Goal: Task Accomplishment & Management: Manage account settings

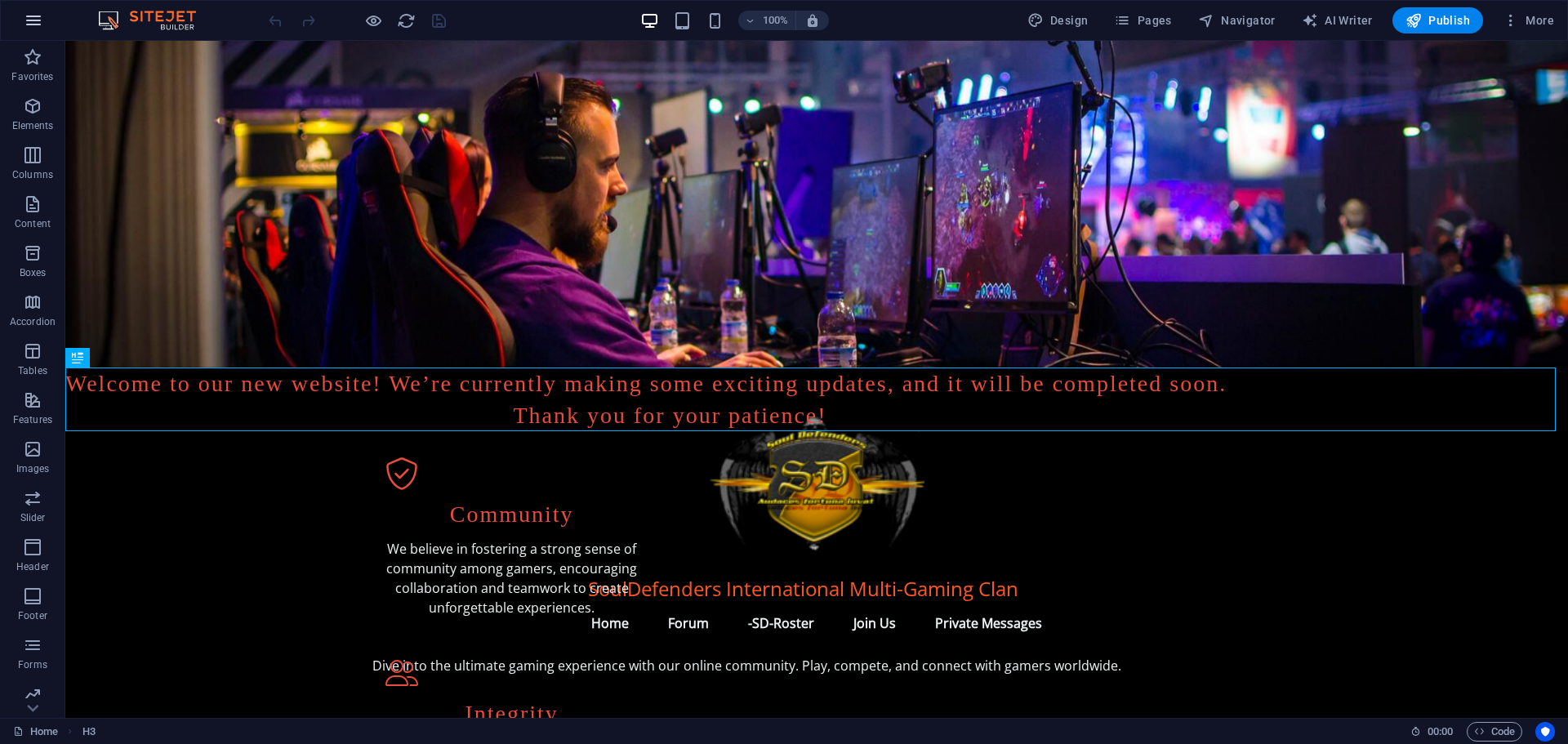
click at [38, 11] on icon "button" at bounding box center [33, 20] width 20 height 20
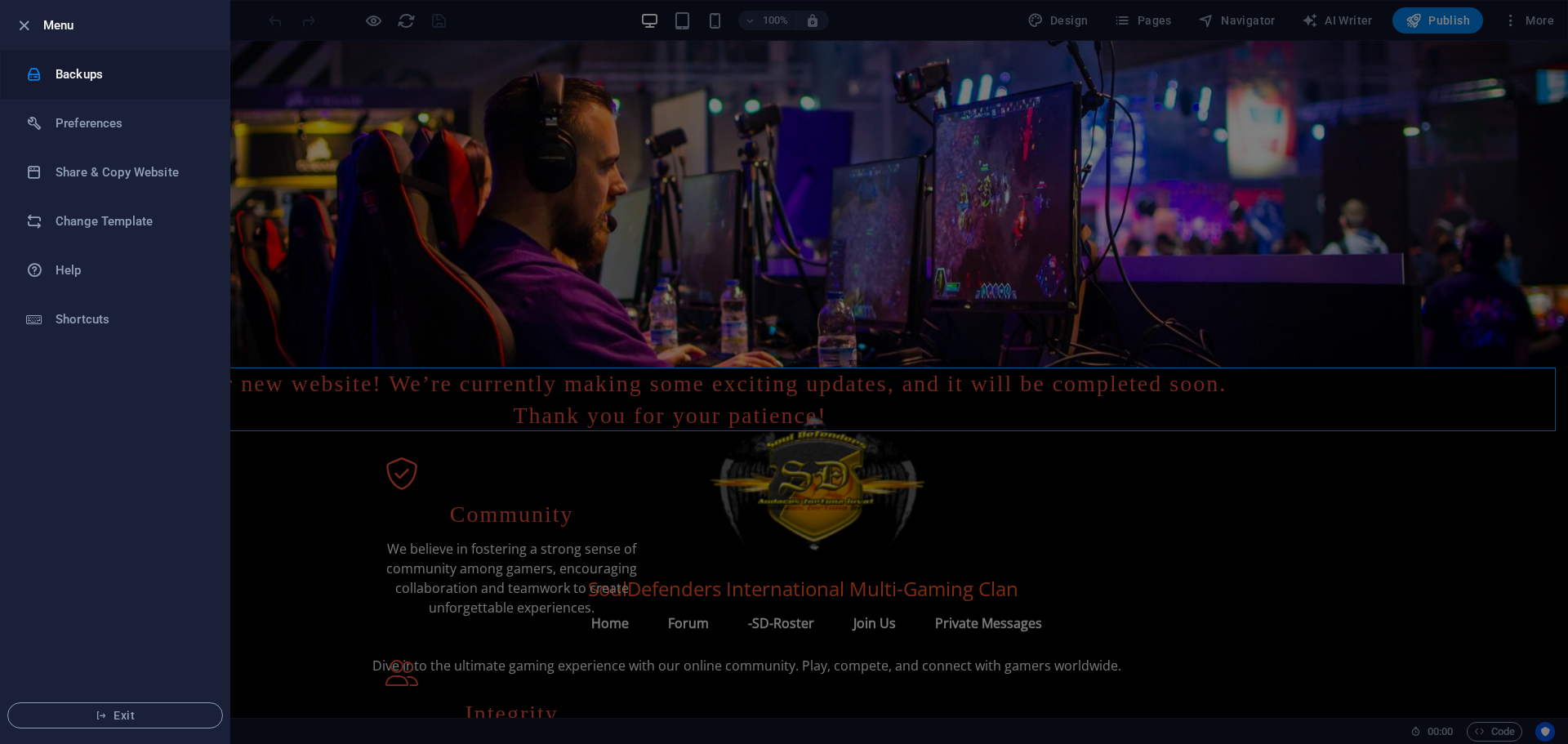
click at [114, 82] on h6 "Backups" at bounding box center [130, 74] width 151 height 20
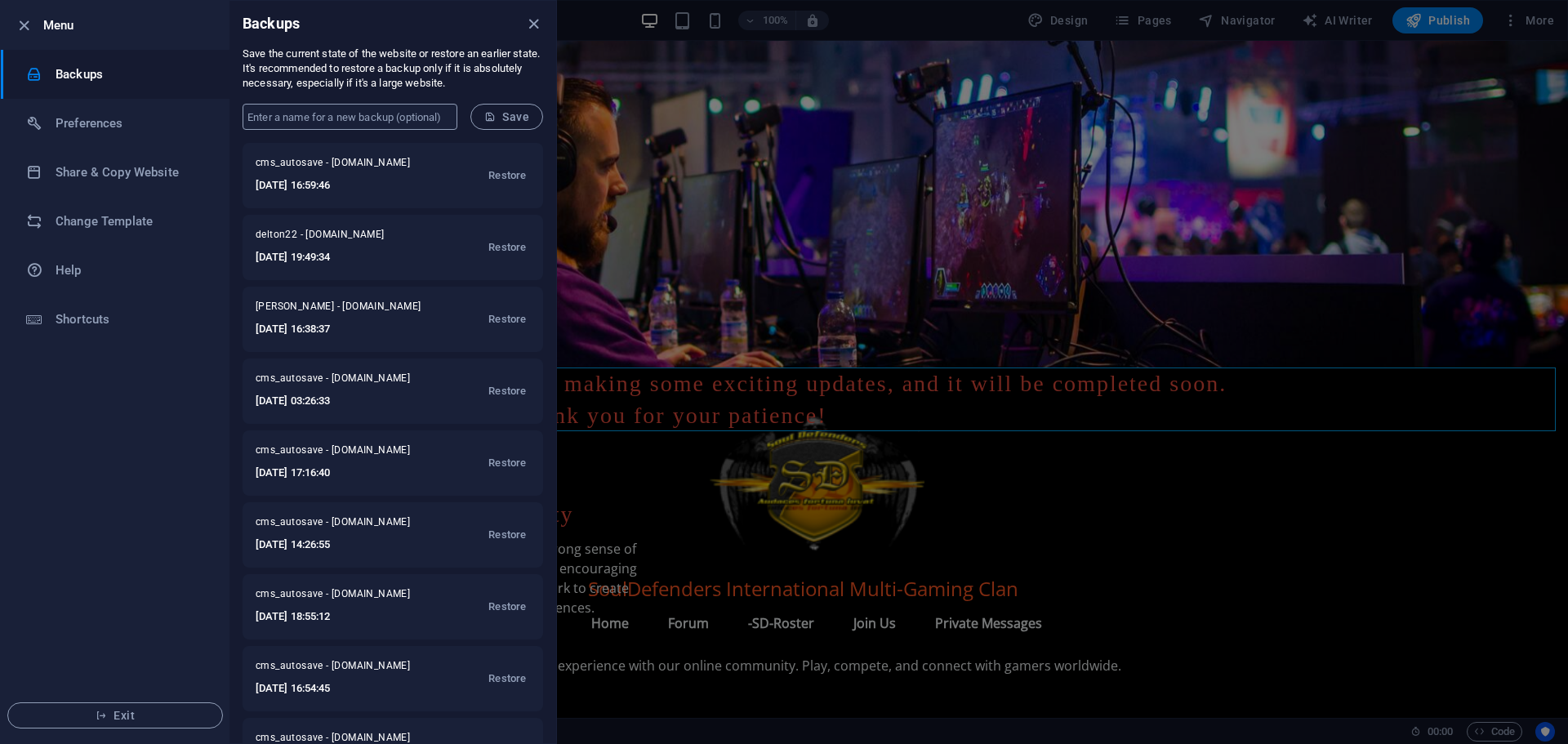
click at [390, 114] on input "text" at bounding box center [349, 116] width 215 height 26
type input "Derek"
drag, startPoint x: 279, startPoint y: 114, endPoint x: 207, endPoint y: 109, distance: 72.2
click at [207, 109] on div "Menu Backups Preferences Share & Copy Website Change Template Help Shortcuts Ex…" at bounding box center [279, 372] width 557 height 744
click at [298, 112] on input "Derek" at bounding box center [349, 116] width 215 height 26
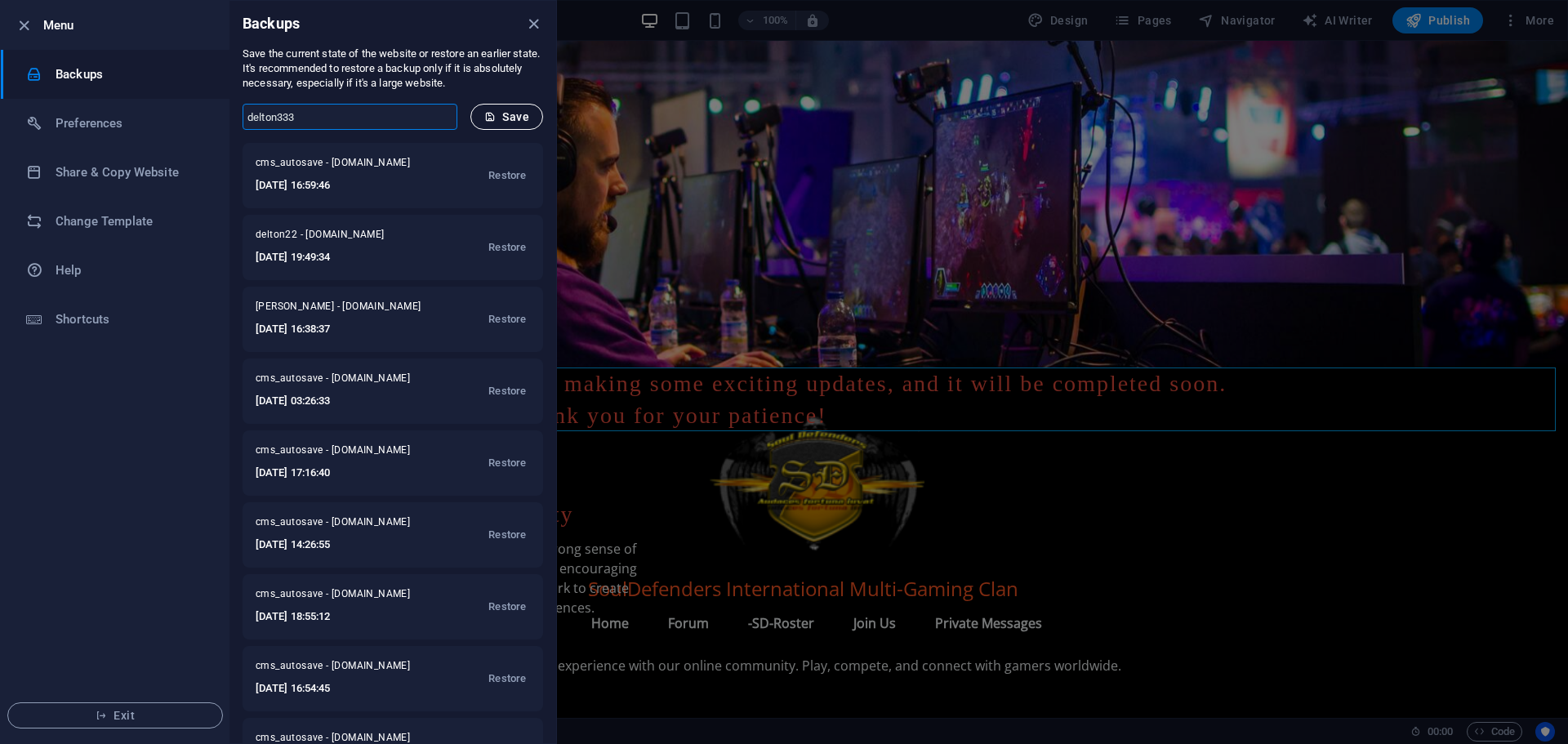
type input "delton333"
click at [520, 116] on span "Save" at bounding box center [506, 116] width 45 height 13
click at [530, 22] on icon "close" at bounding box center [534, 24] width 19 height 19
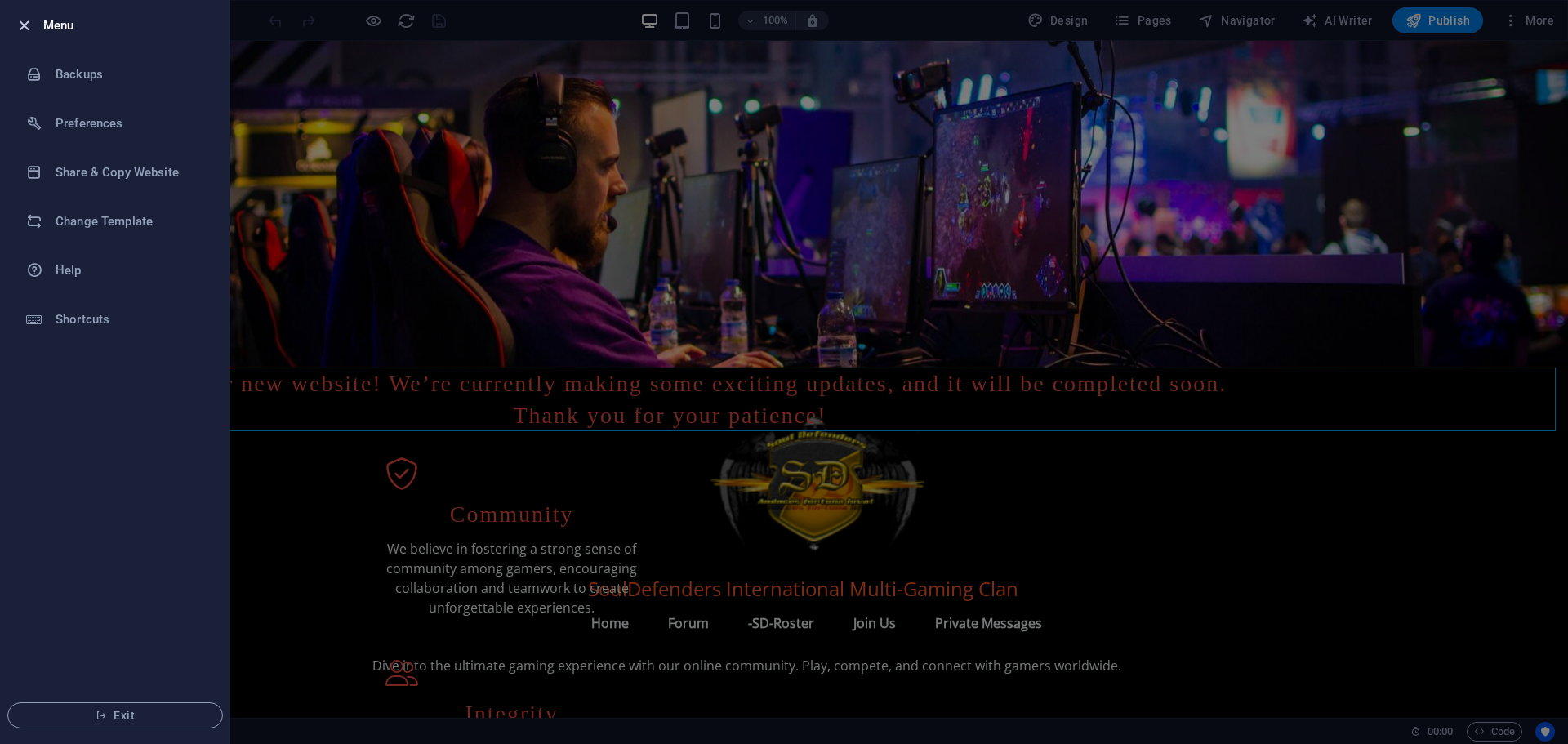
click at [16, 24] on icon "button" at bounding box center [24, 26] width 19 height 19
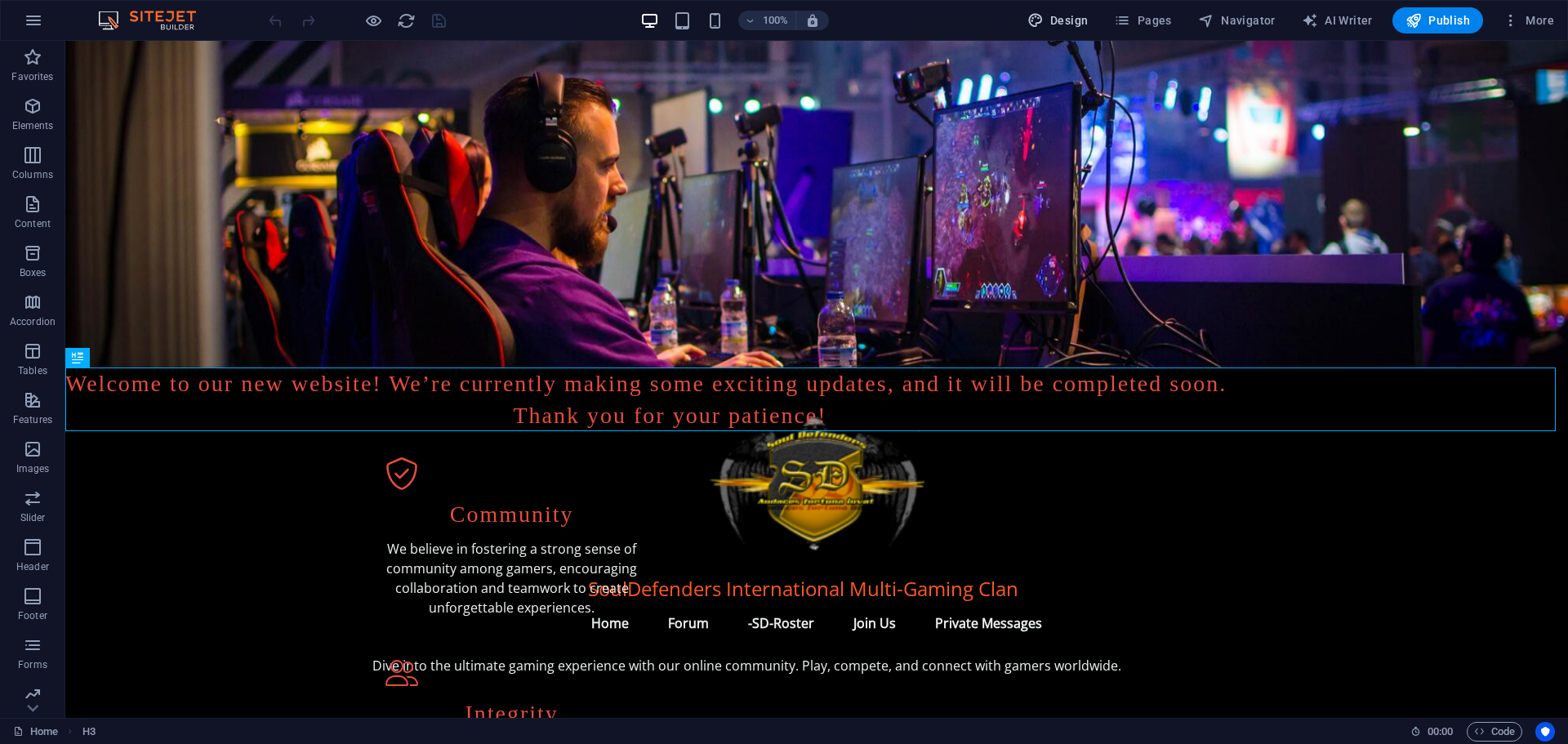
click at [1071, 18] on span "Design" at bounding box center [1057, 20] width 61 height 16
select select "px"
select select "200"
select select "px"
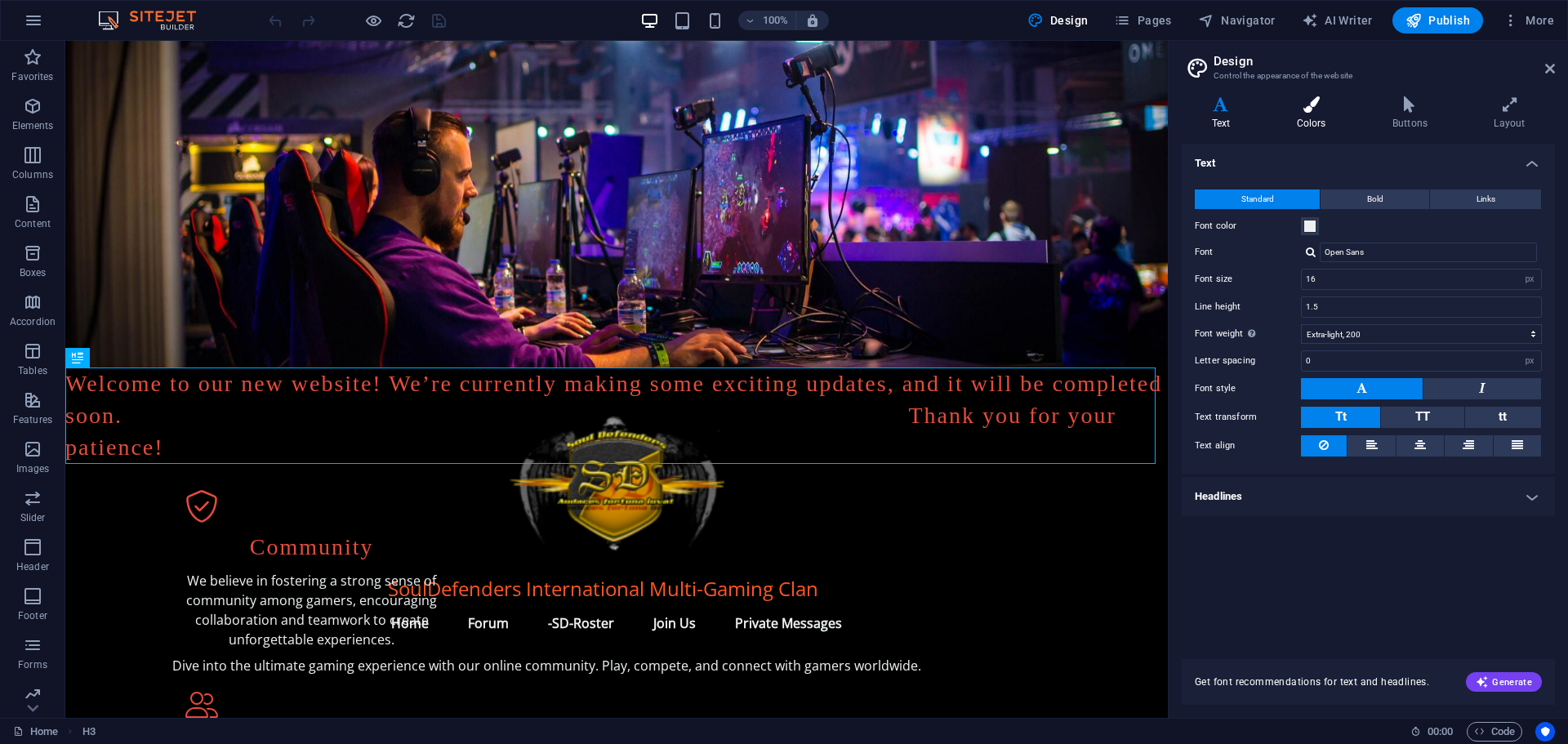
click at [1301, 103] on icon at bounding box center [1311, 104] width 89 height 16
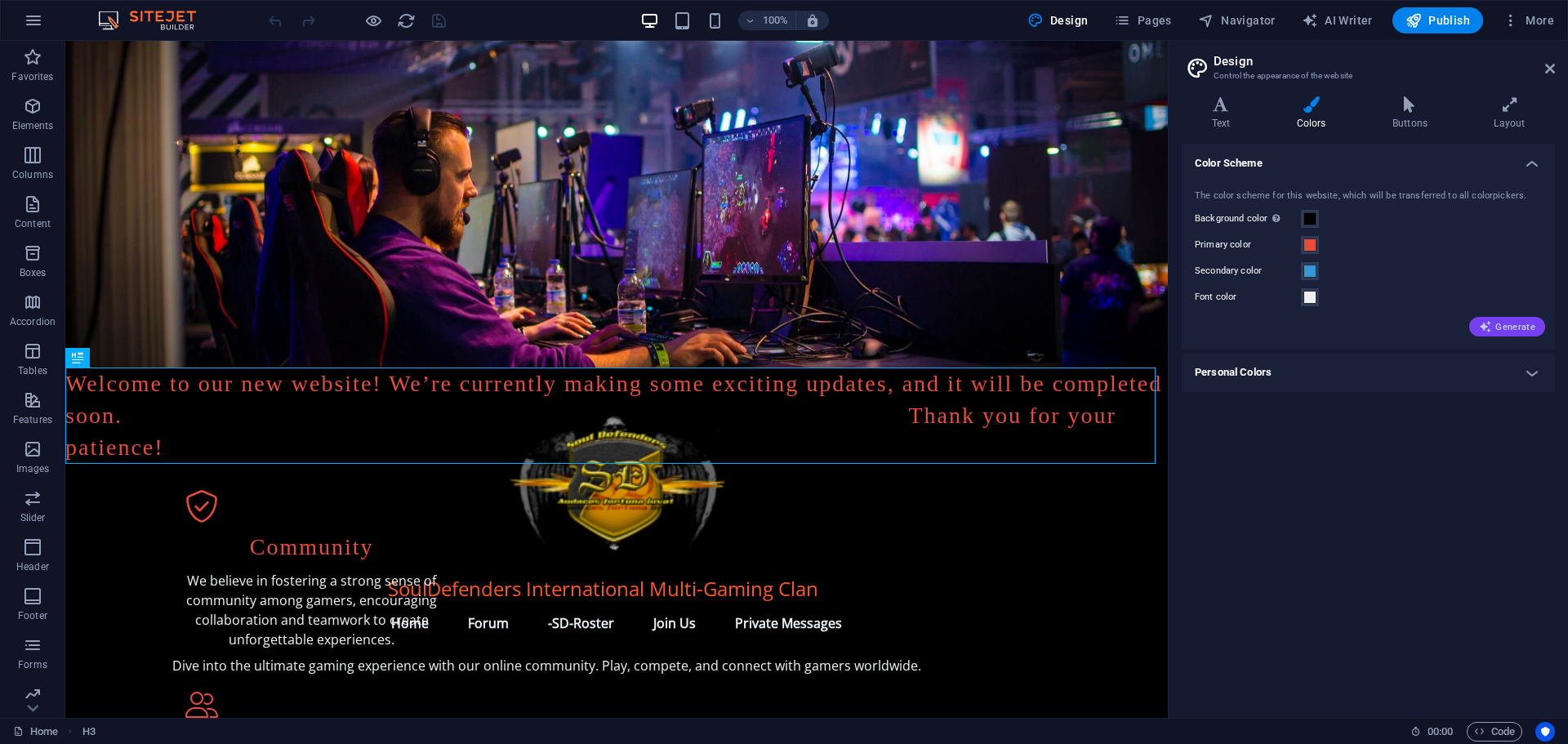
click at [1502, 327] on span "Generate" at bounding box center [1507, 326] width 56 height 13
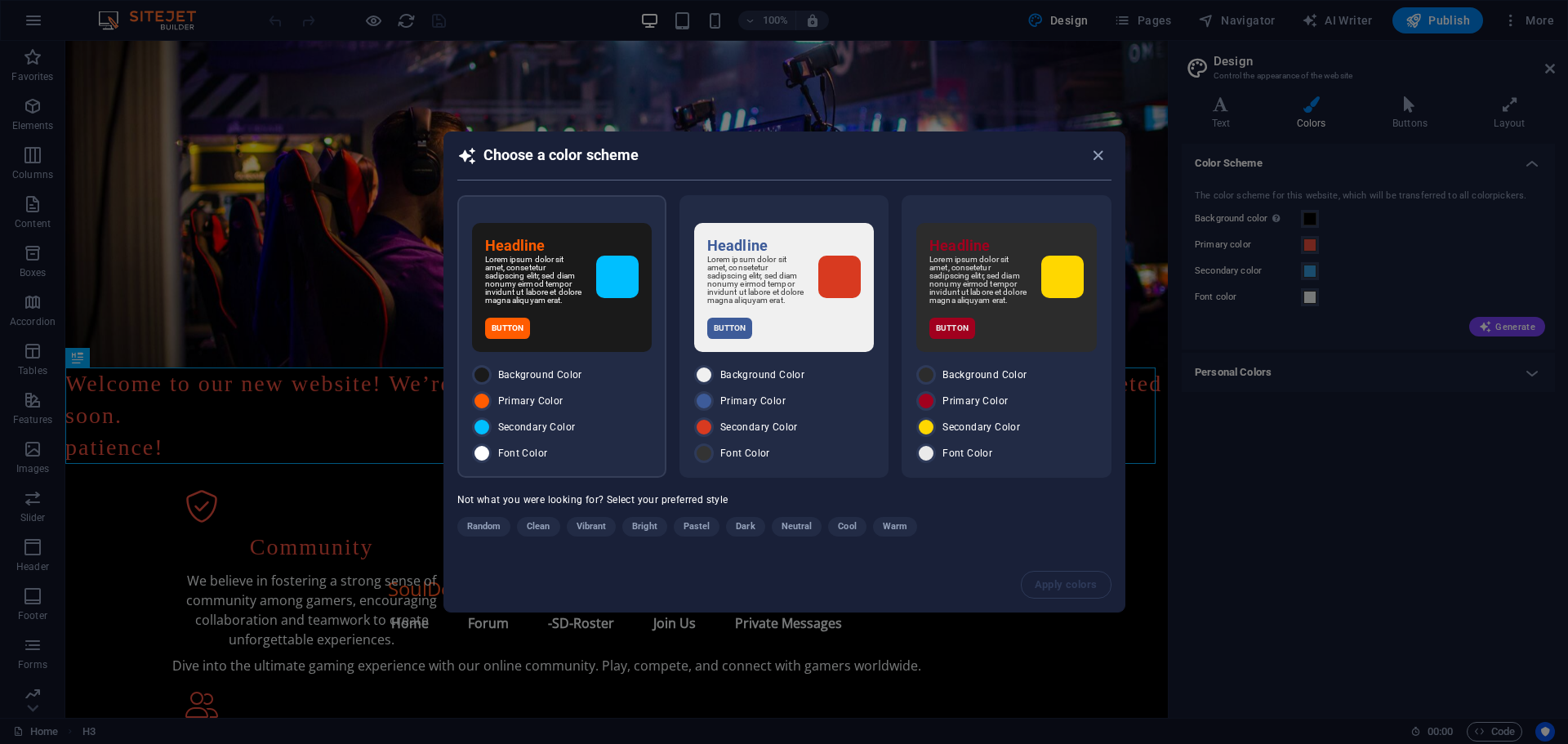
click at [561, 360] on div "Headline Lorem ipsum dolor sit amet, consetetur sadipscing elitr, sed diam nonu…" at bounding box center [561, 336] width 209 height 283
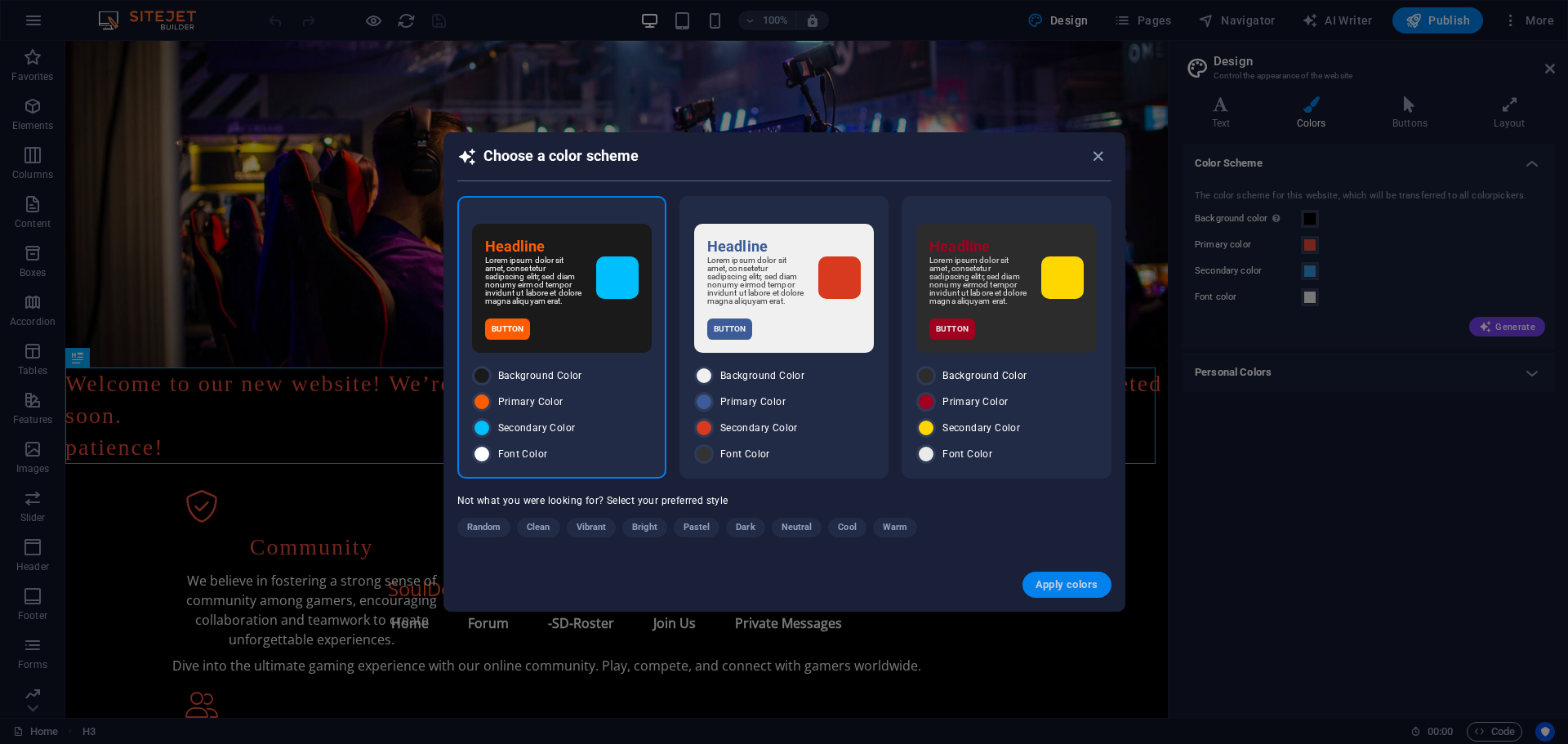
click at [1049, 588] on span "Apply colors" at bounding box center [1067, 584] width 63 height 13
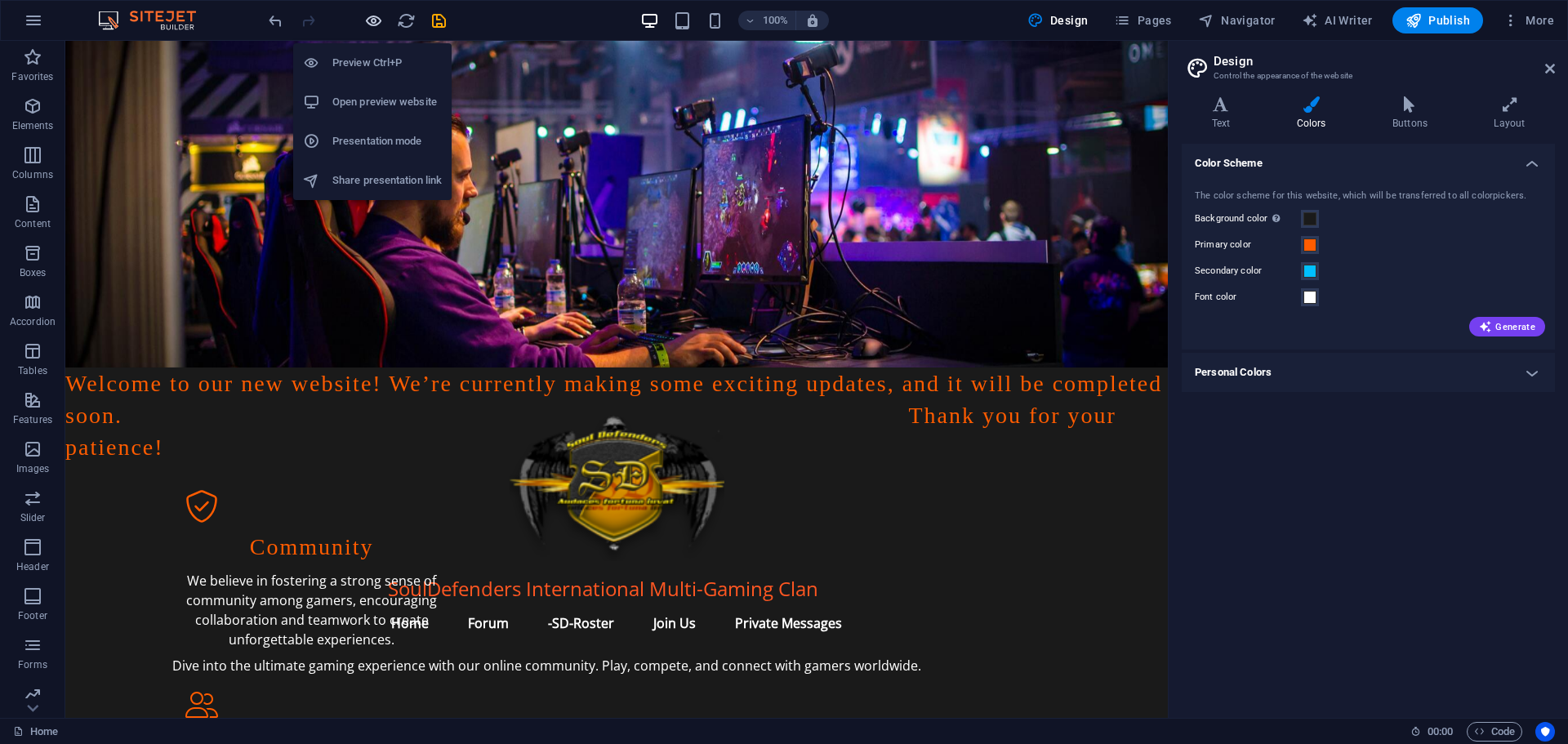
click at [367, 21] on icon "button" at bounding box center [373, 21] width 19 height 19
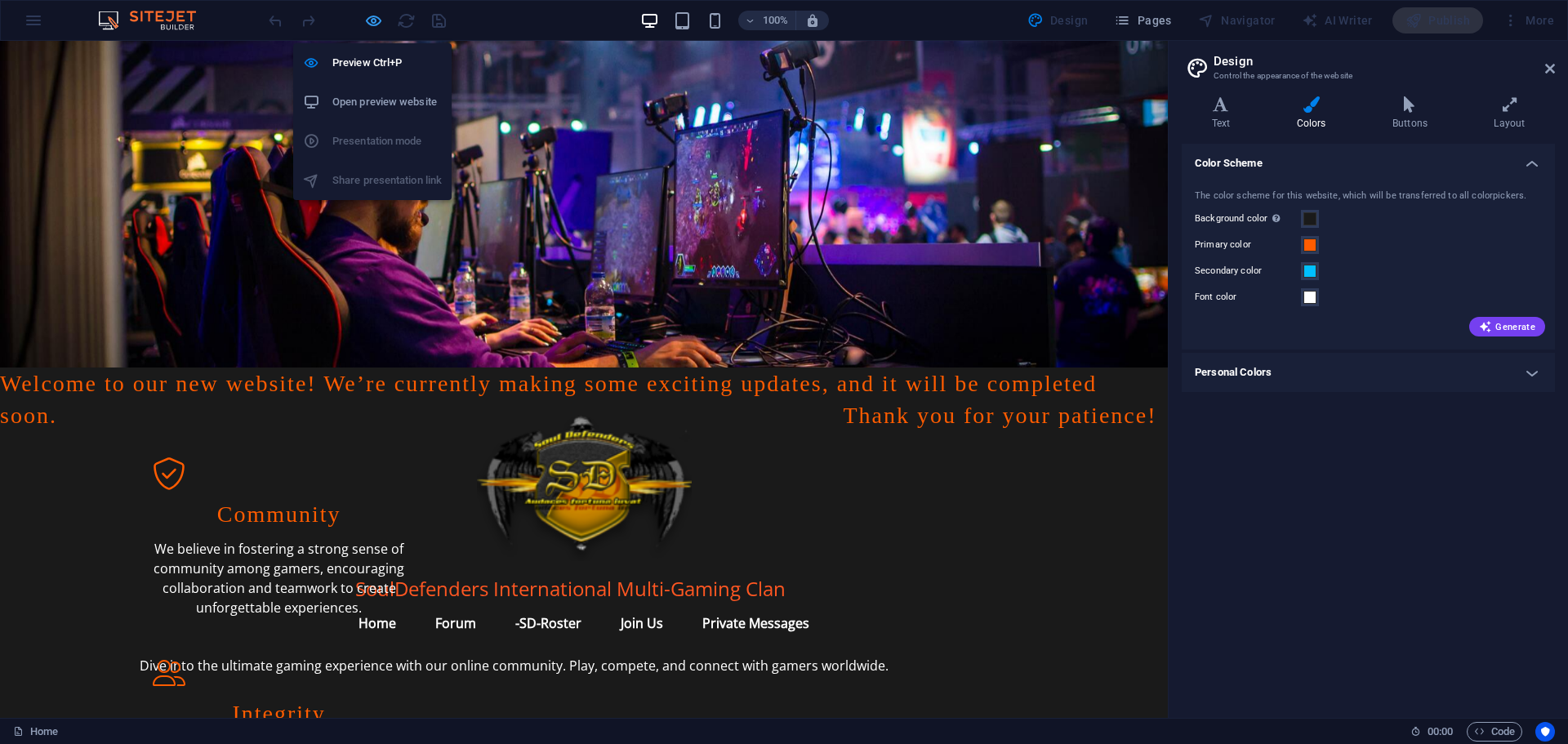
click at [367, 22] on icon "button" at bounding box center [373, 21] width 19 height 19
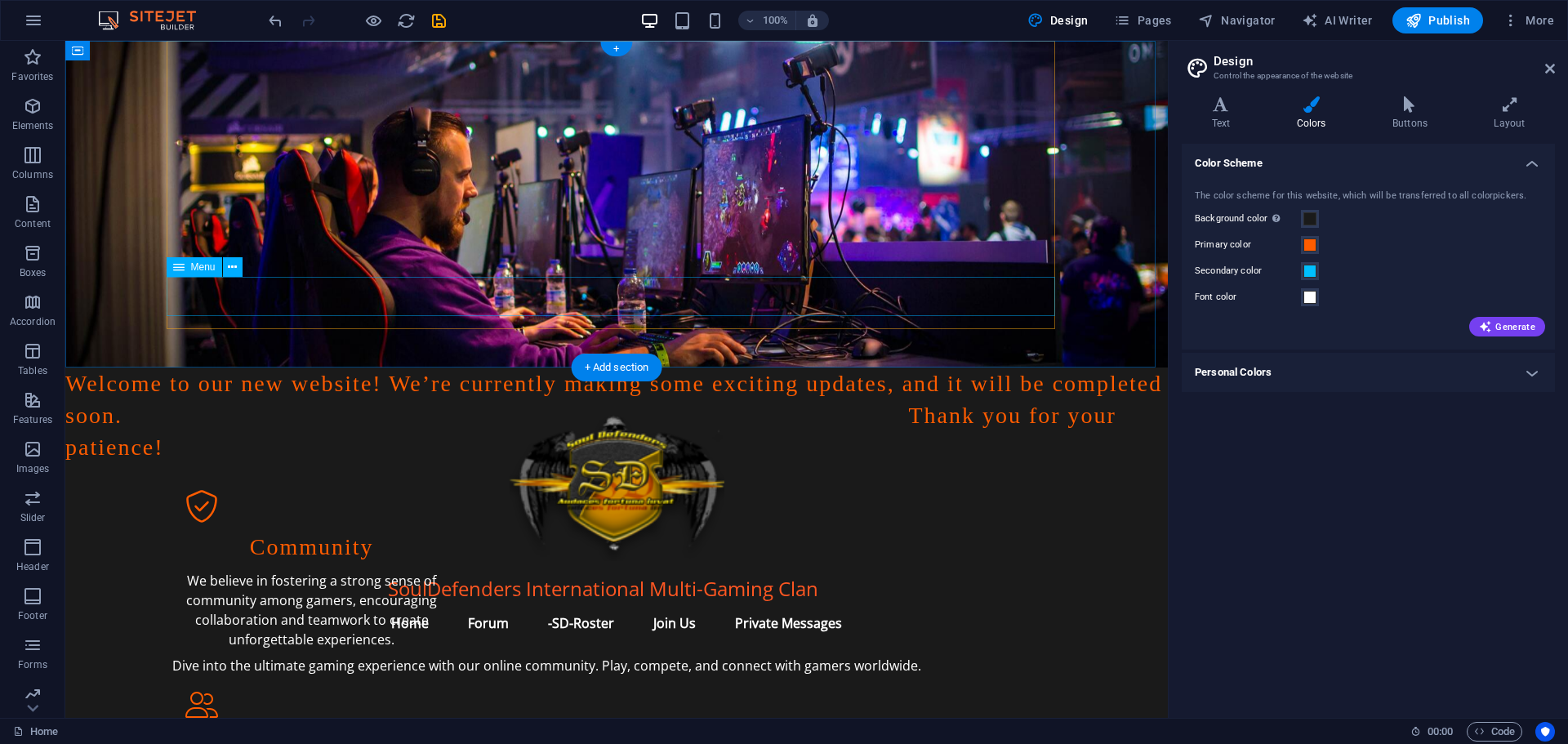
click at [570, 603] on nav "Home Forum -SD-Roster Join Us Private Messages" at bounding box center [617, 622] width 888 height 39
select select
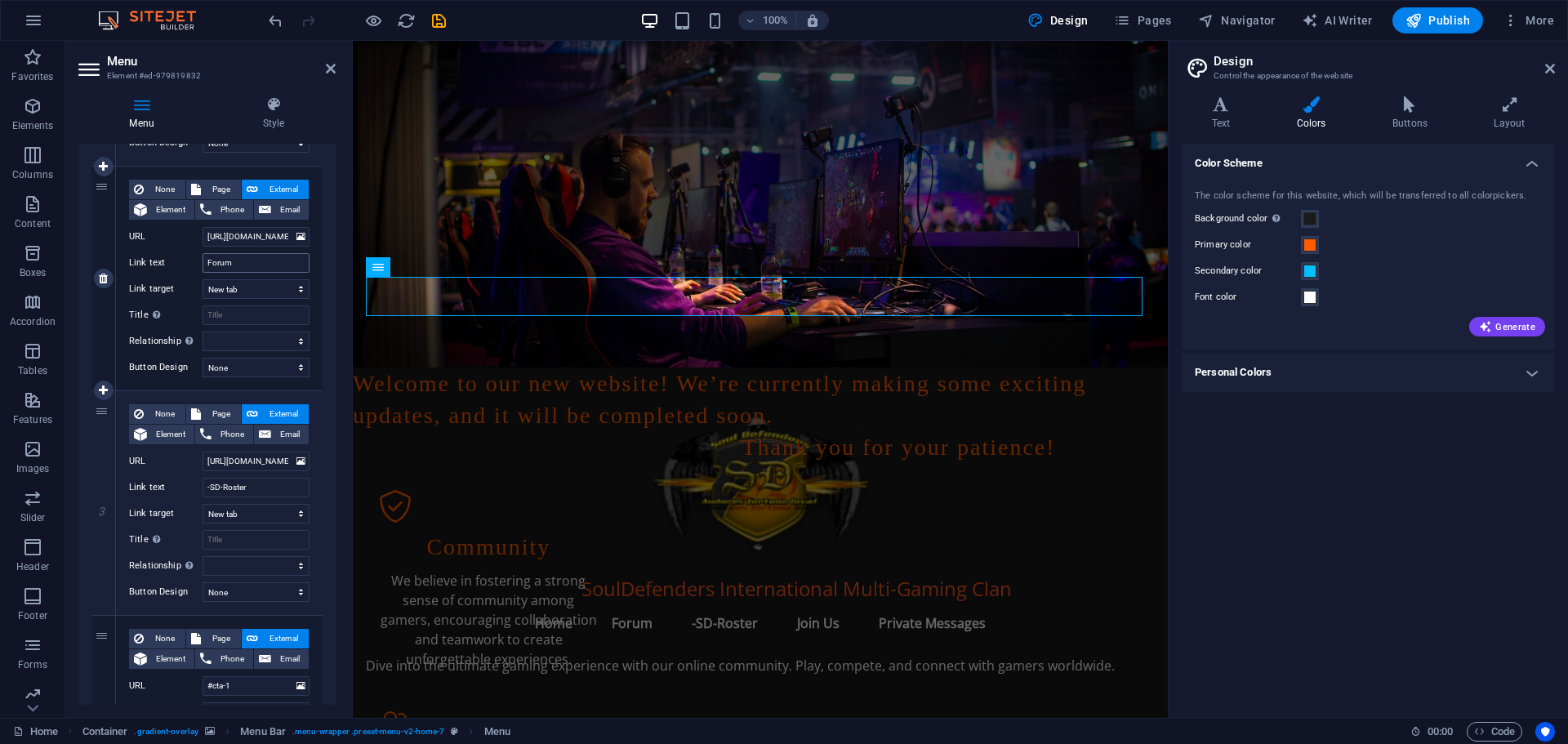
scroll to position [408, 0]
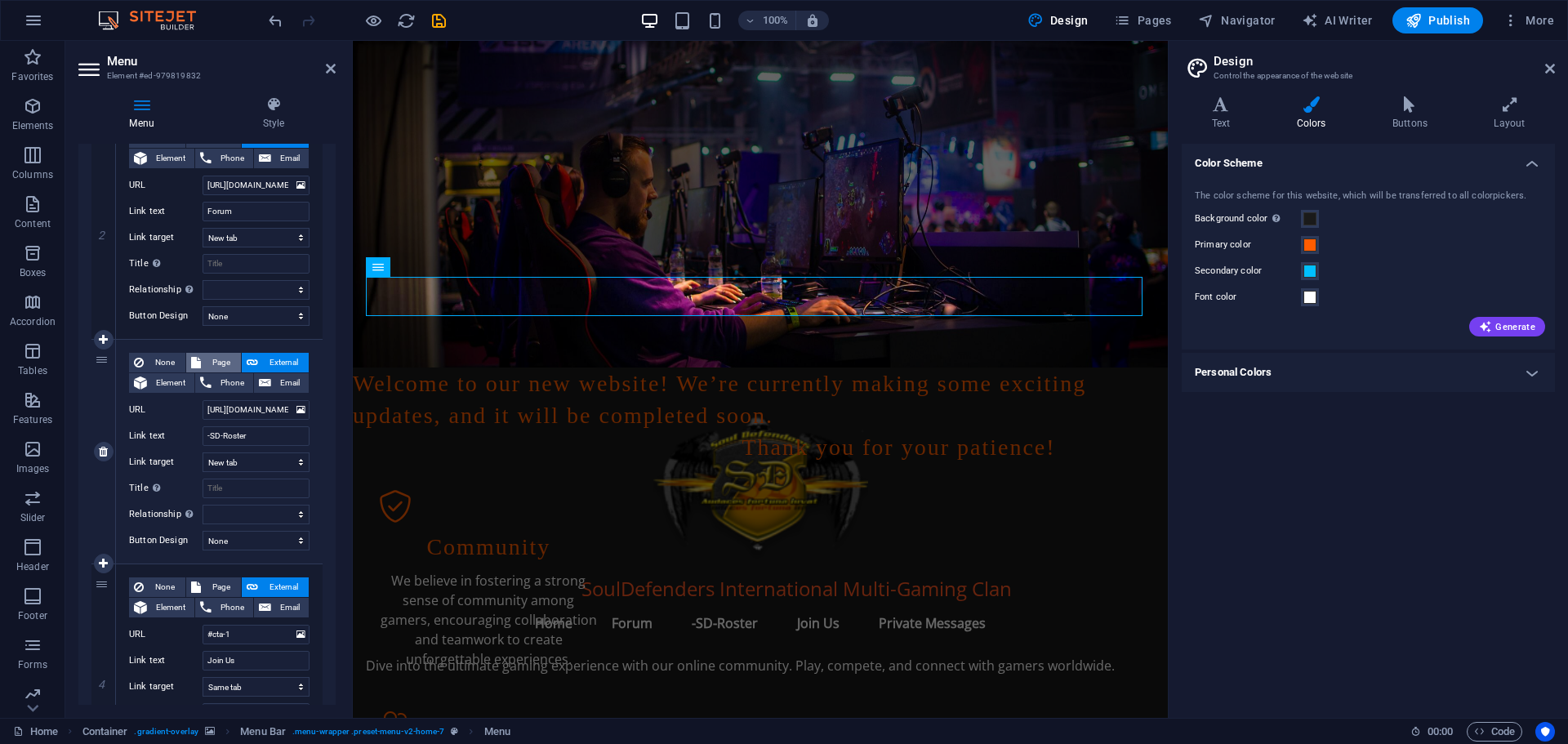
click at [218, 359] on span "Page" at bounding box center [221, 362] width 30 height 20
select select
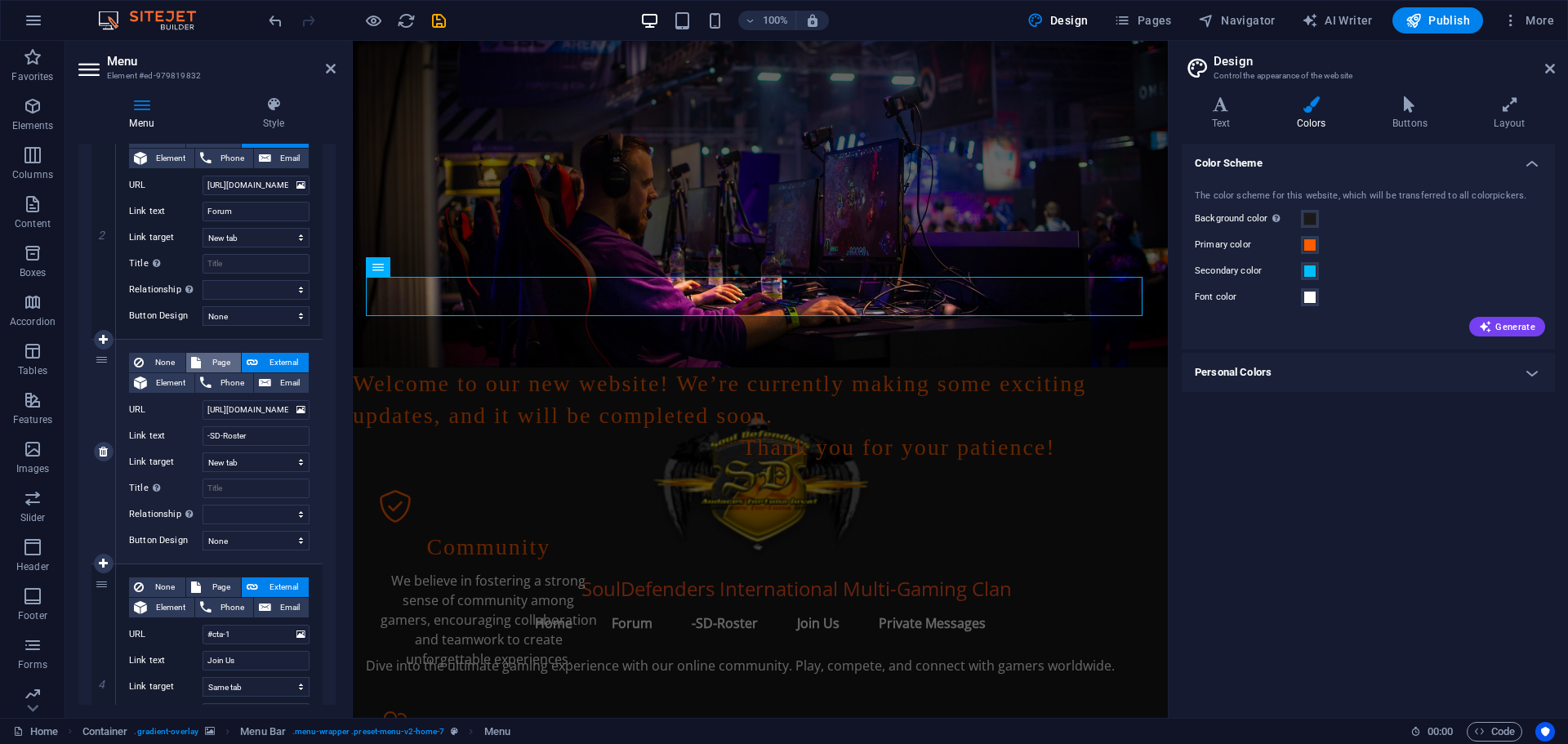
select select
click at [263, 409] on select "Home -SD-Roster New page Legal Notice Privacy" at bounding box center [256, 410] width 107 height 20
select select "1"
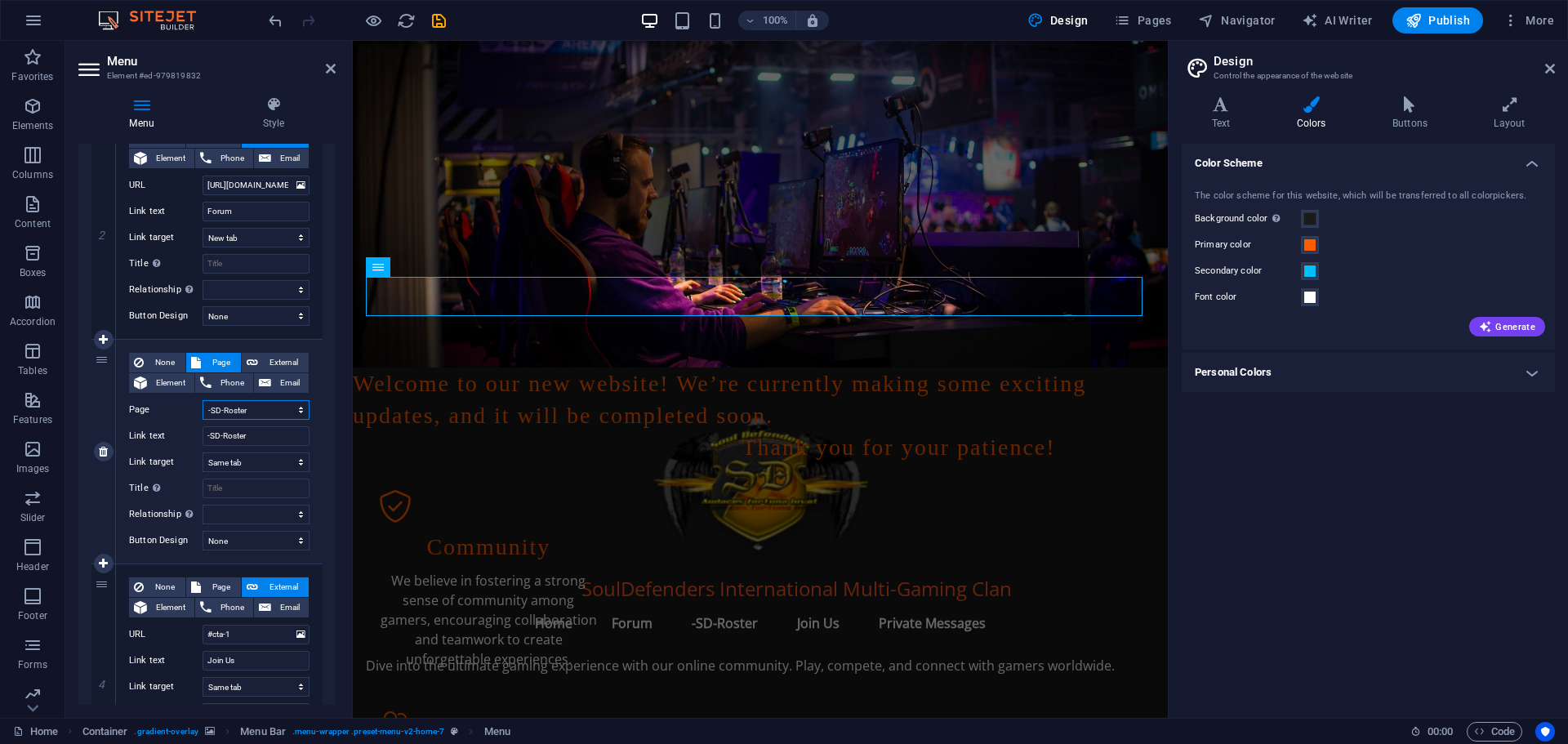
click at [203, 400] on select "Home -SD-Roster New page Legal Notice Privacy" at bounding box center [256, 410] width 107 height 20
select select
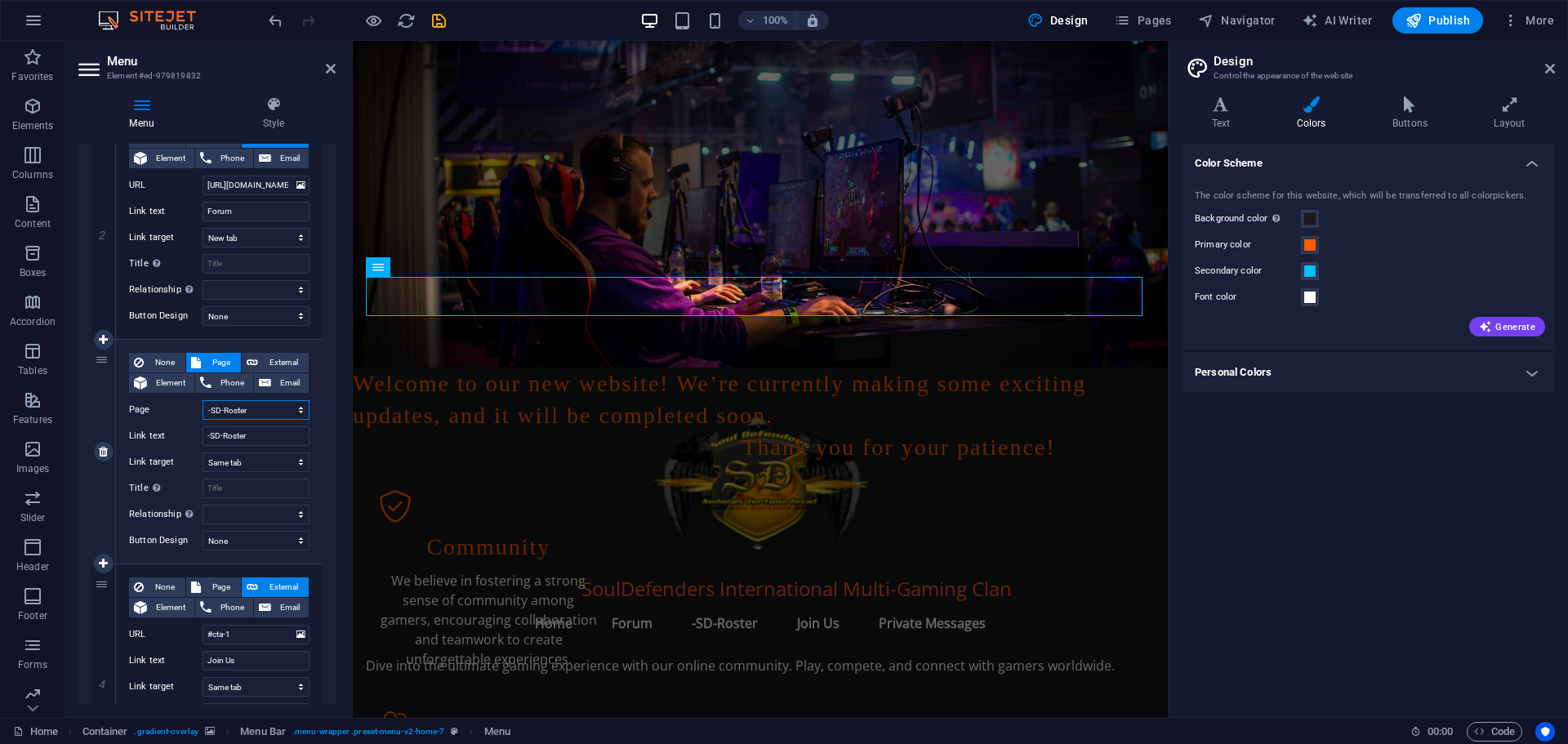
select select
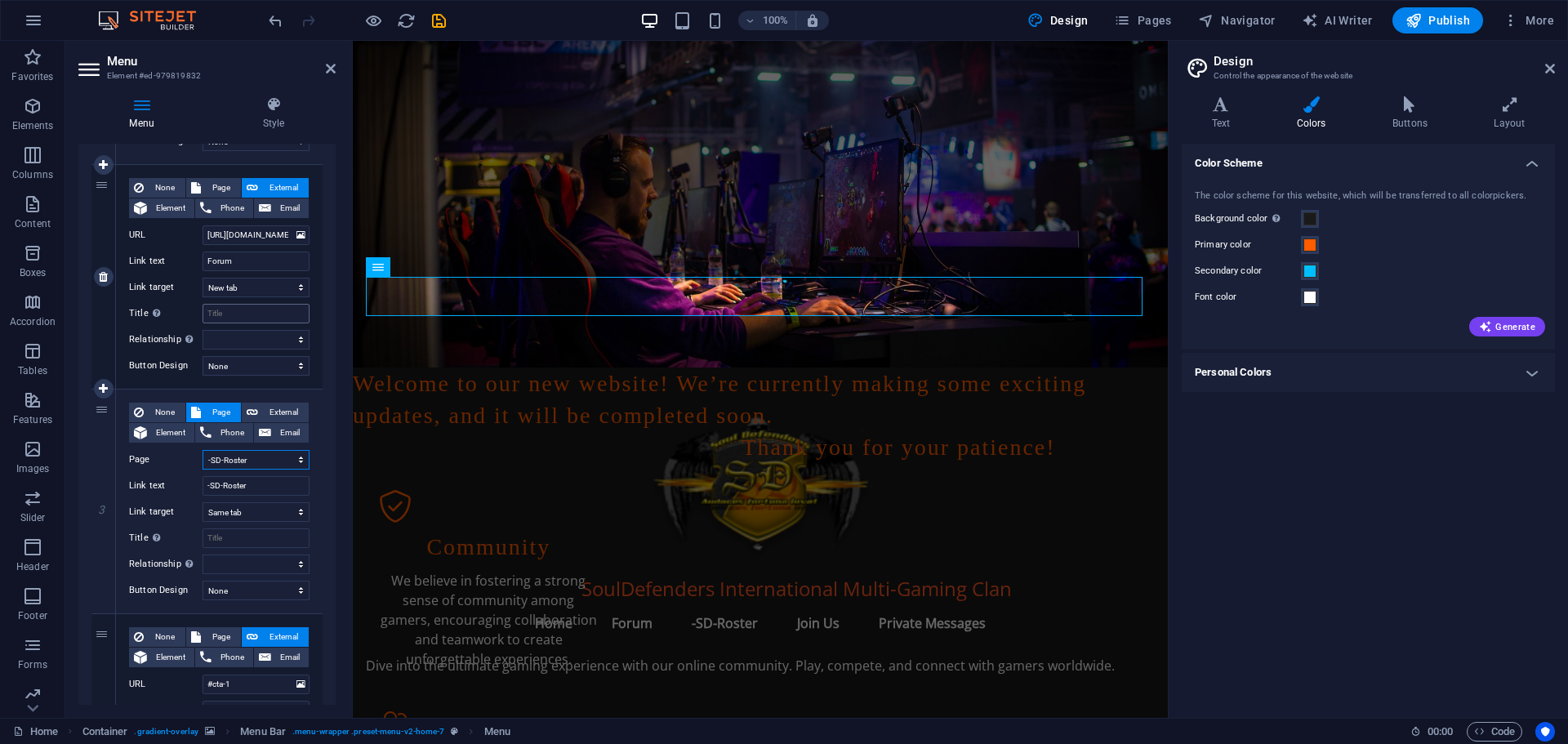
scroll to position [245, 0]
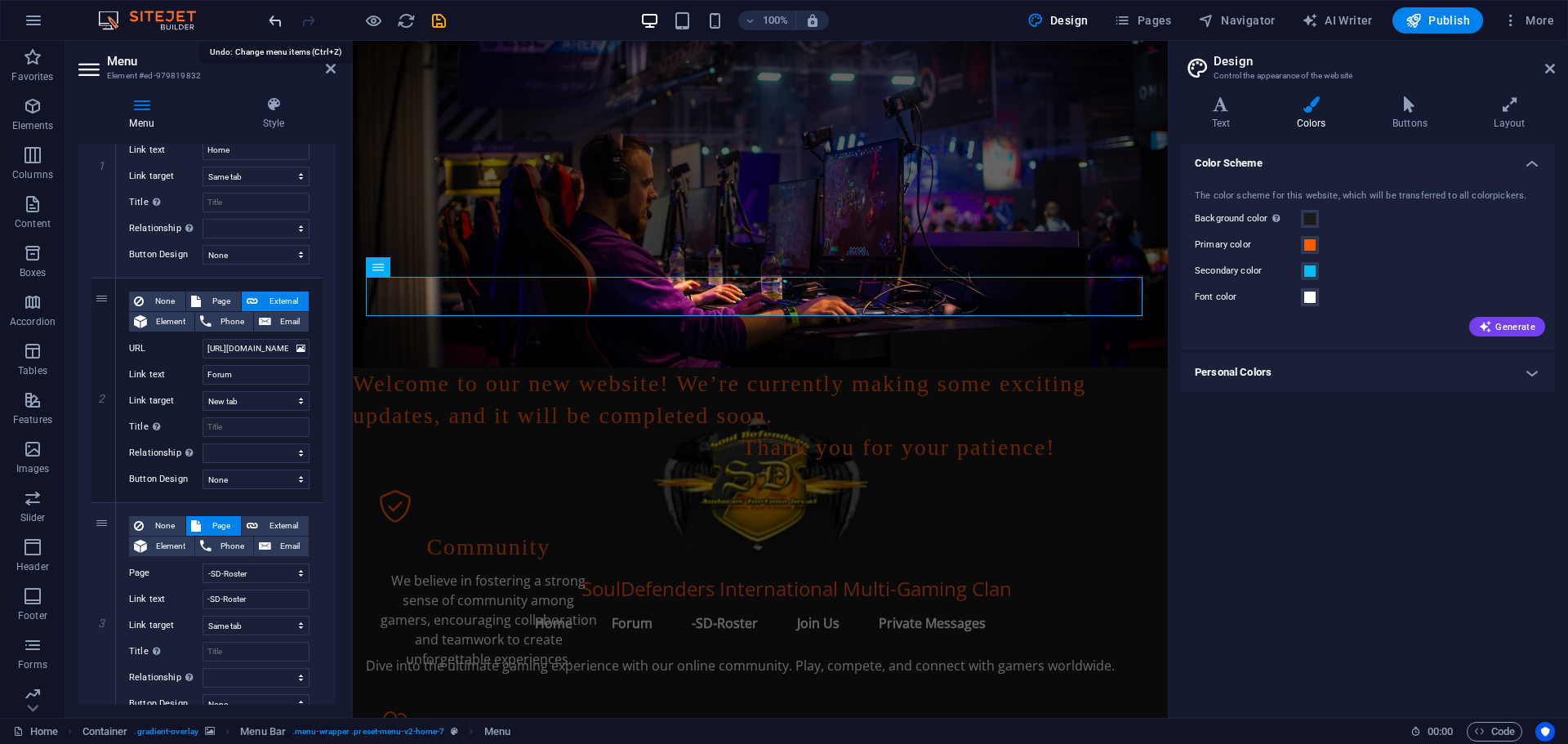
click at [268, 19] on icon "undo" at bounding box center [276, 21] width 19 height 19
select select
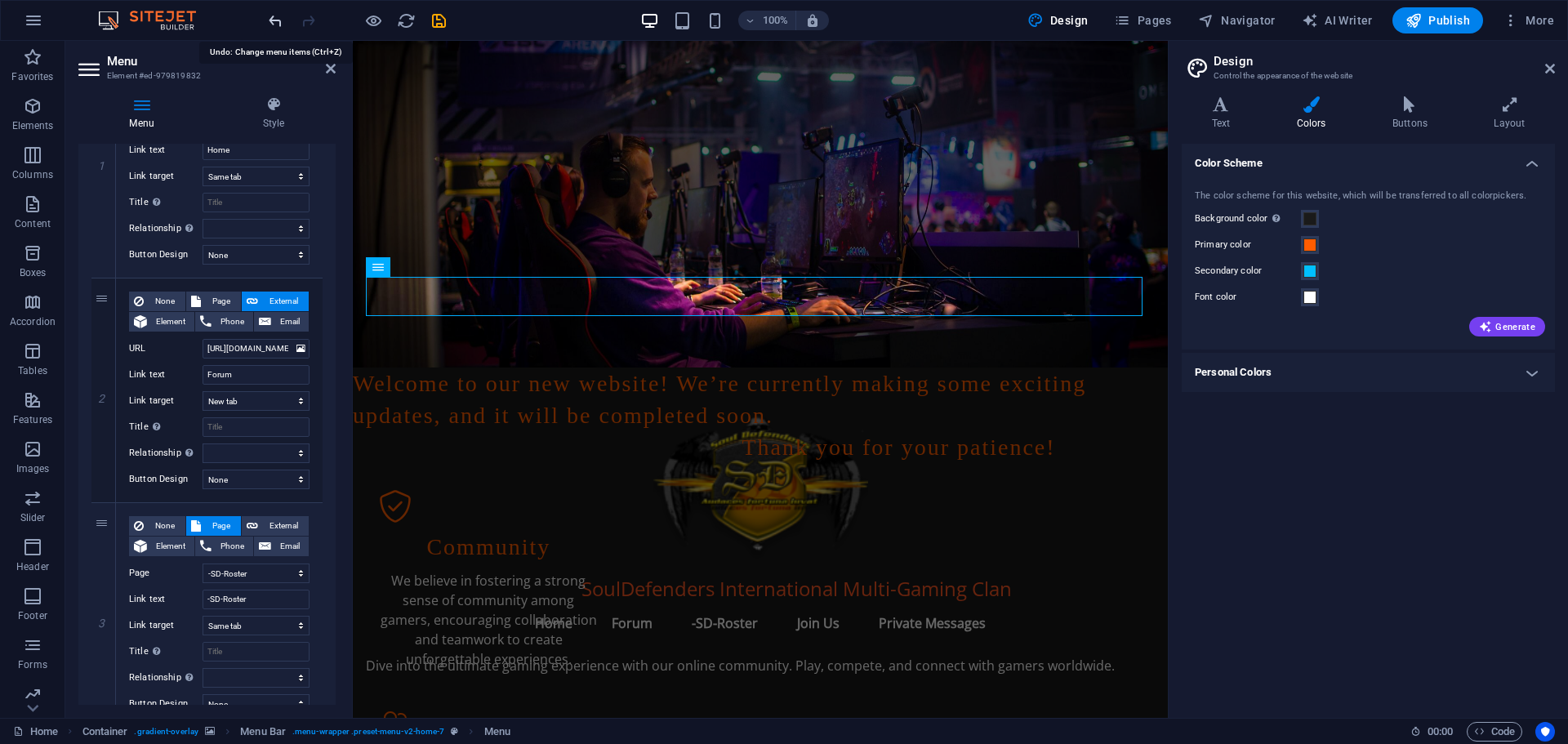
select select
click at [270, 16] on icon "undo" at bounding box center [276, 21] width 19 height 19
select select
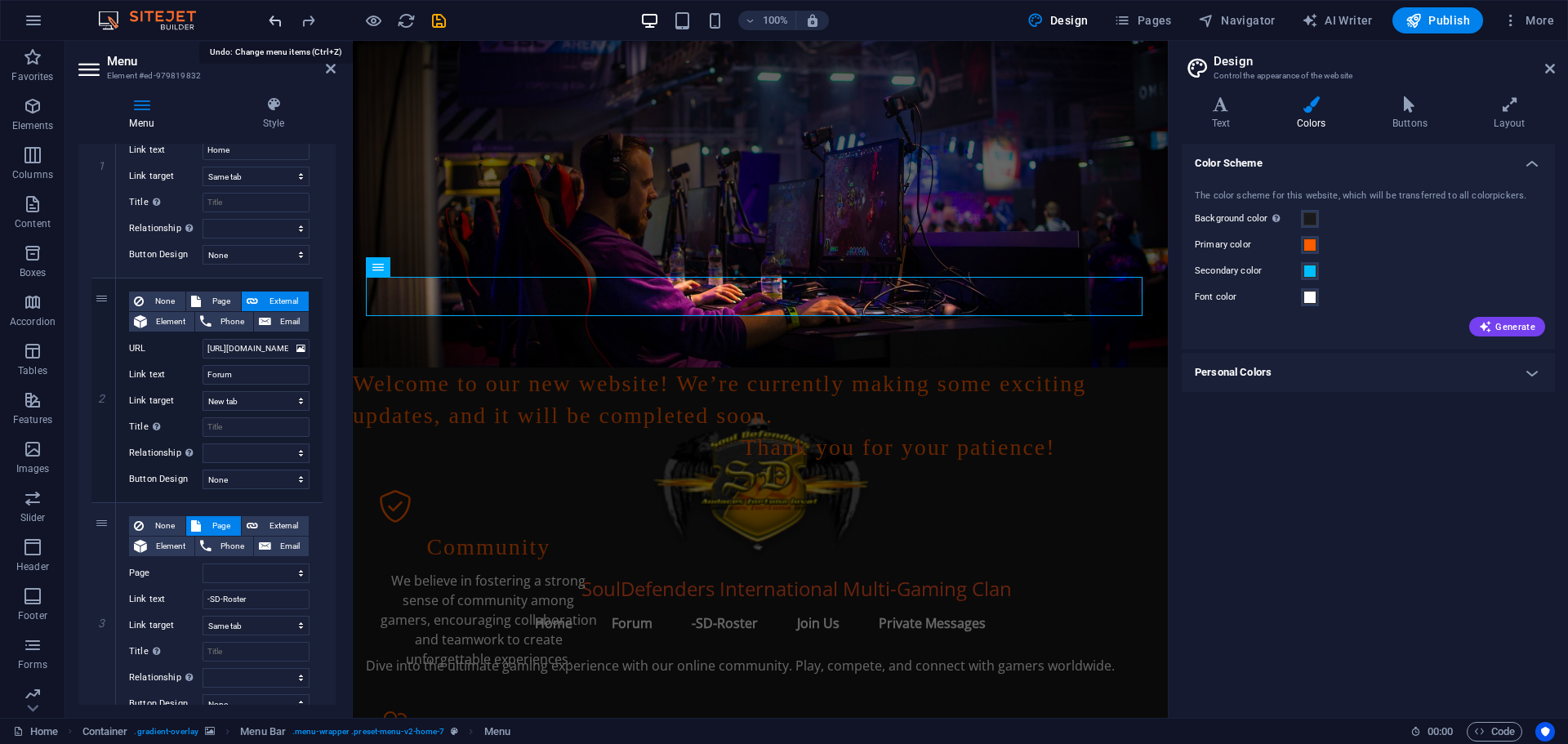
select select
click at [270, 16] on icon "undo" at bounding box center [276, 21] width 19 height 19
select select
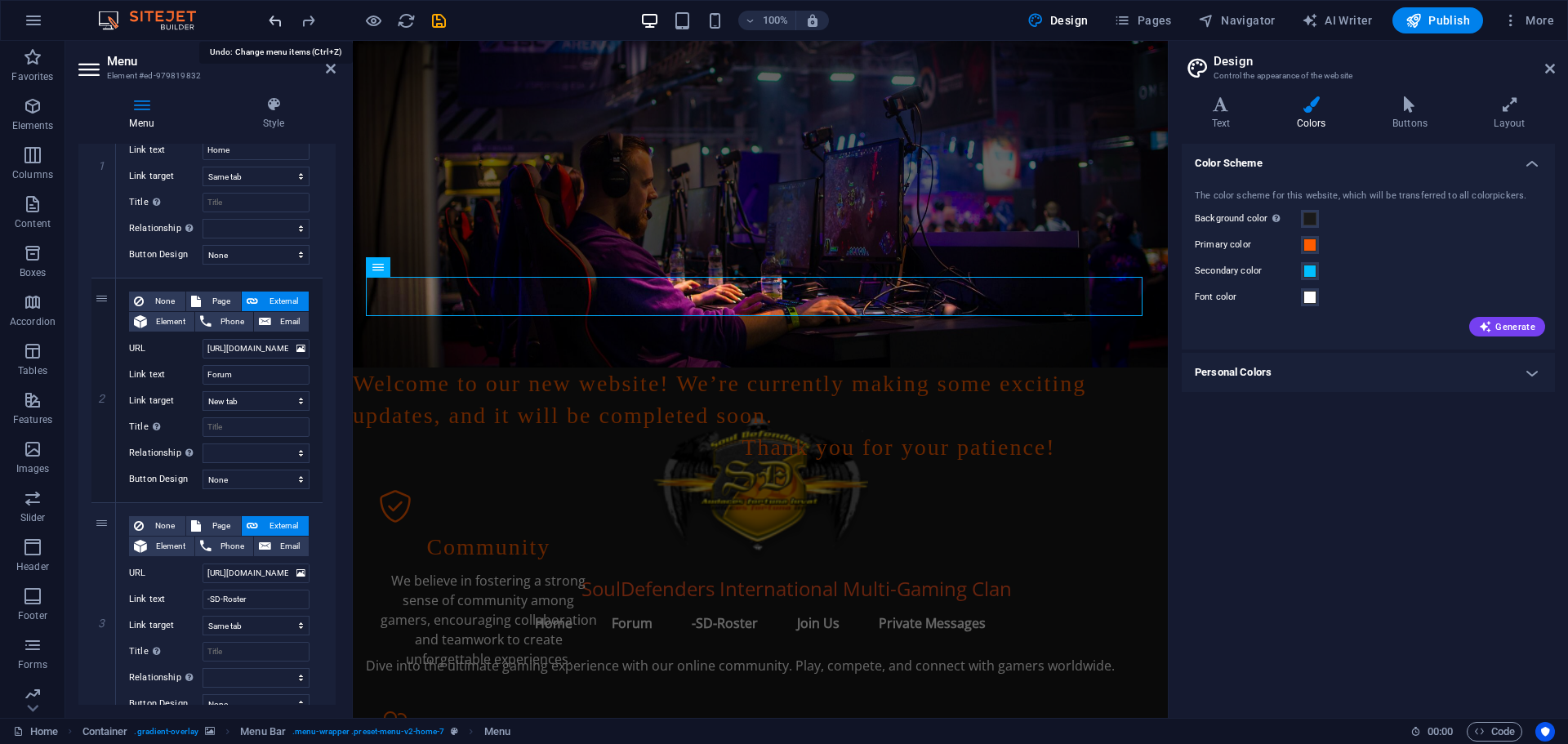
select select
select select "blank"
select select
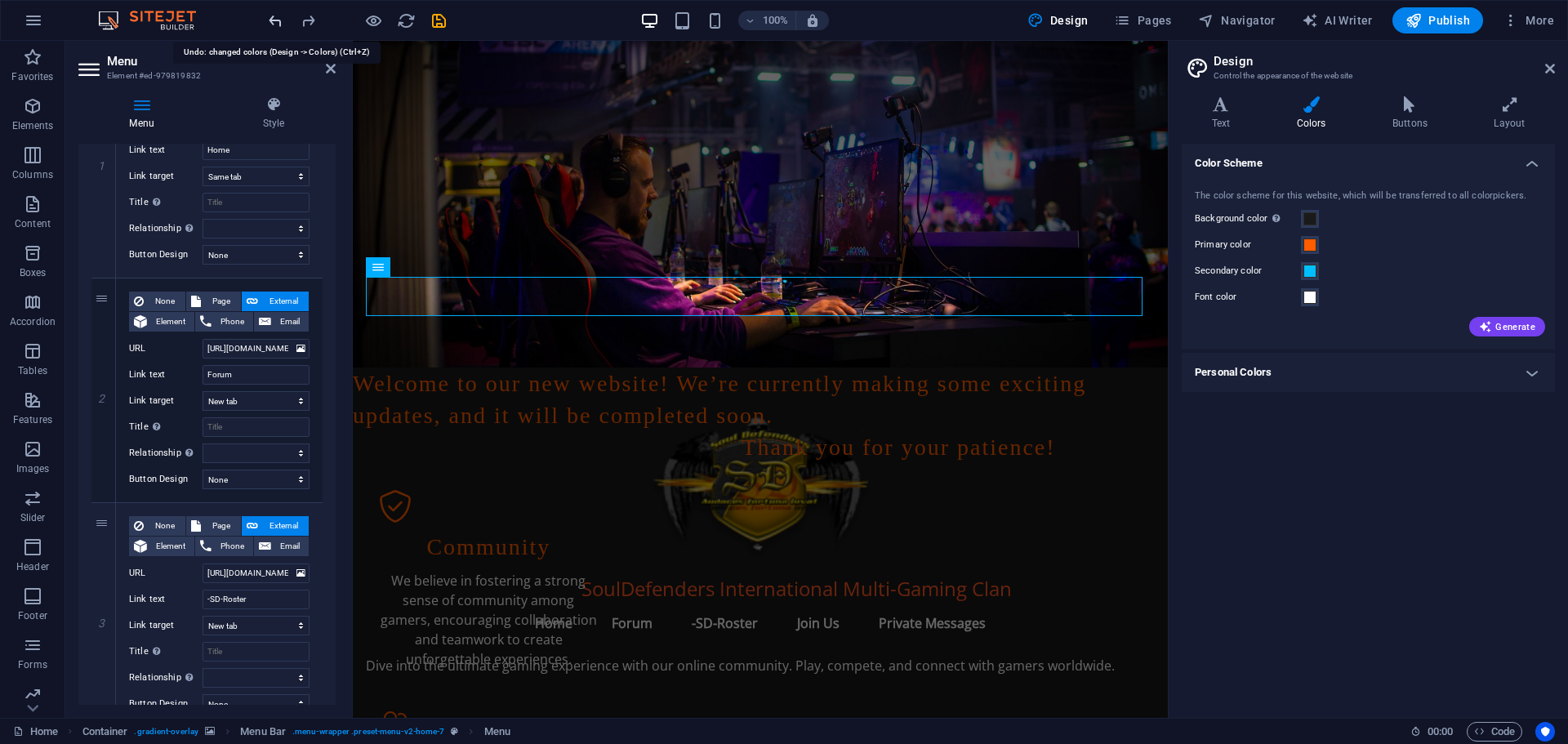
click at [270, 16] on icon "undo" at bounding box center [276, 21] width 19 height 19
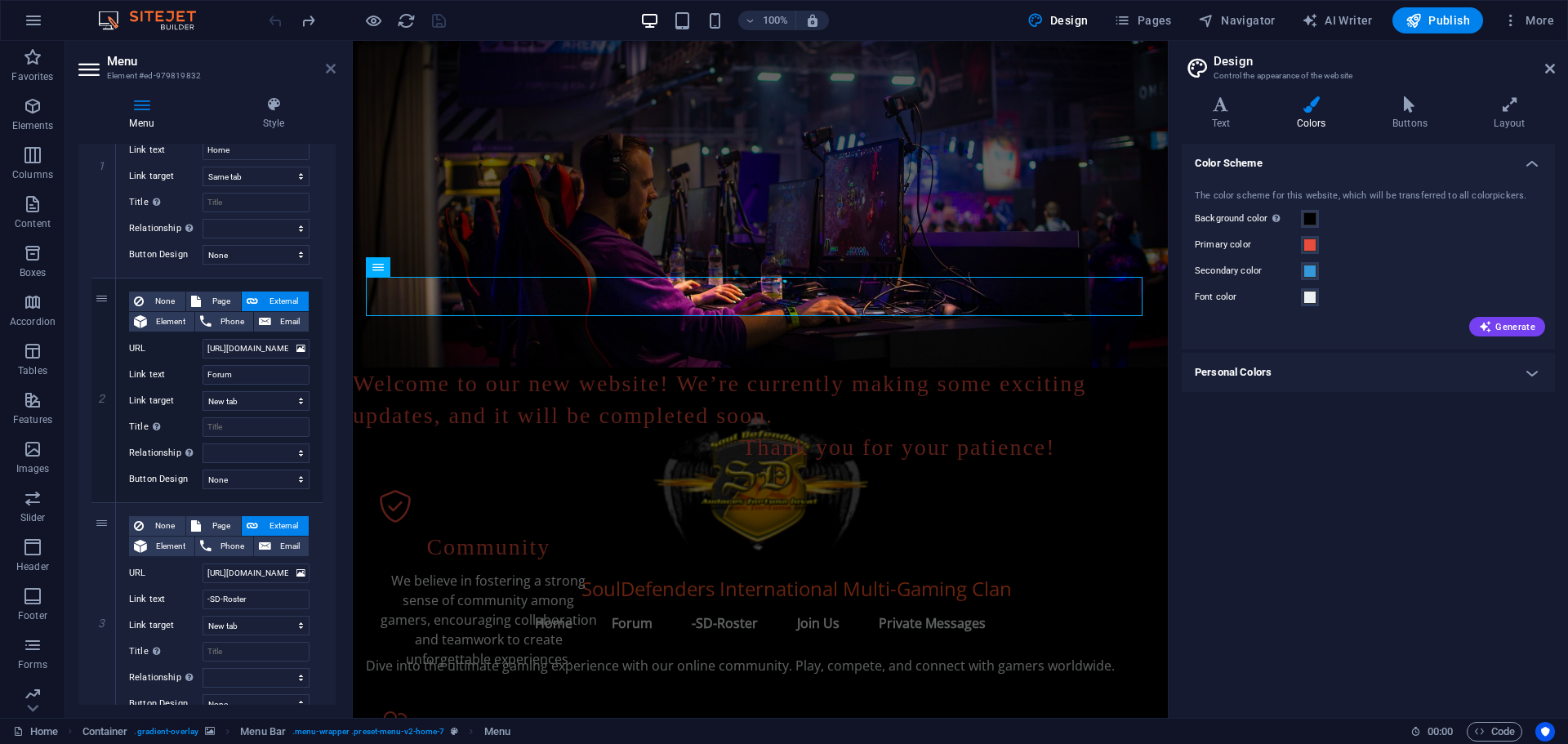
click at [330, 67] on icon at bounding box center [330, 68] width 9 height 13
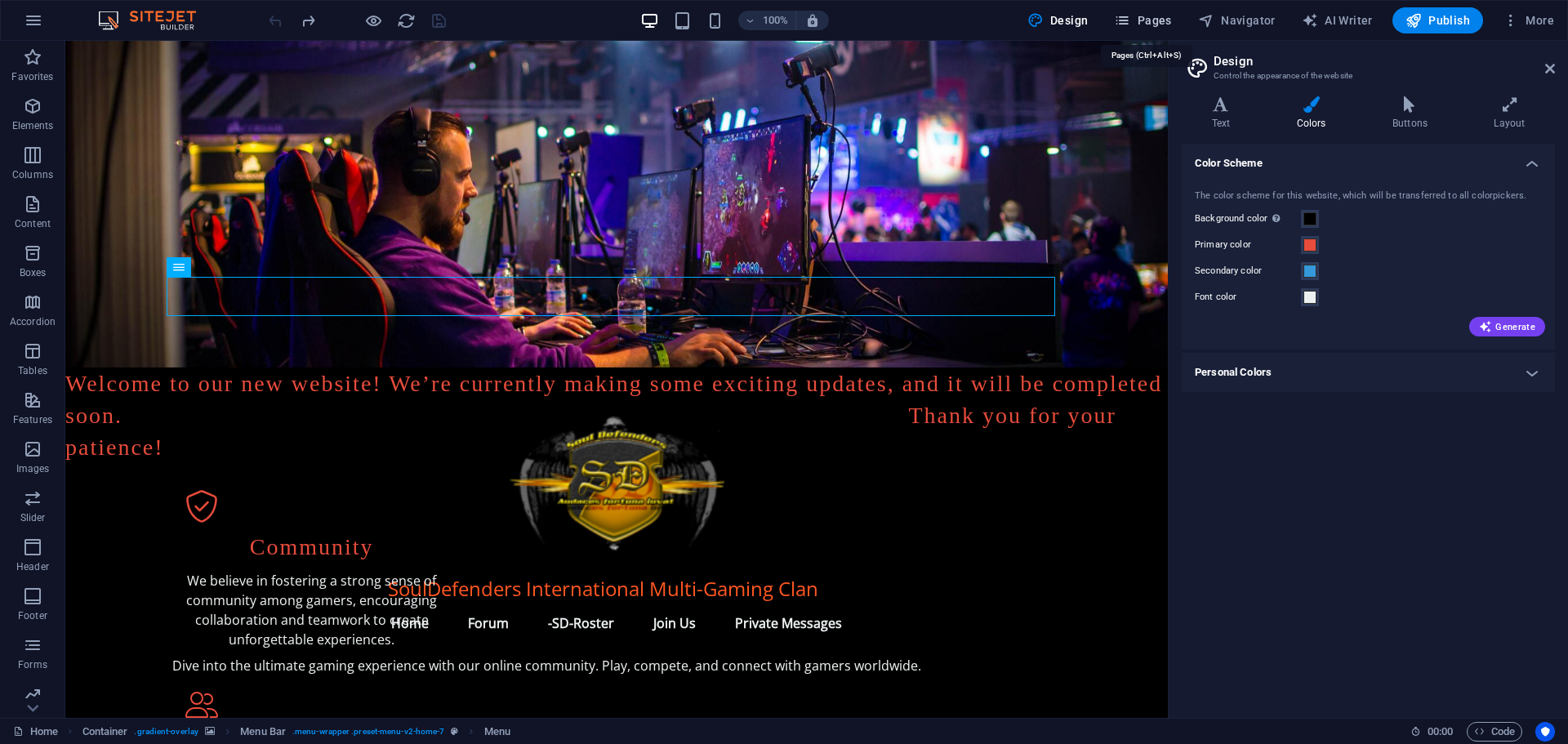
click at [1147, 23] on span "Pages" at bounding box center [1143, 20] width 57 height 16
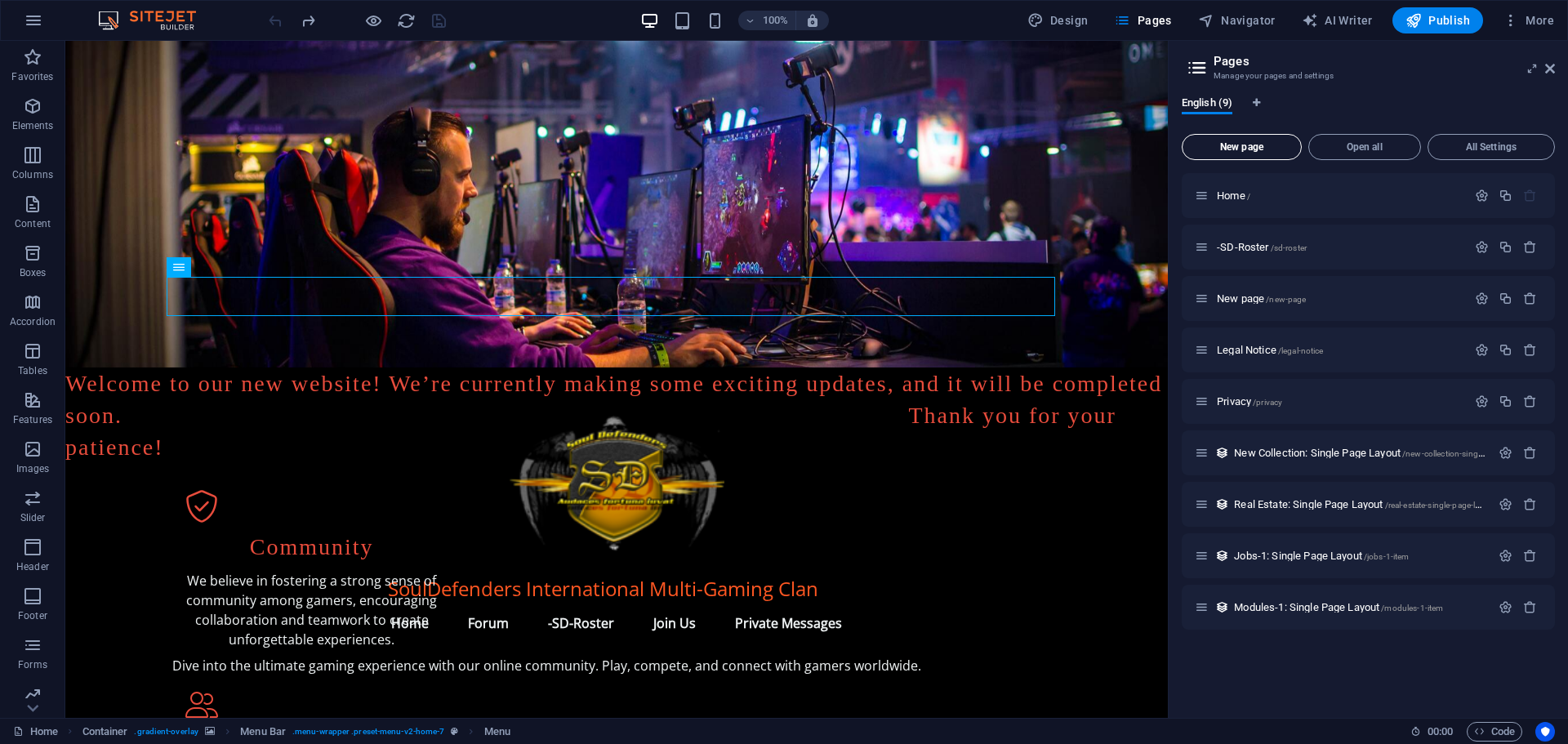
click at [1240, 147] on span "New page" at bounding box center [1242, 147] width 105 height 9
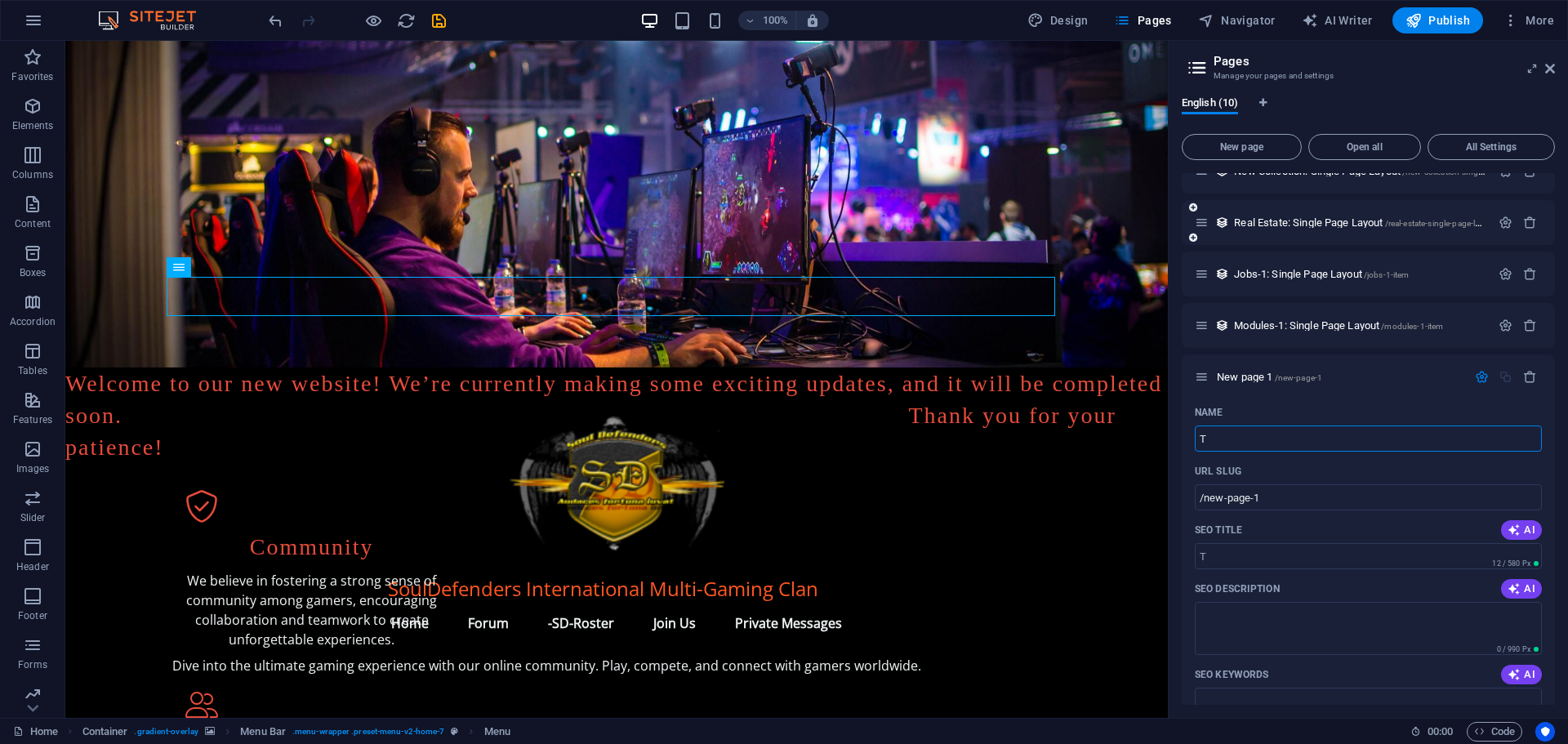
type input "Te"
type input "/t"
type input "Test"
type input "/test"
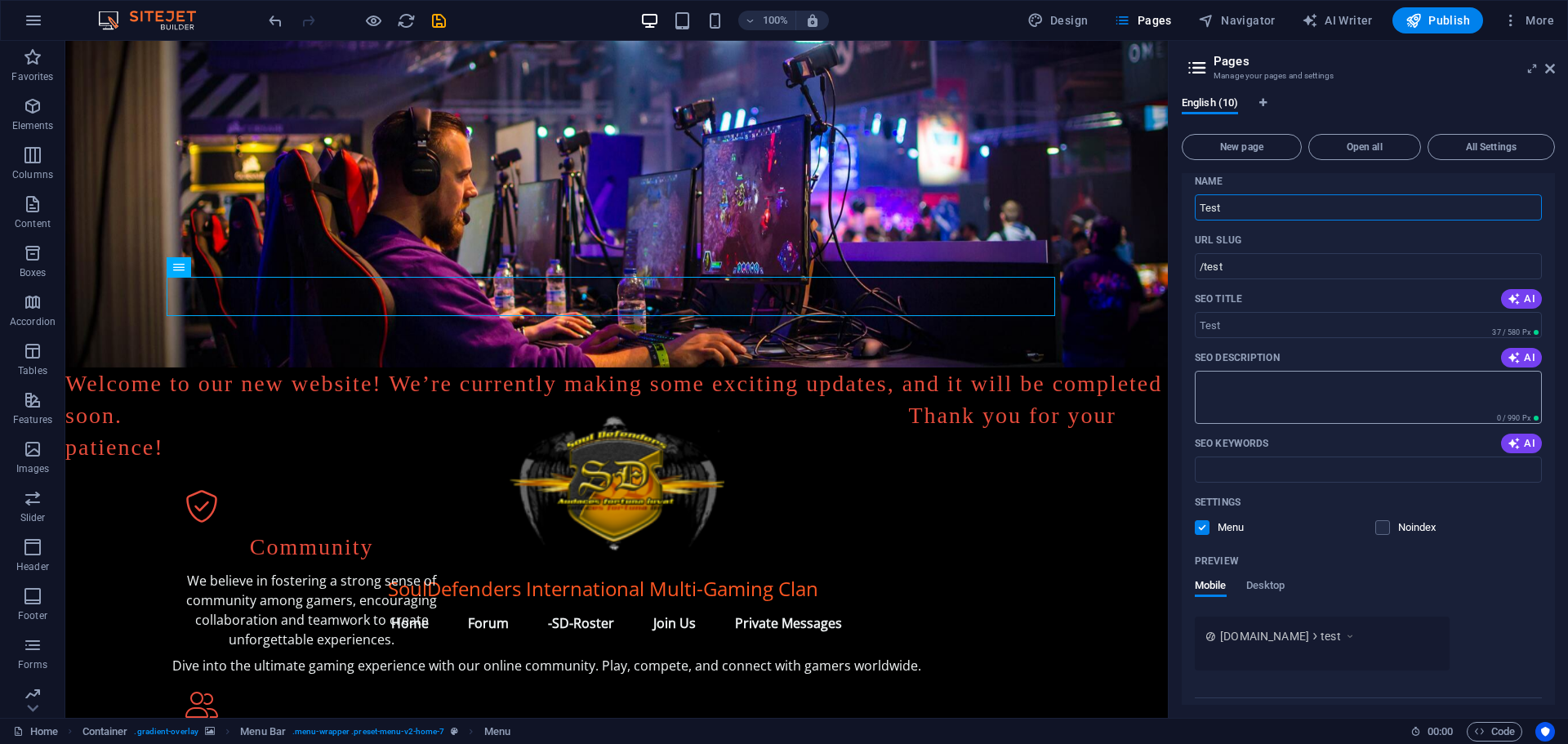
scroll to position [527, 0]
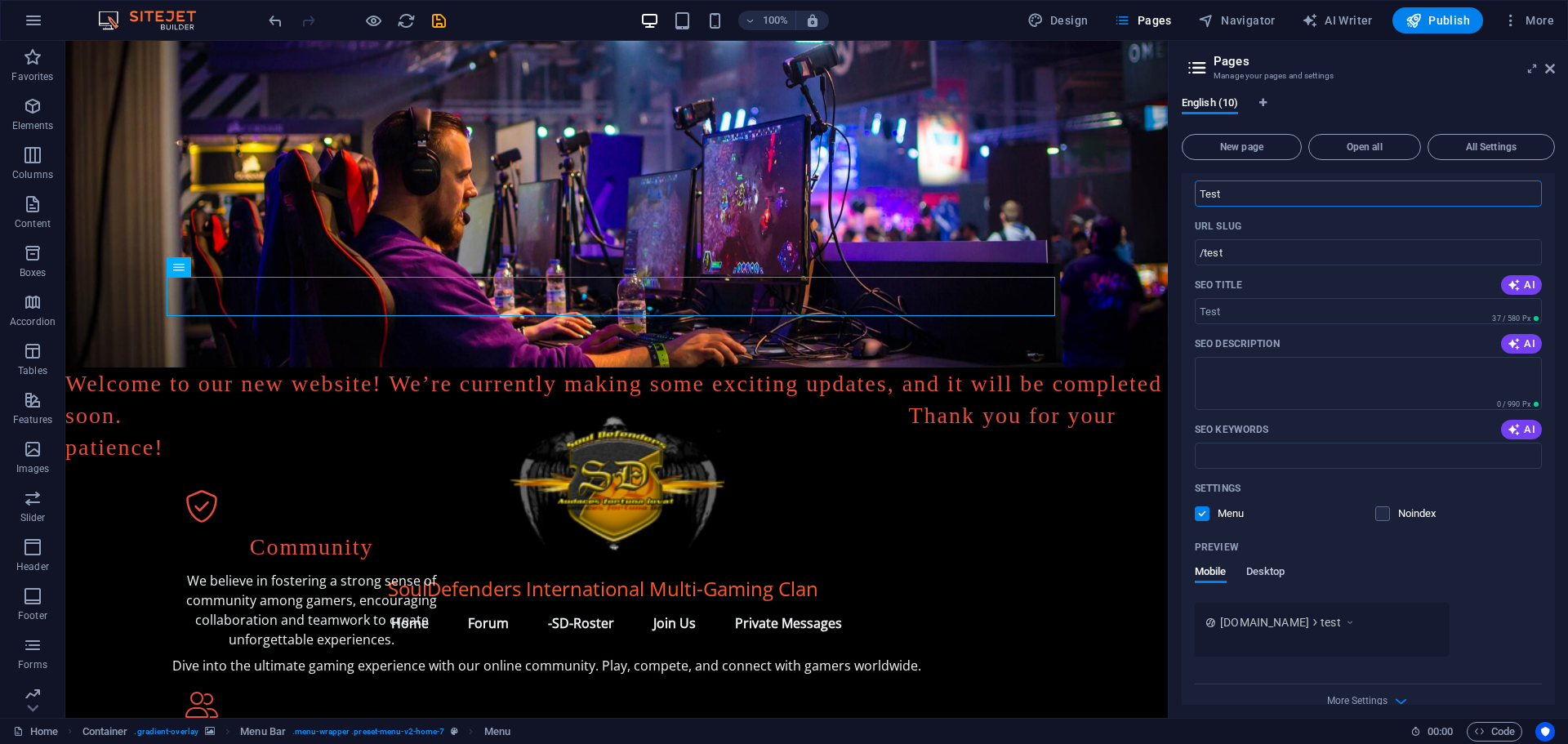
type input "Test"
click at [1265, 568] on span "Desktop" at bounding box center [1265, 572] width 39 height 23
click at [1224, 566] on span "Mobile" at bounding box center [1210, 572] width 32 height 23
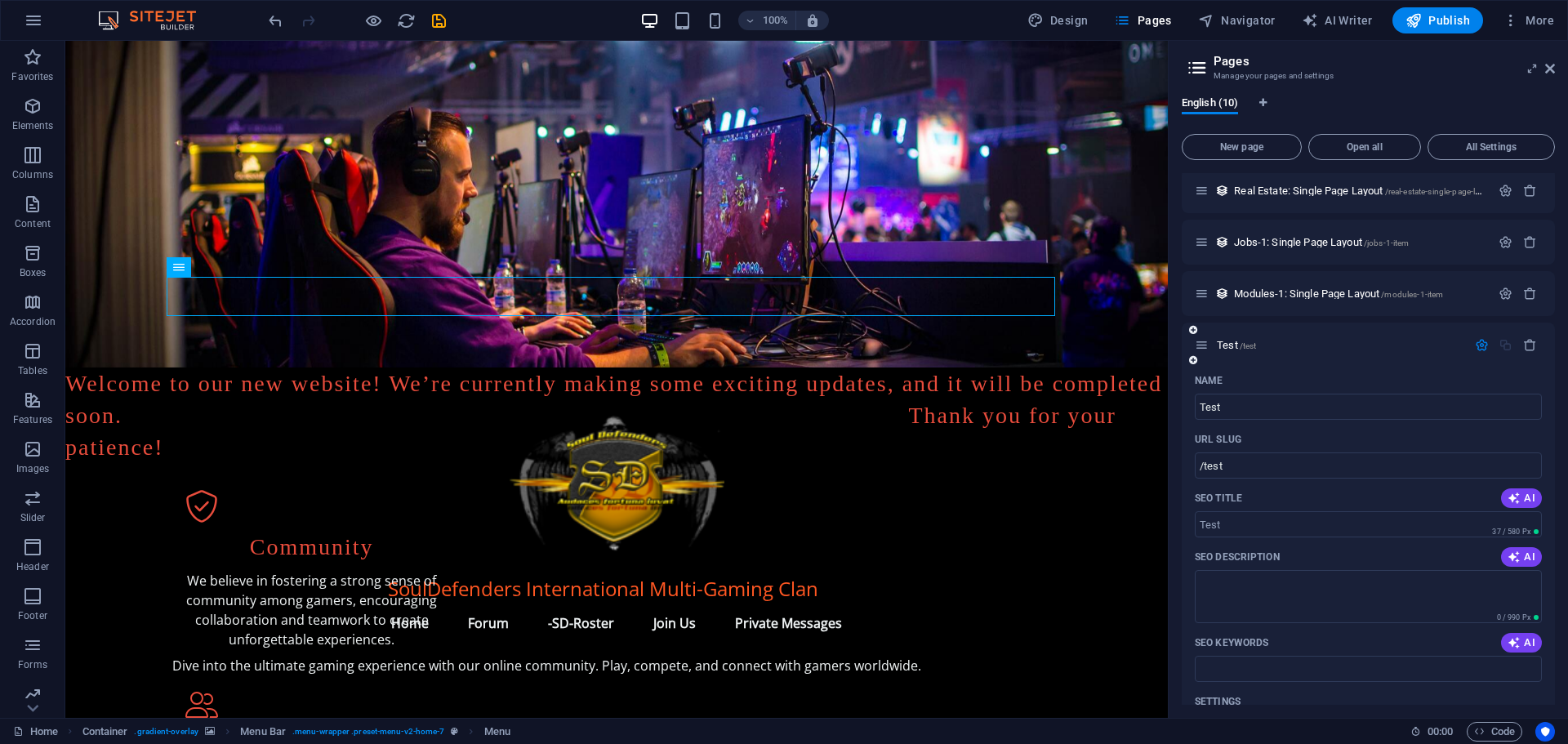
scroll to position [307, 0]
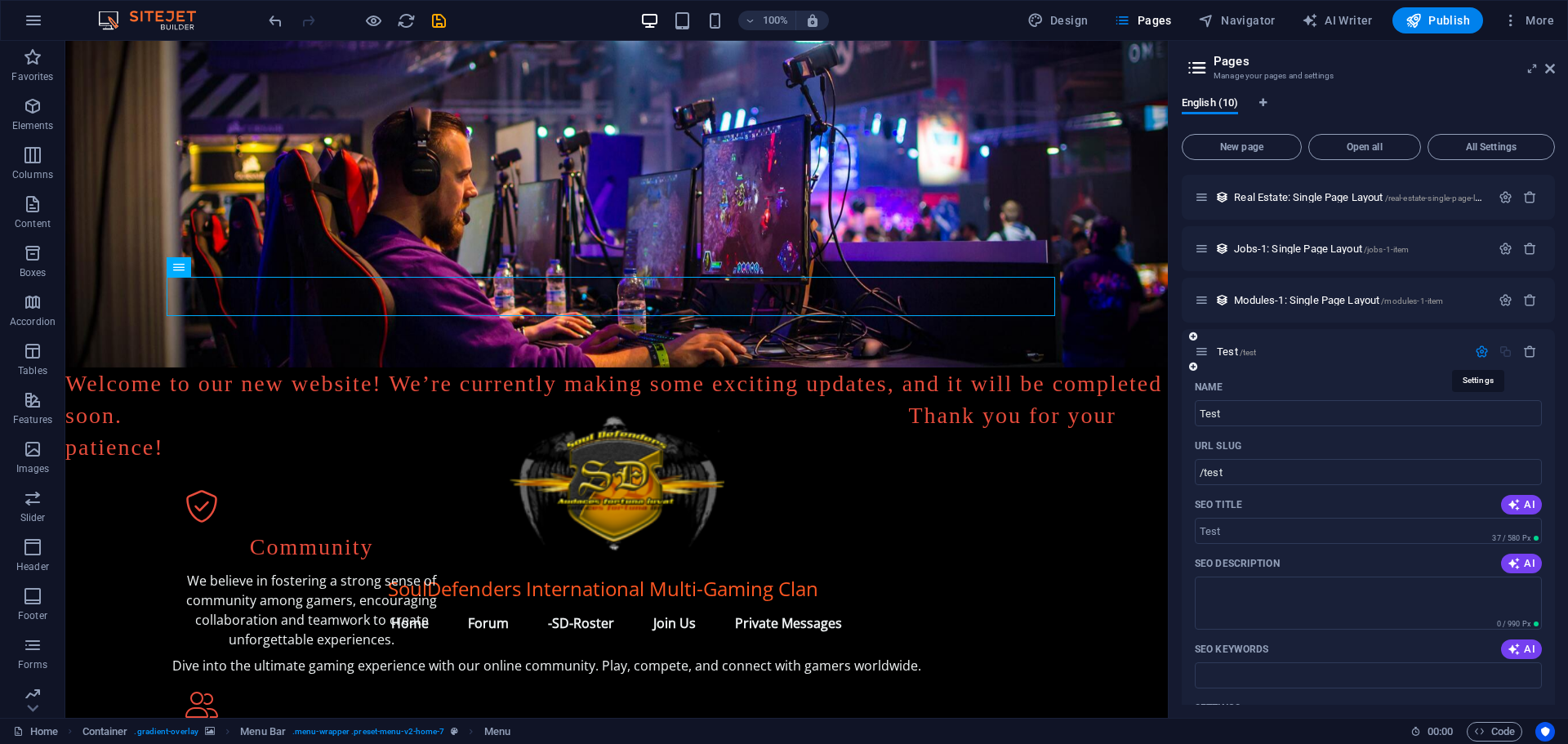
click at [1478, 346] on icon "button" at bounding box center [1482, 352] width 14 height 14
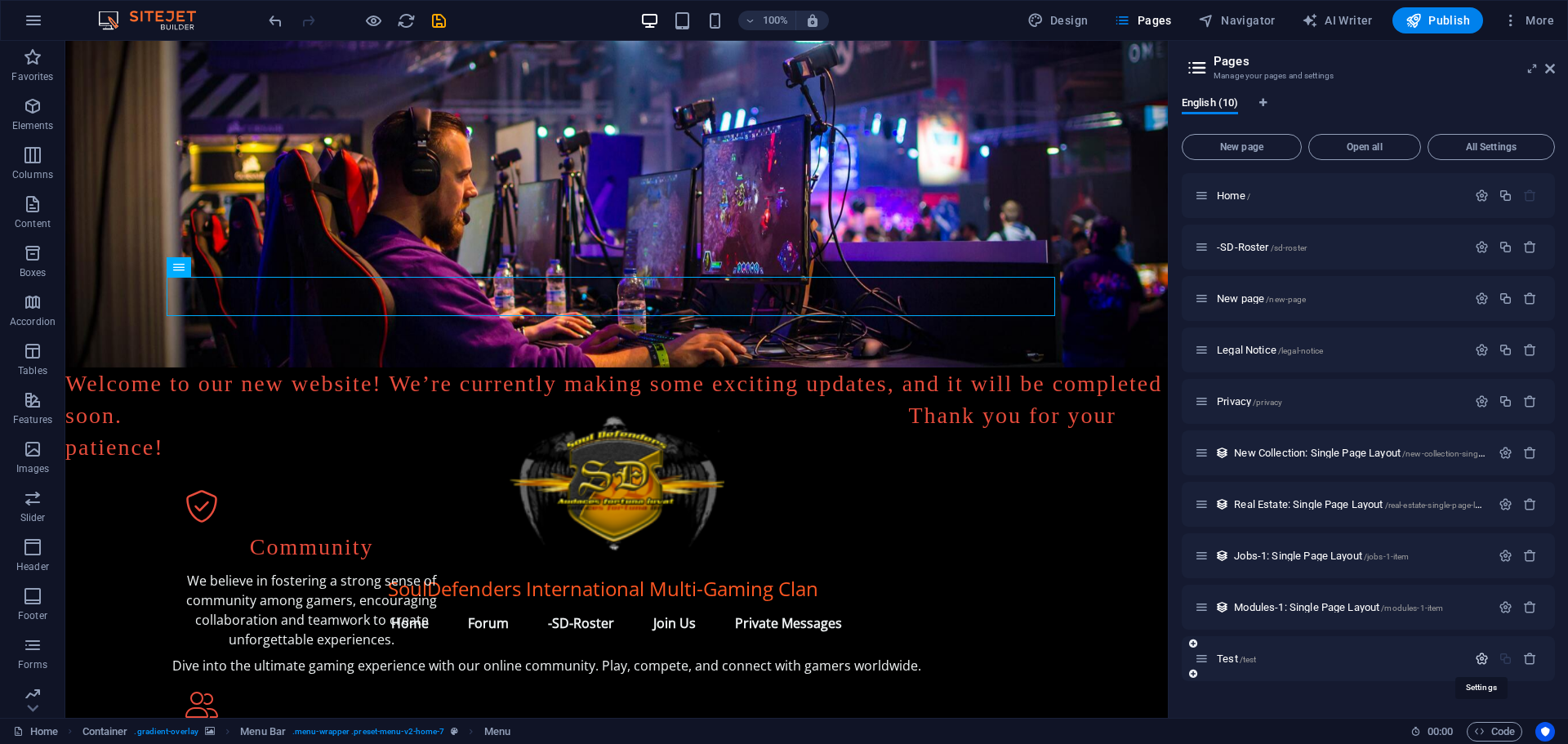
click at [1483, 656] on icon "button" at bounding box center [1482, 659] width 14 height 14
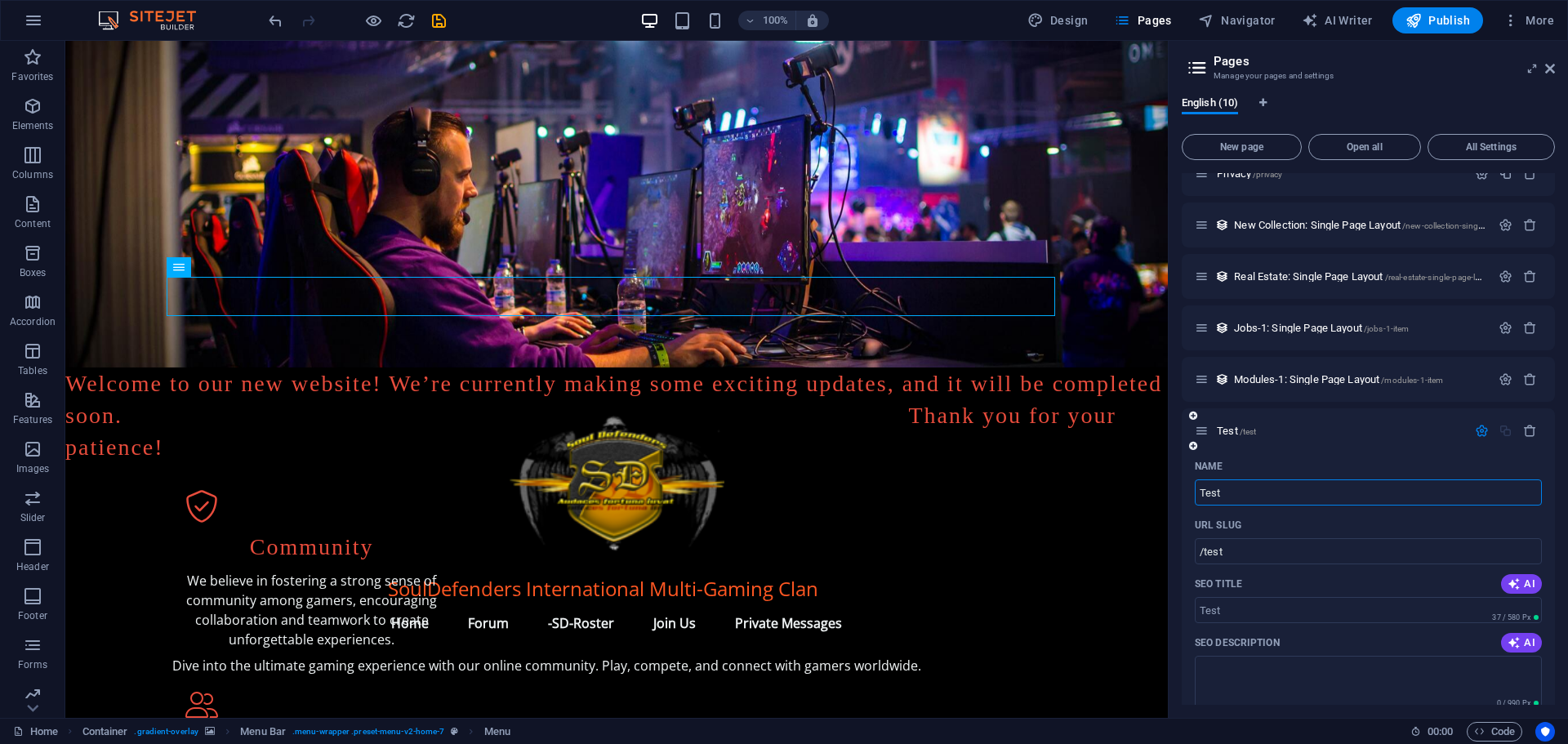
scroll to position [225, 0]
click at [1477, 431] on icon "button" at bounding box center [1482, 433] width 14 height 14
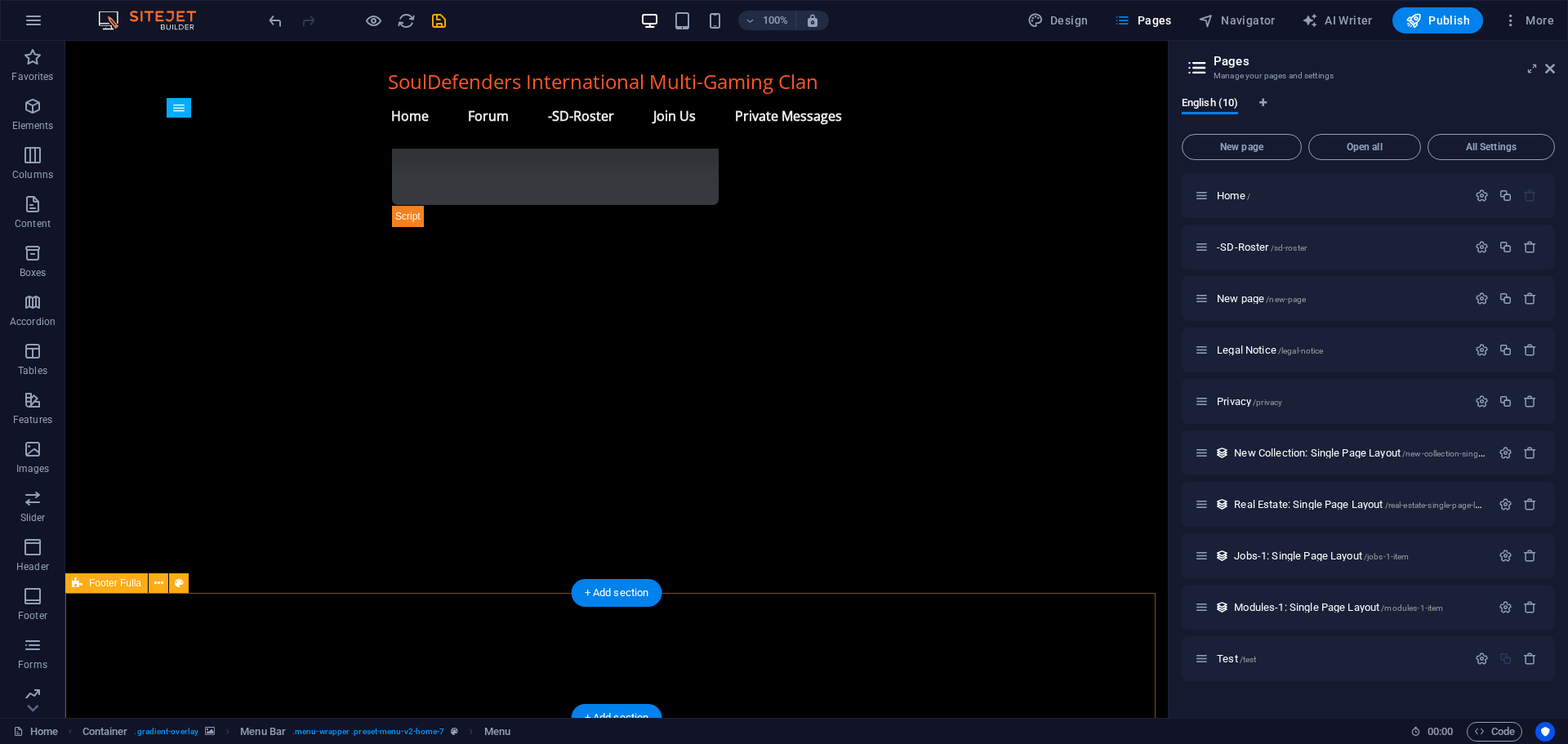
scroll to position [1375, 0]
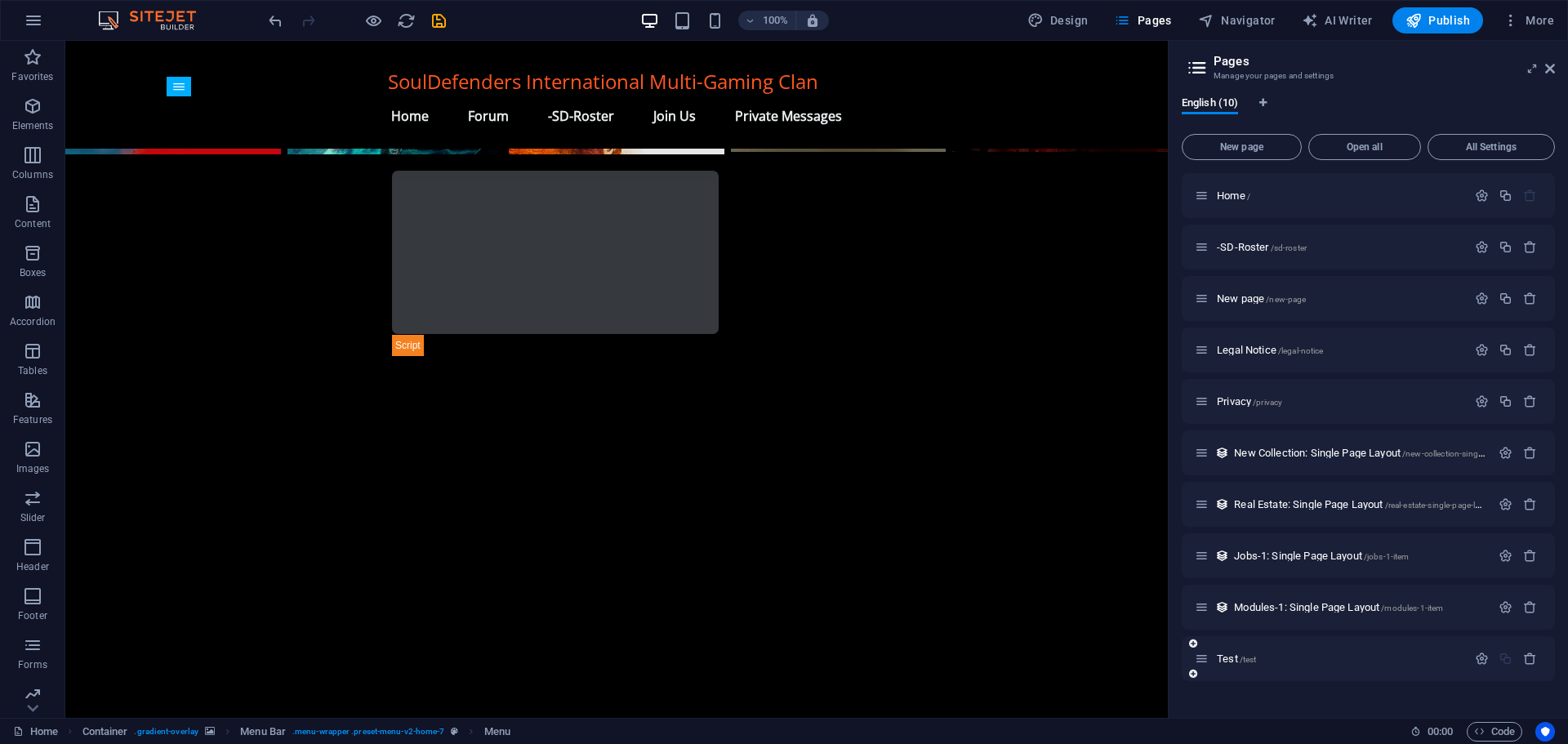
click at [1208, 664] on icon at bounding box center [1201, 659] width 14 height 14
click at [1235, 659] on span "Test /test" at bounding box center [1236, 659] width 39 height 12
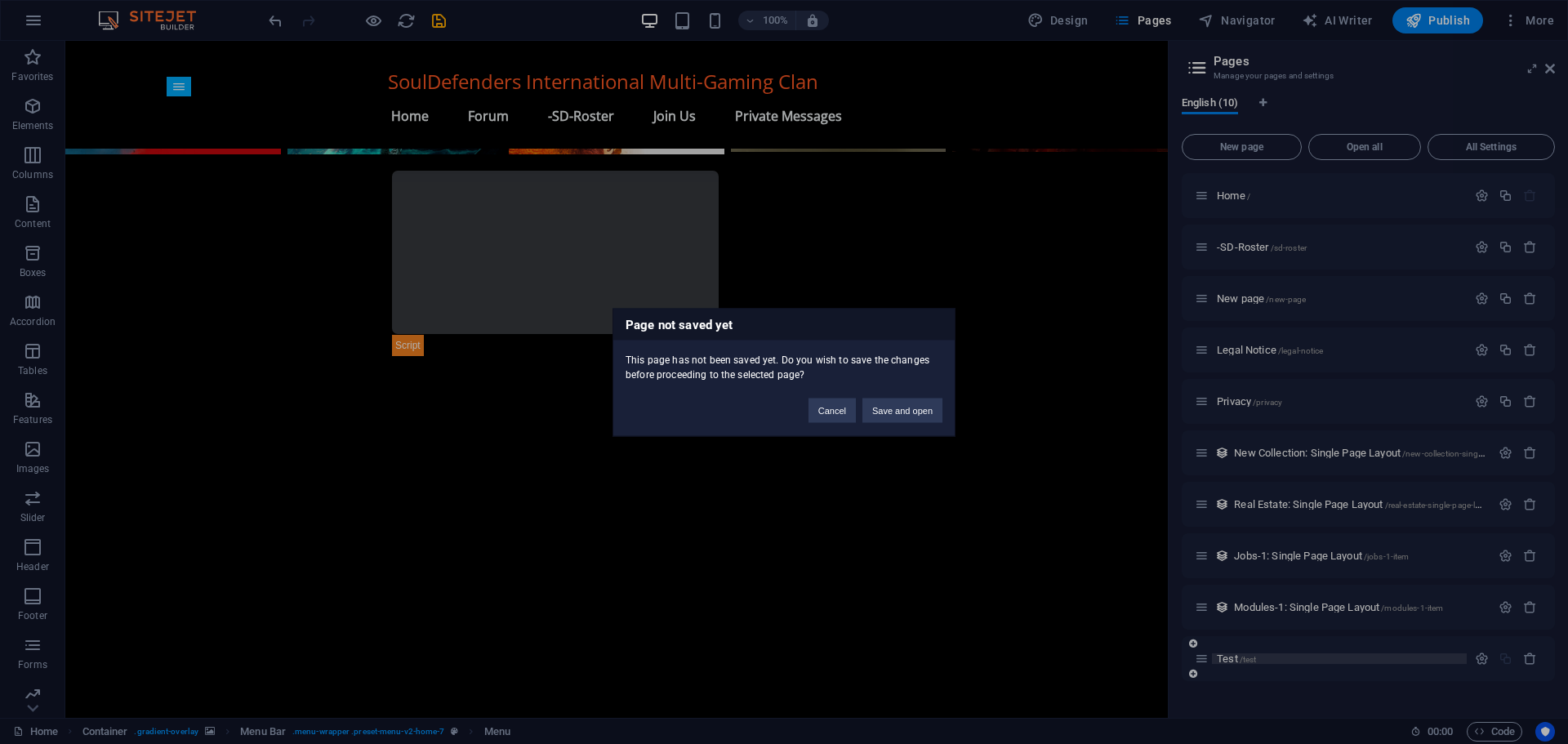
click at [1235, 659] on div "Page not saved yet This page has not been saved yet. Do you wish to save the ch…" at bounding box center [784, 372] width 1568 height 744
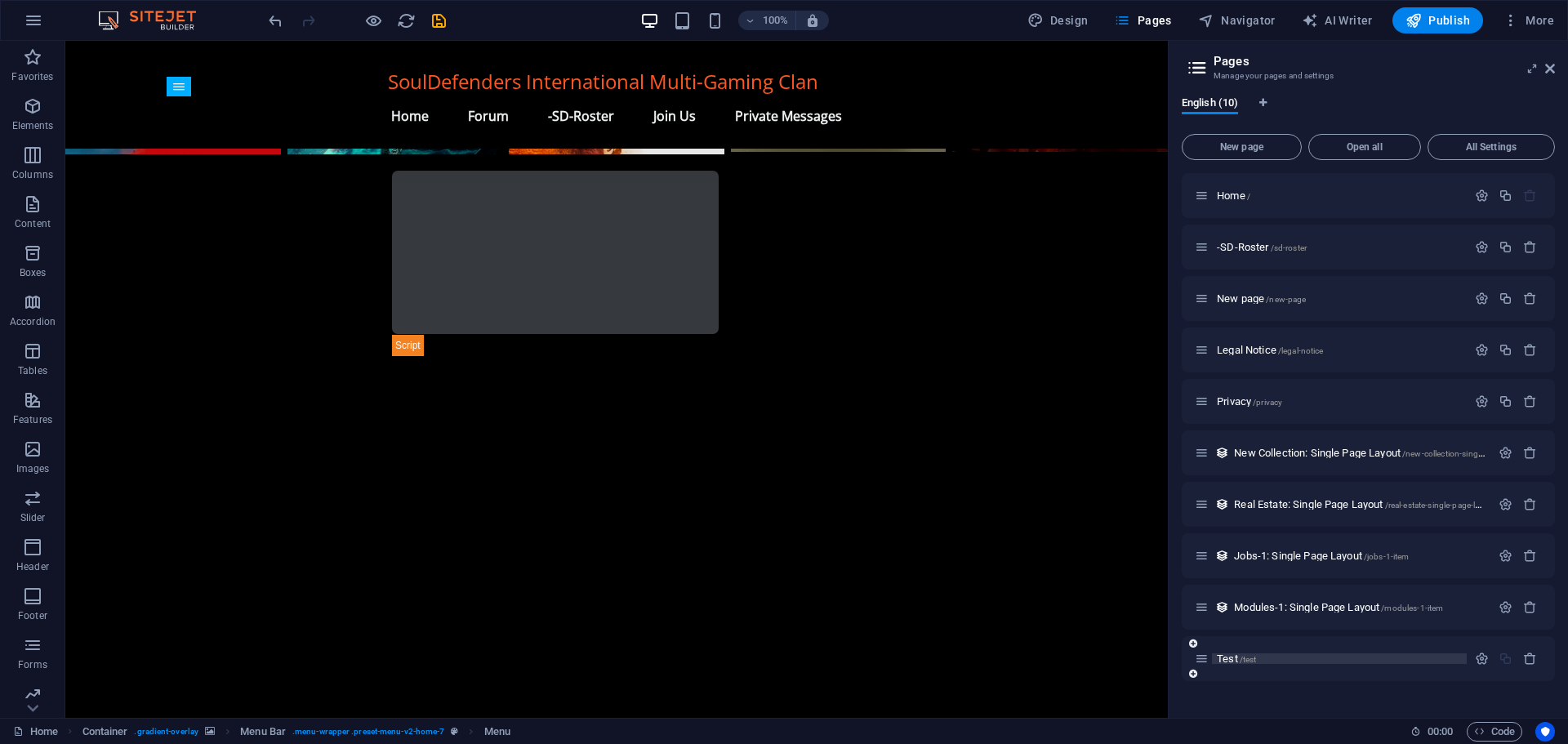
click at [1235, 659] on span "Test /test" at bounding box center [1236, 659] width 39 height 12
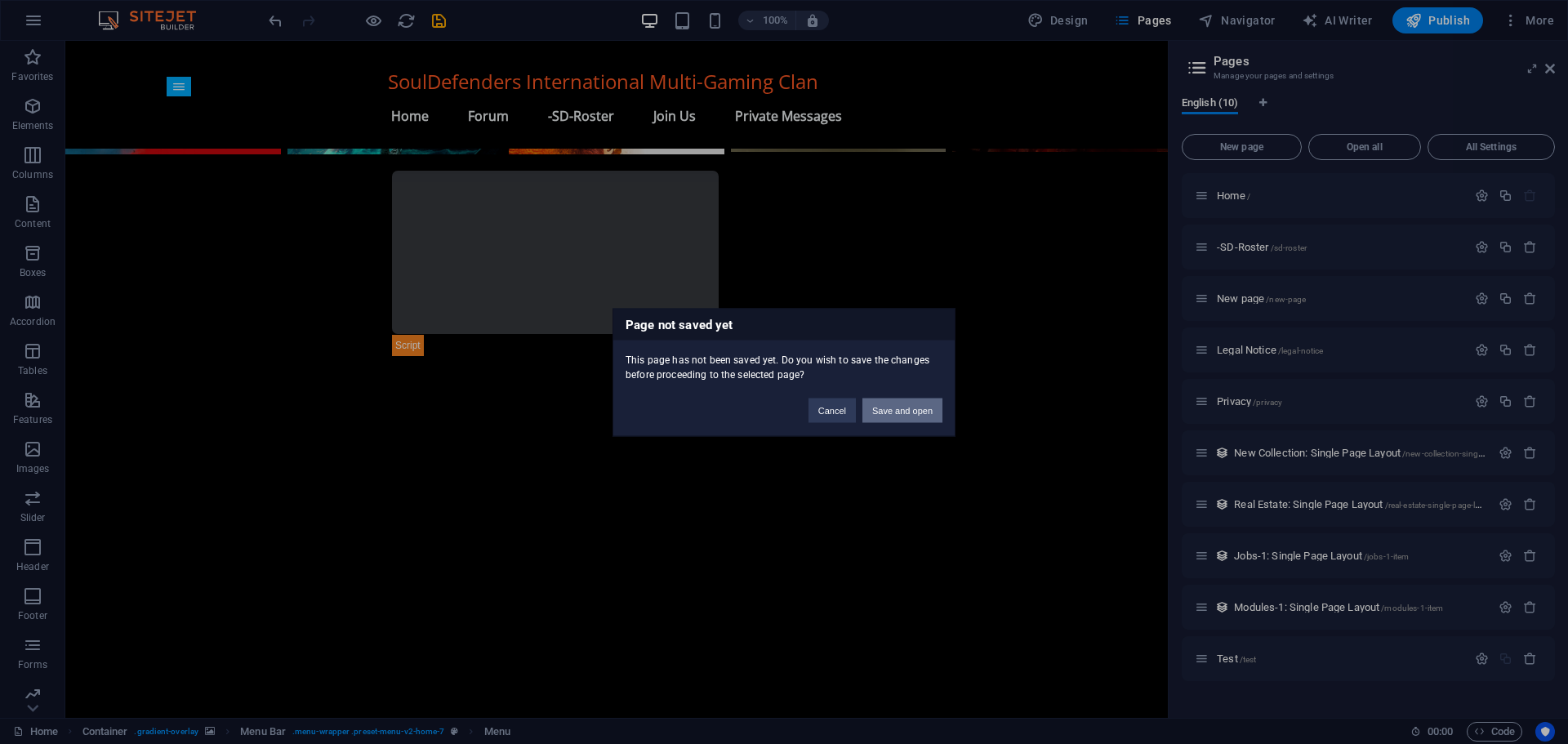
click at [881, 407] on button "Save and open" at bounding box center [902, 410] width 80 height 24
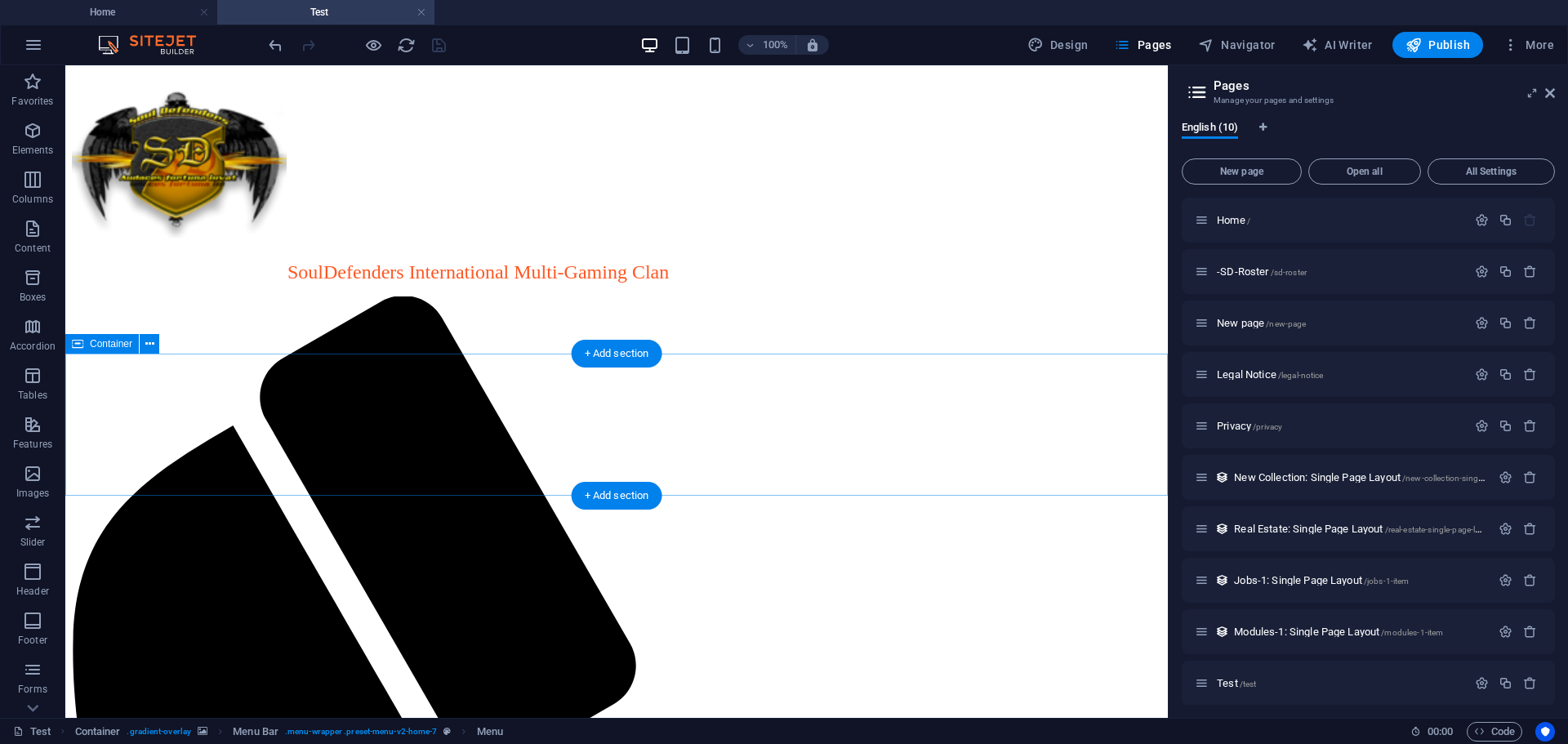
scroll to position [0, 0]
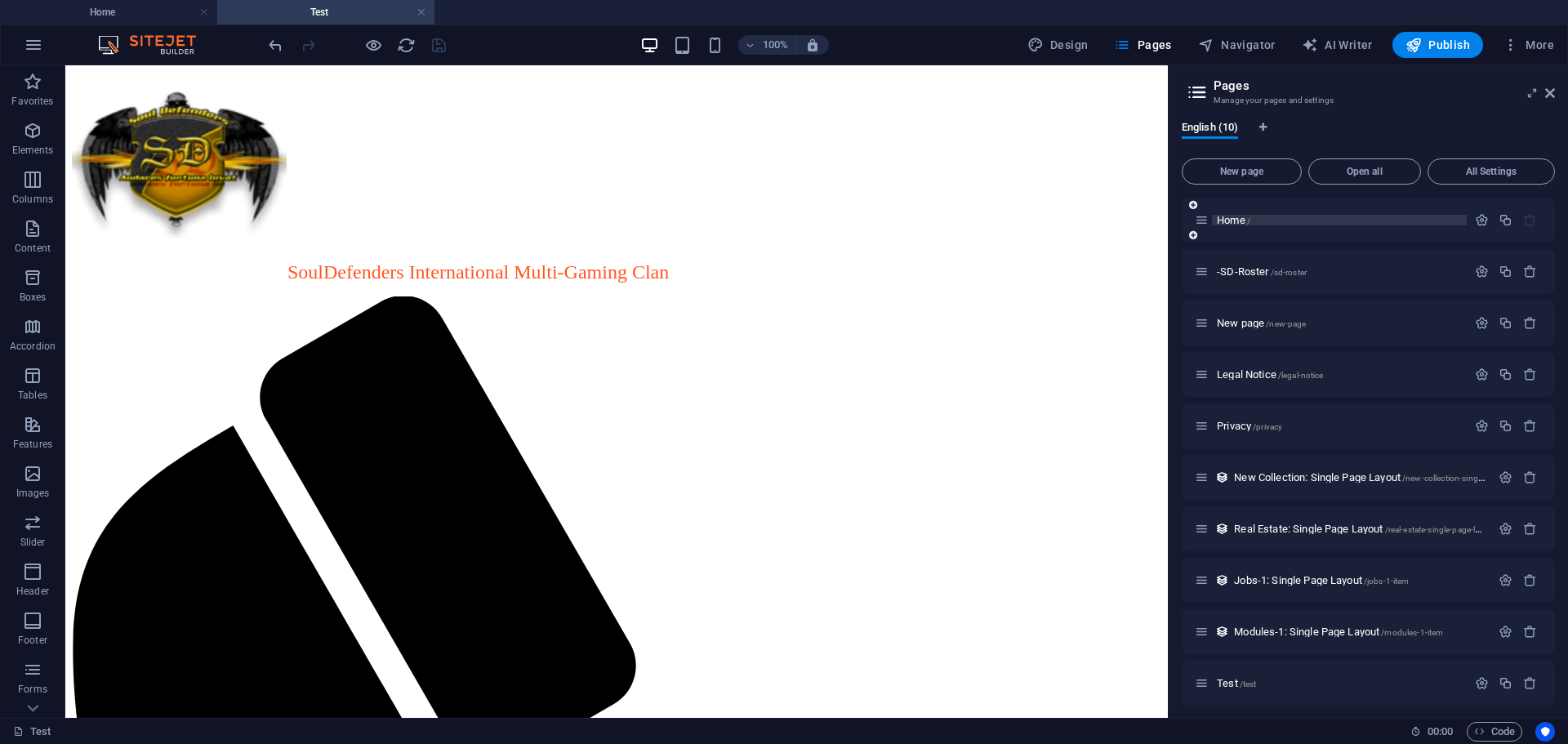
click at [1232, 221] on span "Home /" at bounding box center [1233, 220] width 34 height 12
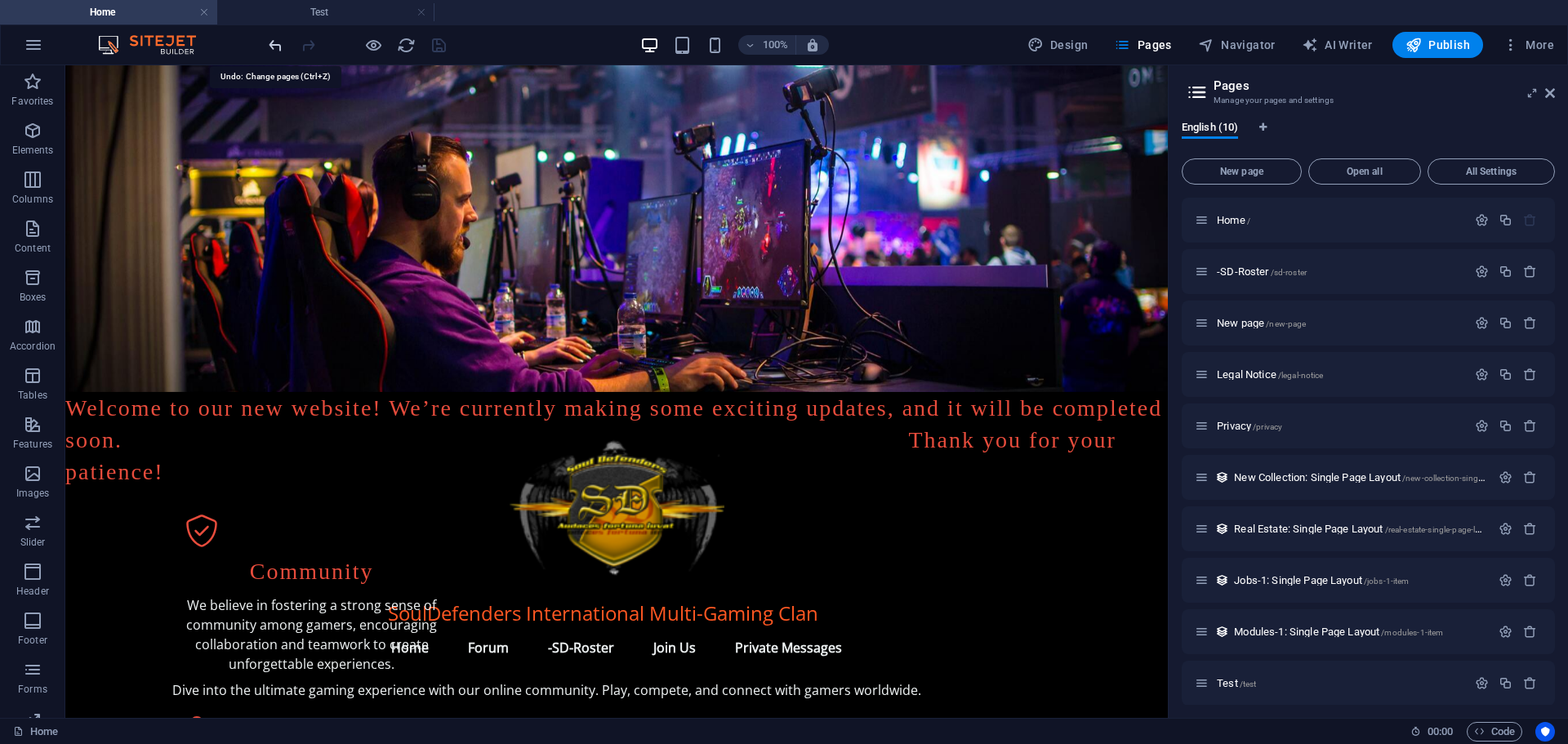
click at [277, 41] on icon "undo" at bounding box center [276, 46] width 19 height 19
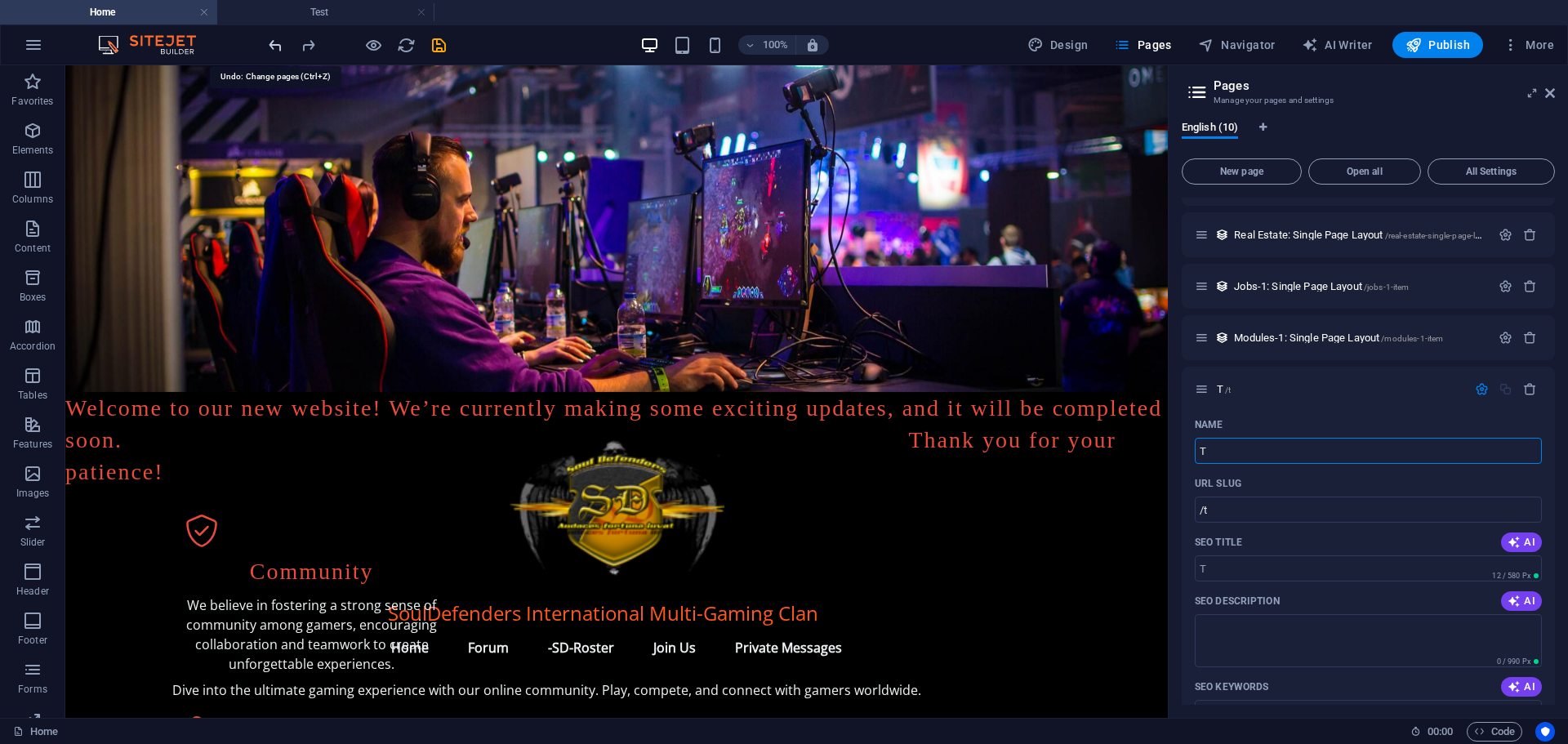
click at [277, 41] on icon "undo" at bounding box center [276, 46] width 19 height 19
type input "New page 1"
type input "/new-page-1"
click at [277, 41] on icon "undo" at bounding box center [276, 46] width 19 height 19
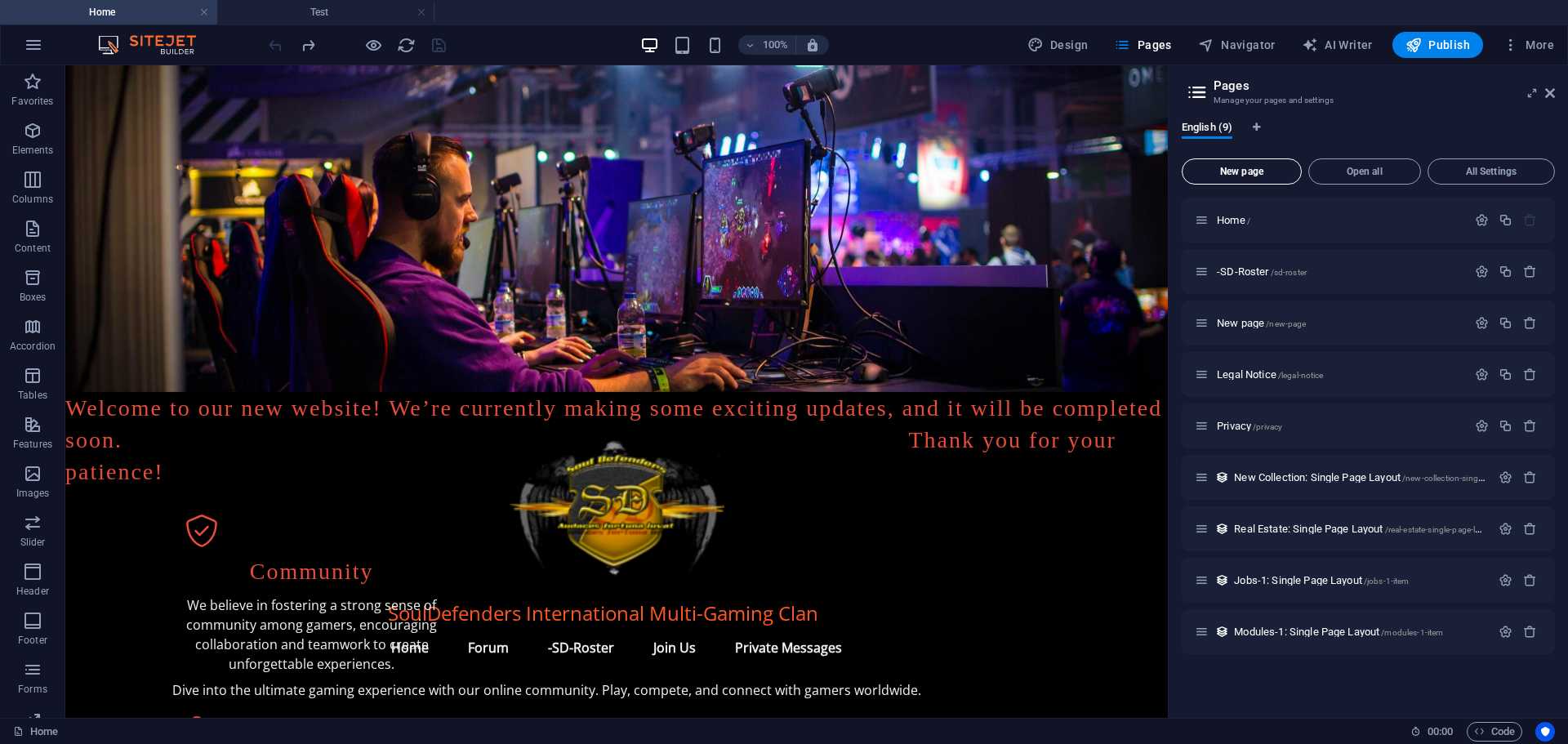
click at [1264, 168] on span "New page" at bounding box center [1242, 171] width 105 height 9
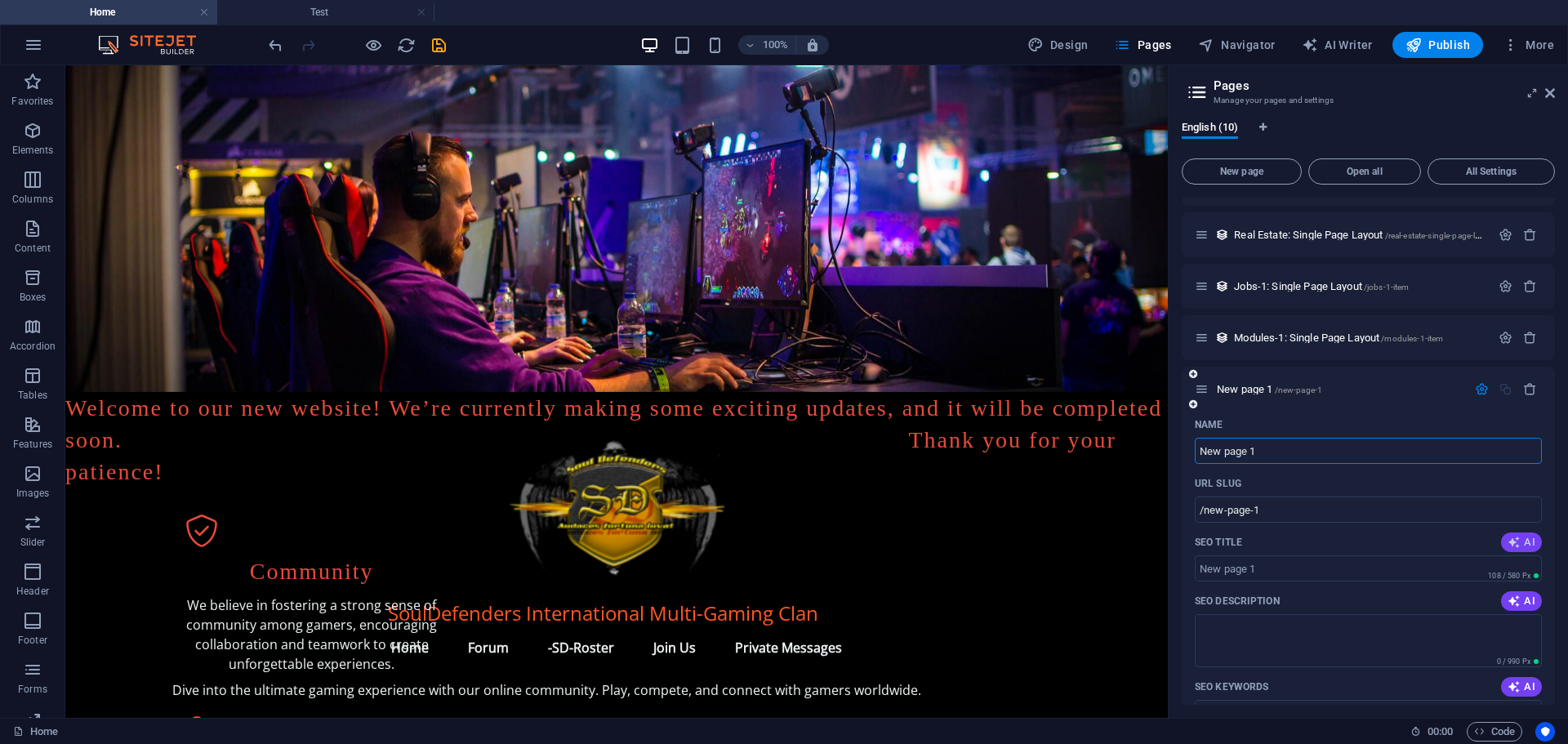
click at [1525, 543] on span "AI" at bounding box center [1521, 541] width 28 height 13
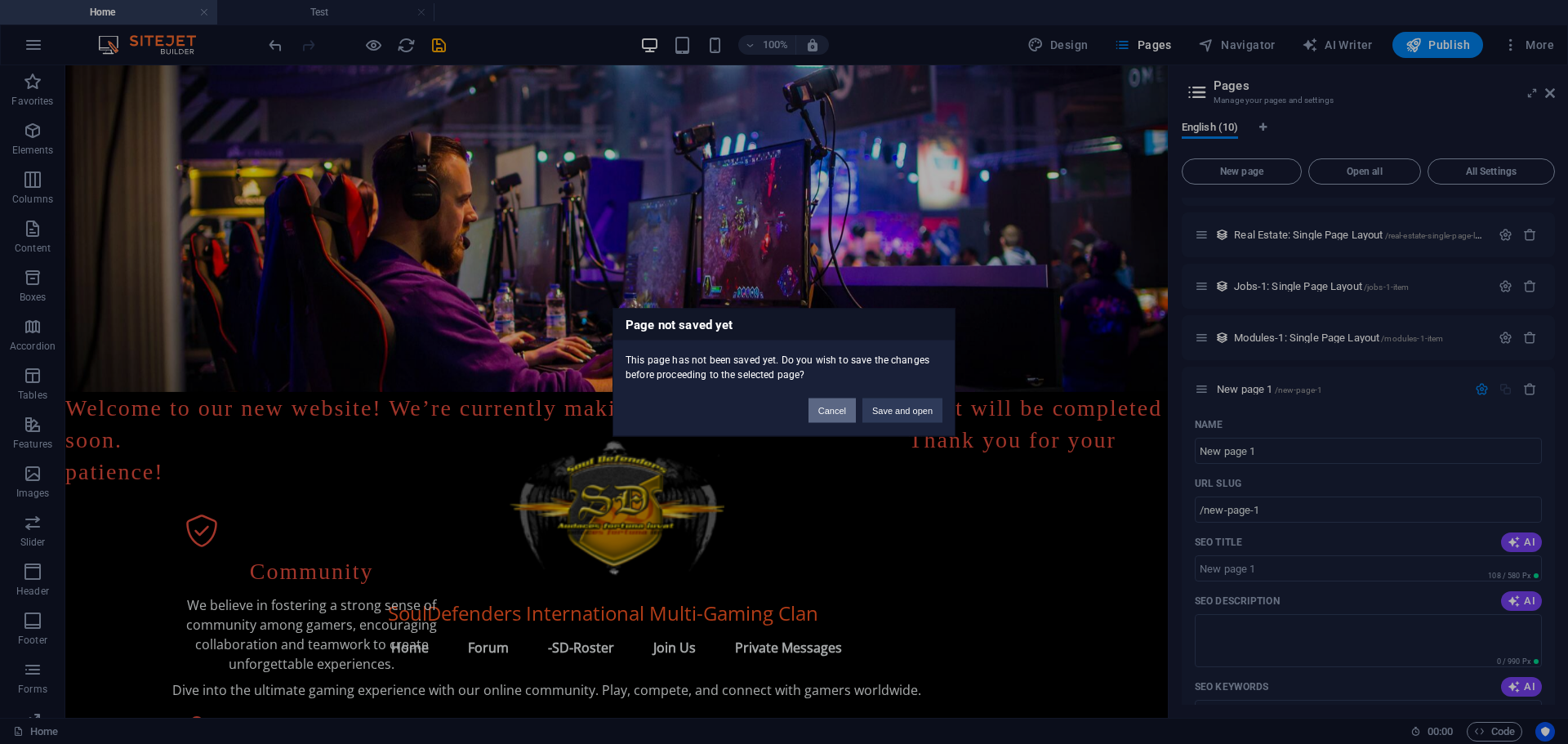
click at [831, 414] on button "Cancel" at bounding box center [831, 410] width 47 height 24
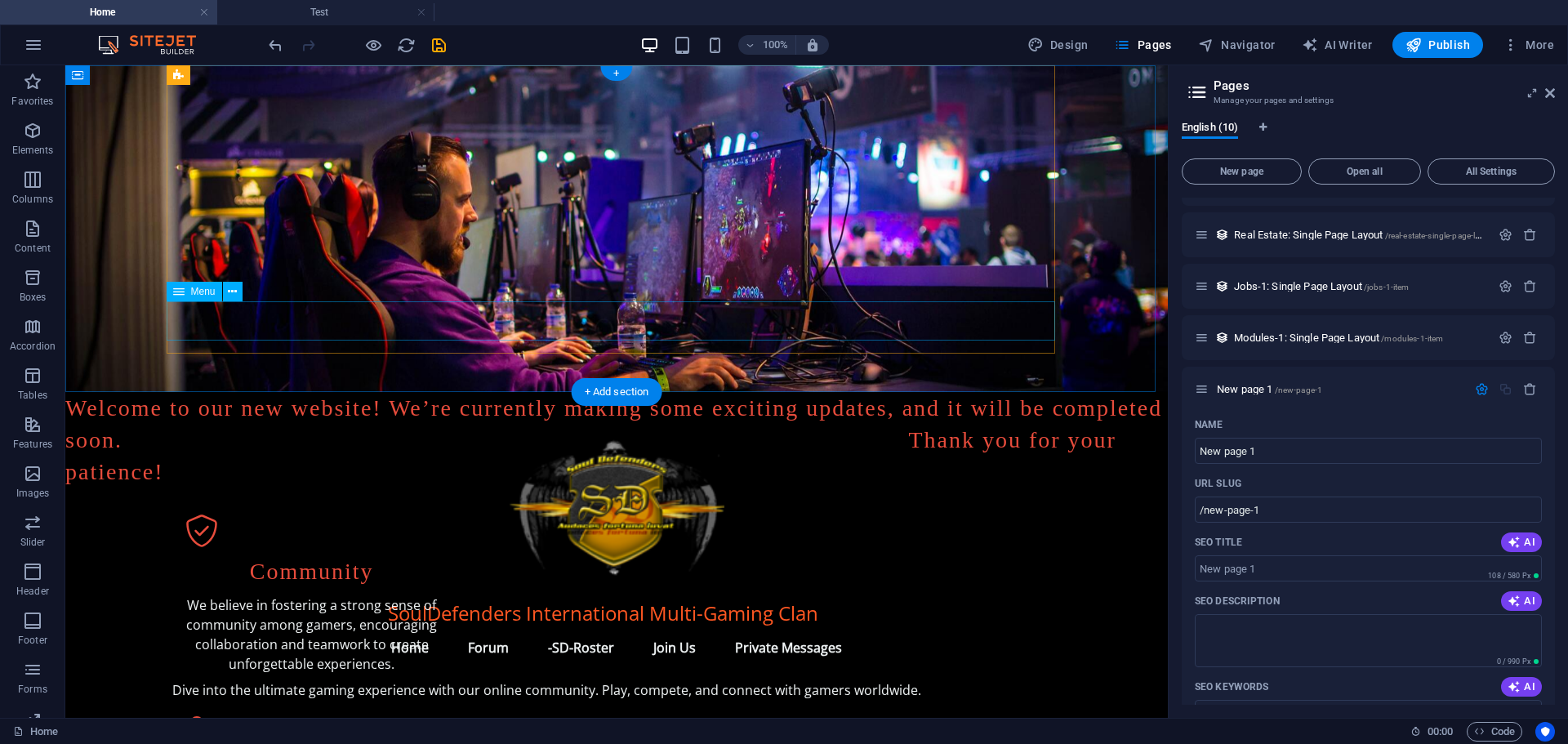
click at [577, 628] on nav "Home Forum -SD-Roster Join Us Private Messages" at bounding box center [617, 647] width 888 height 39
select select
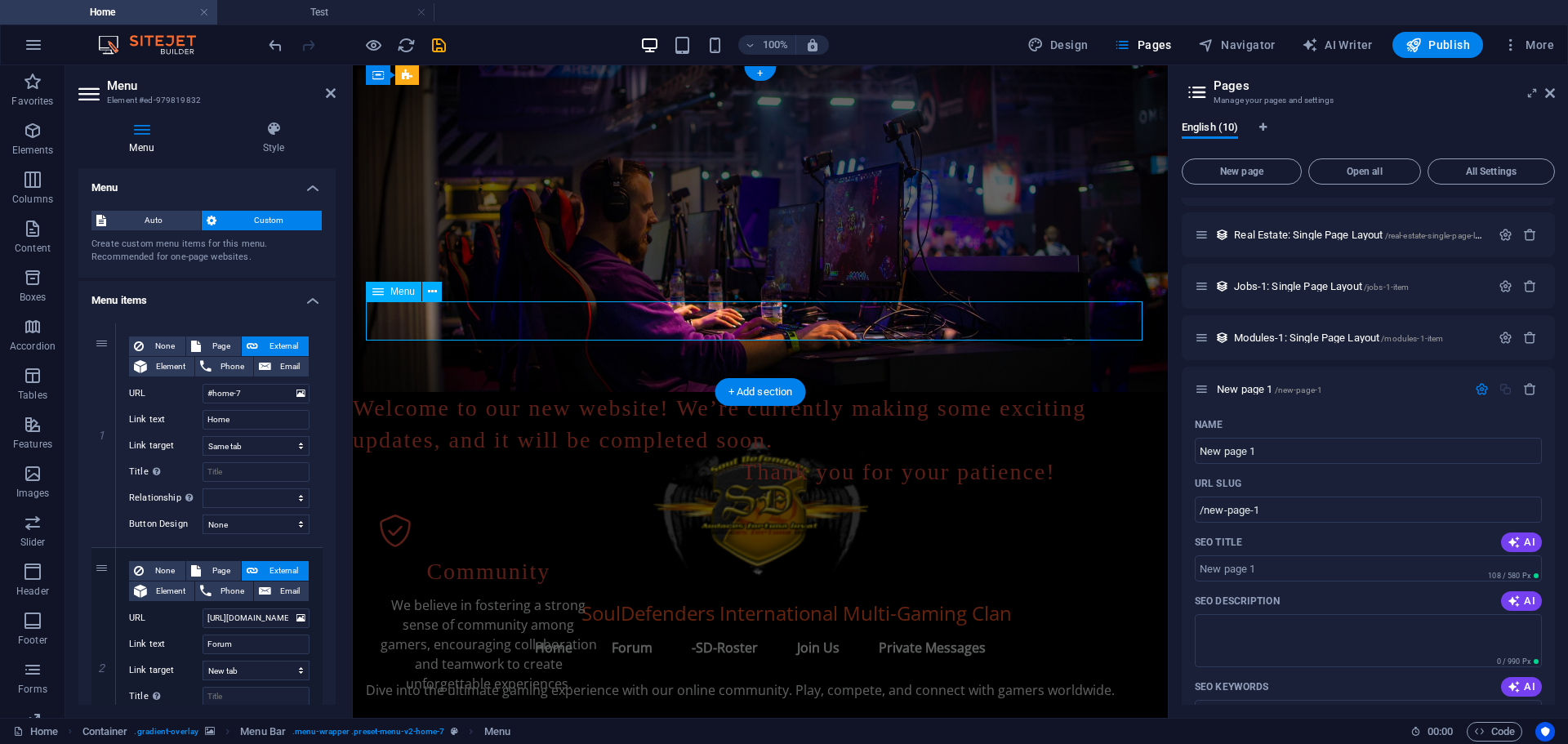
click at [718, 628] on nav "Home Forum -SD-Roster Join Us Private Messages" at bounding box center [760, 647] width 789 height 39
click at [1207, 240] on icon at bounding box center [1201, 234] width 14 height 14
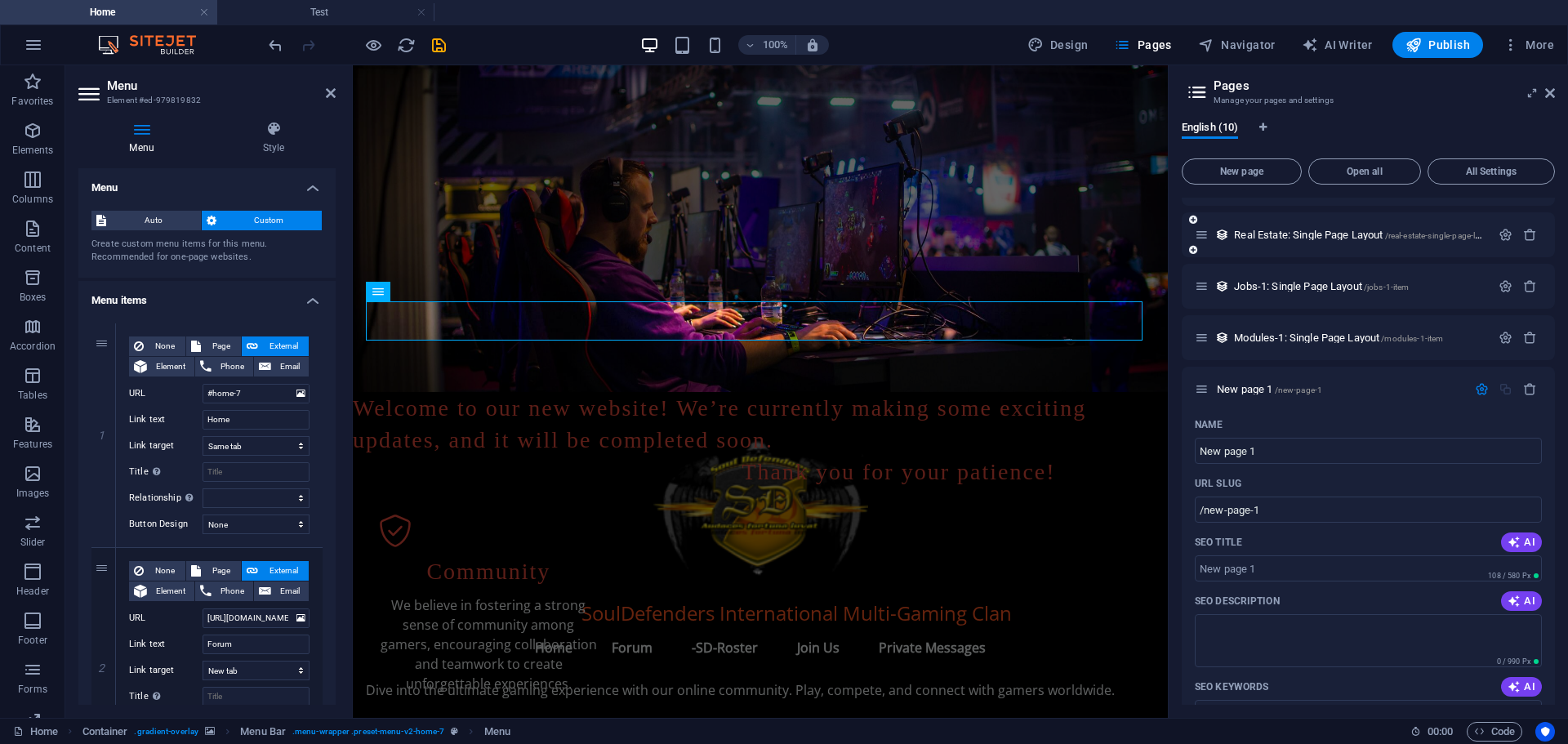
click at [1207, 240] on icon at bounding box center [1201, 234] width 14 height 14
click at [1195, 220] on icon at bounding box center [1193, 219] width 8 height 9
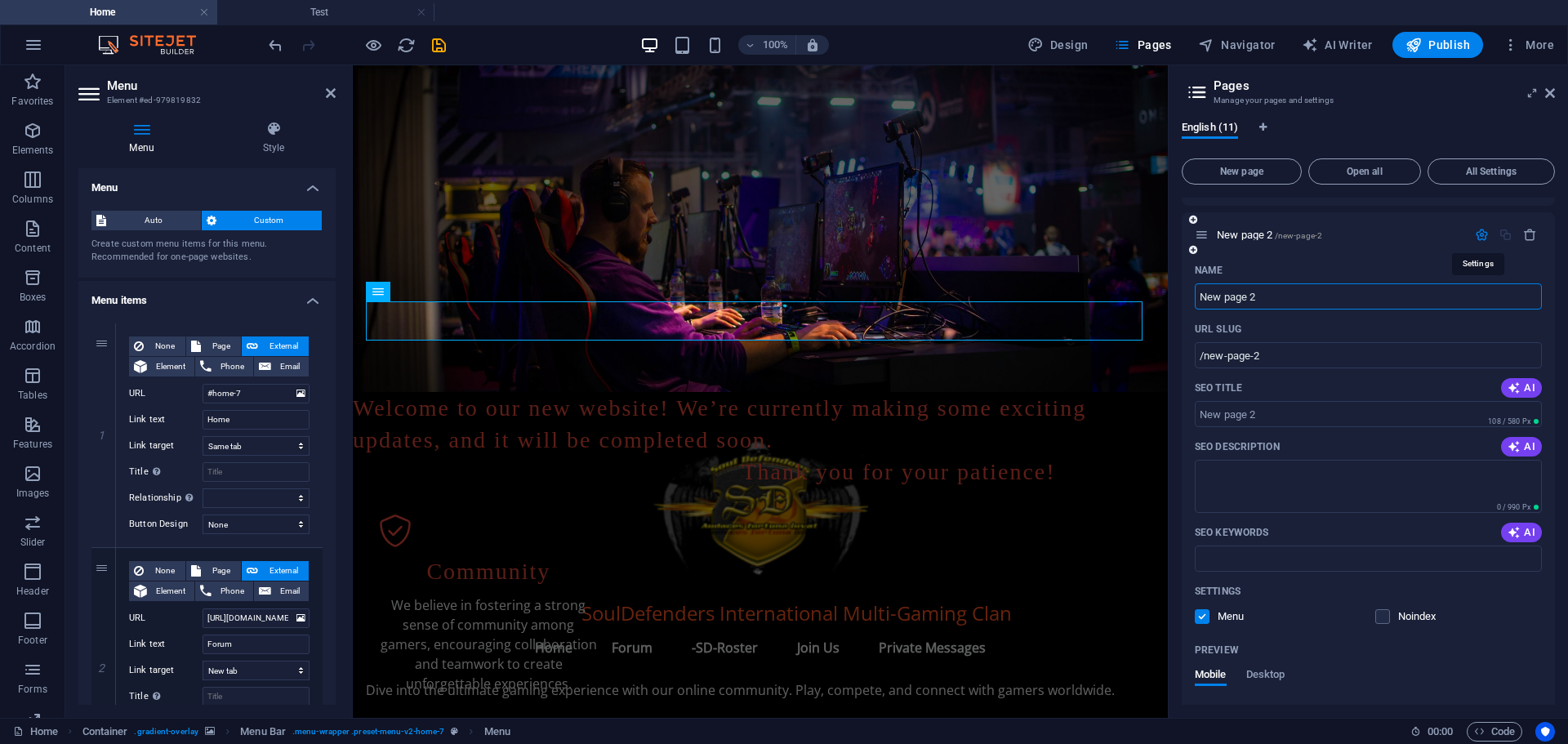
click at [1480, 231] on icon "button" at bounding box center [1482, 234] width 14 height 14
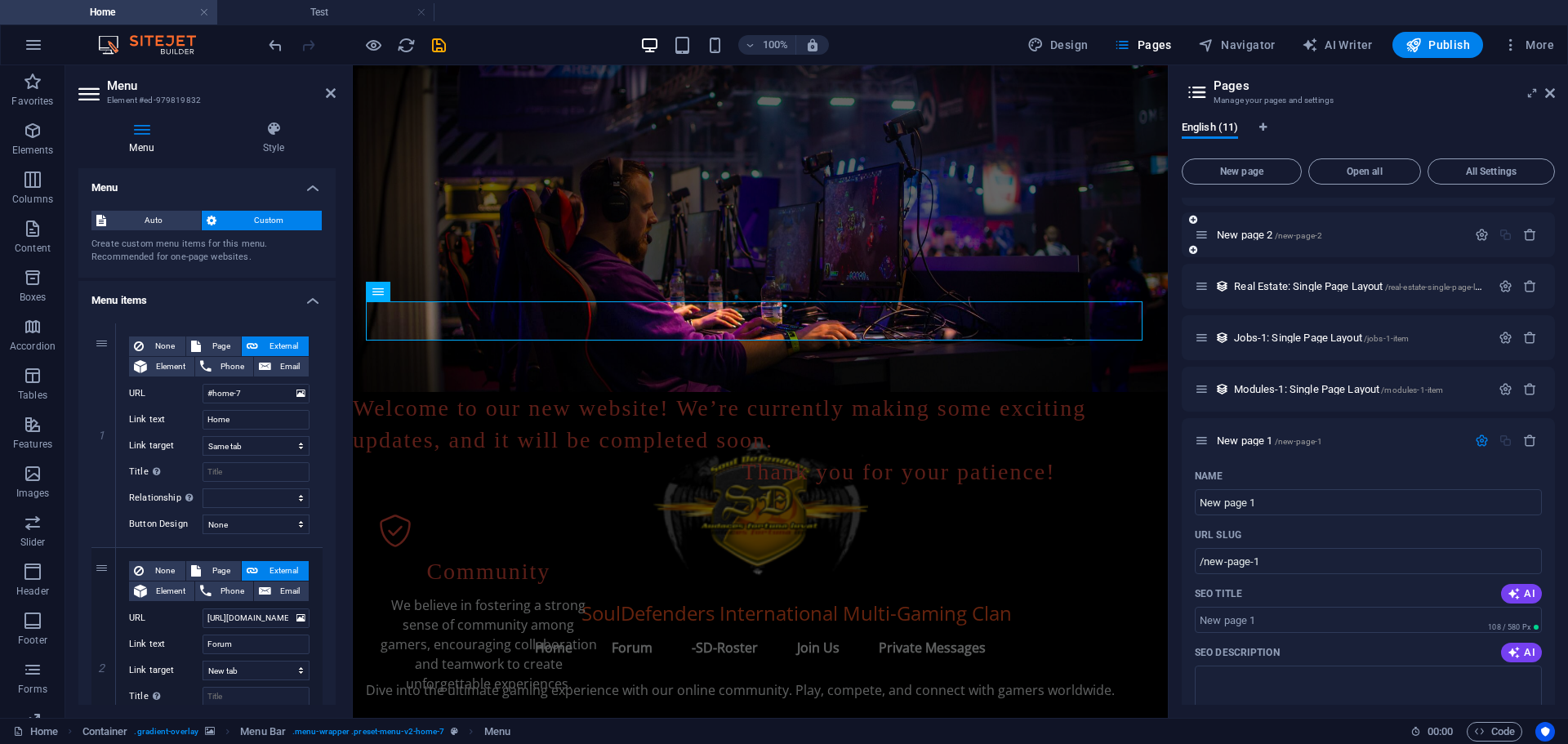
click at [1194, 251] on icon at bounding box center [1193, 249] width 8 height 9
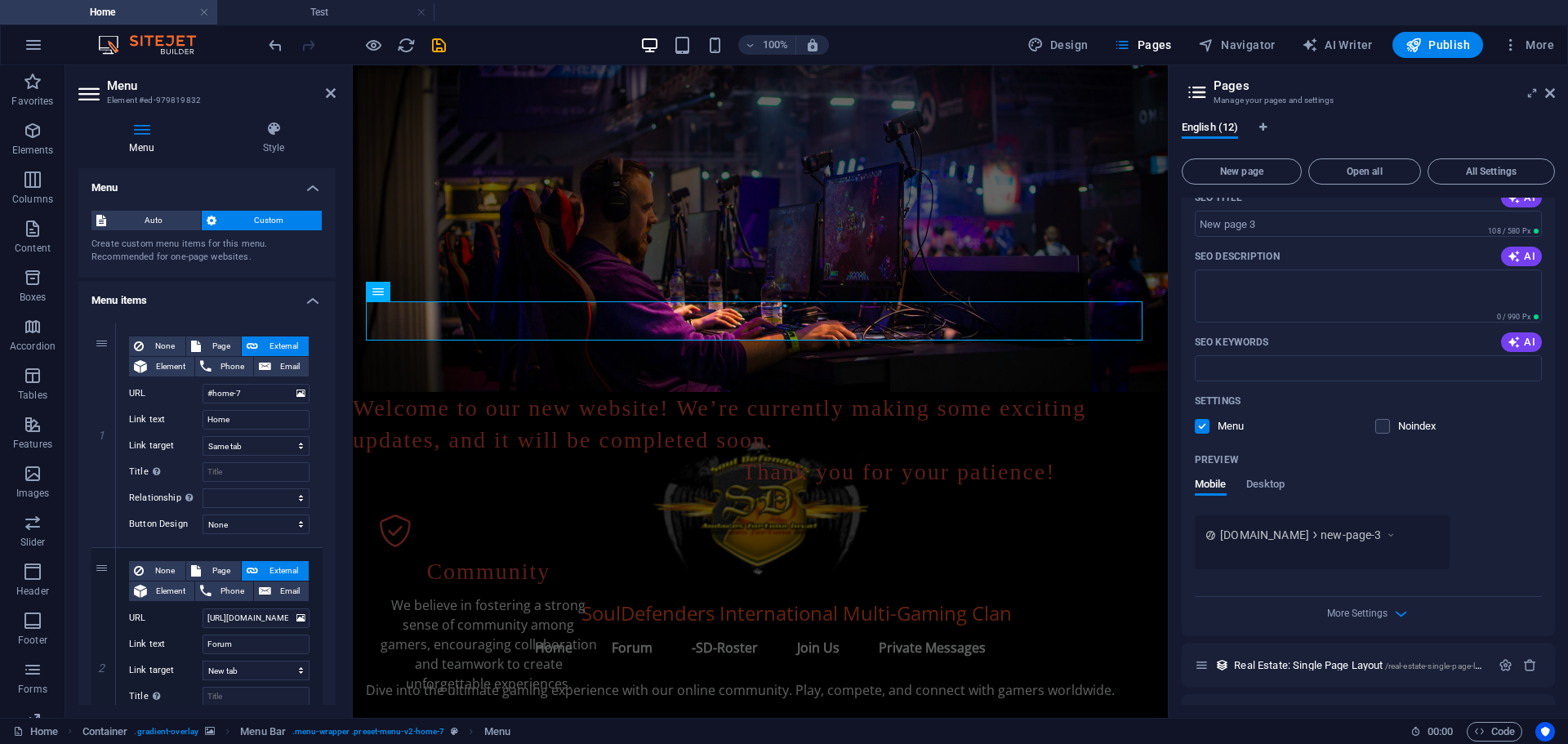
scroll to position [539, 0]
click at [1251, 296] on textarea "SEO Description" at bounding box center [1368, 293] width 347 height 53
click at [1527, 333] on span "AI" at bounding box center [1521, 338] width 28 height 13
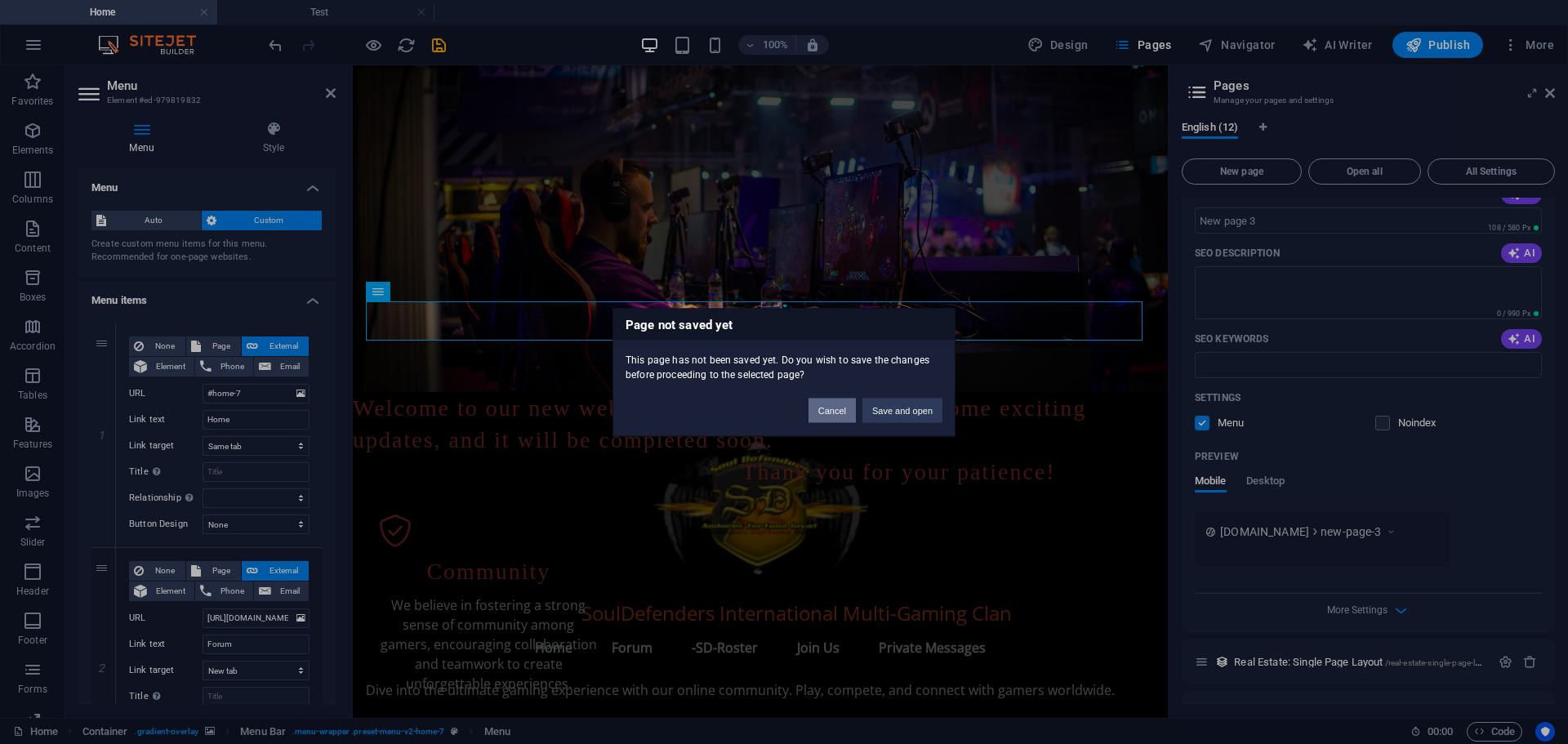
click at [831, 414] on button "Cancel" at bounding box center [831, 410] width 47 height 24
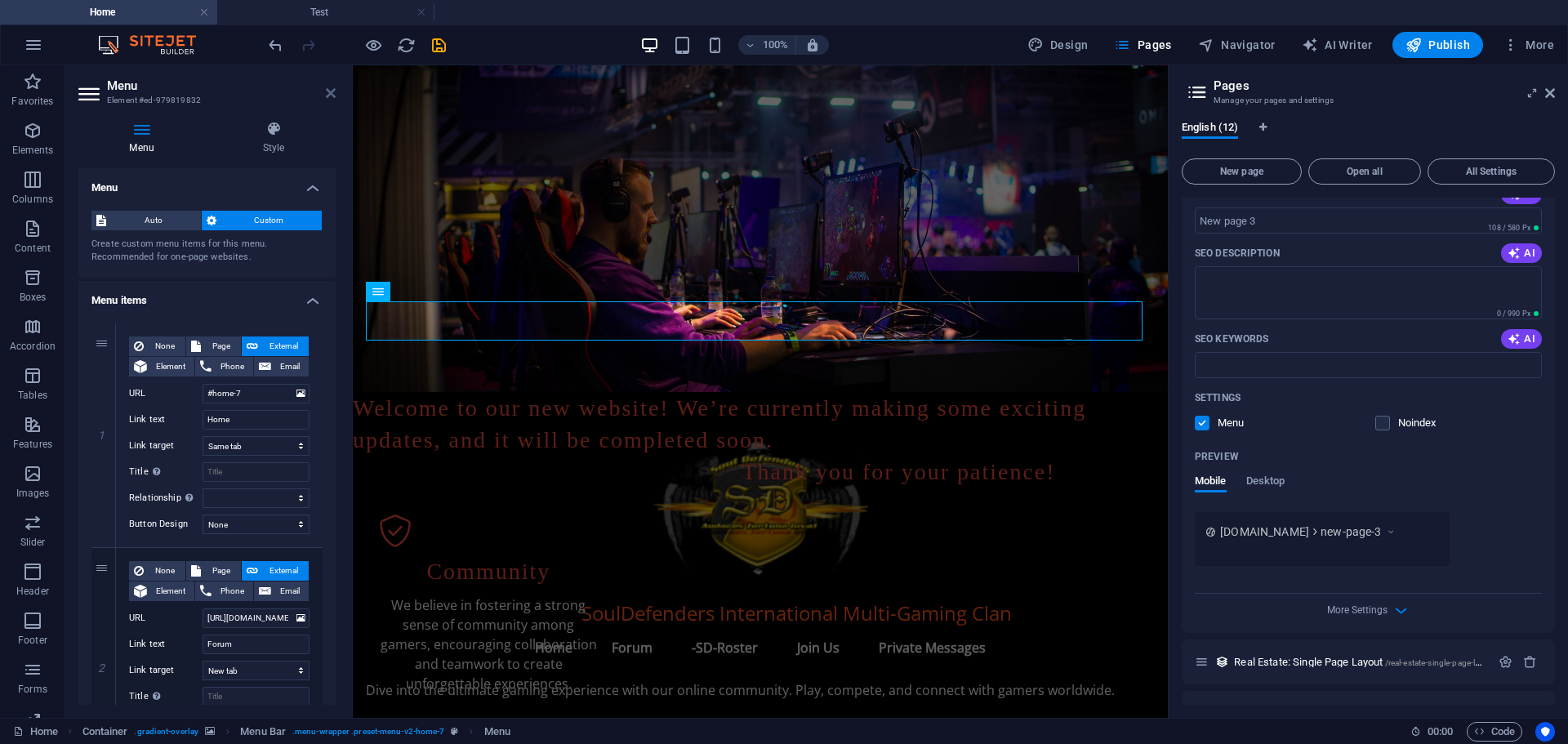
click at [326, 97] on icon at bounding box center [330, 92] width 9 height 13
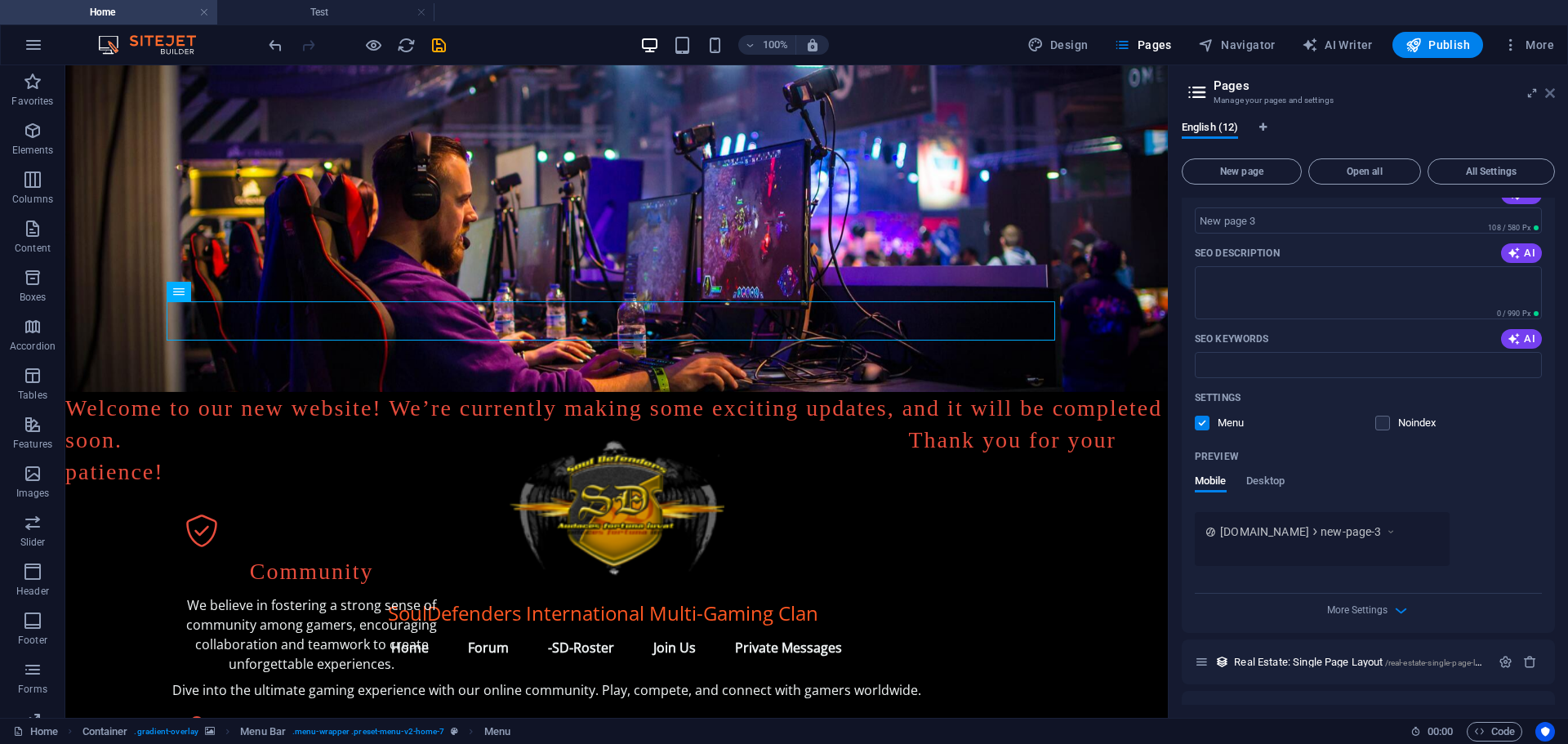
click at [1546, 90] on icon at bounding box center [1549, 92] width 9 height 13
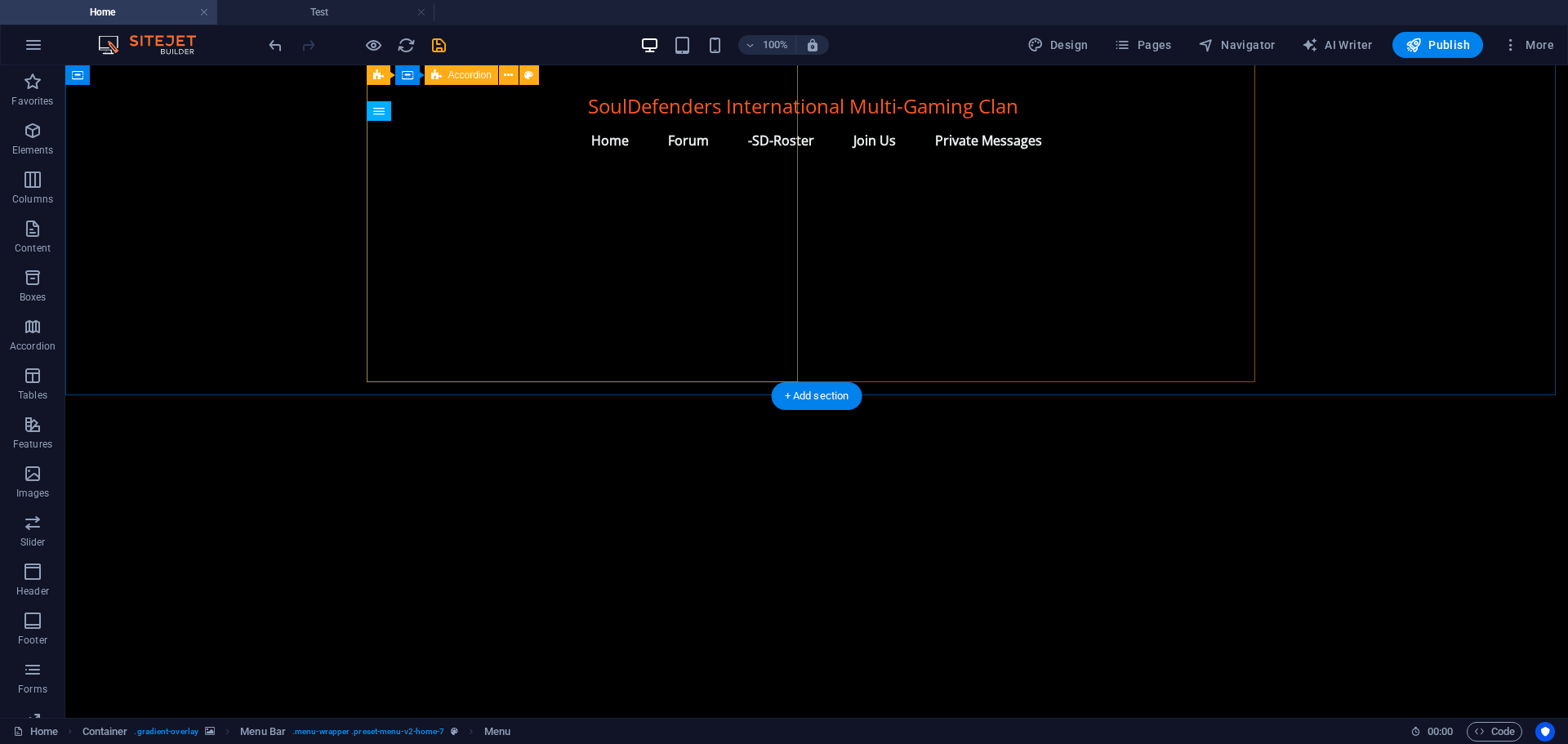
scroll to position [1740, 0]
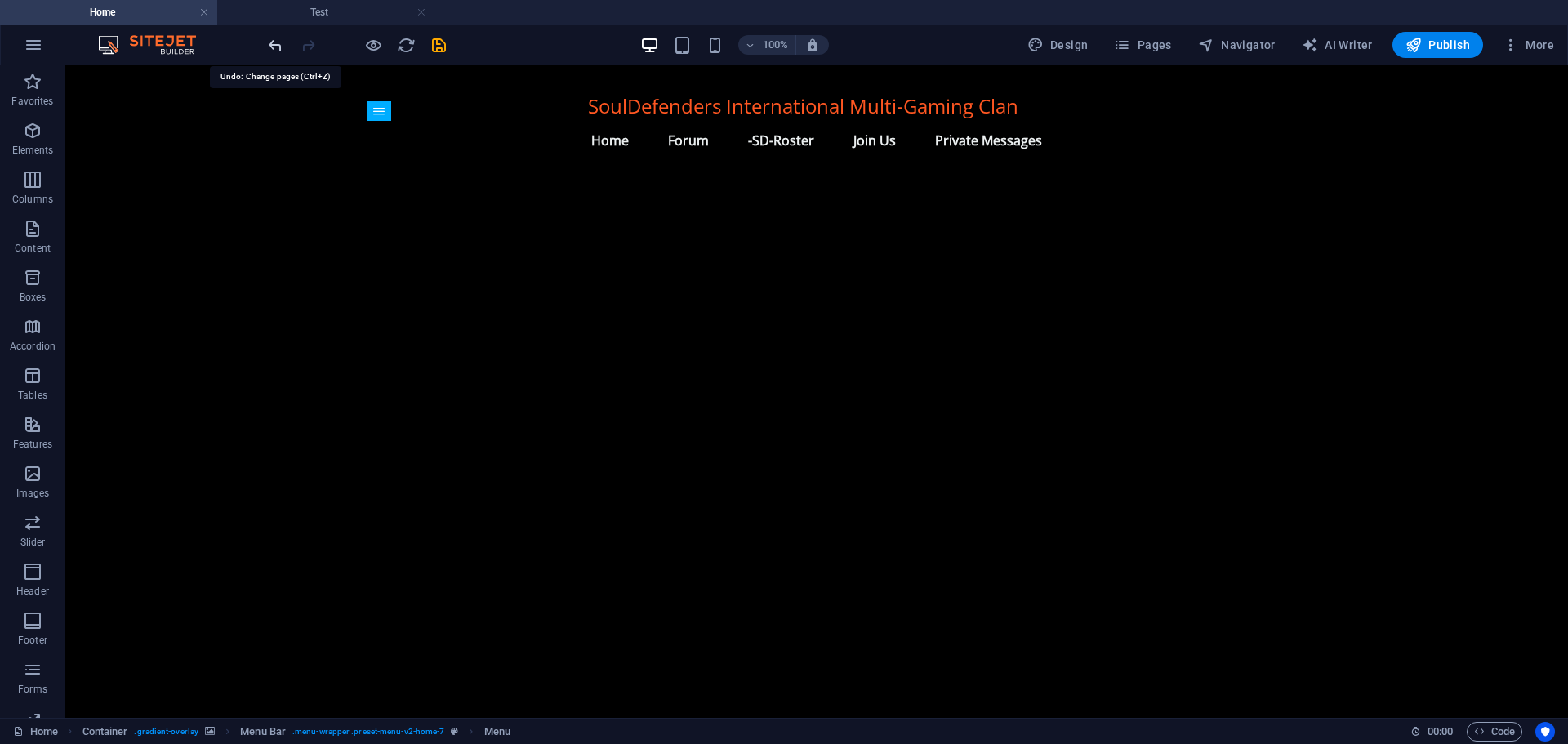
click at [278, 50] on icon "undo" at bounding box center [276, 46] width 19 height 19
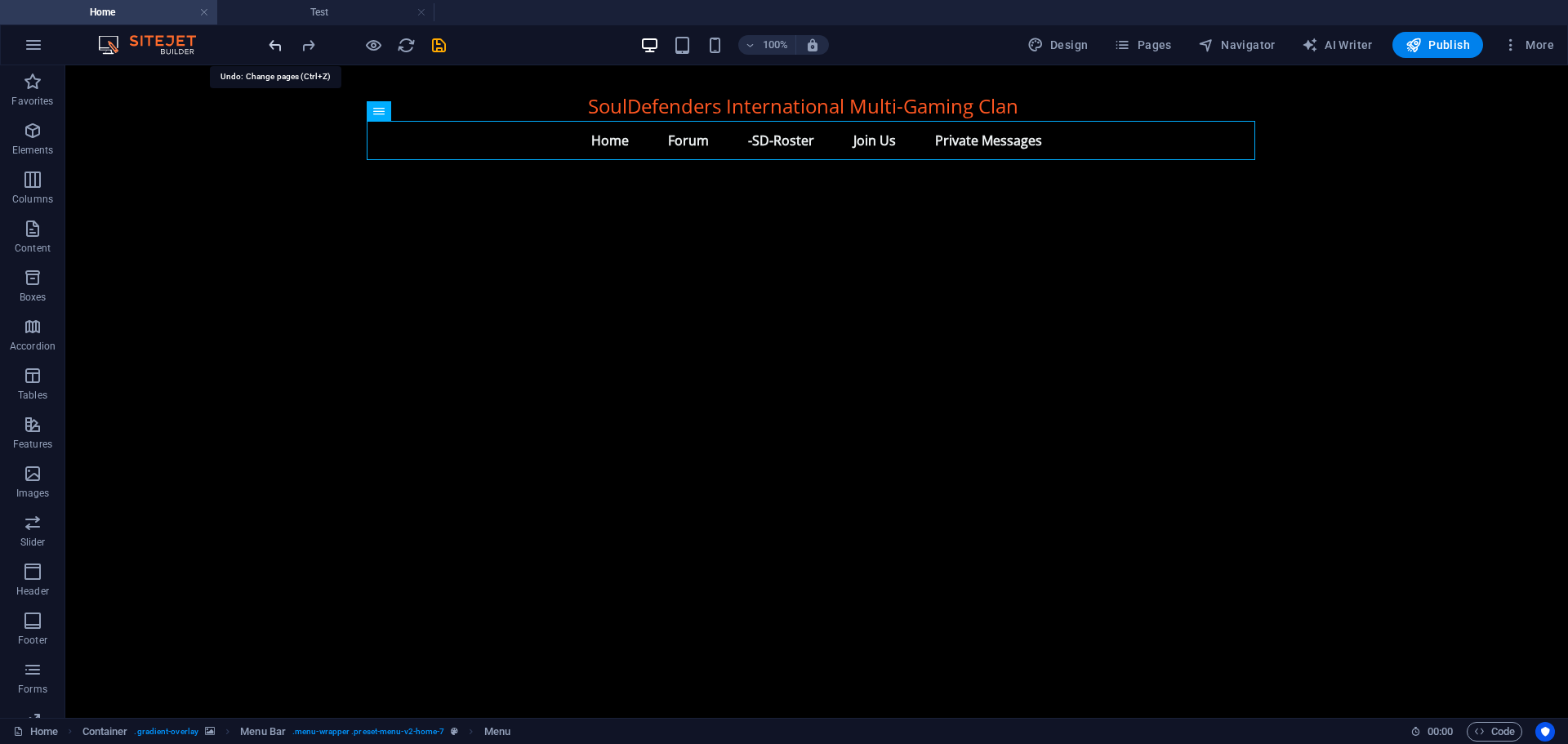
click at [278, 49] on icon "undo" at bounding box center [276, 46] width 19 height 19
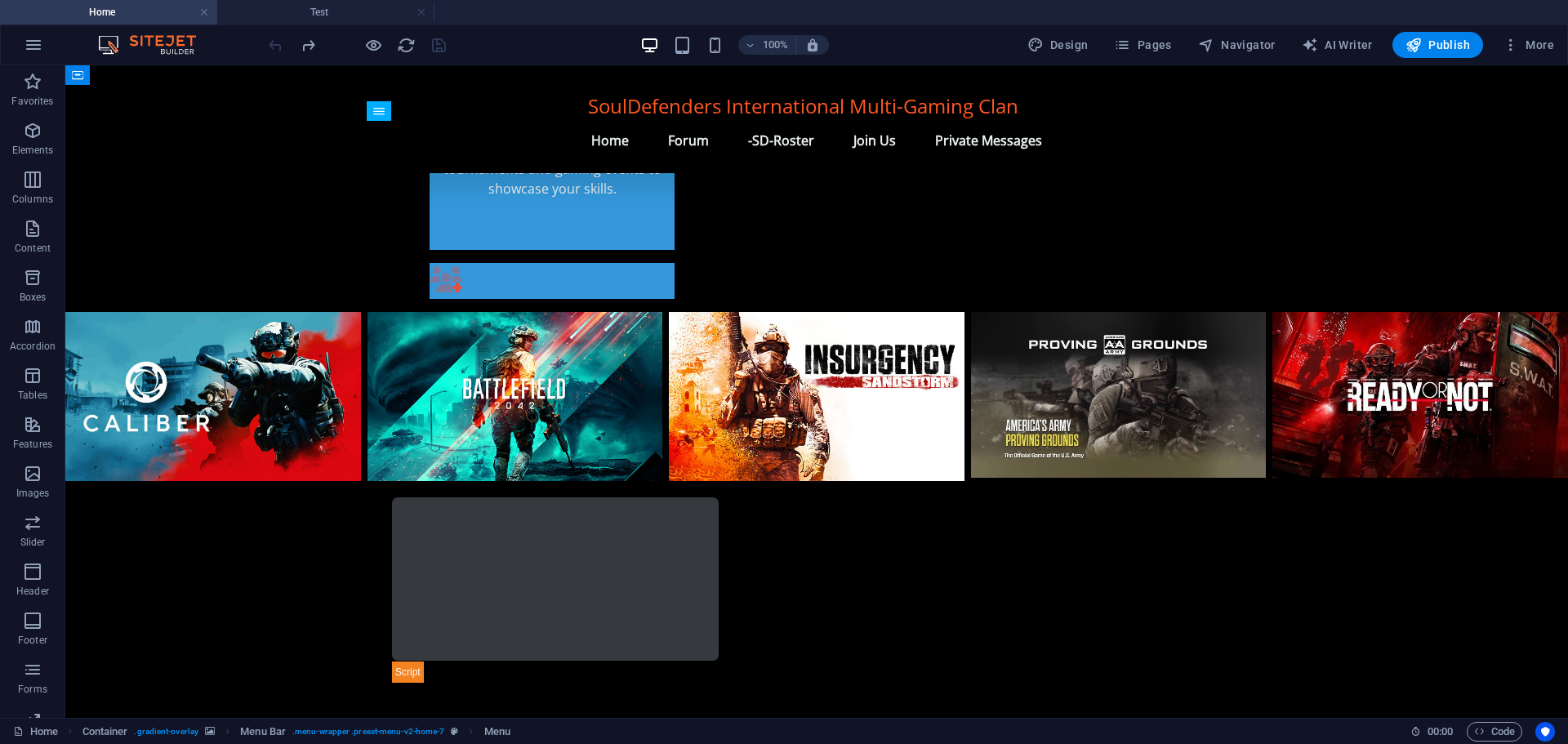
scroll to position [597, 0]
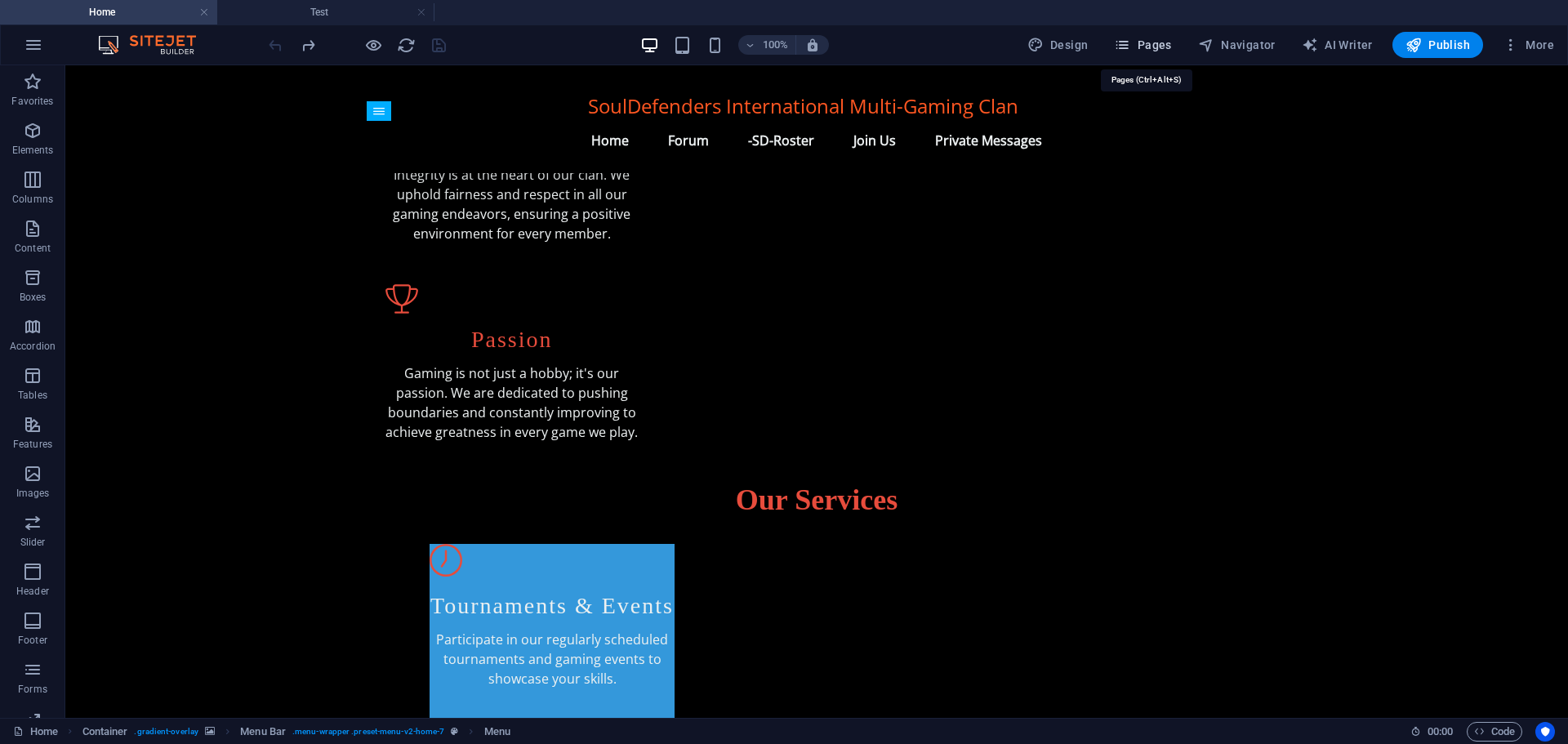
click at [1160, 45] on span "Pages" at bounding box center [1143, 45] width 57 height 16
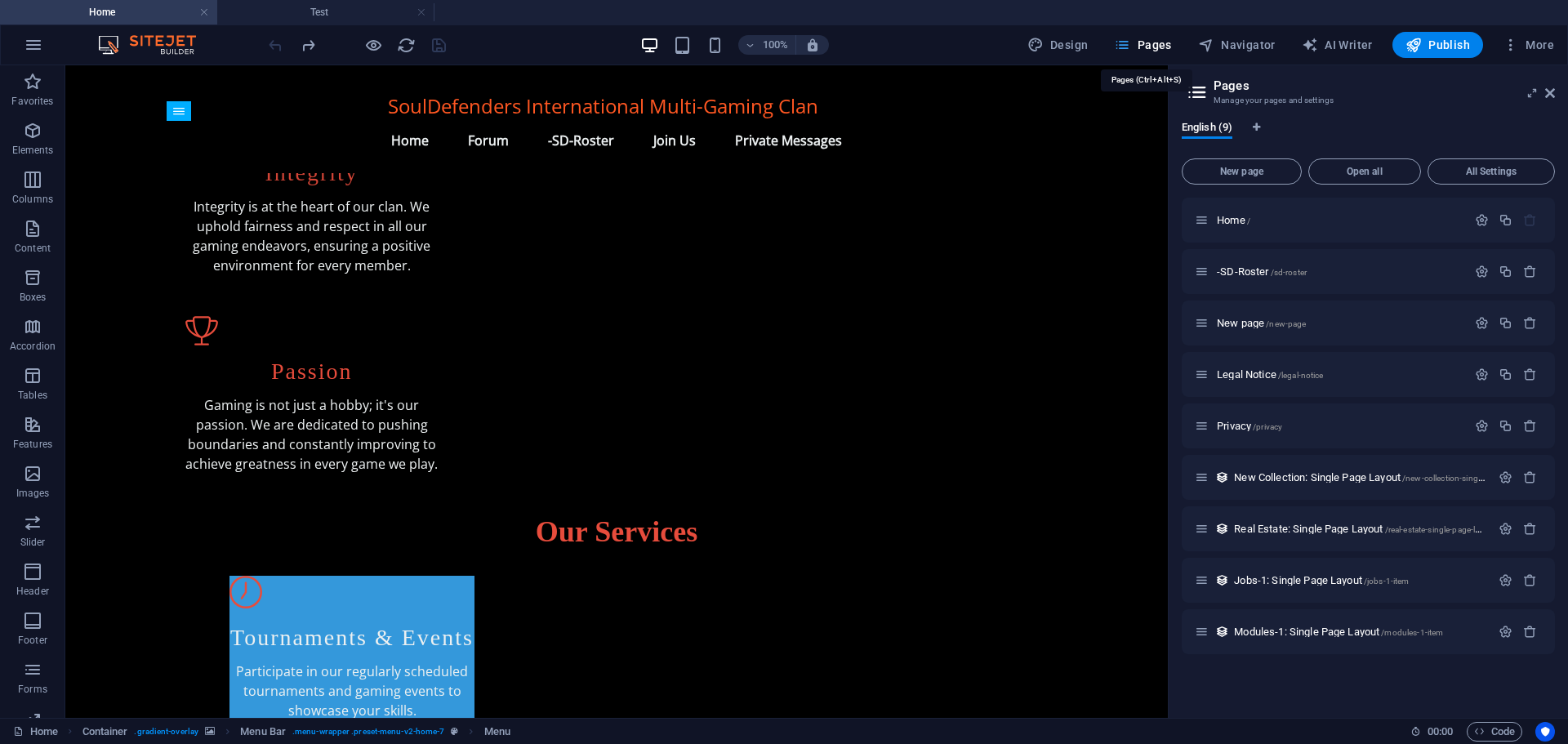
scroll to position [629, 0]
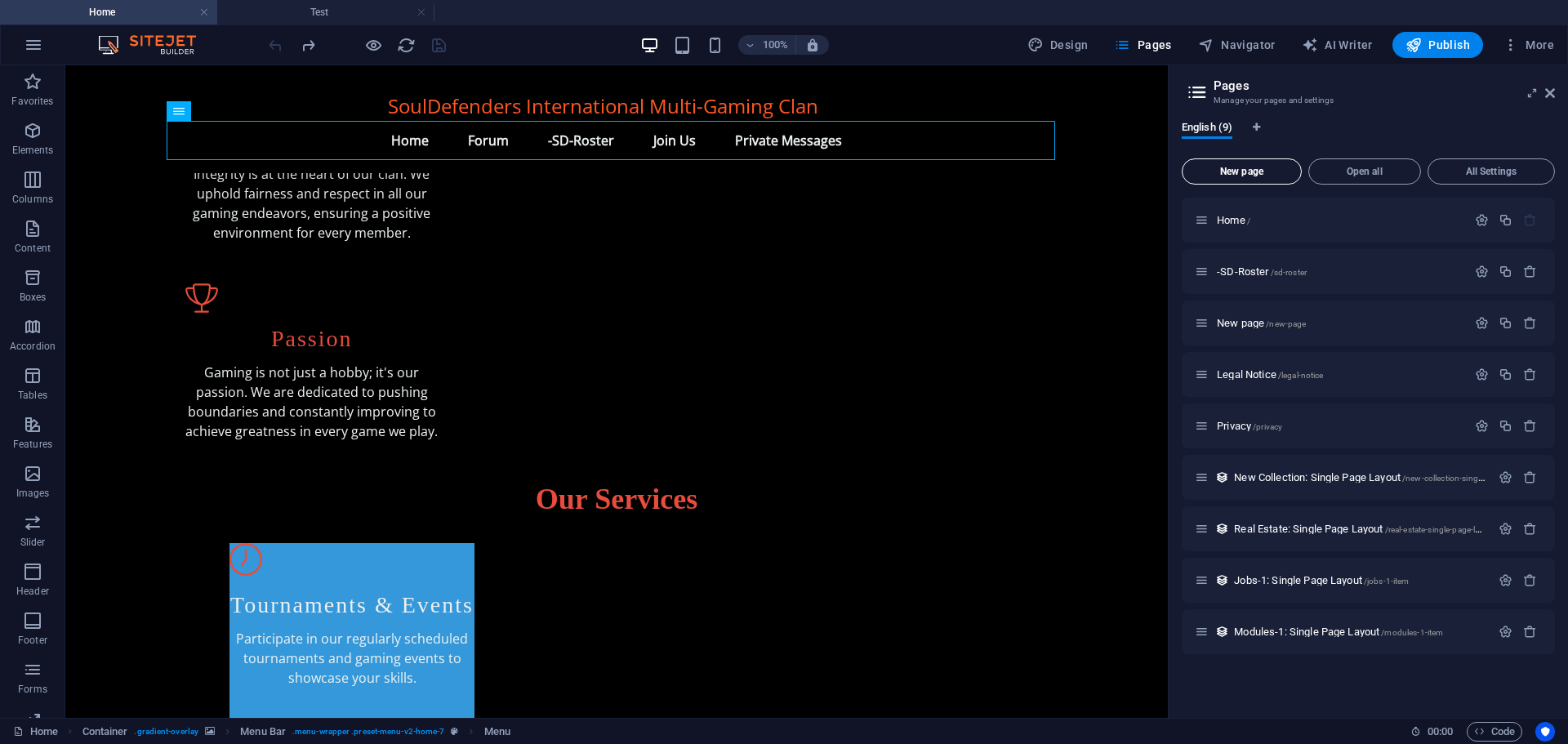
click at [1264, 172] on span "New page" at bounding box center [1242, 171] width 105 height 9
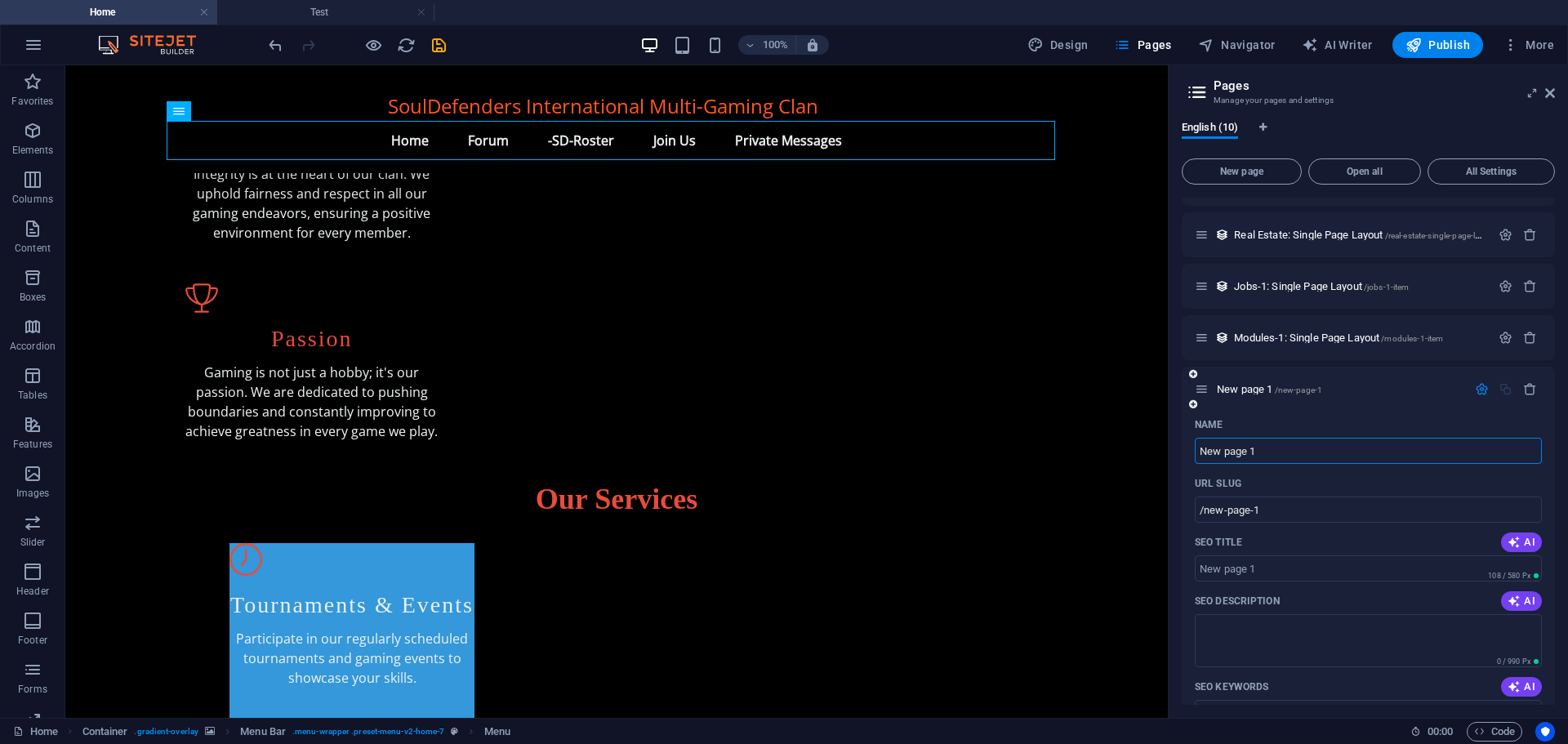
click at [1481, 391] on icon "button" at bounding box center [1482, 389] width 14 height 14
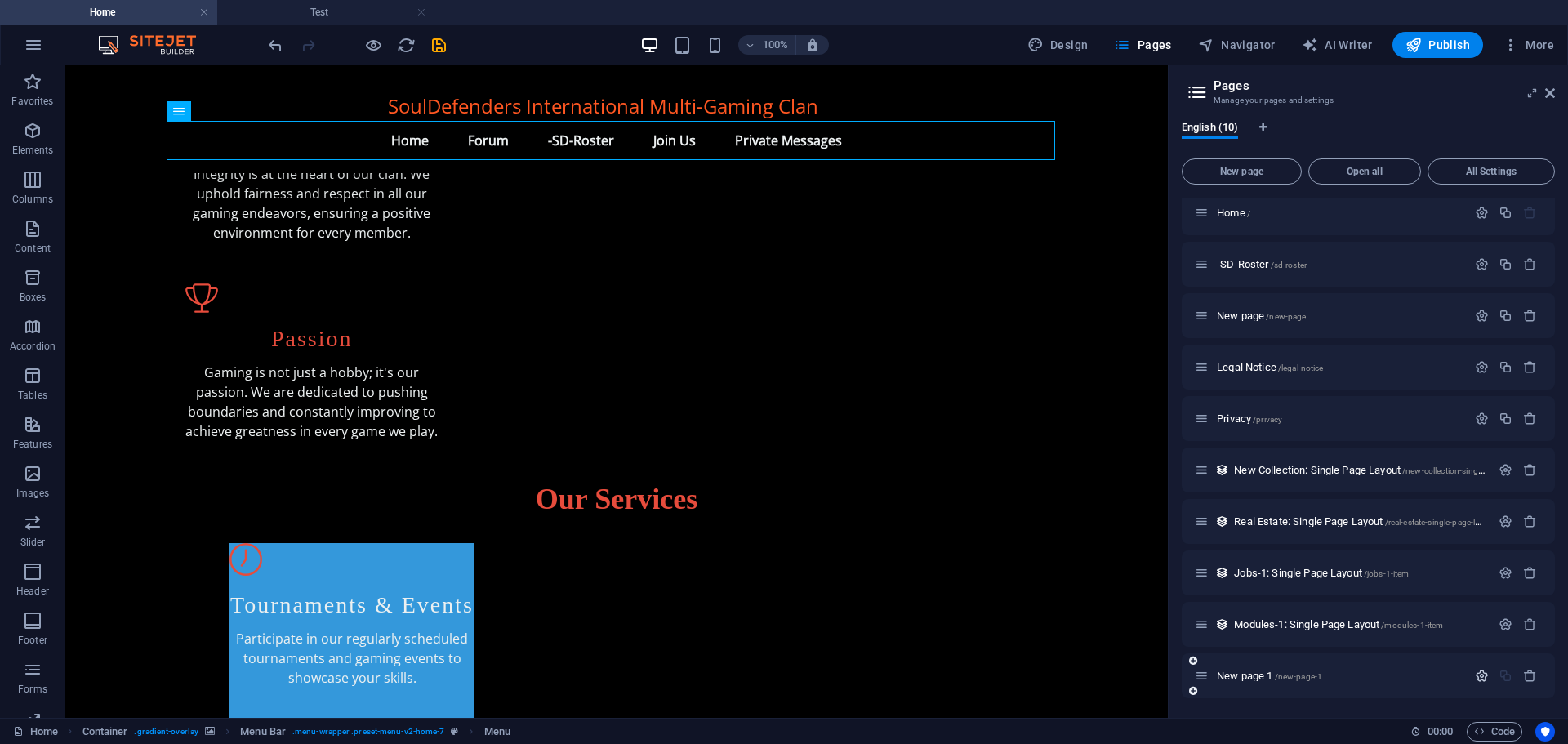
click at [1476, 677] on icon "button" at bounding box center [1482, 675] width 14 height 14
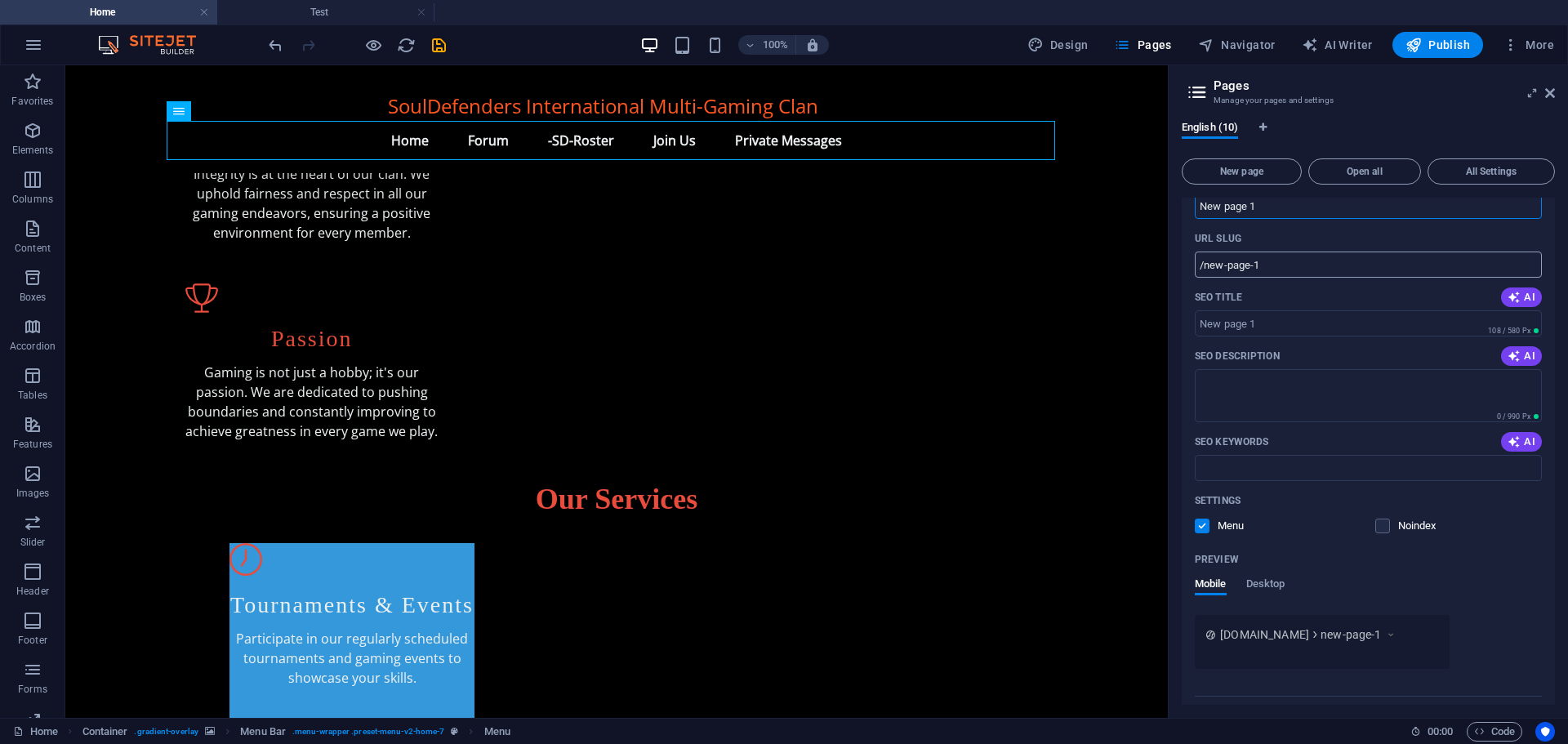
scroll to position [576, 0]
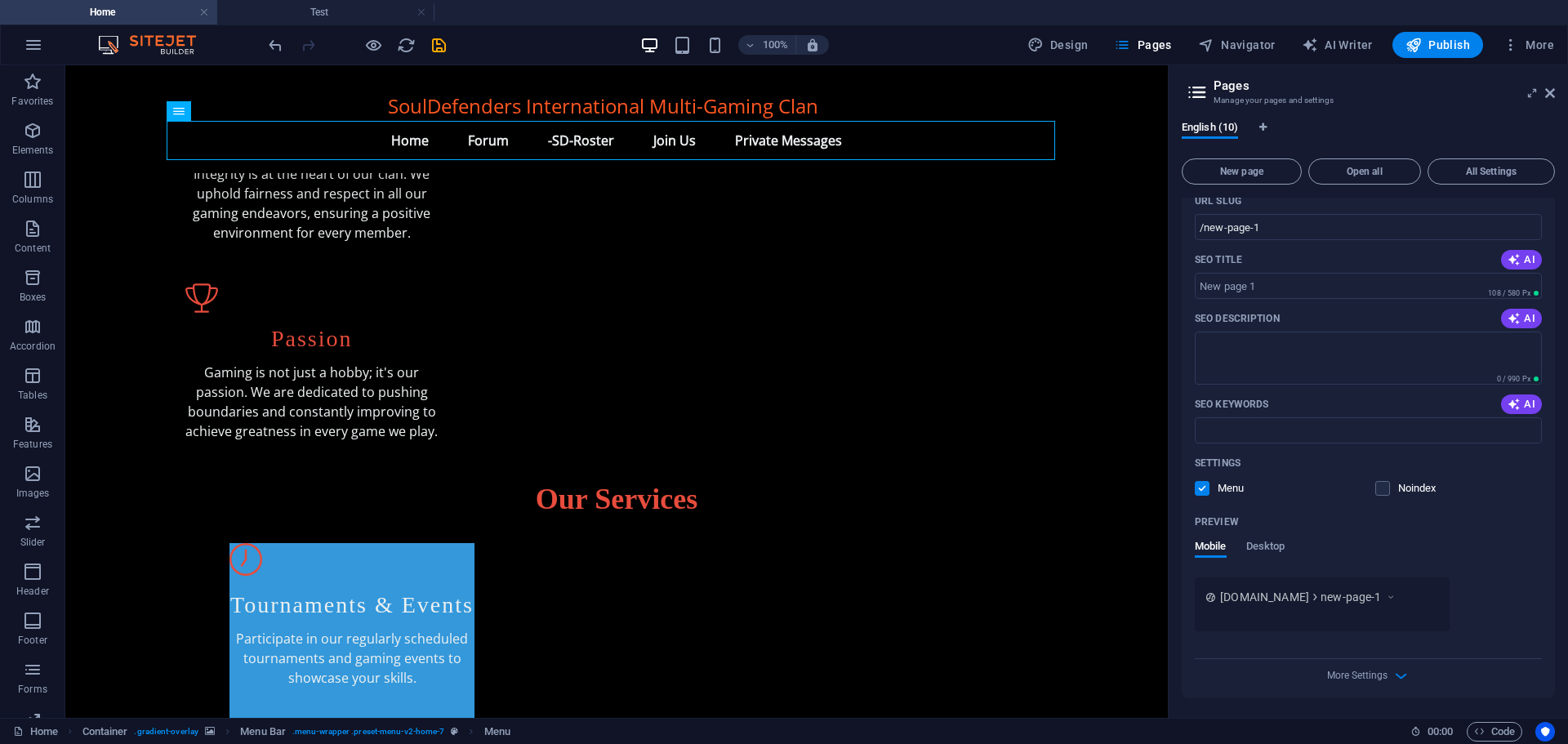
click at [1310, 668] on div "More Settings" at bounding box center [1368, 672] width 347 height 26
click at [1398, 679] on icon "button" at bounding box center [1401, 676] width 19 height 19
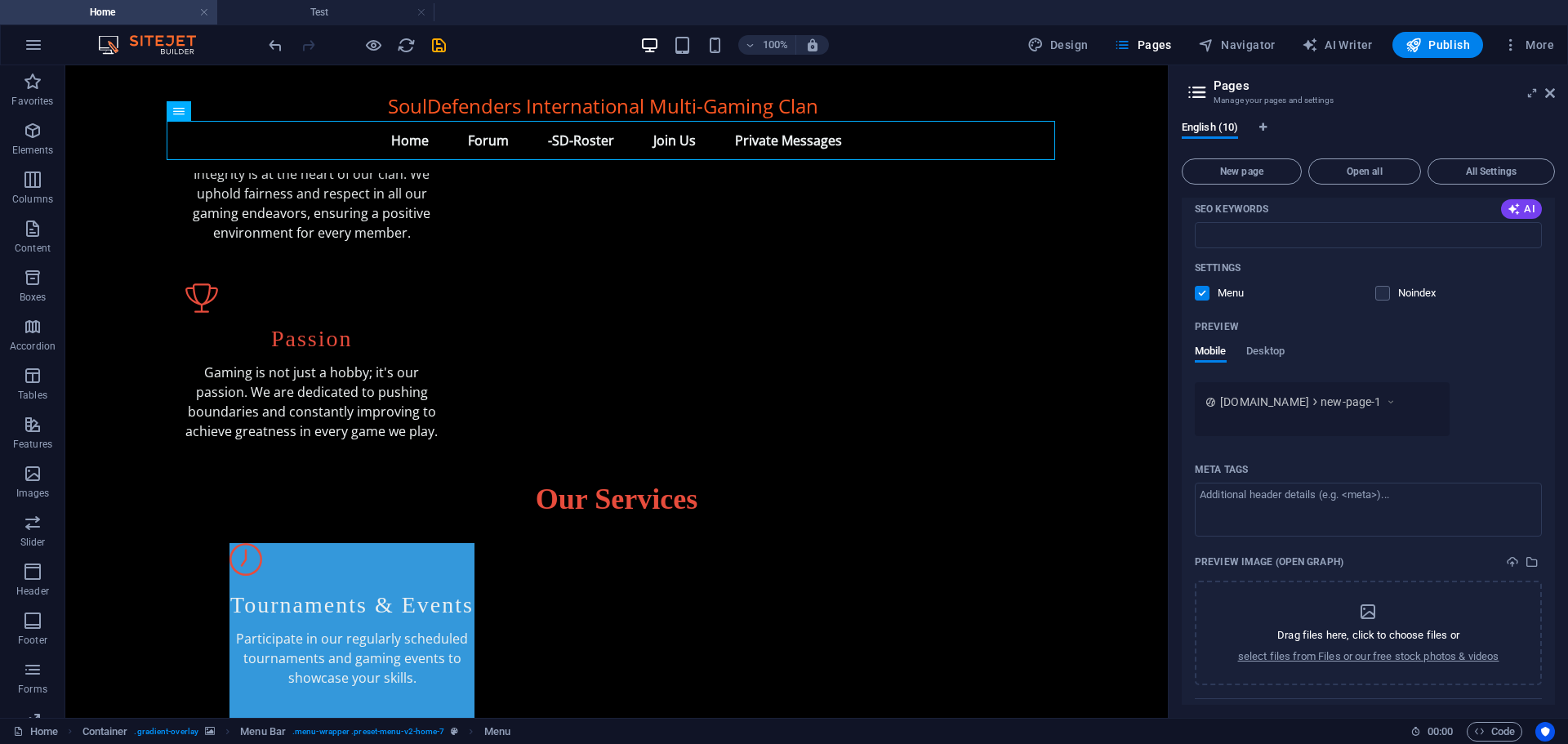
scroll to position [811, 0]
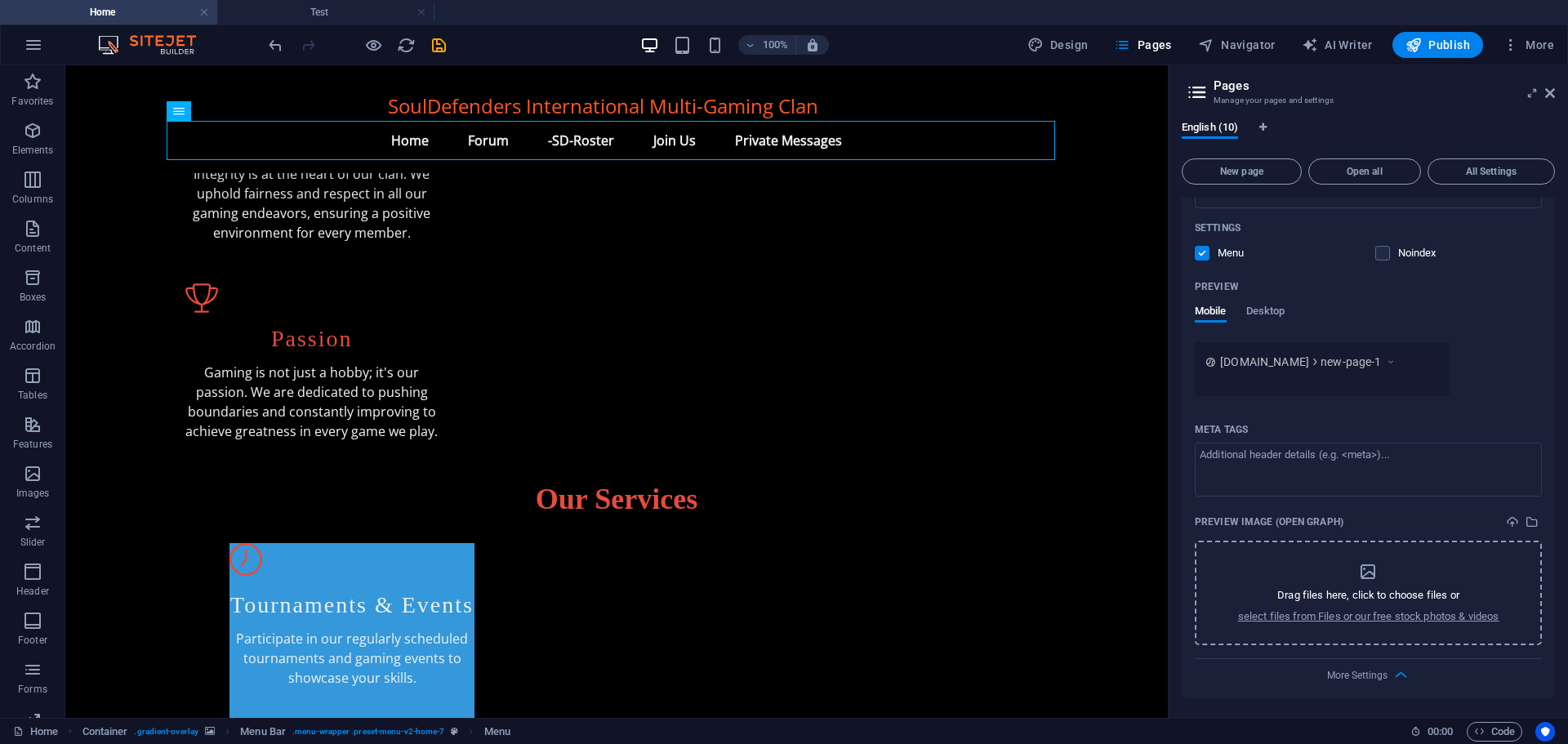
drag, startPoint x: 1299, startPoint y: 577, endPoint x: 1265, endPoint y: 597, distance: 39.4
click at [1265, 597] on div "Drag files here, click to choose files or select files from Files or our free s…" at bounding box center [1368, 592] width 261 height 62
click at [1238, 576] on div "Drag files here, click to choose files or select files from Files or our free s…" at bounding box center [1368, 592] width 261 height 62
click at [1261, 563] on div "Drag files here, click to choose files or select files from Files or our free s…" at bounding box center [1368, 592] width 261 height 62
click at [1307, 616] on p "select files from Files or our free stock photos & videos" at bounding box center [1368, 616] width 261 height 15
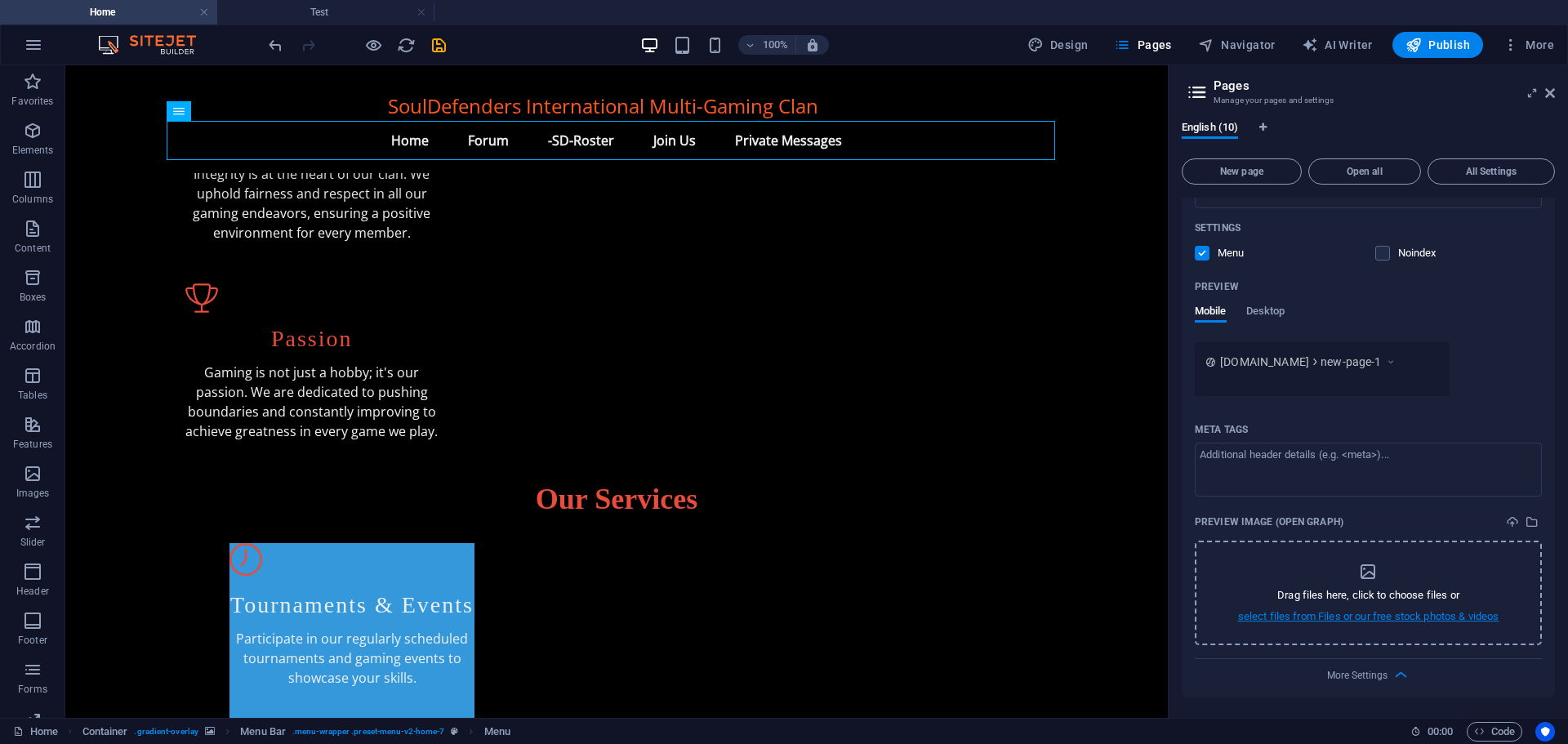
scroll to position [642, 0]
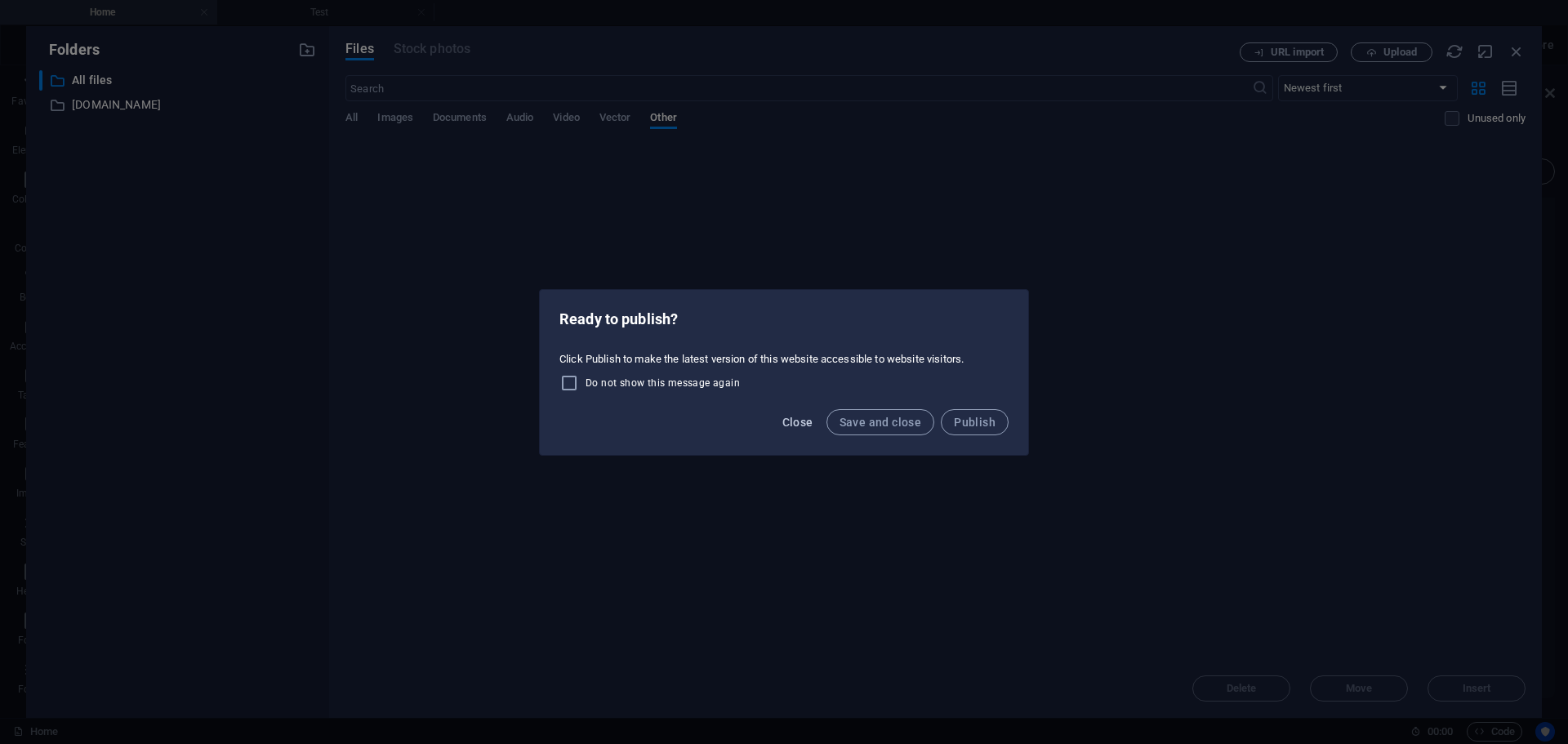
click at [798, 421] on span "Close" at bounding box center [798, 422] width 31 height 13
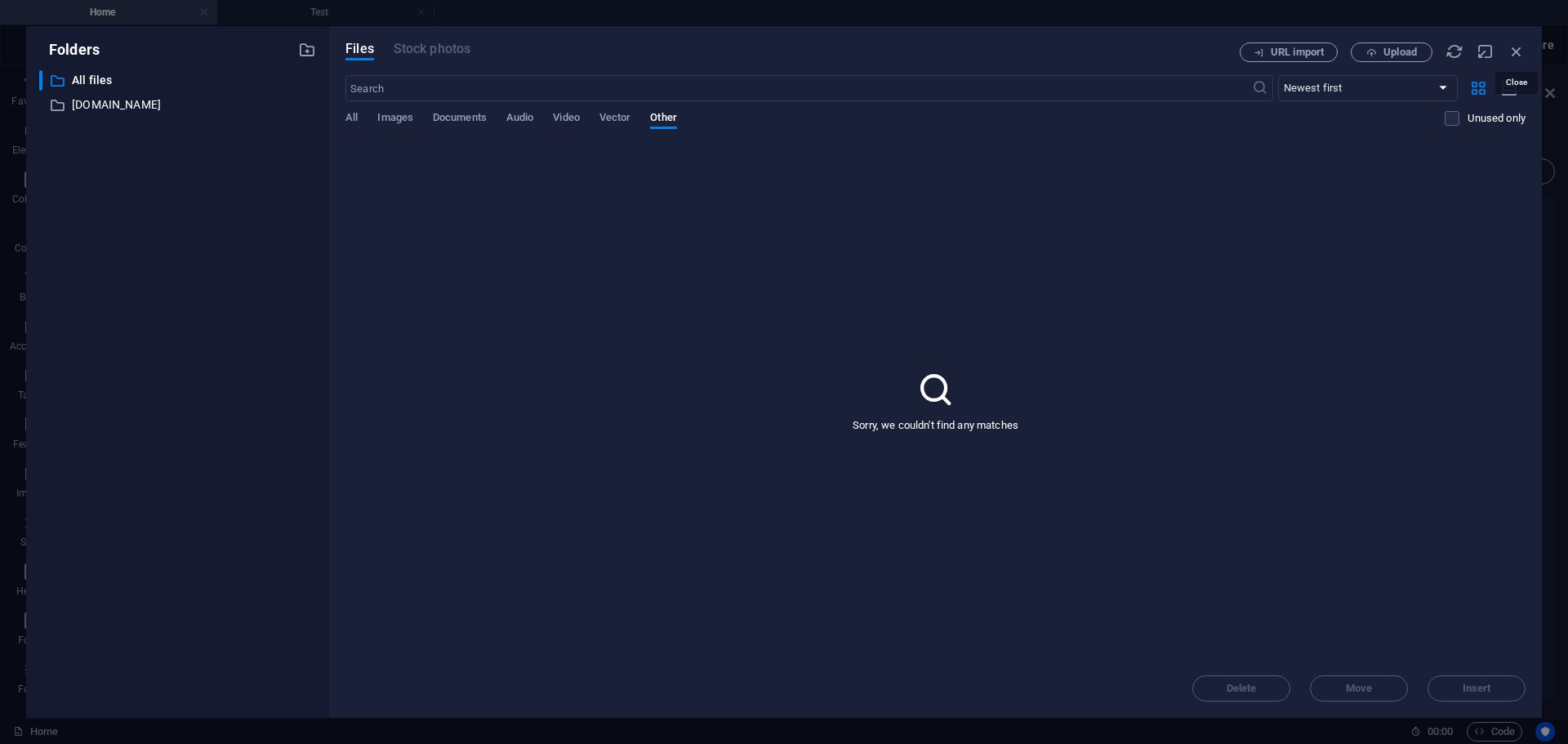
click at [1515, 46] on icon "button" at bounding box center [1516, 51] width 18 height 18
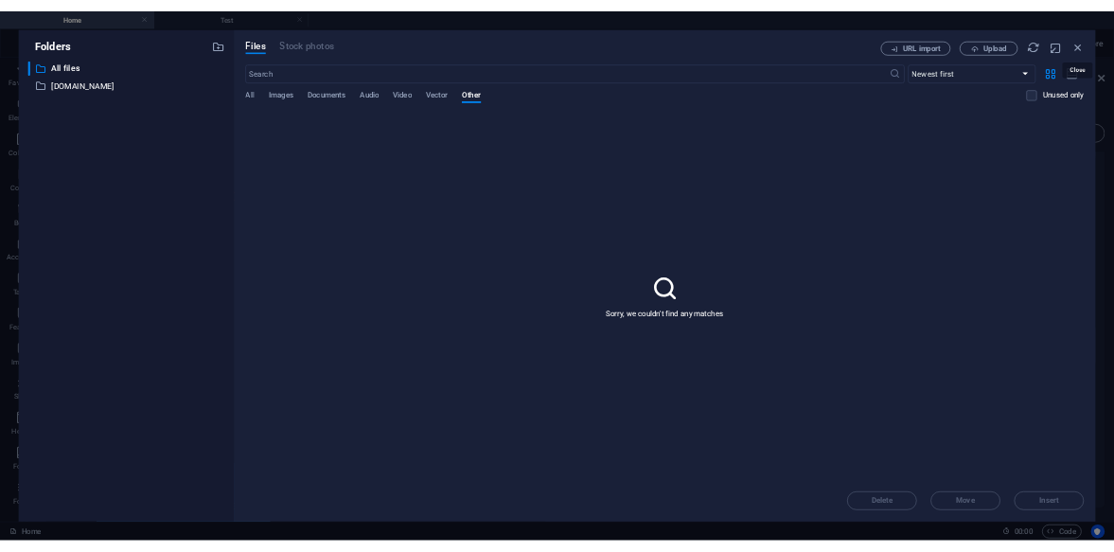
scroll to position [730, 0]
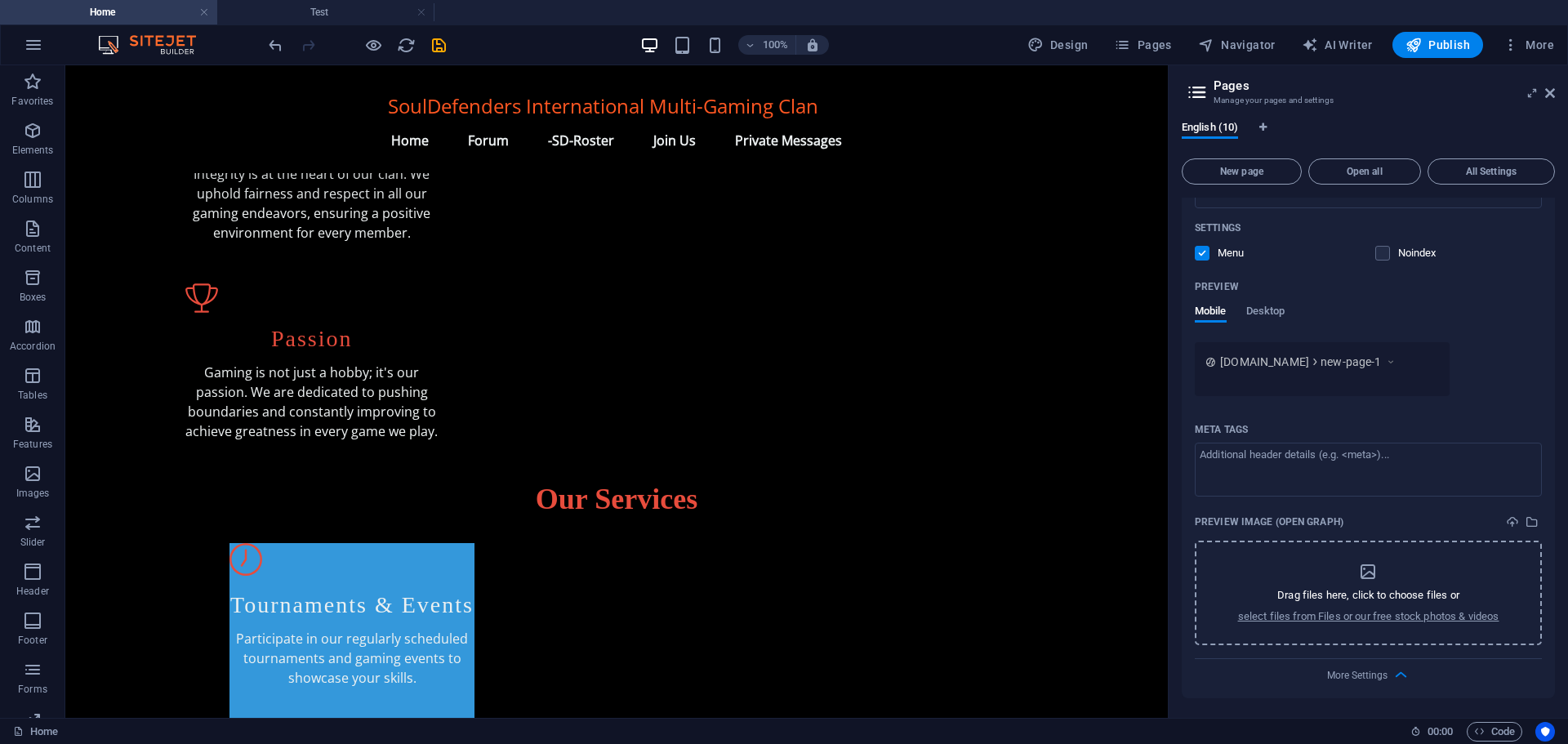
click at [1290, 571] on div "Drag files here, click to choose files or select files from Files or our free s…" at bounding box center [1368, 592] width 261 height 62
click at [1371, 672] on span "More Settings" at bounding box center [1358, 674] width 60 height 11
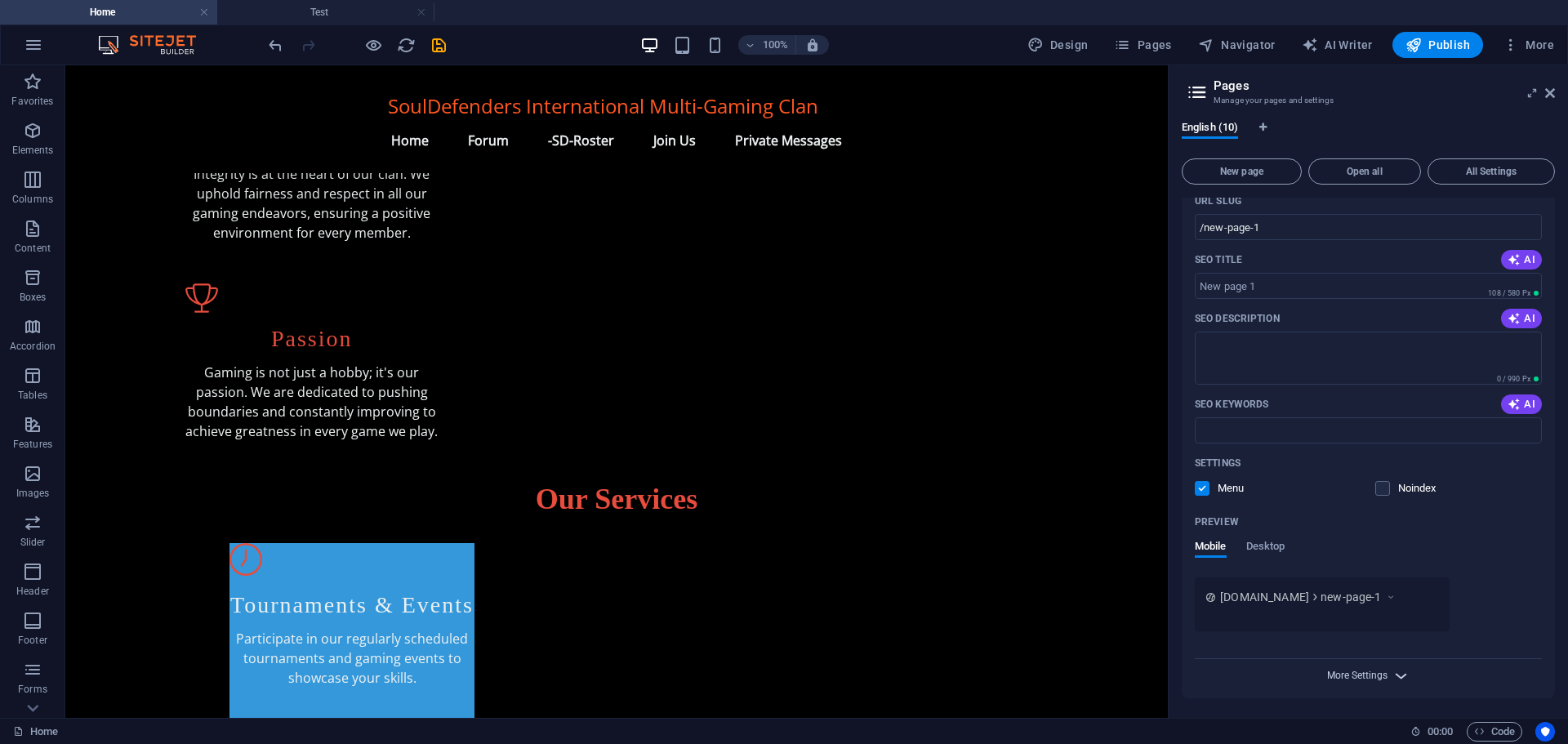
scroll to position [576, 0]
click at [1371, 672] on span "More Settings" at bounding box center [1358, 674] width 60 height 11
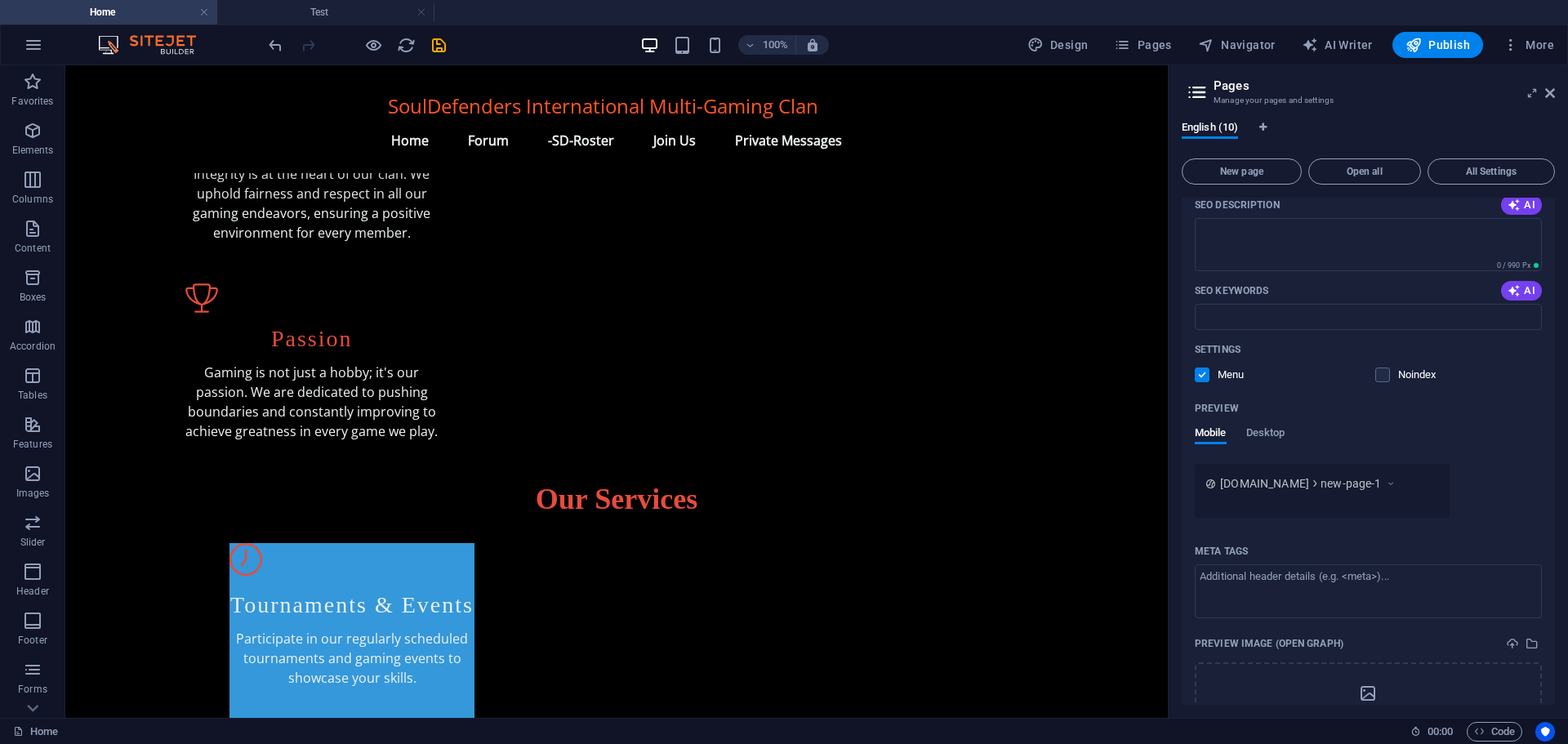
scroll to position [811, 0]
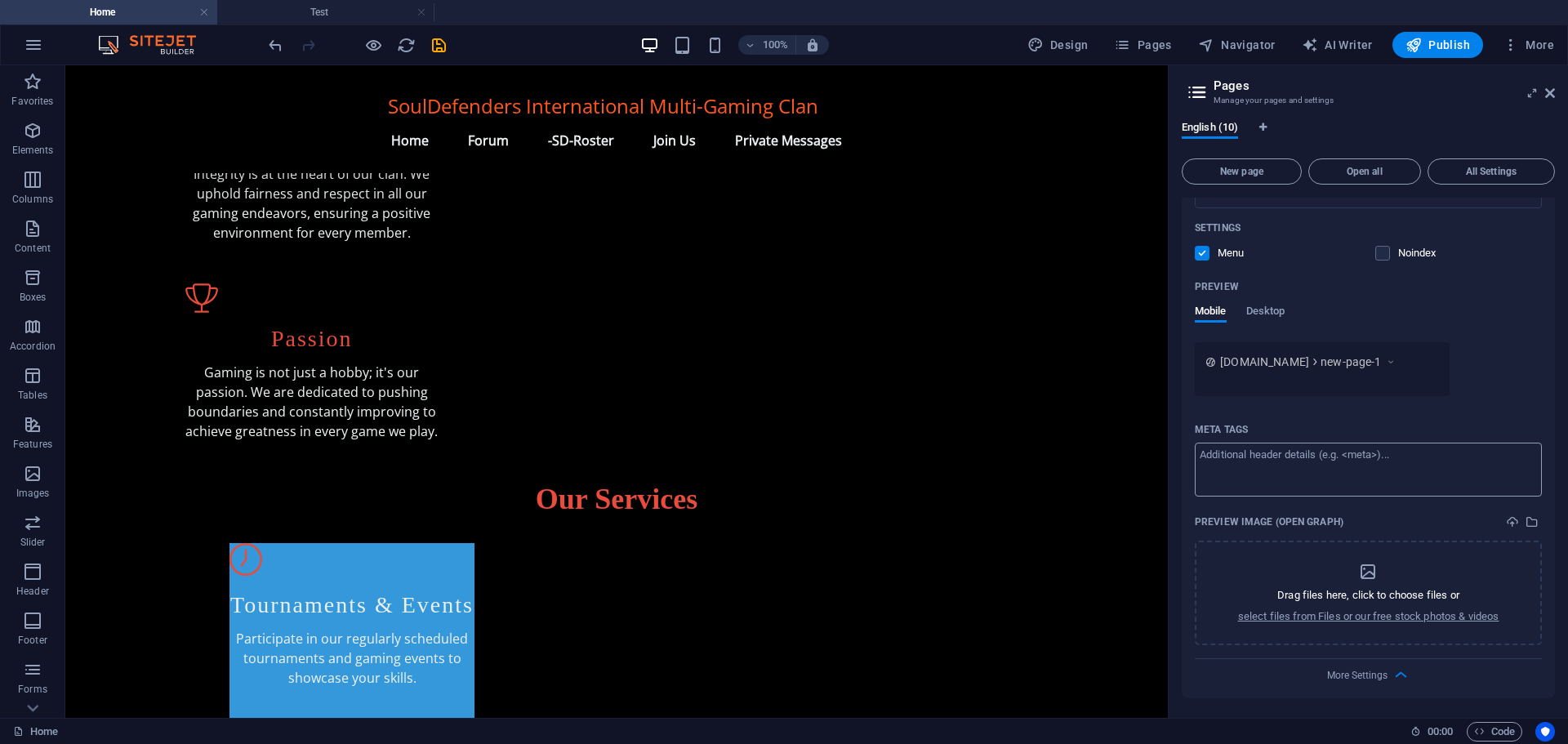
click at [1249, 454] on textarea "Meta tags ​" at bounding box center [1368, 469] width 347 height 53
drag, startPoint x: 1297, startPoint y: 561, endPoint x: 1190, endPoint y: 418, distance: 178.6
click at [1190, 418] on div "Name New page 1 ​ URL SLUG /new-page-1 ​ SEO Title AI ​ 108 / 580 Px SEO Descri…" at bounding box center [1368, 296] width 373 height 804
click at [1534, 515] on icon "select-media" at bounding box center [1532, 521] width 13 height 13
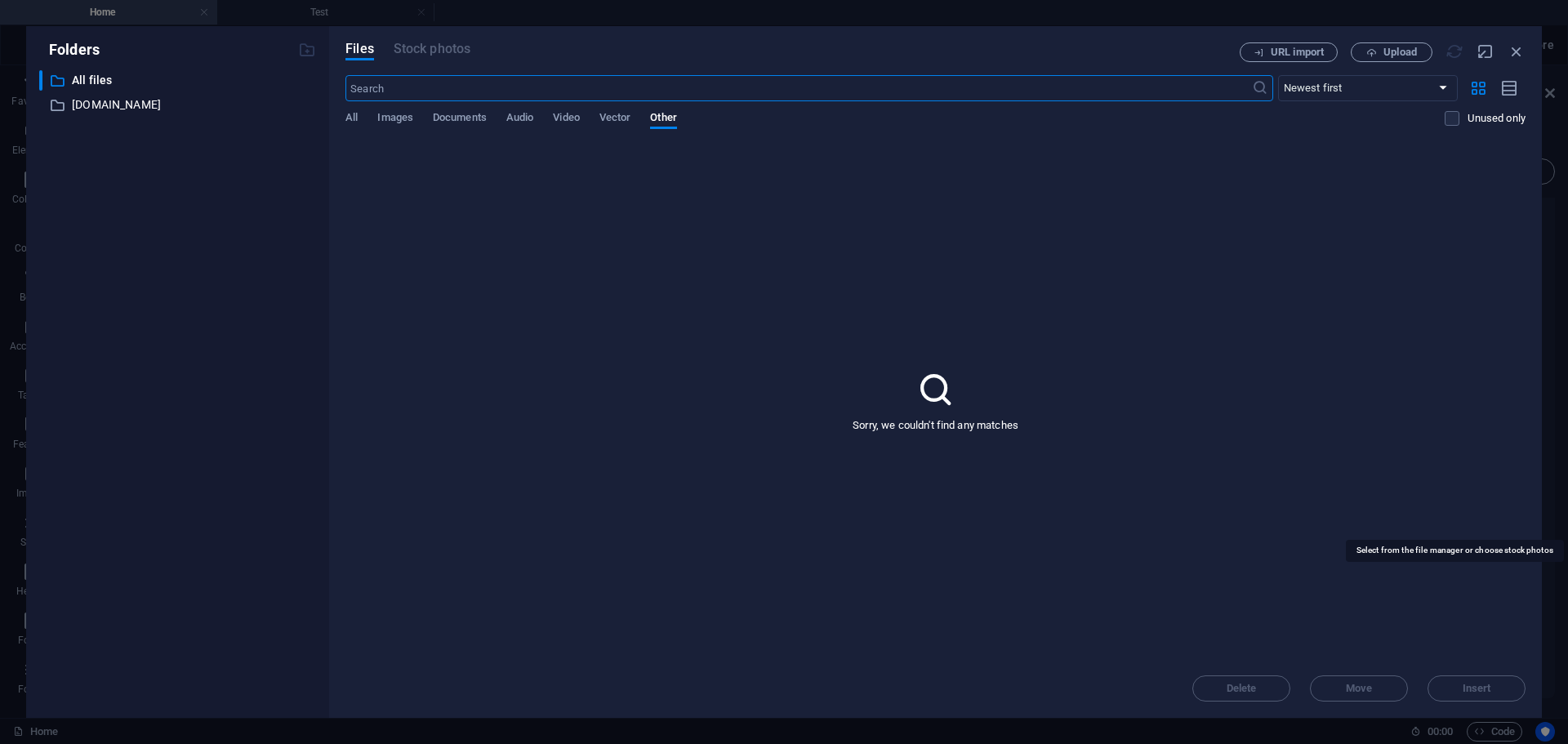
scroll to position [642, 0]
click at [349, 115] on span "All" at bounding box center [352, 119] width 12 height 23
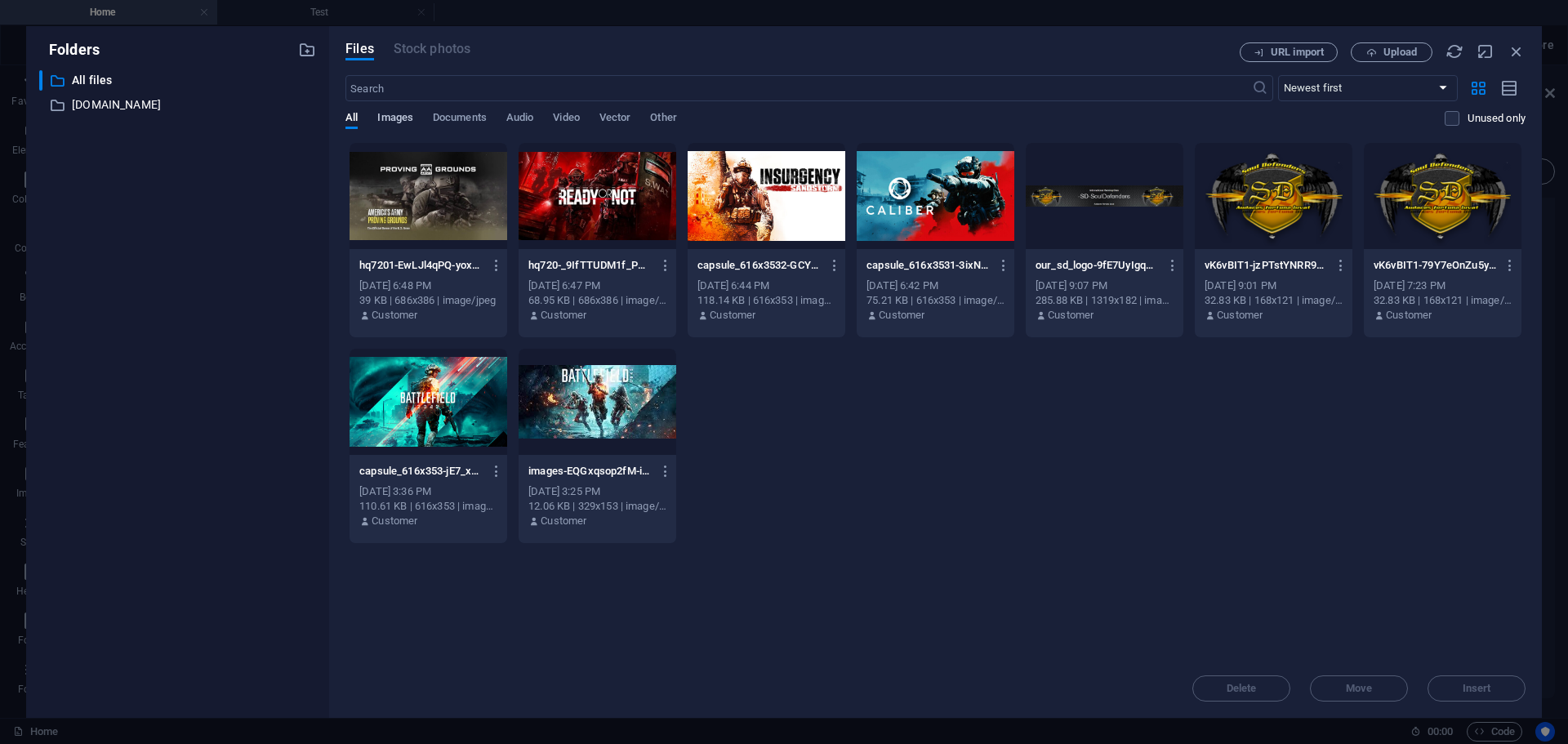
click at [392, 118] on span "Images" at bounding box center [395, 119] width 36 height 23
drag, startPoint x: 454, startPoint y: 116, endPoint x: 480, endPoint y: 115, distance: 26.0
click at [454, 116] on span "Documents" at bounding box center [460, 119] width 53 height 23
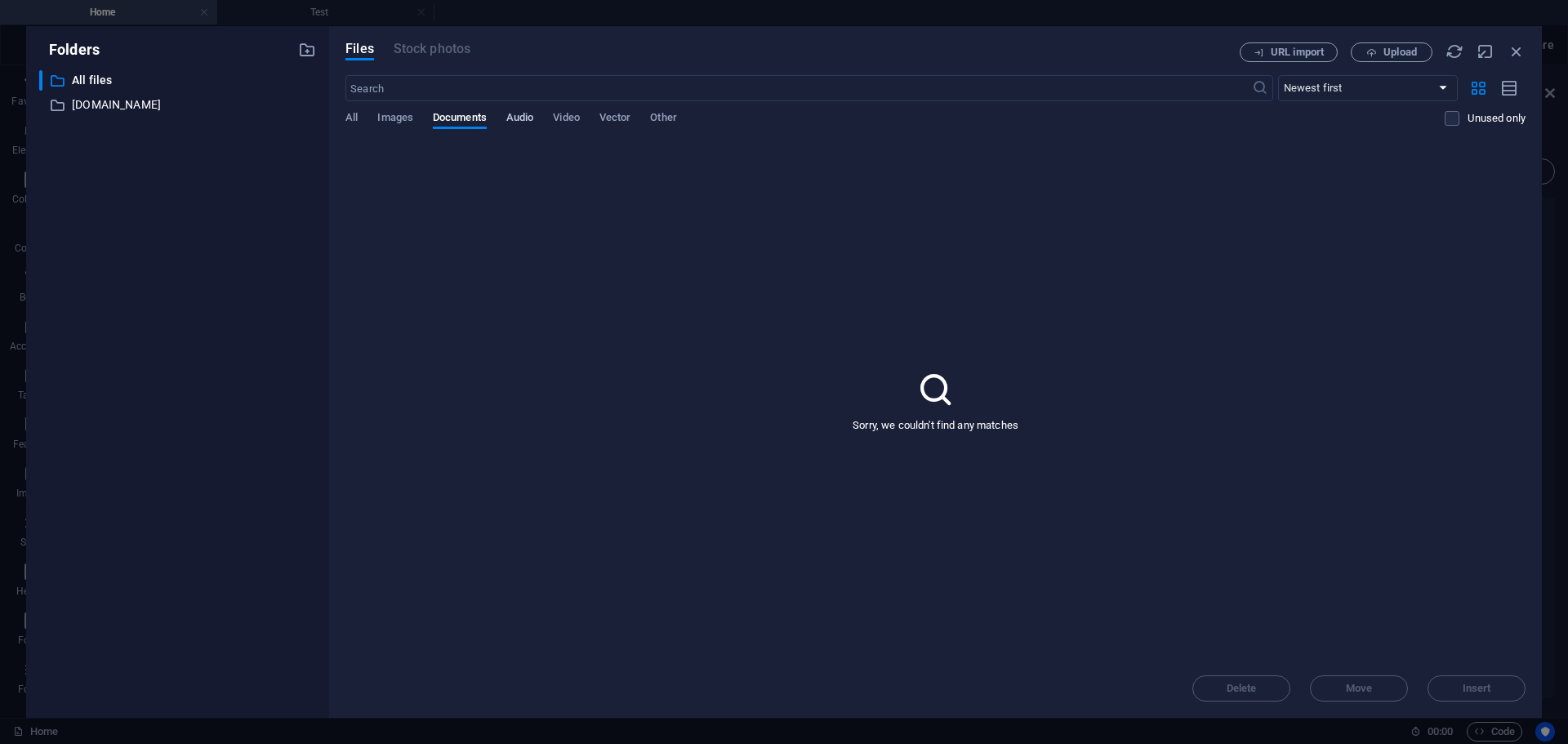
click at [520, 116] on span "Audio" at bounding box center [519, 119] width 27 height 23
click at [567, 119] on span "Video" at bounding box center [566, 119] width 26 height 23
click at [617, 122] on span "Vector" at bounding box center [615, 119] width 32 height 23
click at [667, 121] on span "Other" at bounding box center [663, 119] width 26 height 23
click at [1515, 48] on icon "button" at bounding box center [1516, 51] width 18 height 18
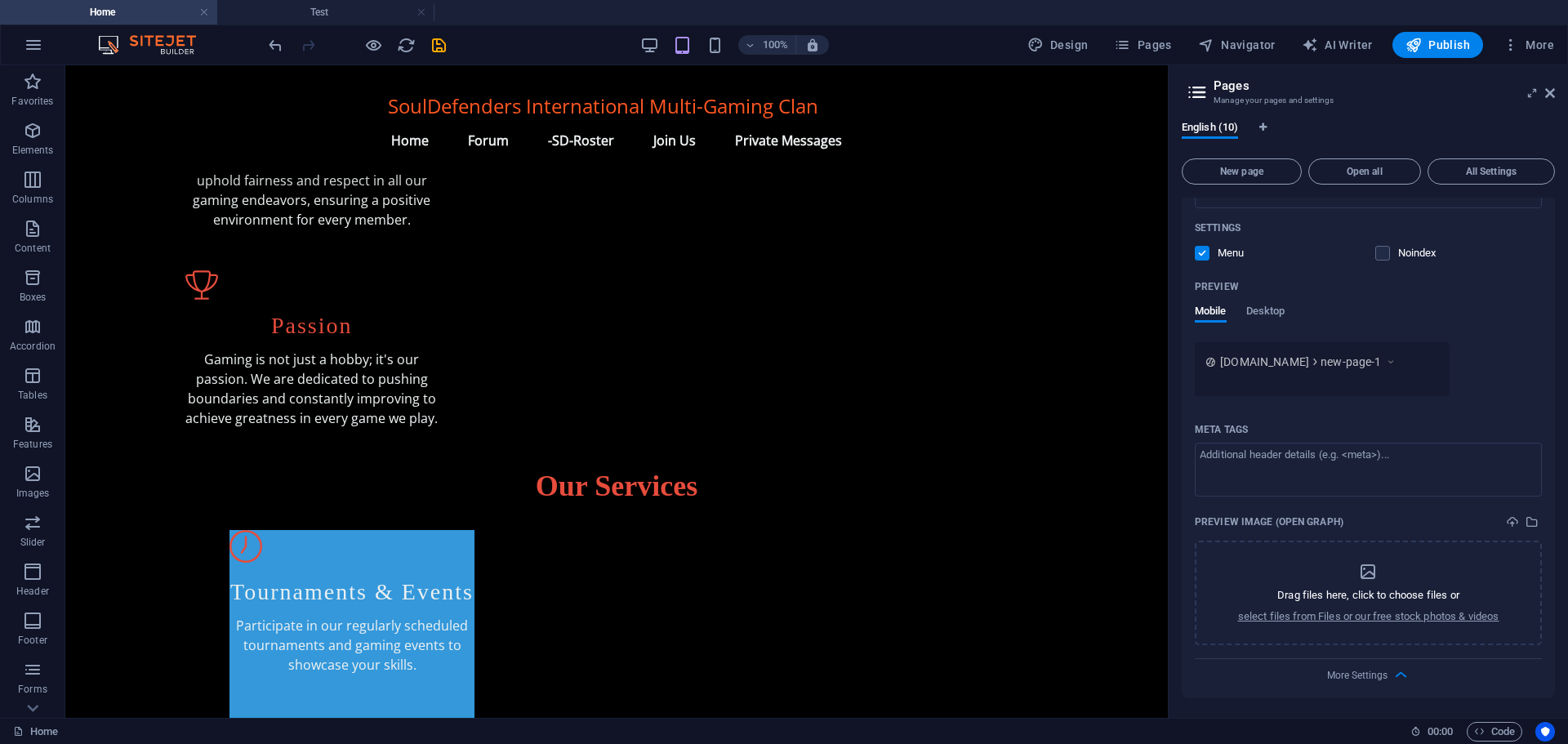
scroll to position [629, 0]
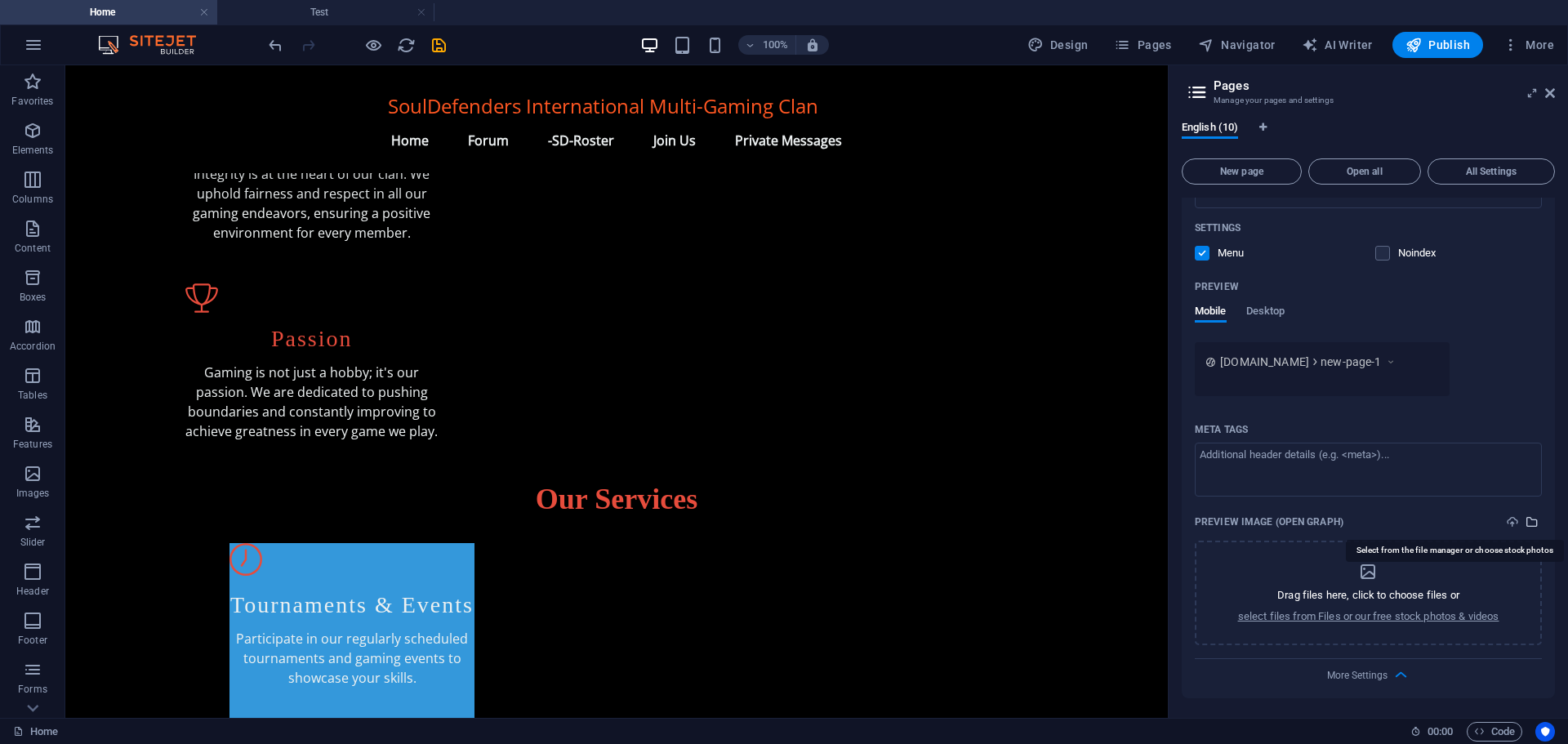
click at [1529, 518] on icon "select-media" at bounding box center [1532, 521] width 13 height 13
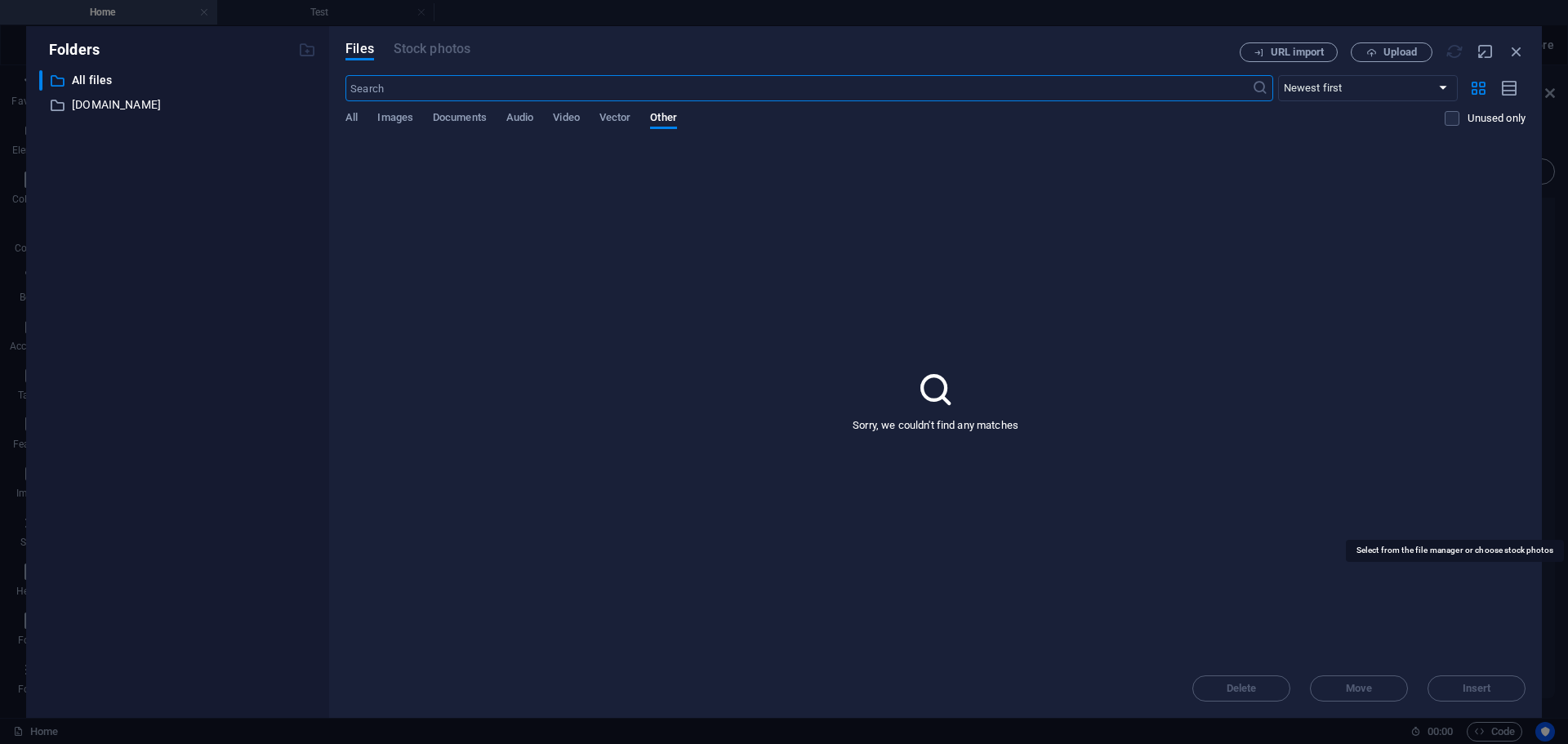
scroll to position [642, 0]
click at [1510, 49] on icon "button" at bounding box center [1516, 51] width 18 height 18
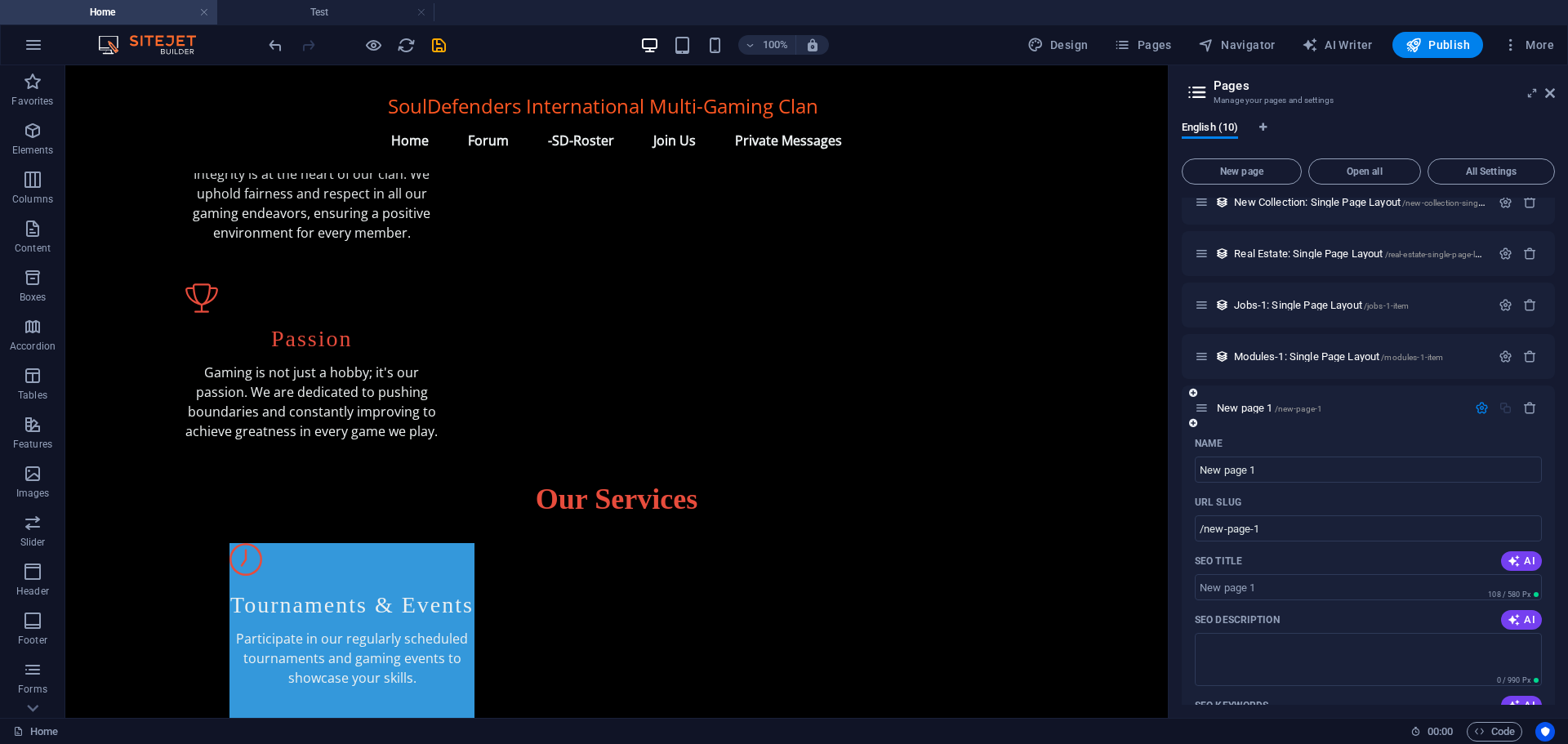
scroll to position [322, 0]
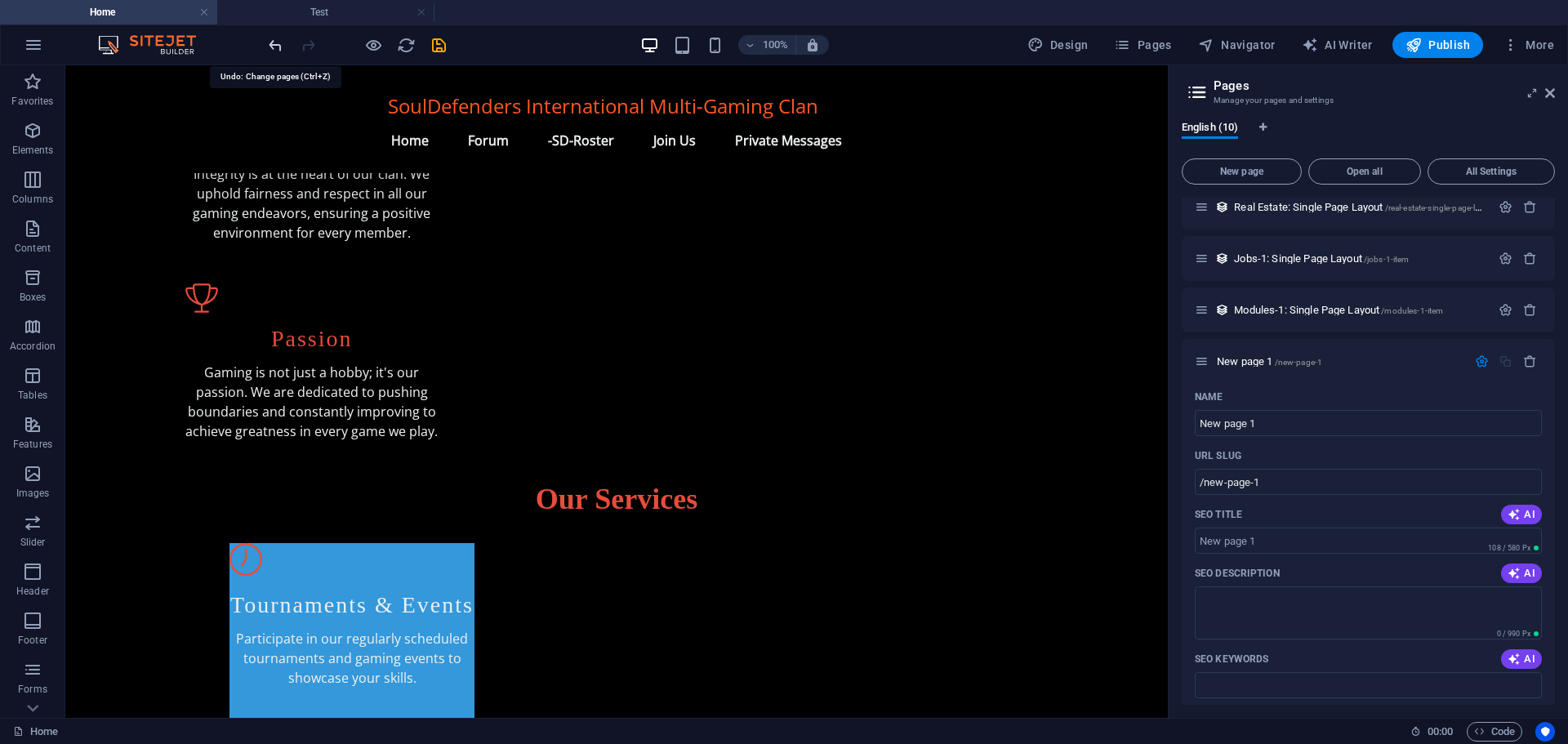
click at [275, 43] on icon "undo" at bounding box center [276, 46] width 19 height 19
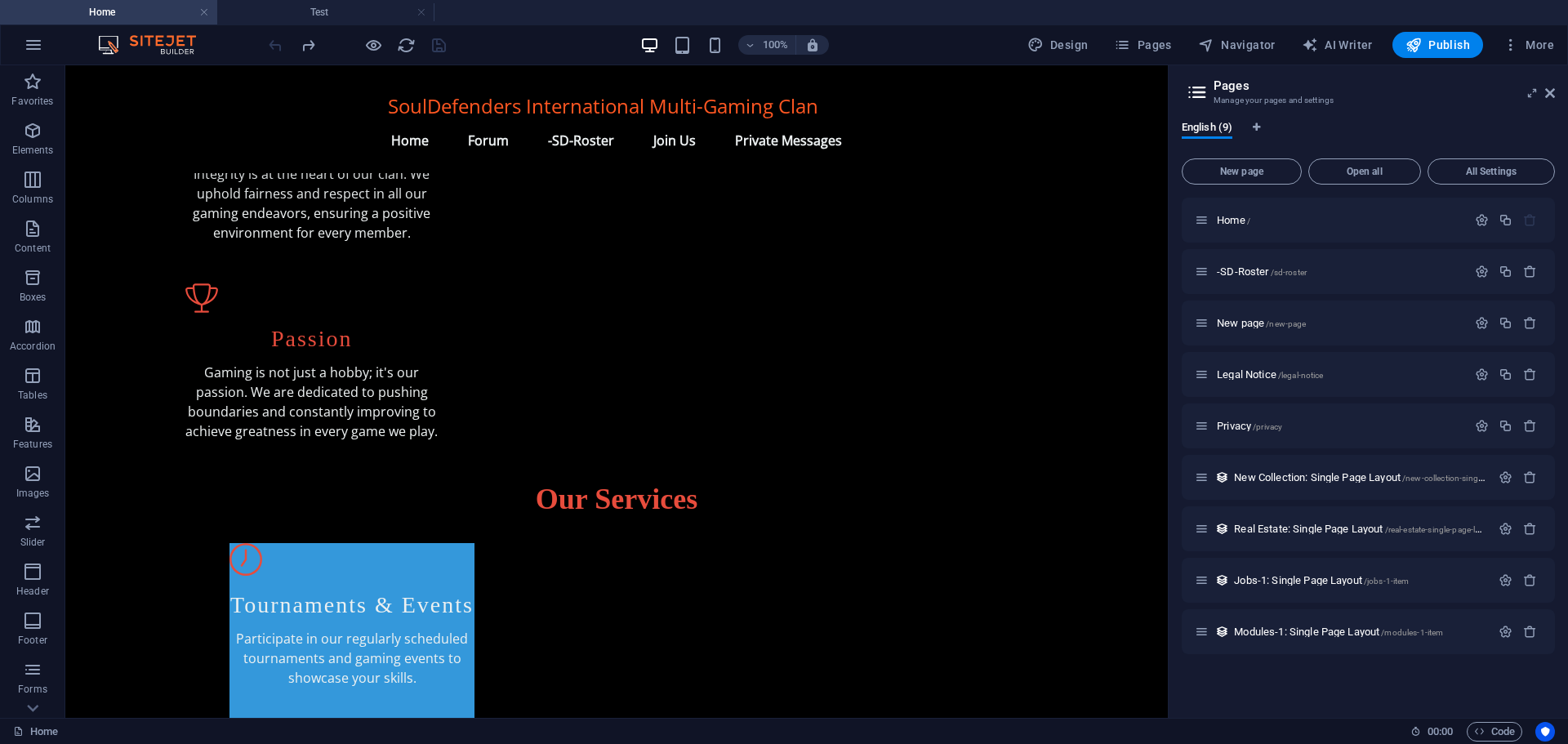
scroll to position [0, 0]
click at [275, 43] on div at bounding box center [357, 45] width 183 height 26
click at [1269, 322] on span "/new-page" at bounding box center [1286, 323] width 40 height 9
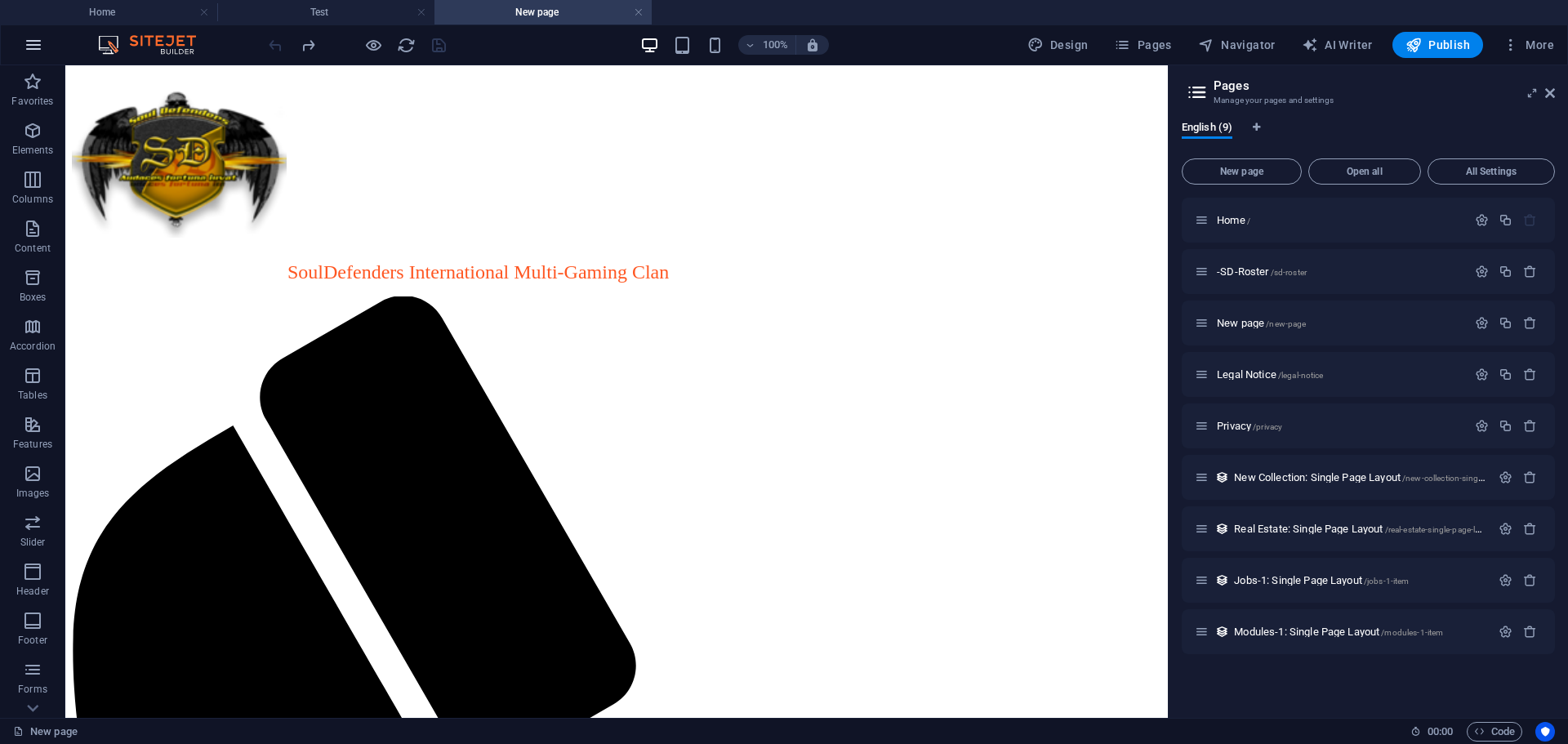
click at [31, 41] on icon "button" at bounding box center [33, 45] width 20 height 20
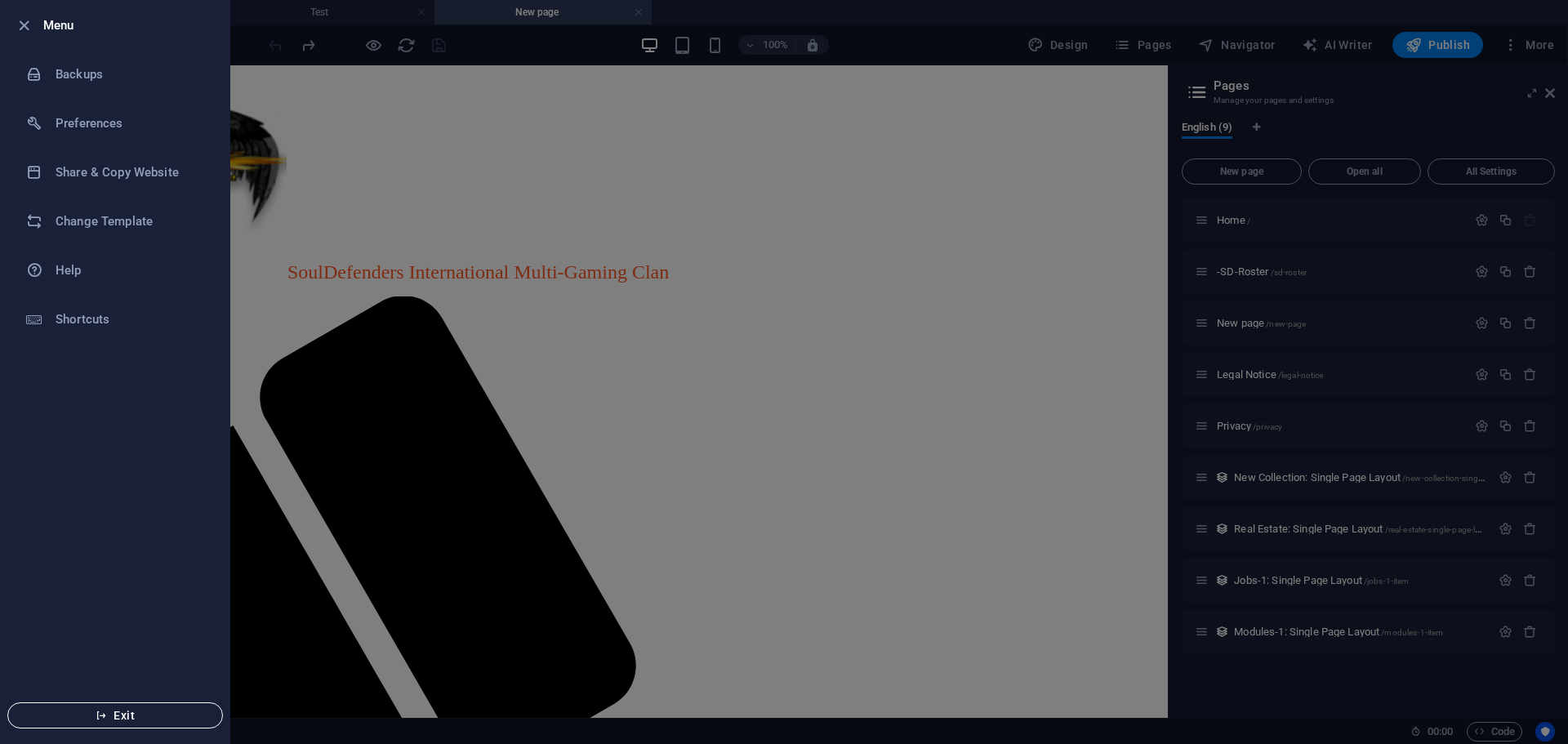
click at [98, 716] on icon "button" at bounding box center [101, 715] width 11 height 11
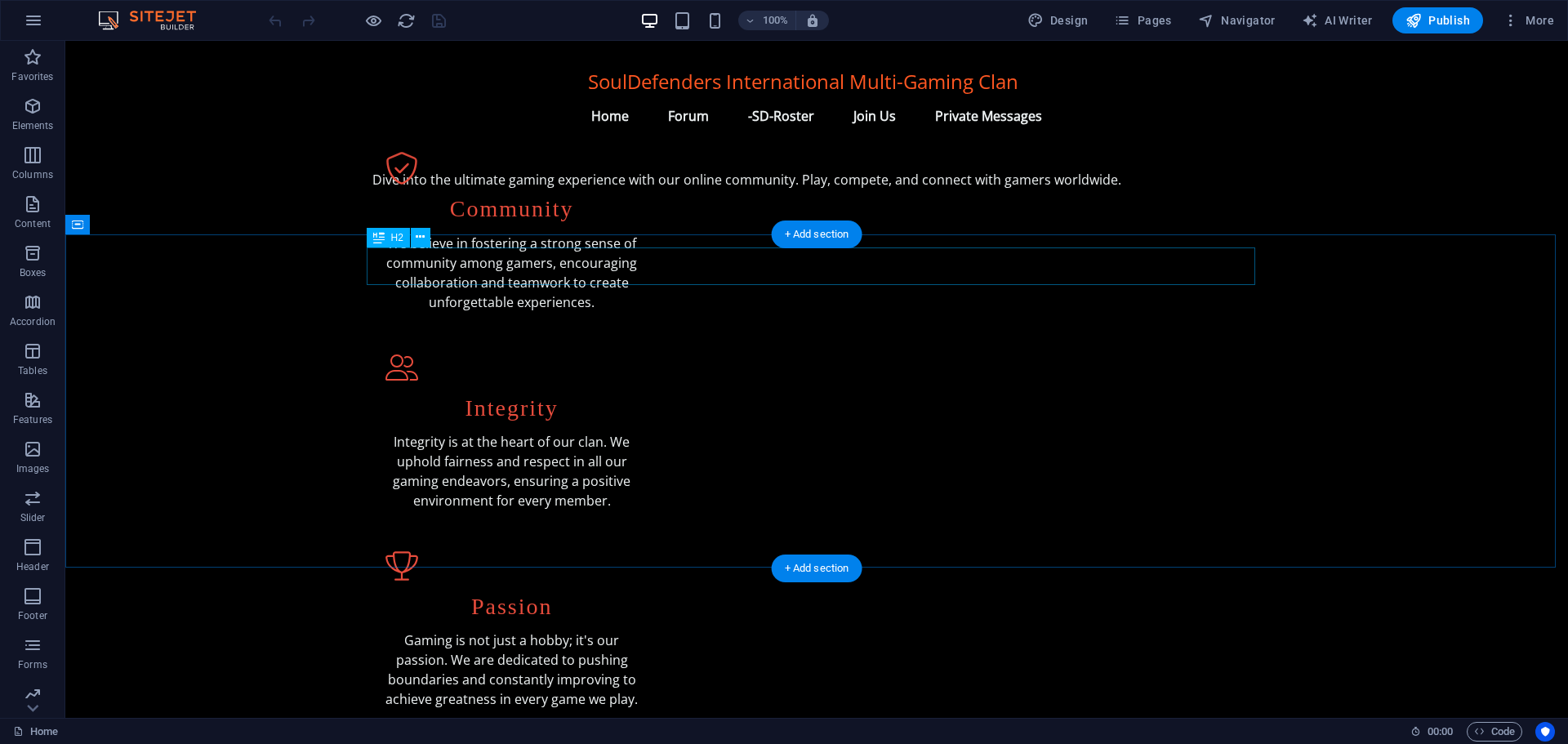
scroll to position [1, 0]
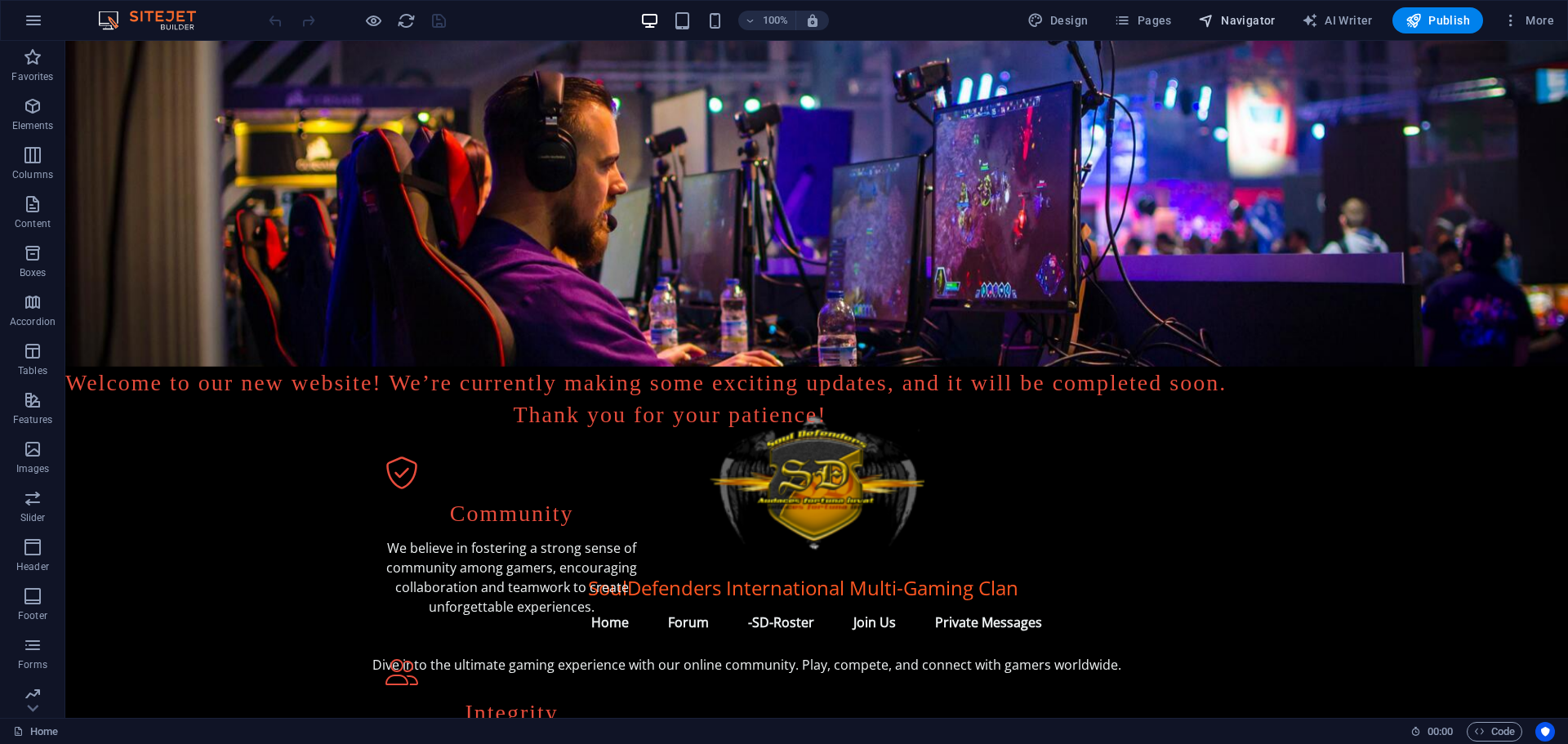
click at [1254, 18] on span "Navigator" at bounding box center [1237, 20] width 78 height 16
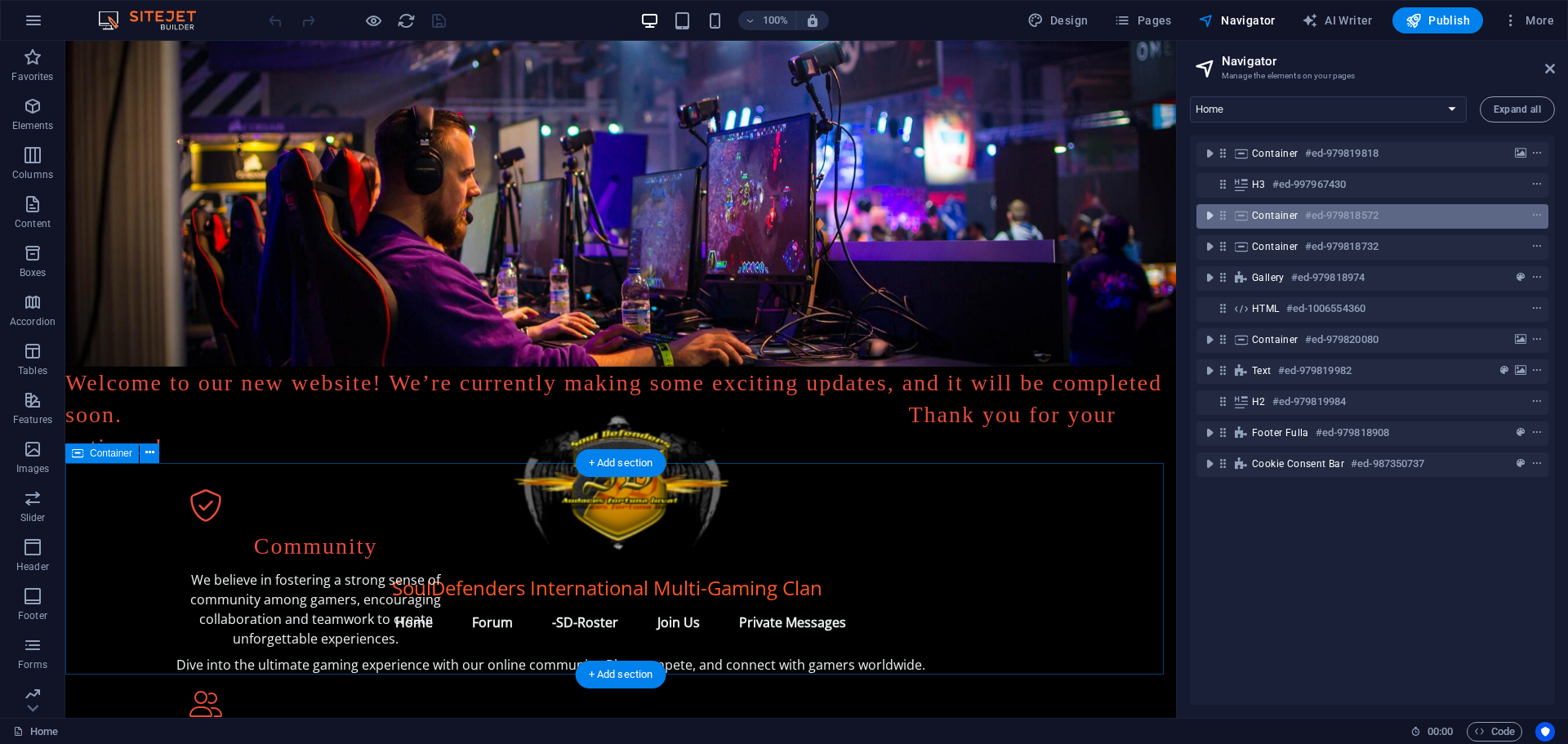
click at [1212, 215] on icon "toggle-expand" at bounding box center [1209, 216] width 16 height 16
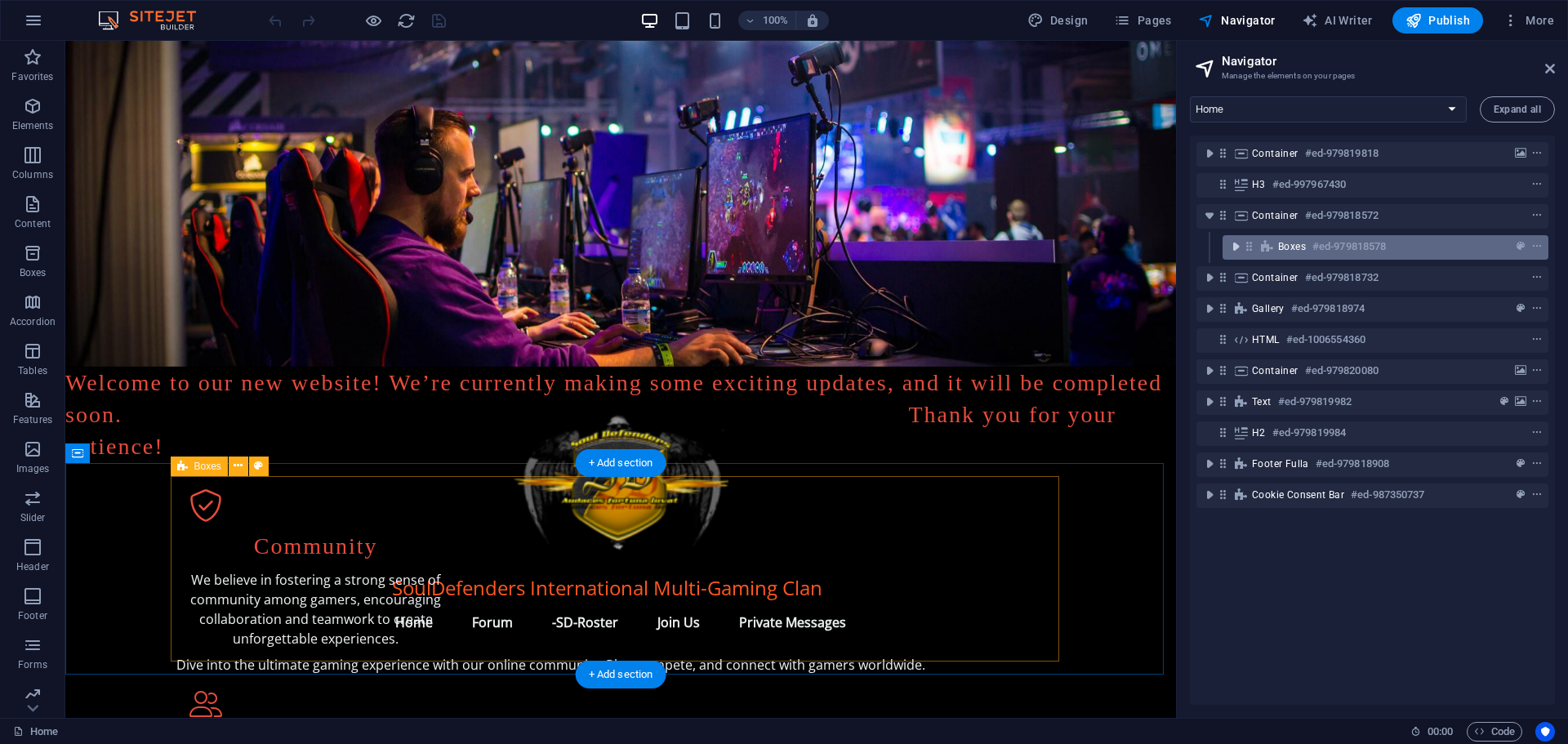
click at [1231, 243] on icon "toggle-expand" at bounding box center [1235, 246] width 16 height 16
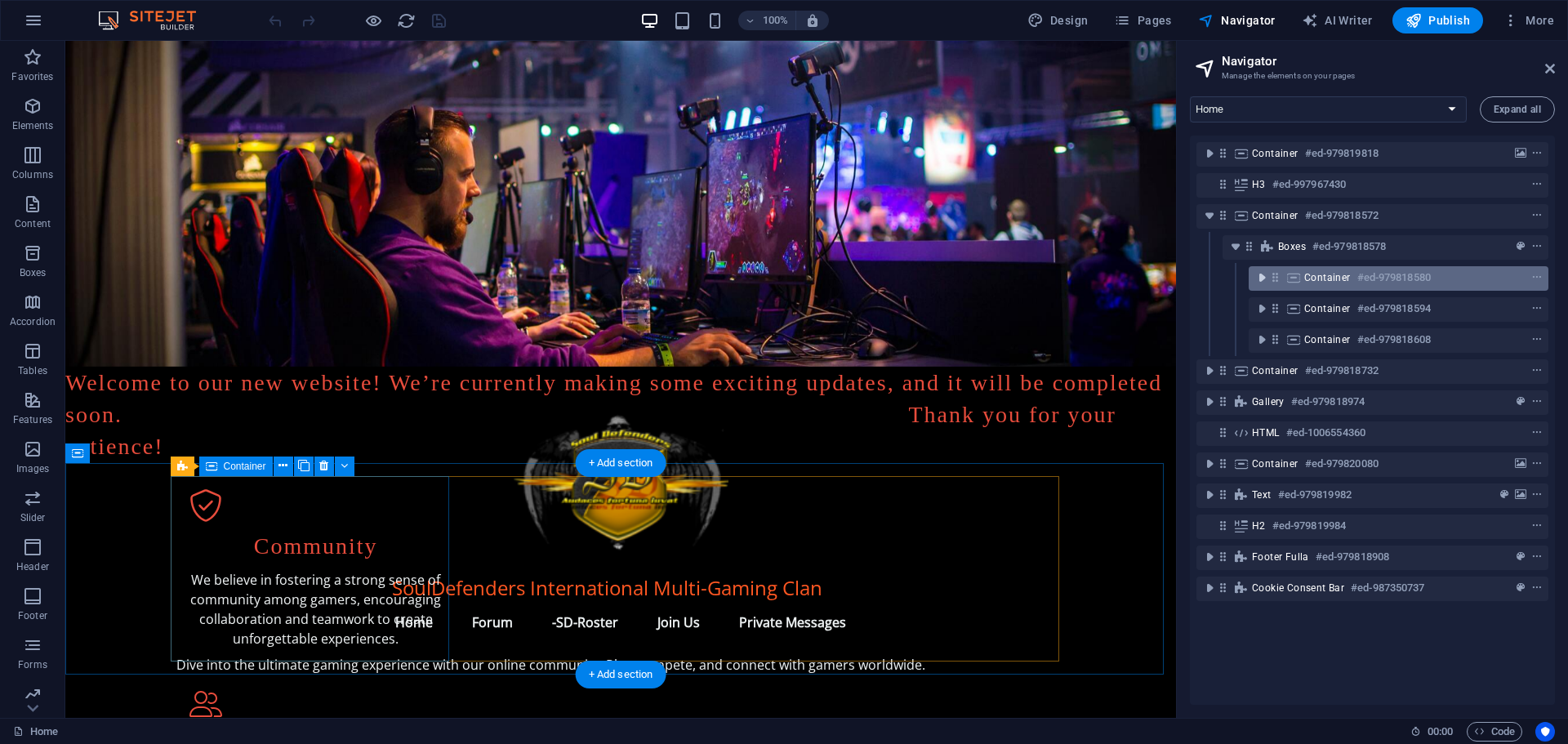
click at [1258, 276] on icon "toggle-expand" at bounding box center [1261, 277] width 16 height 16
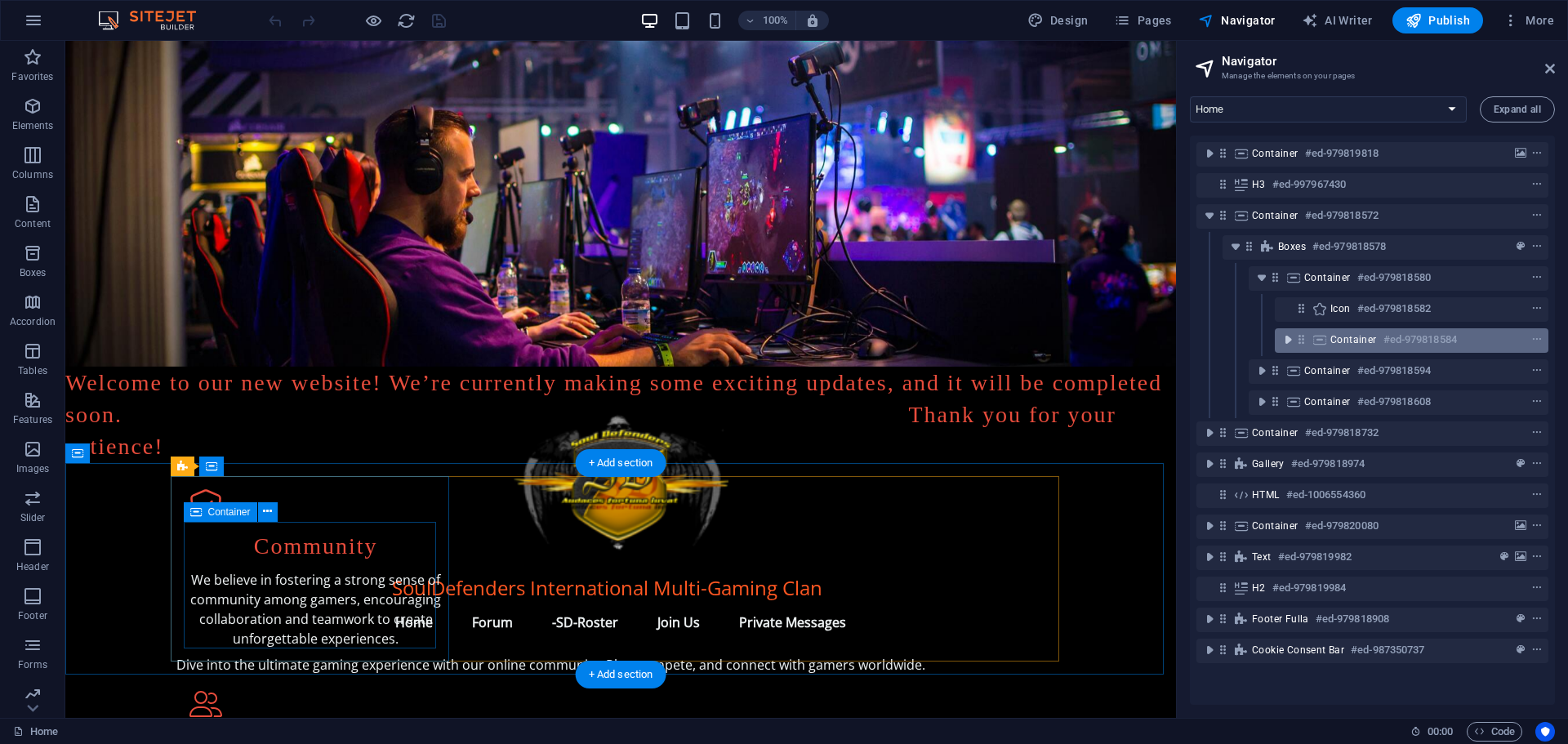
click at [1287, 343] on icon "toggle-expand" at bounding box center [1288, 339] width 16 height 16
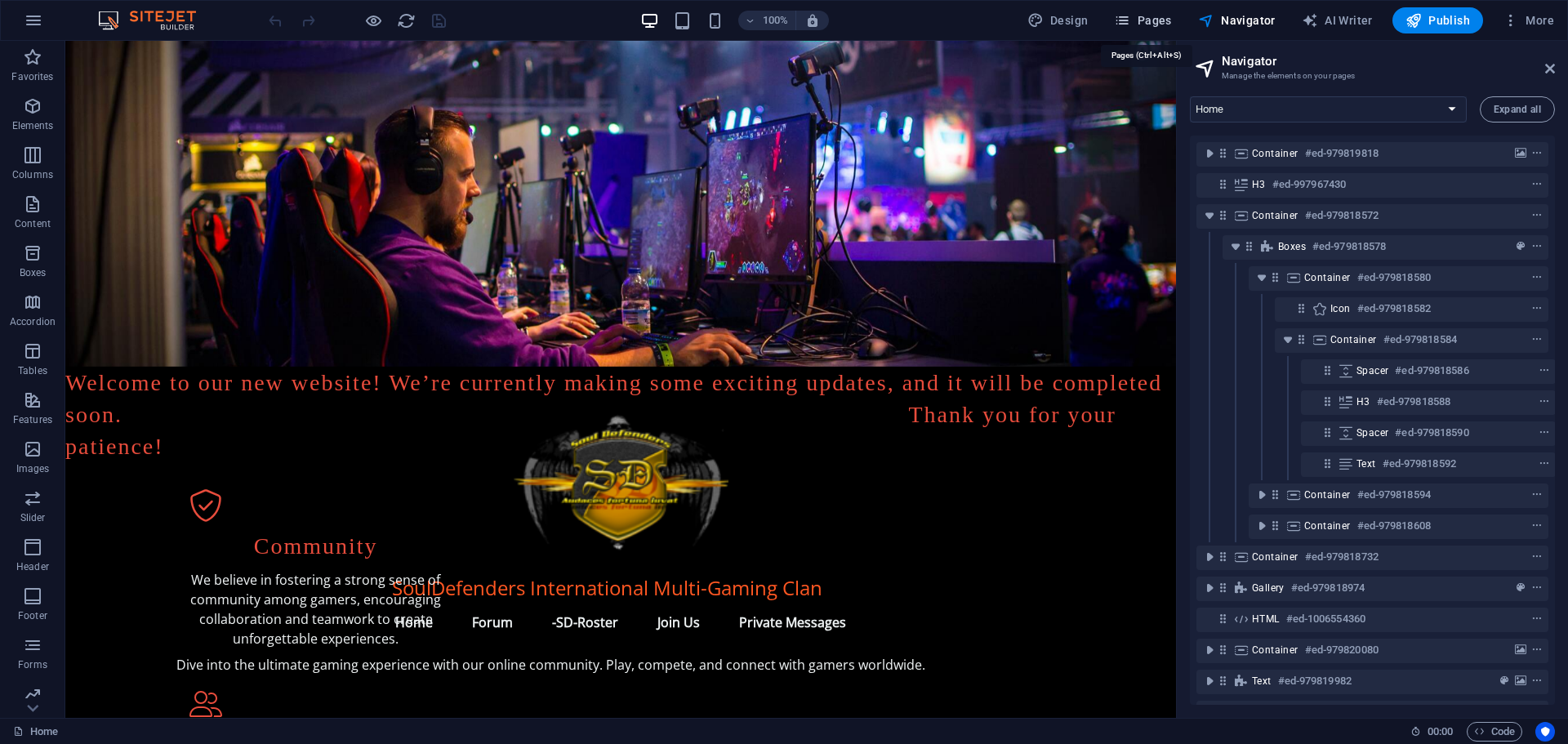
click at [1154, 20] on span "Pages" at bounding box center [1143, 20] width 57 height 16
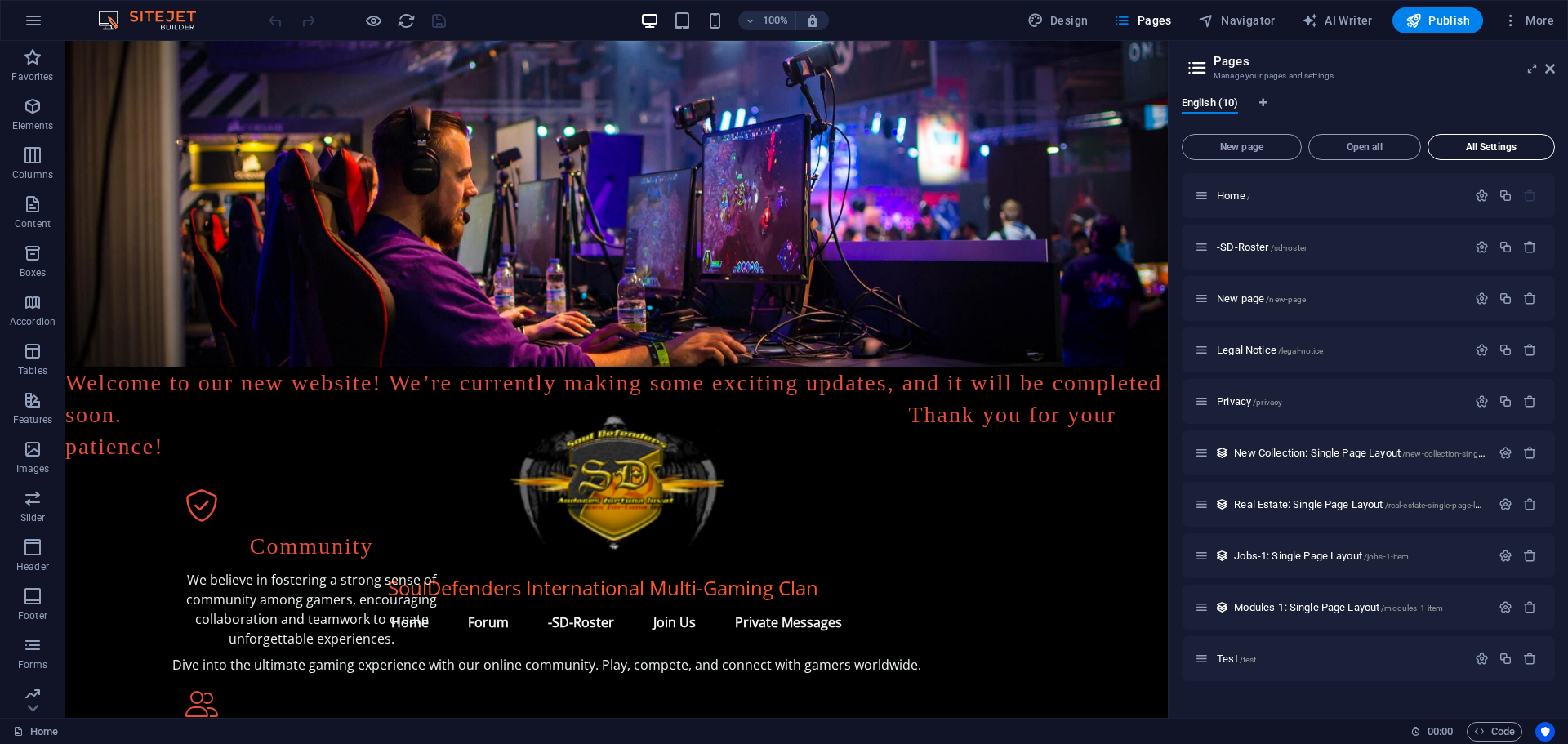
click at [1483, 141] on button "All Settings" at bounding box center [1491, 147] width 128 height 26
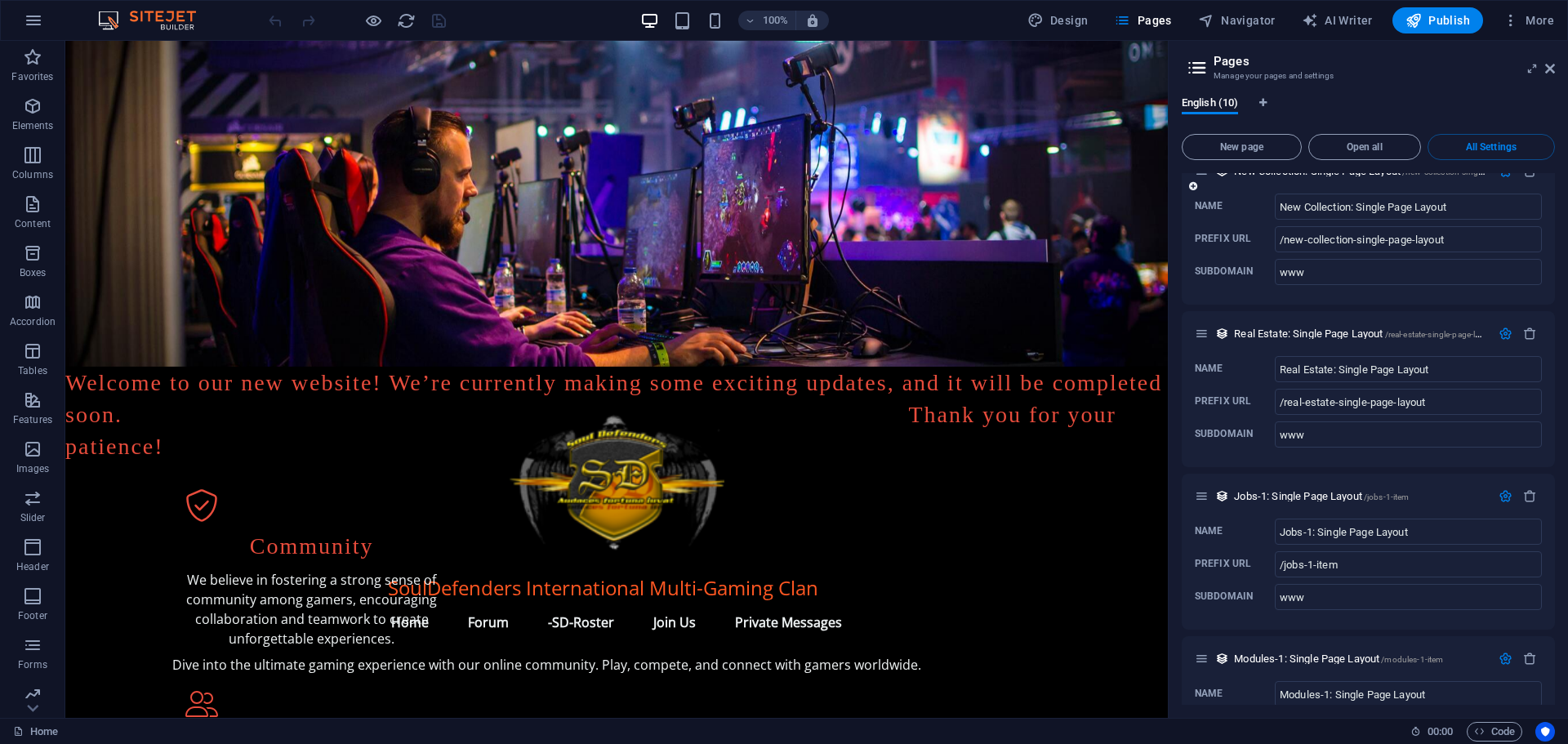
scroll to position [3341, 0]
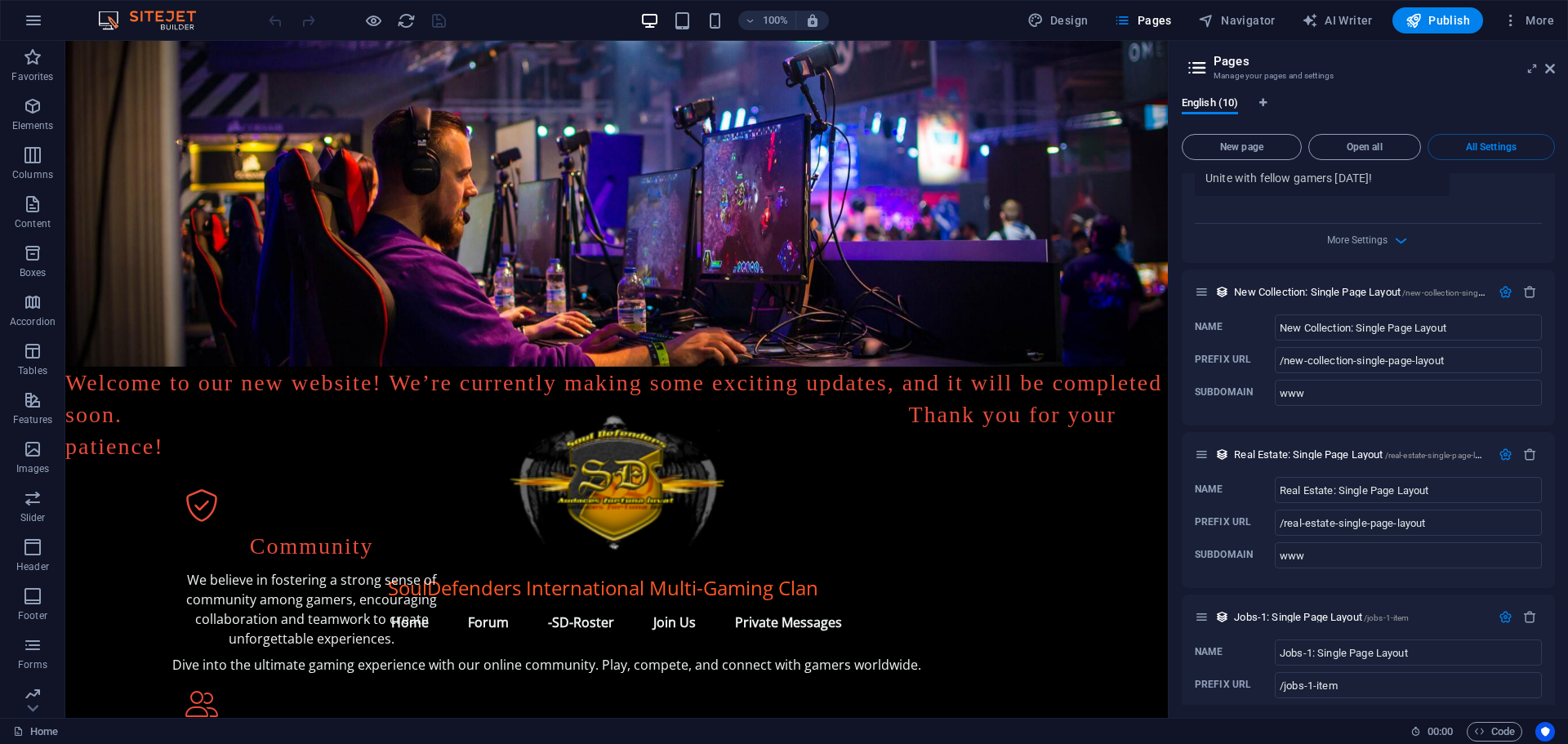
click at [1226, 59] on h2 "Pages" at bounding box center [1384, 60] width 342 height 15
click at [1162, 22] on span "Pages" at bounding box center [1143, 20] width 57 height 16
click at [1159, 15] on span "Pages" at bounding box center [1143, 20] width 57 height 16
click at [1551, 65] on icon at bounding box center [1549, 68] width 9 height 13
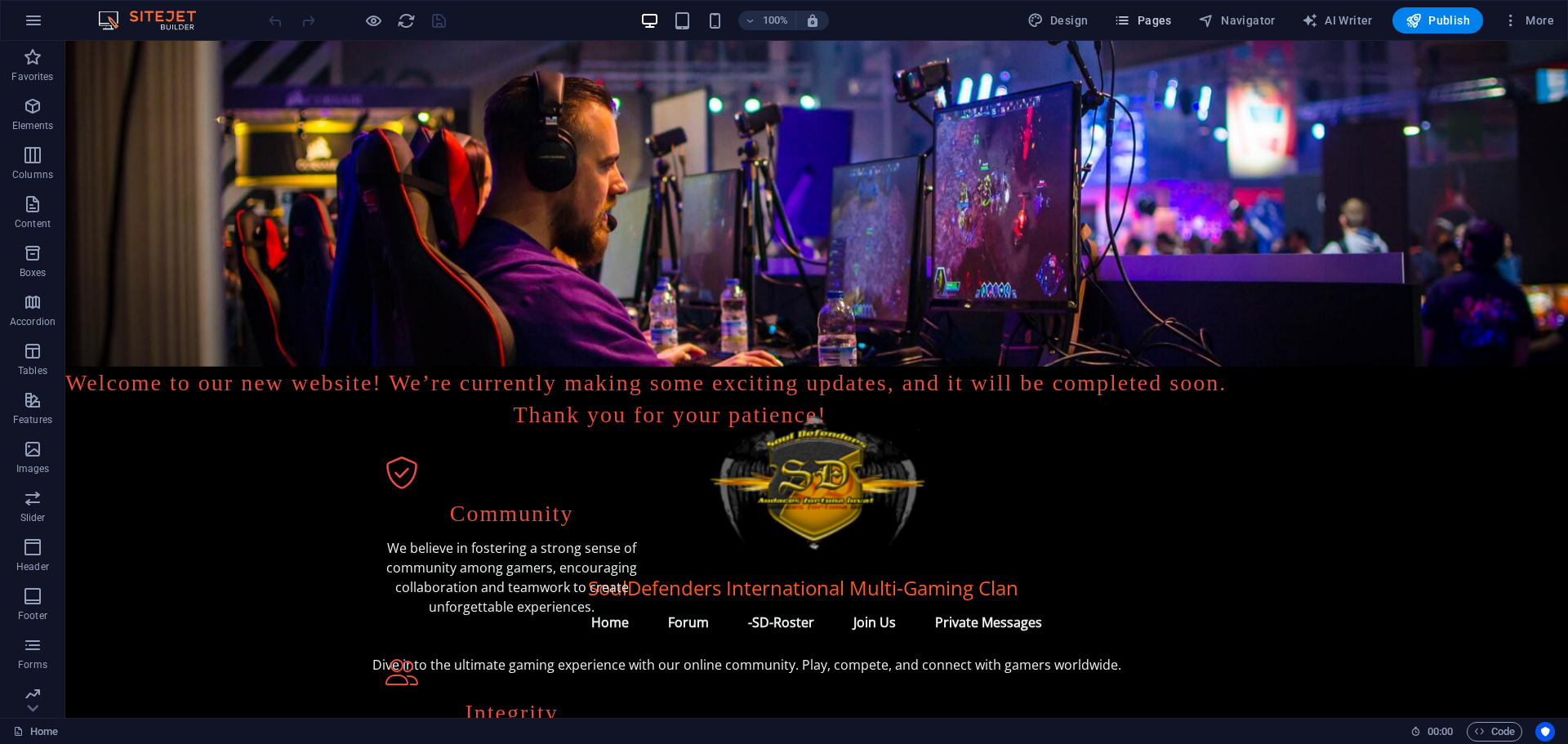
click at [1148, 17] on span "Pages" at bounding box center [1143, 20] width 57 height 16
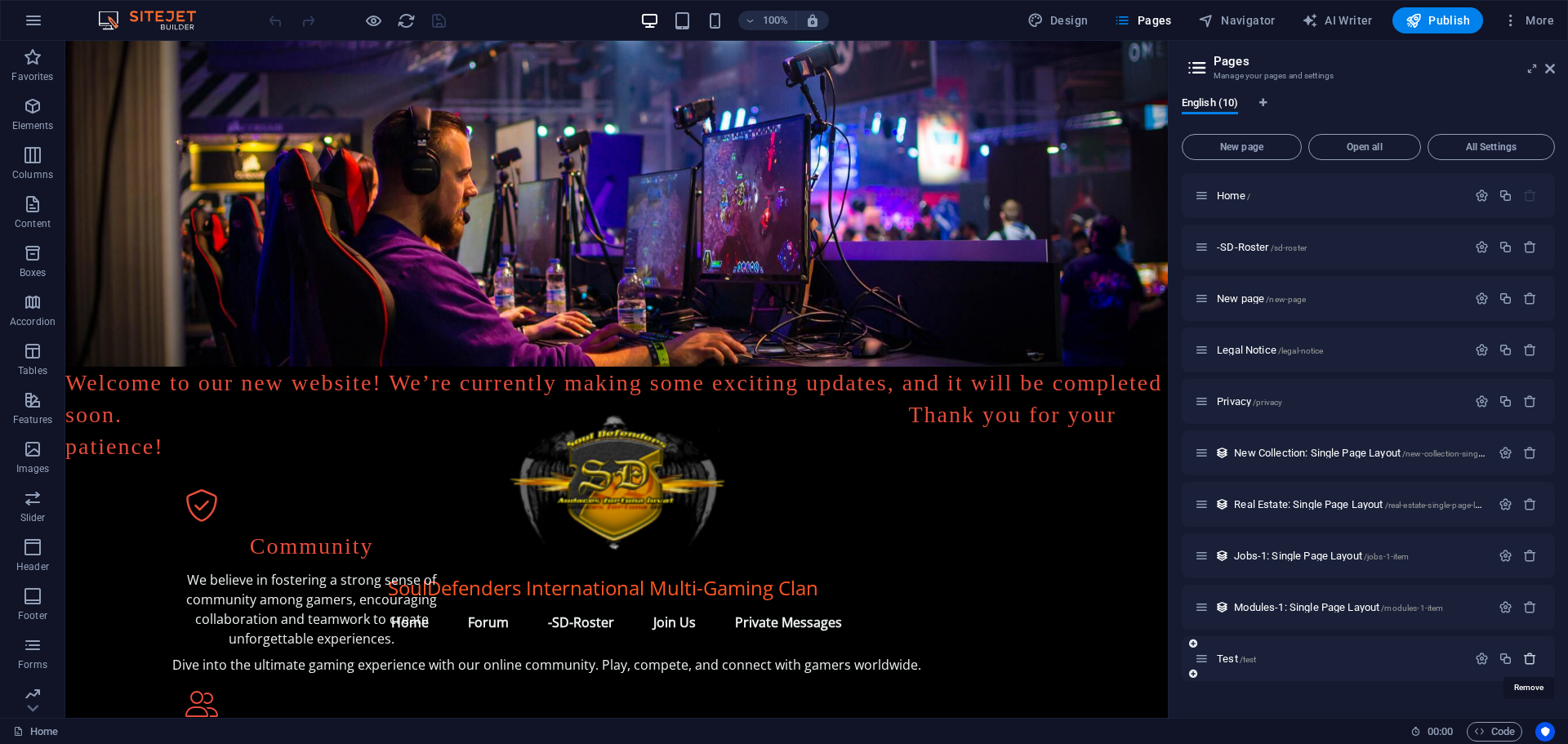
click at [1534, 656] on icon "button" at bounding box center [1530, 659] width 14 height 14
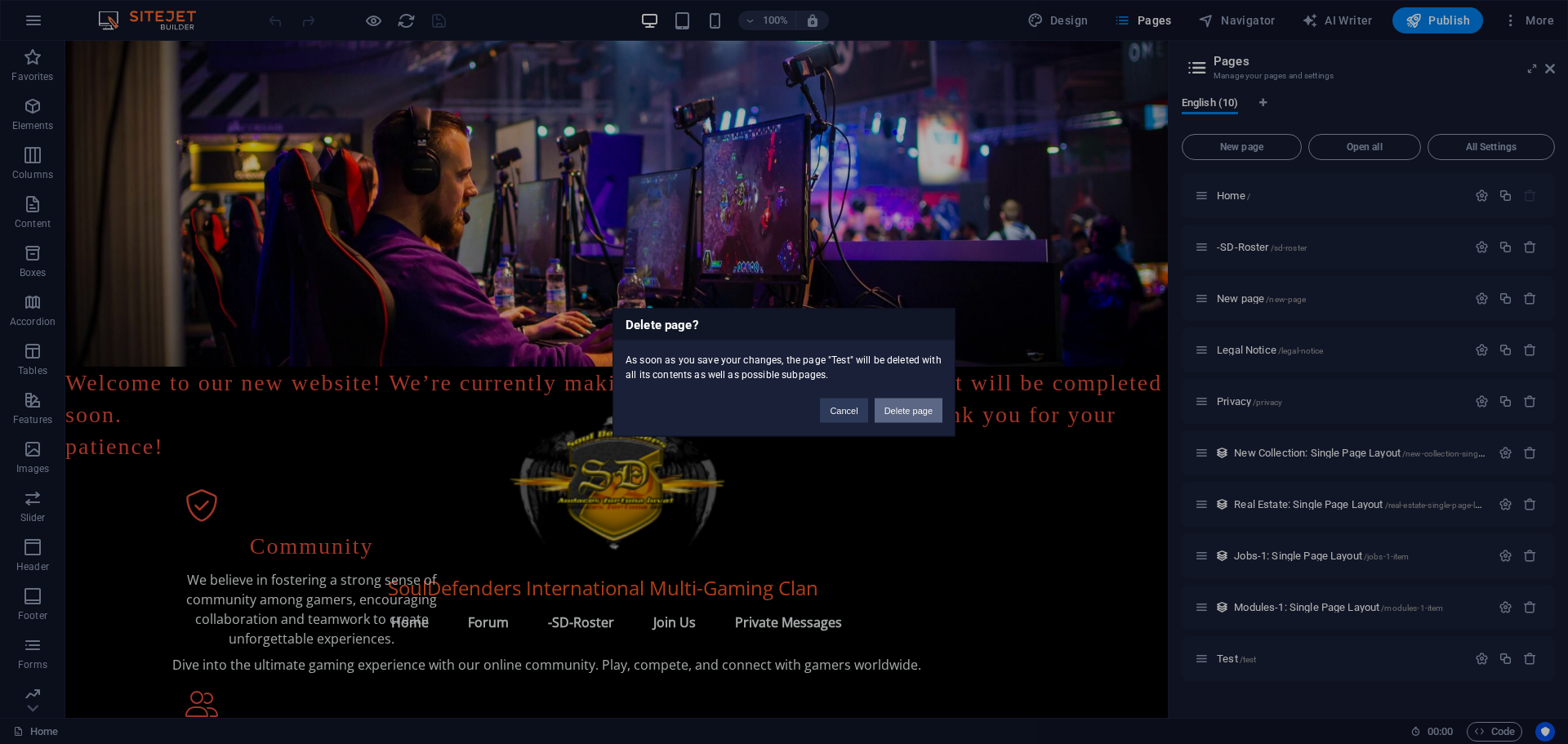
click at [912, 410] on button "Delete page" at bounding box center [908, 410] width 68 height 24
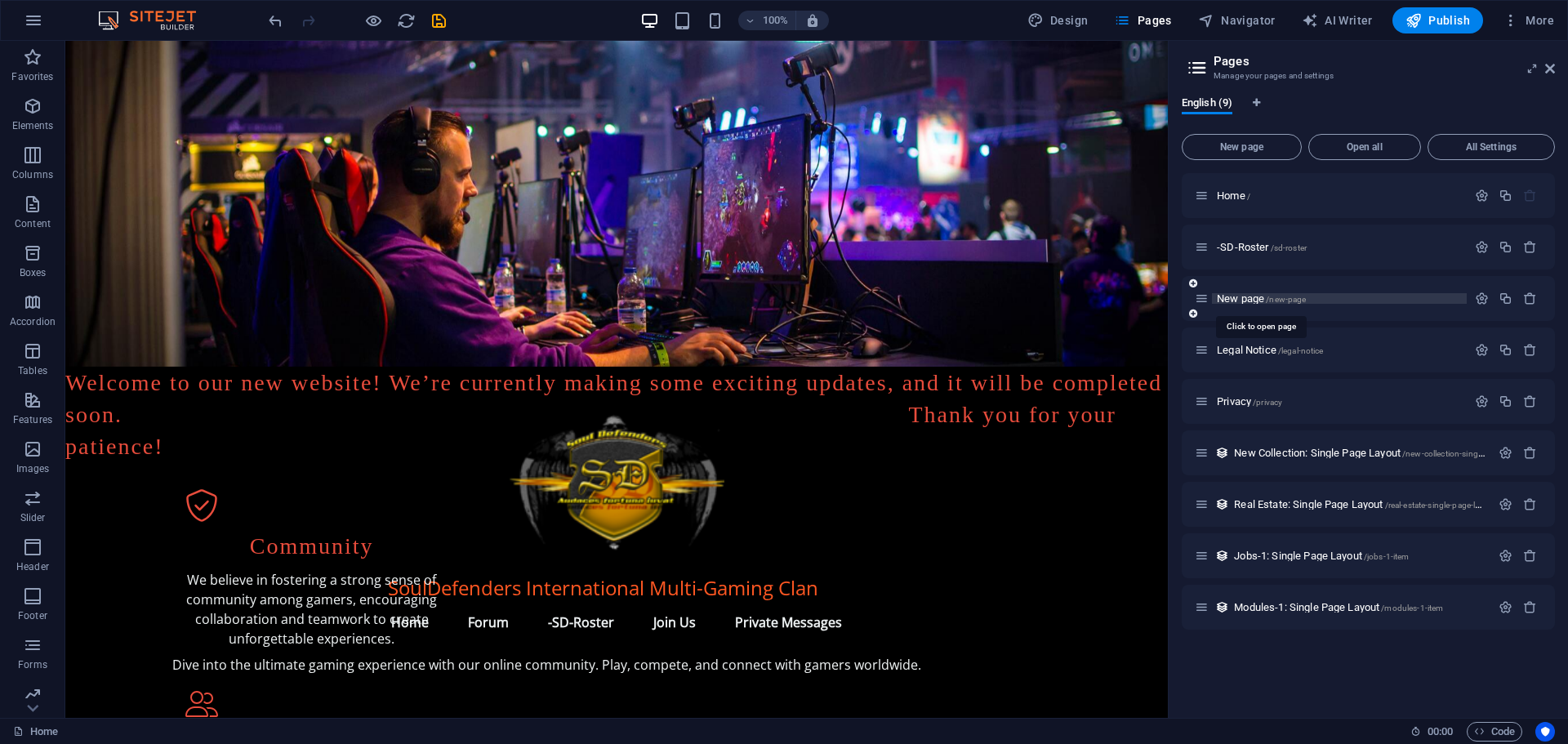
click at [1249, 297] on span "New page /new-page" at bounding box center [1261, 298] width 89 height 12
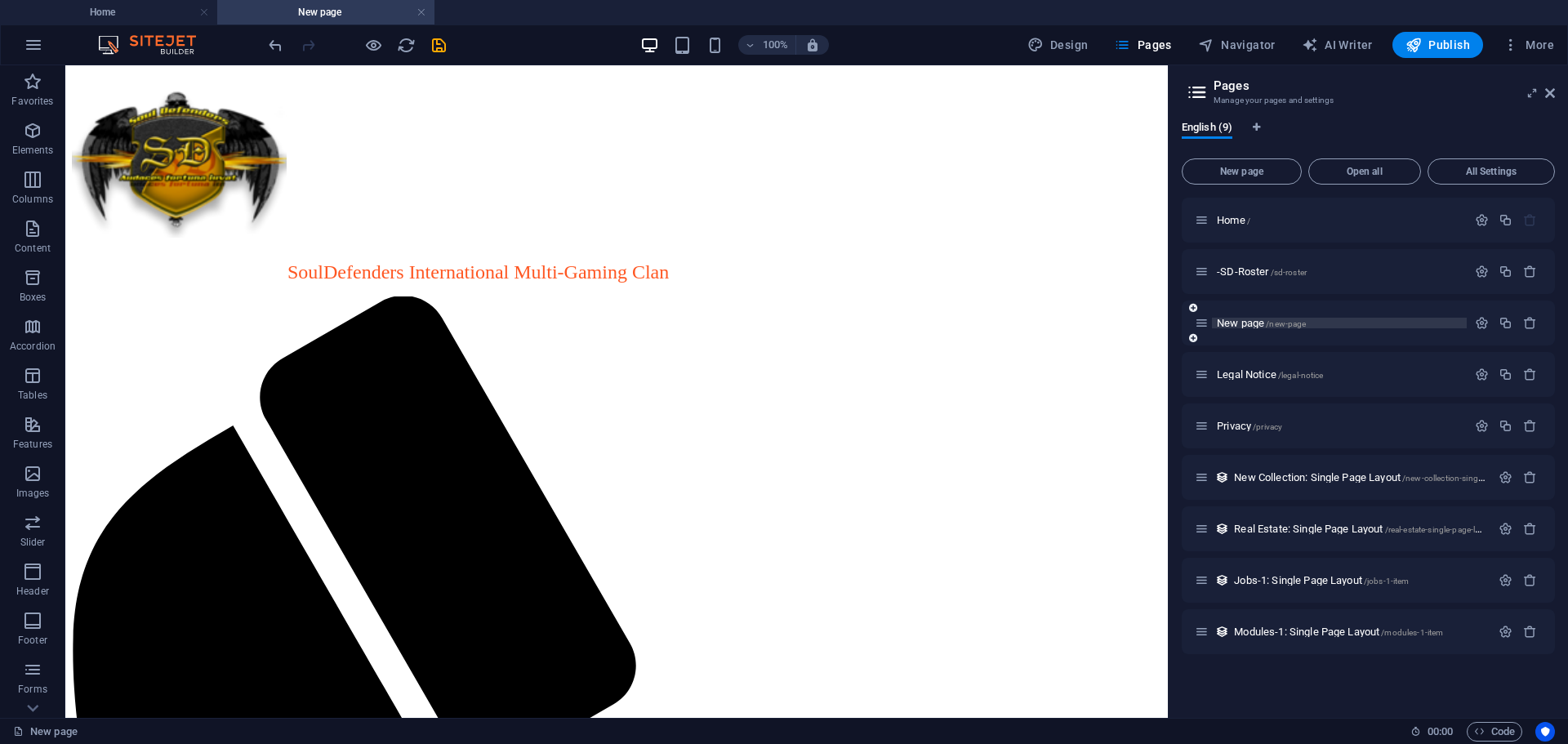
scroll to position [0, 0]
click at [1534, 318] on icon "button" at bounding box center [1530, 322] width 14 height 14
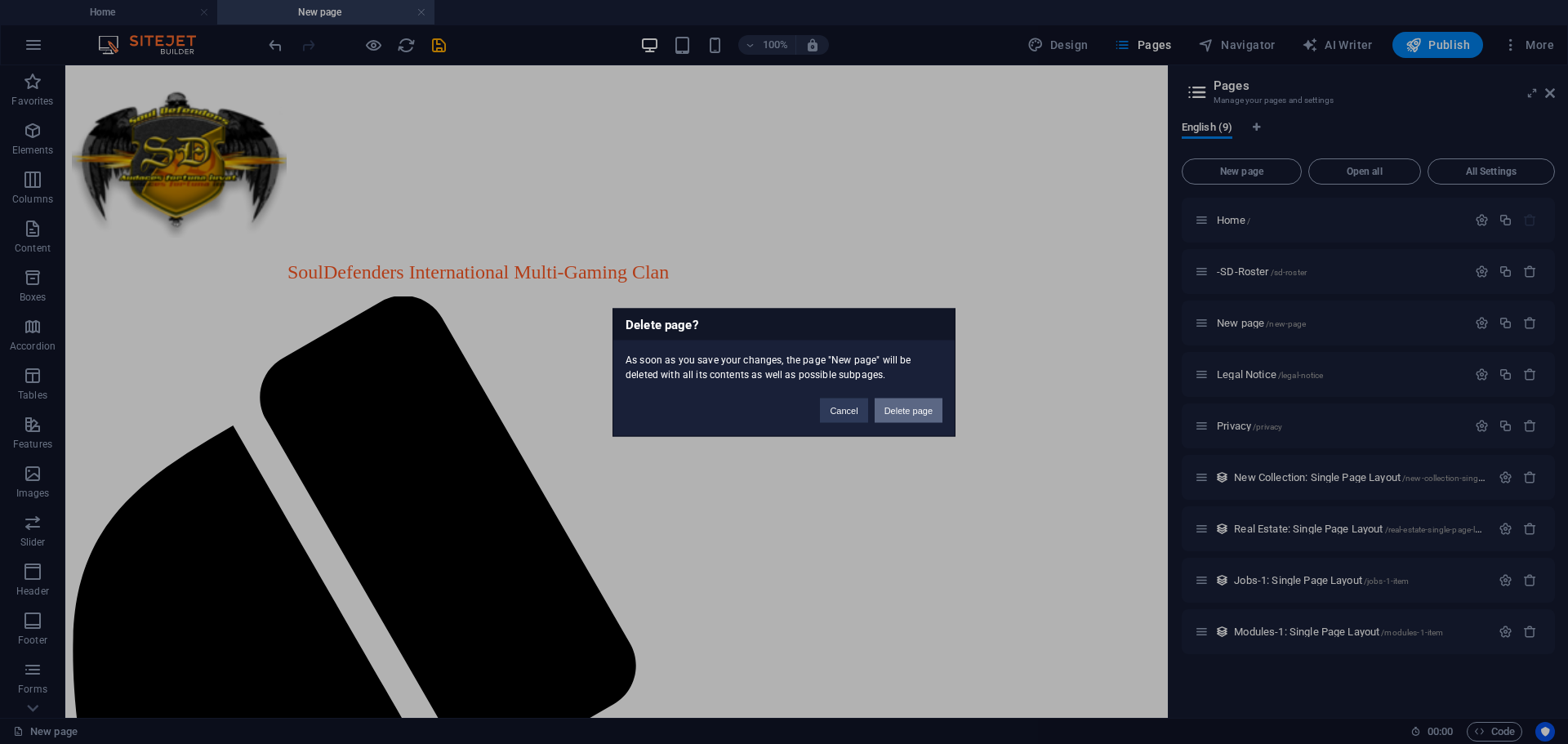
click at [915, 404] on button "Delete page" at bounding box center [908, 410] width 68 height 24
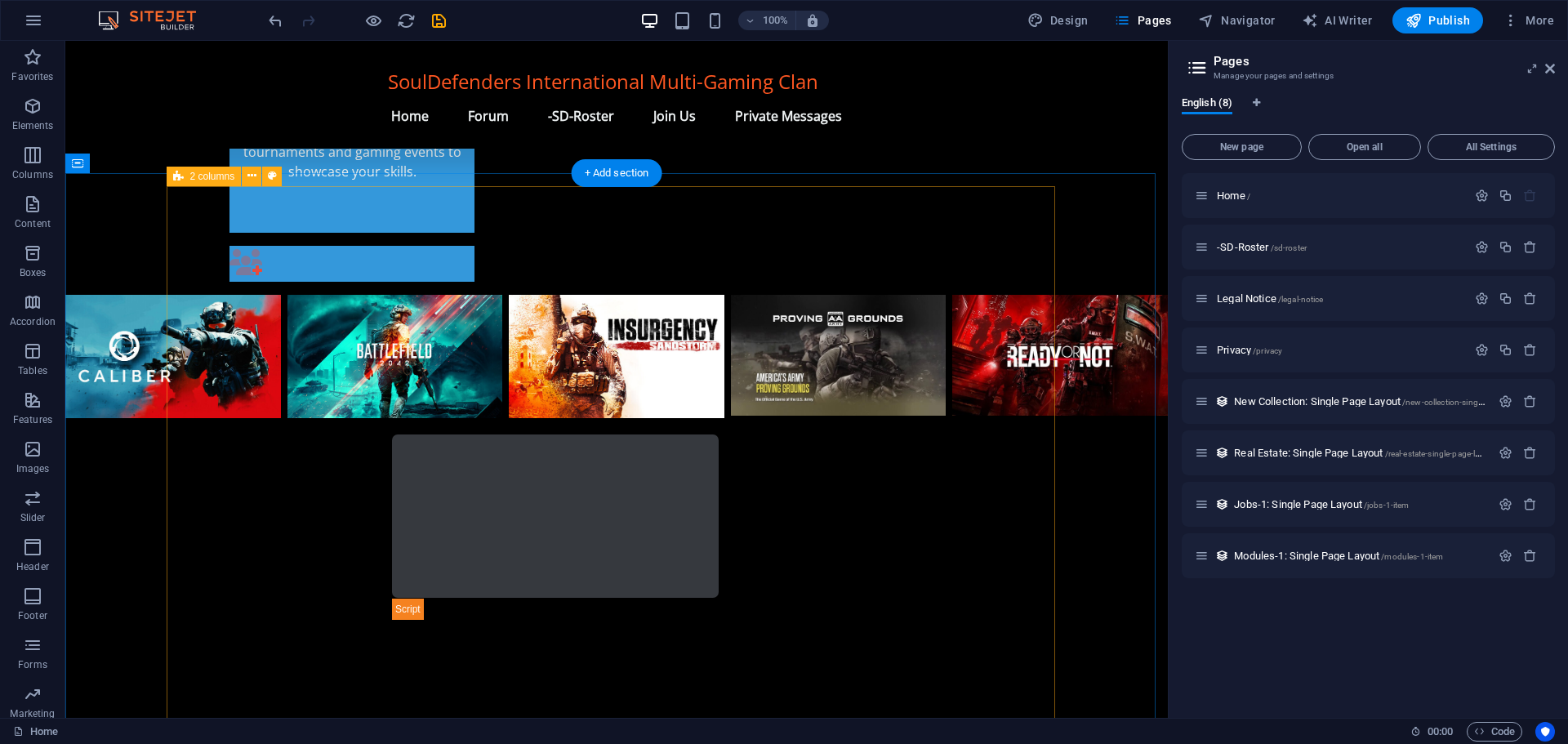
scroll to position [803, 0]
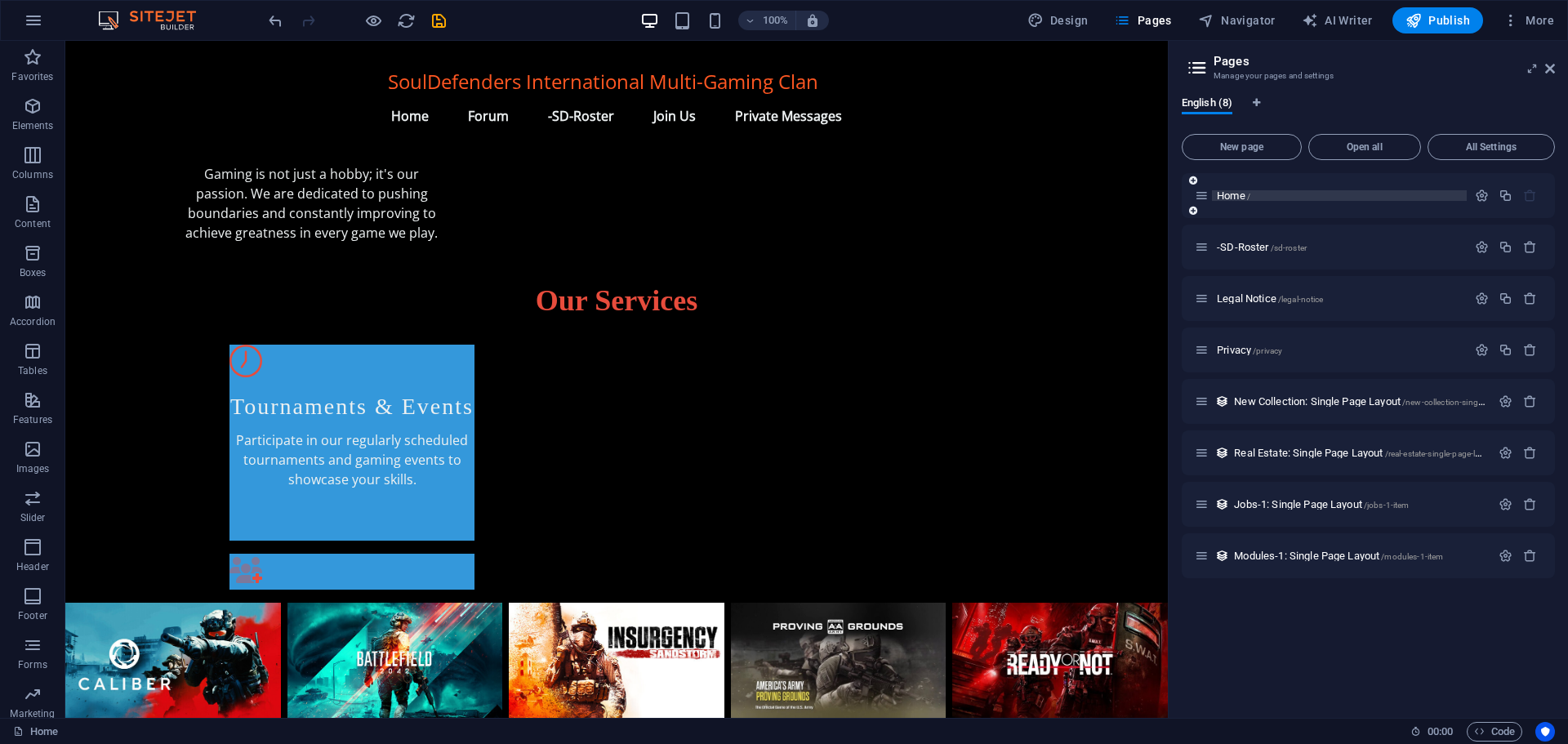
click at [1227, 193] on span "Home /" at bounding box center [1233, 196] width 34 height 12
click at [1234, 195] on span "Home /" at bounding box center [1233, 196] width 34 height 12
click at [1480, 190] on icon "button" at bounding box center [1482, 196] width 14 height 14
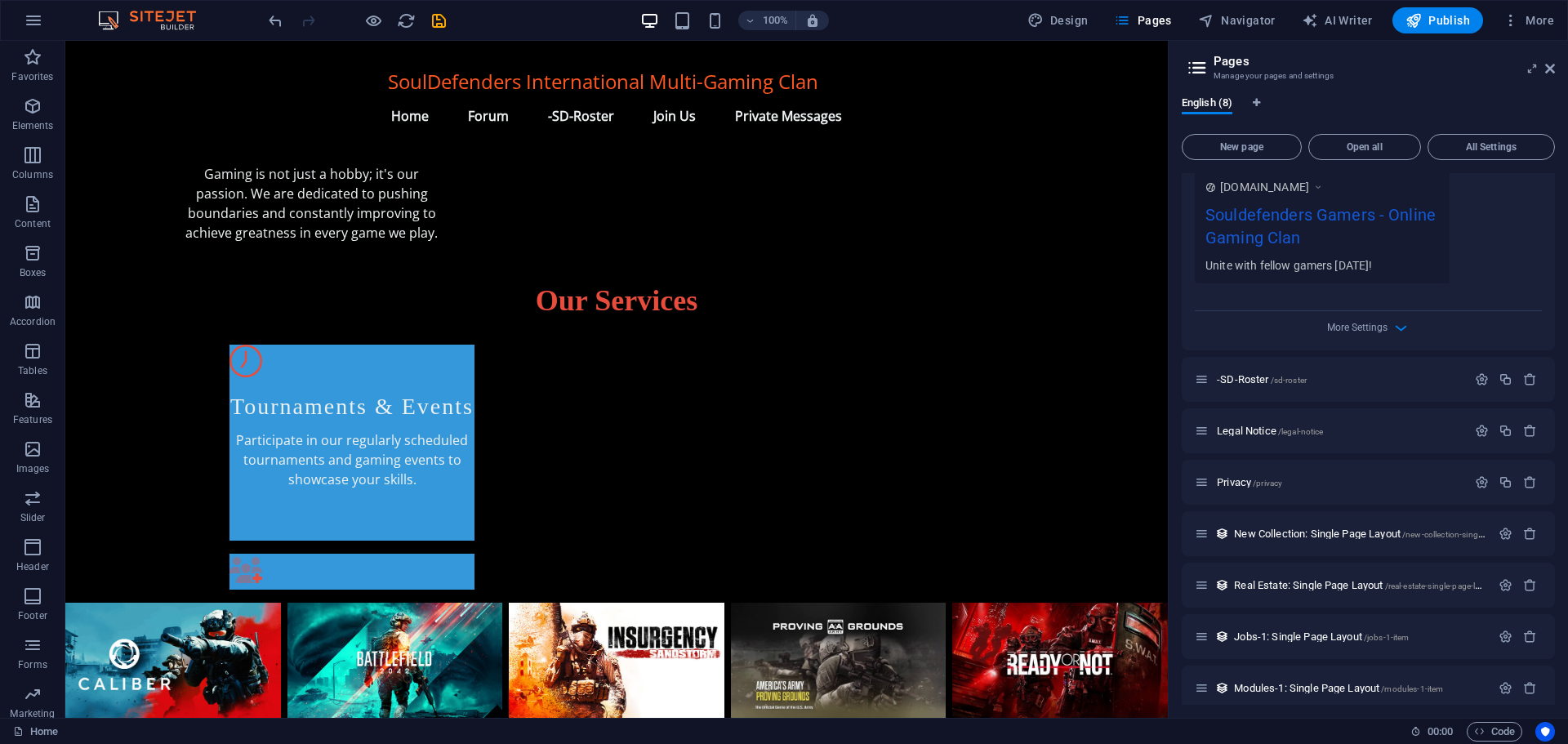
scroll to position [511, 0]
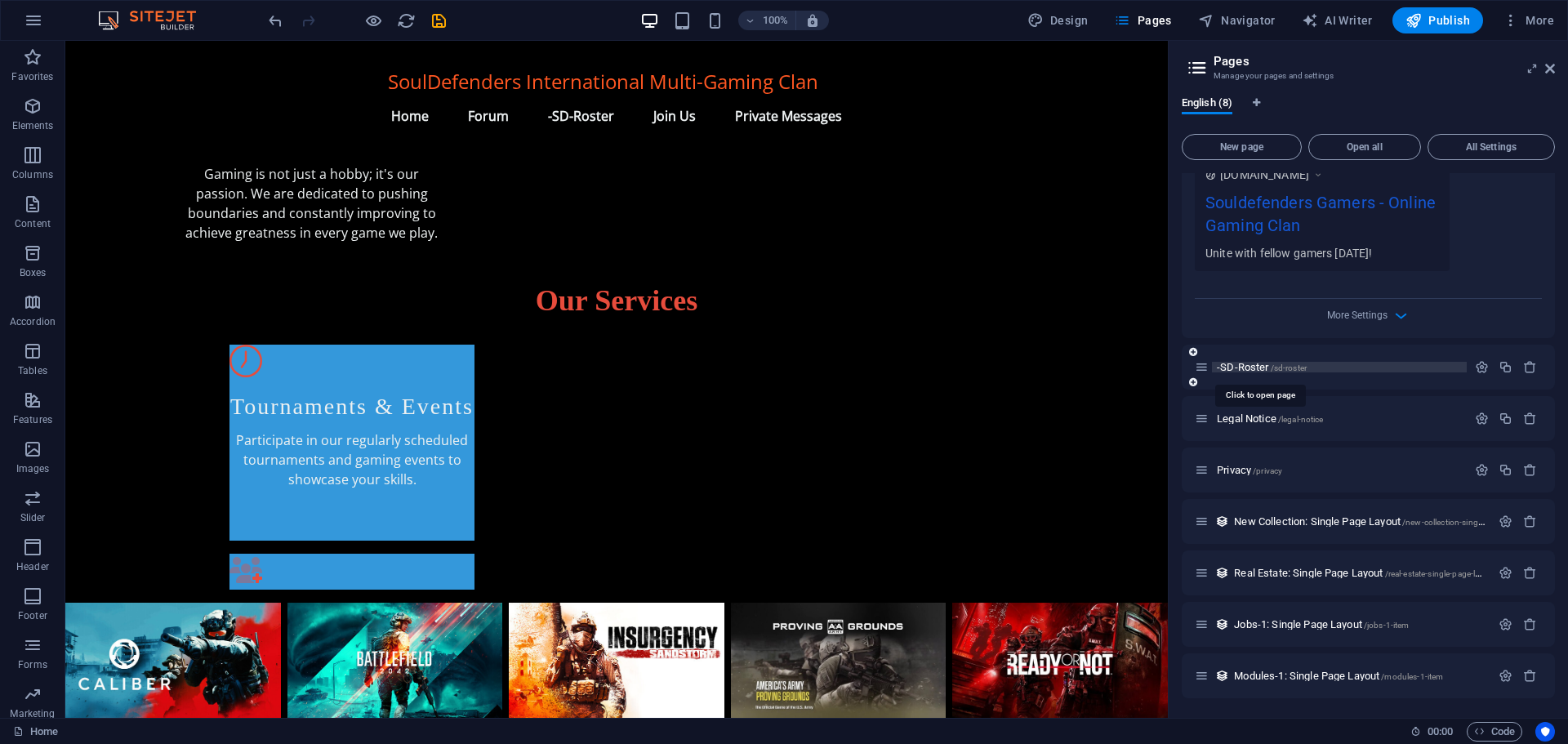
click at [1245, 365] on span "-SD-Roster /sd-roster" at bounding box center [1262, 367] width 90 height 12
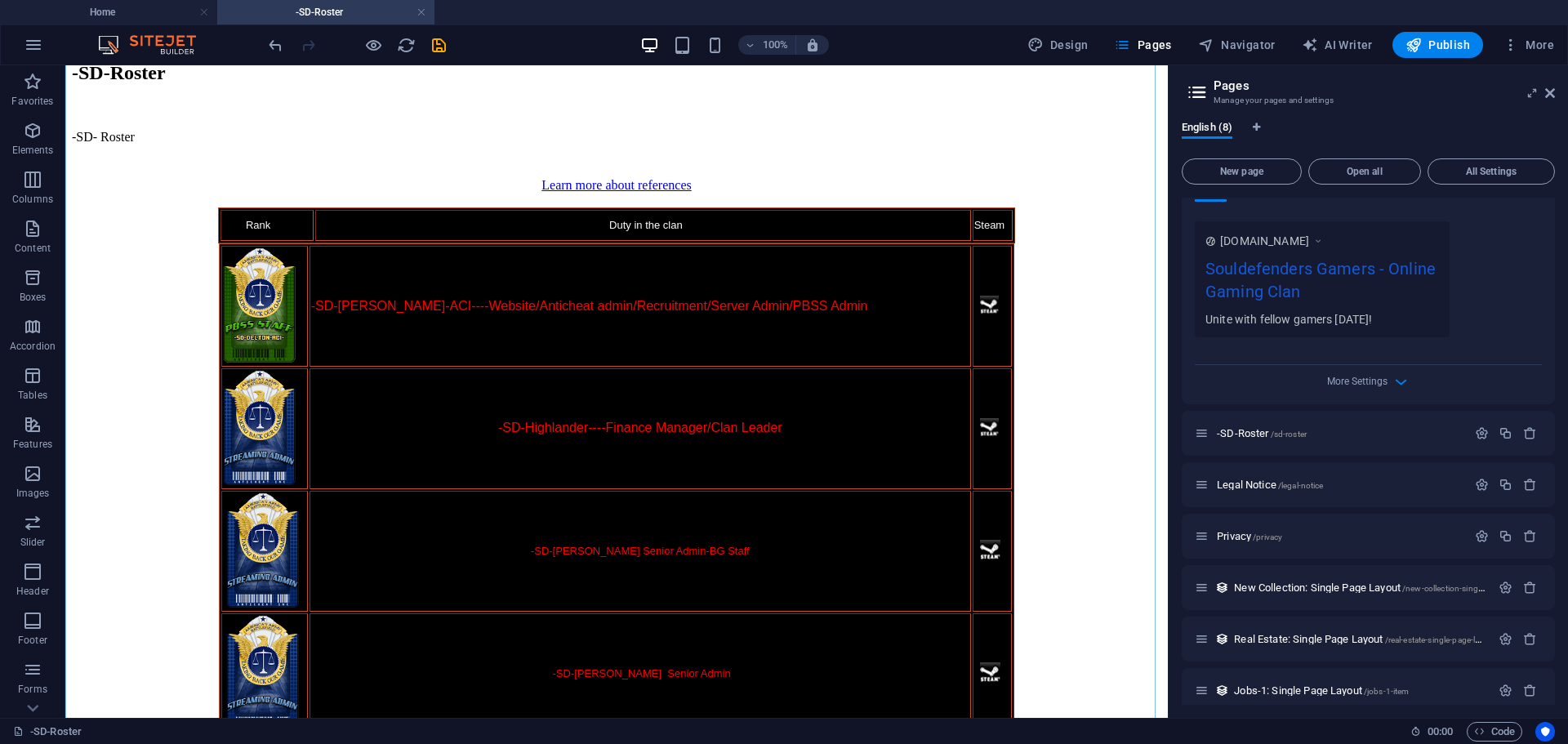
scroll to position [0, 0]
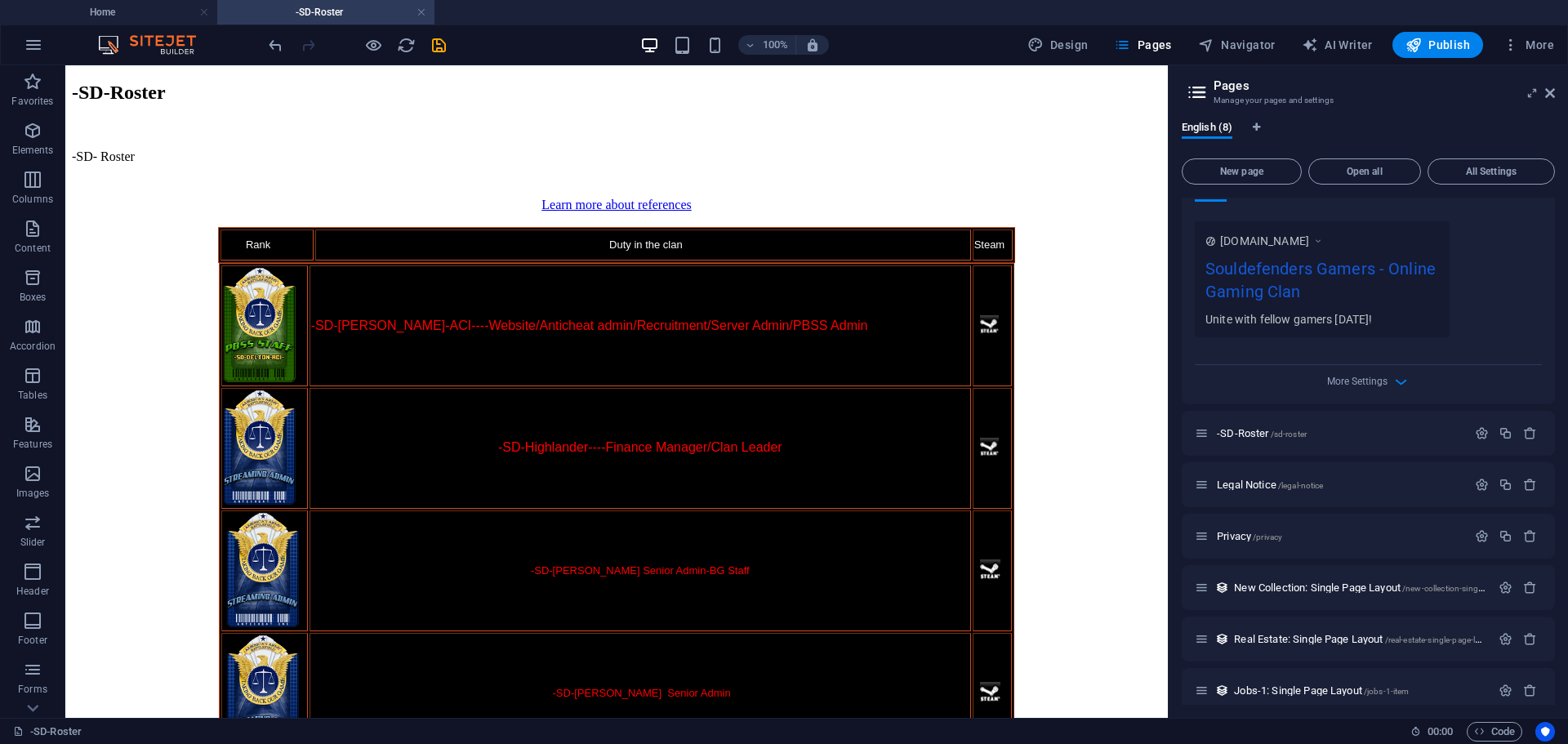
click at [1344, 389] on div "More Settings" at bounding box center [1368, 378] width 347 height 26
click at [1402, 383] on icon "button" at bounding box center [1401, 382] width 19 height 19
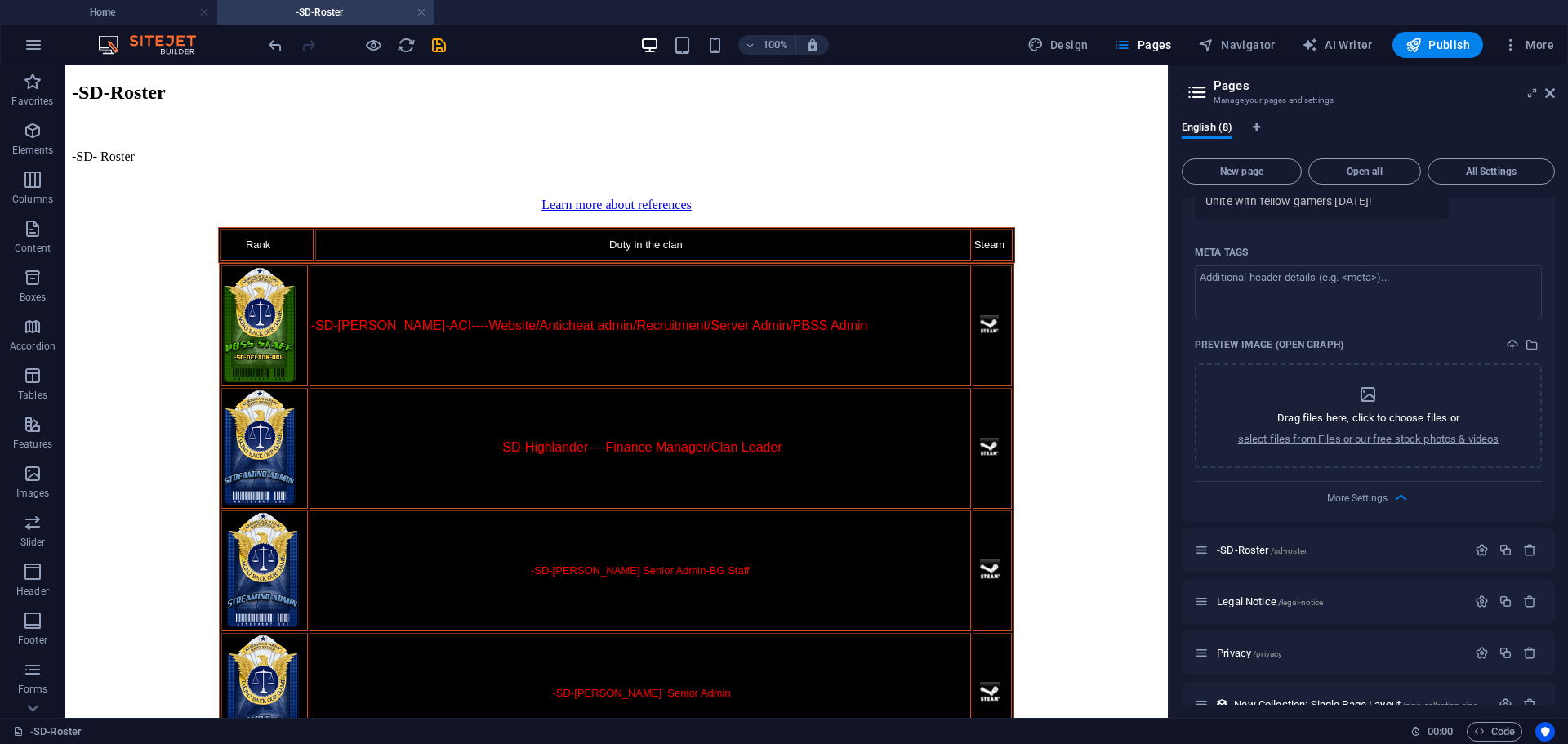
scroll to position [771, 0]
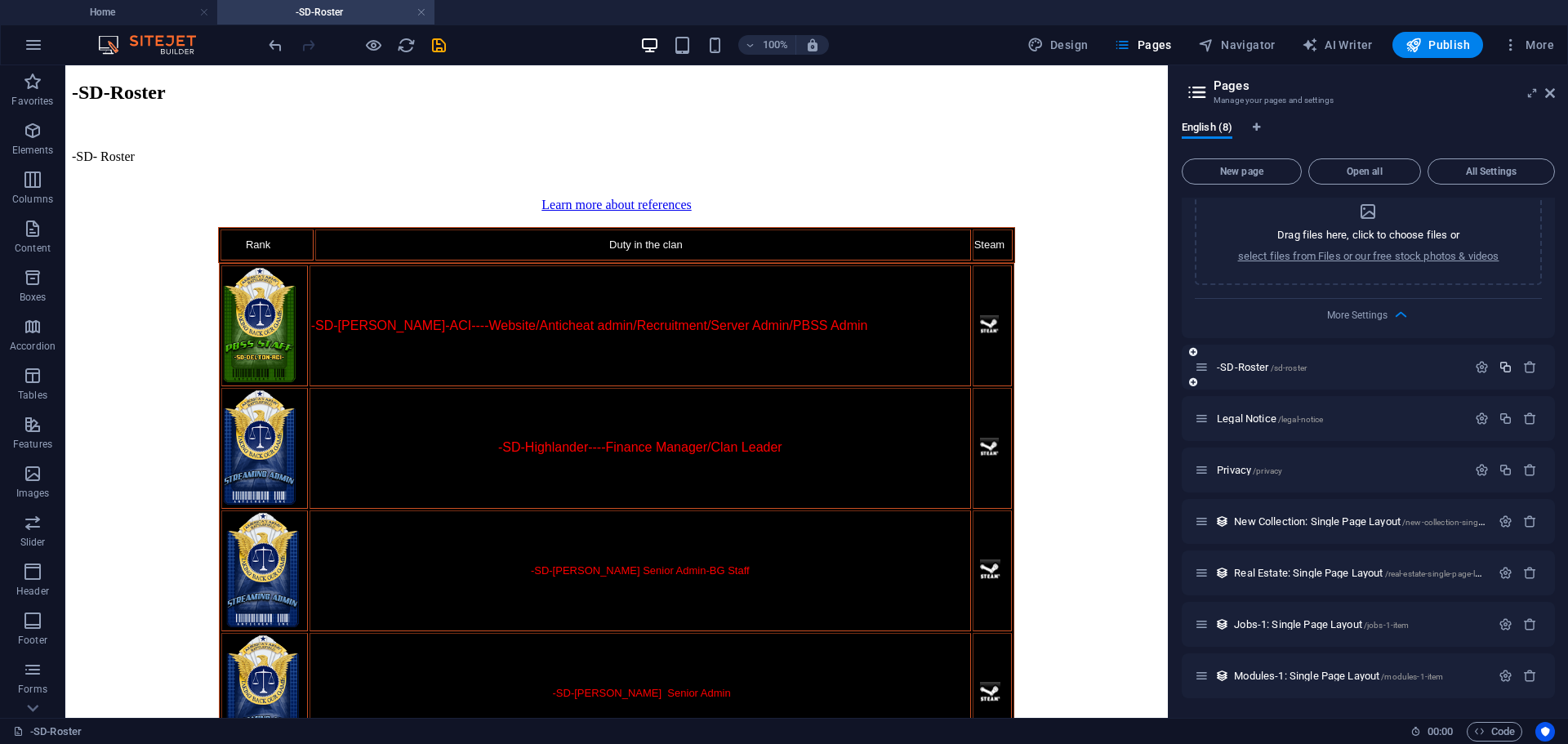
click at [1502, 363] on icon "button" at bounding box center [1506, 367] width 14 height 14
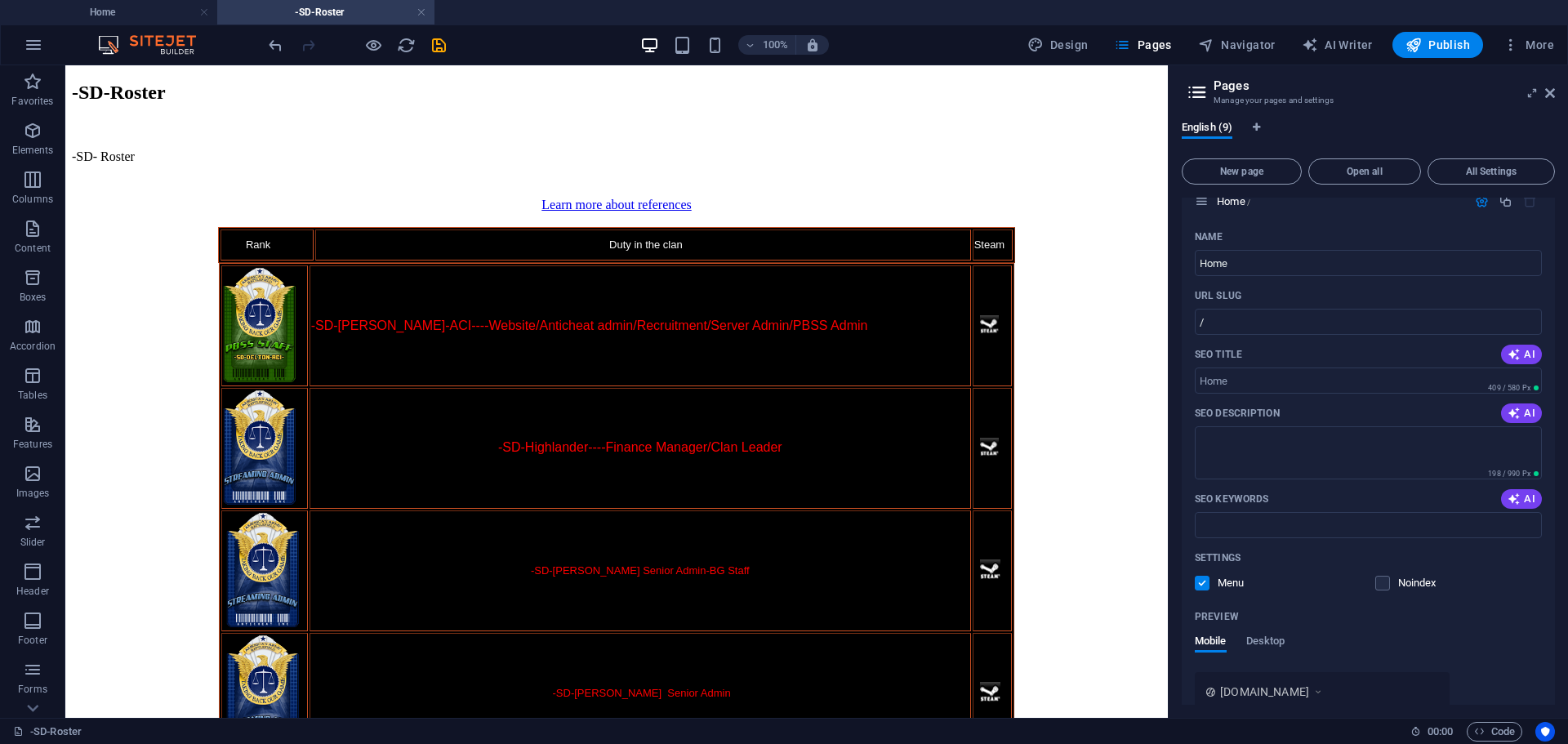
scroll to position [0, 0]
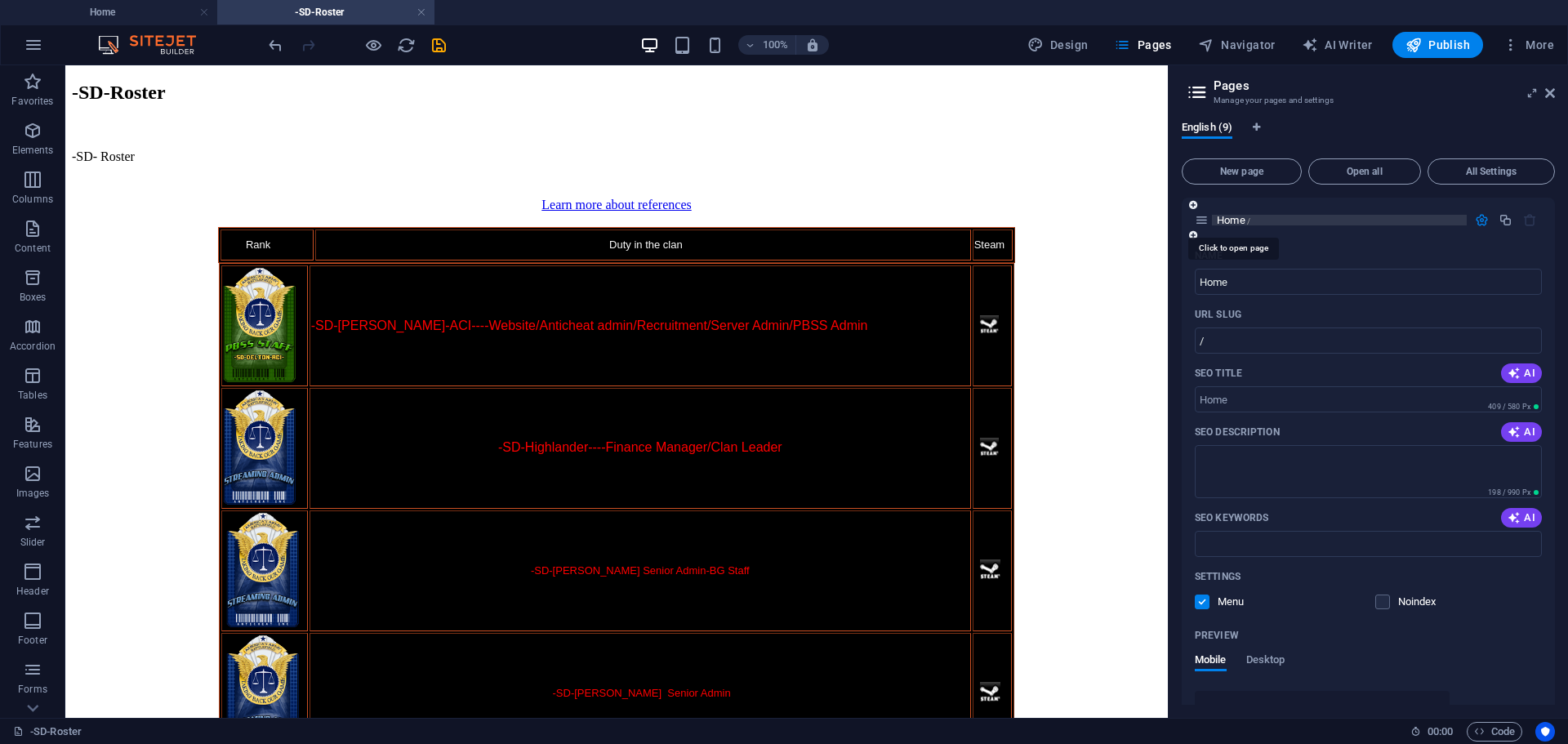
click at [1230, 222] on span "Home /" at bounding box center [1233, 220] width 34 height 12
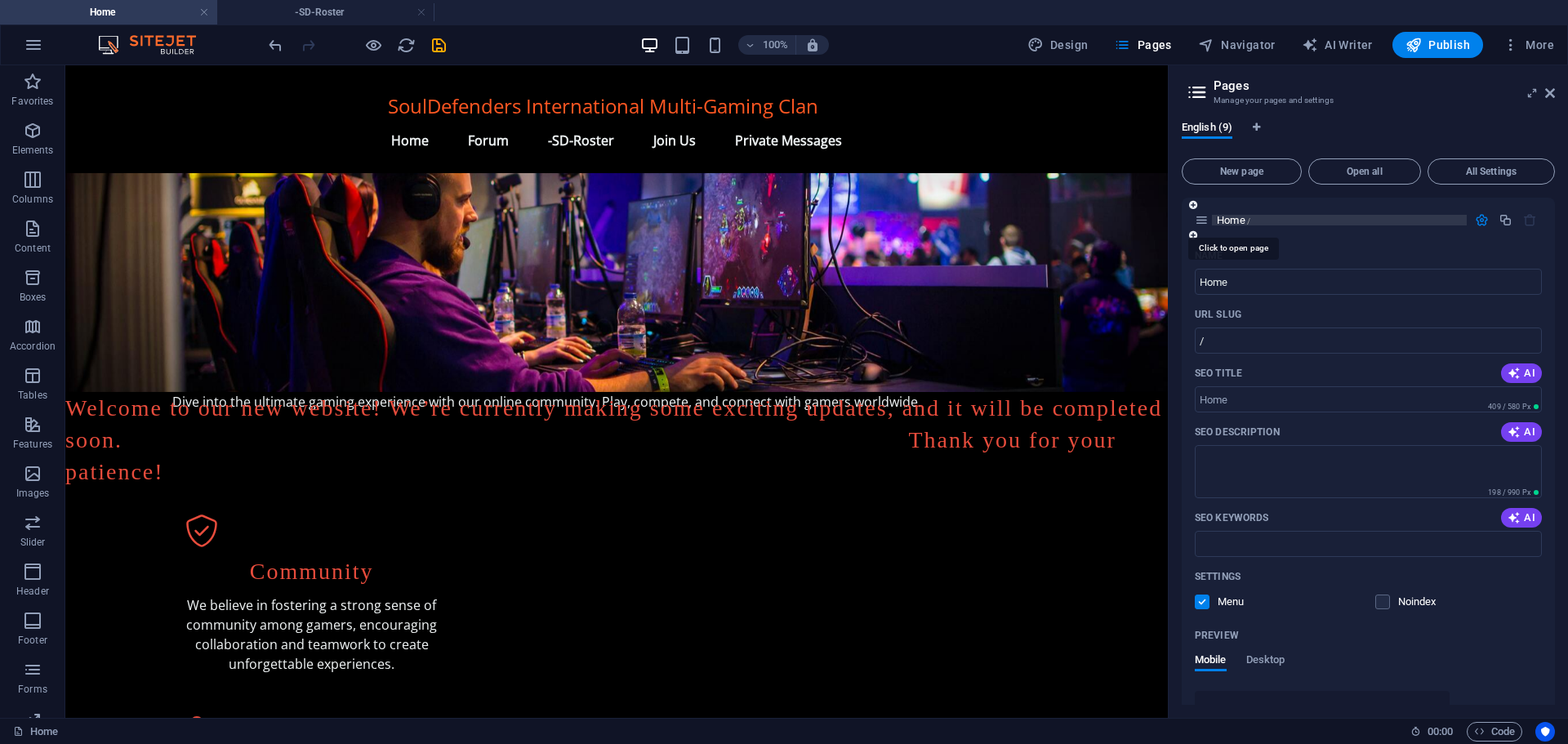
scroll to position [803, 0]
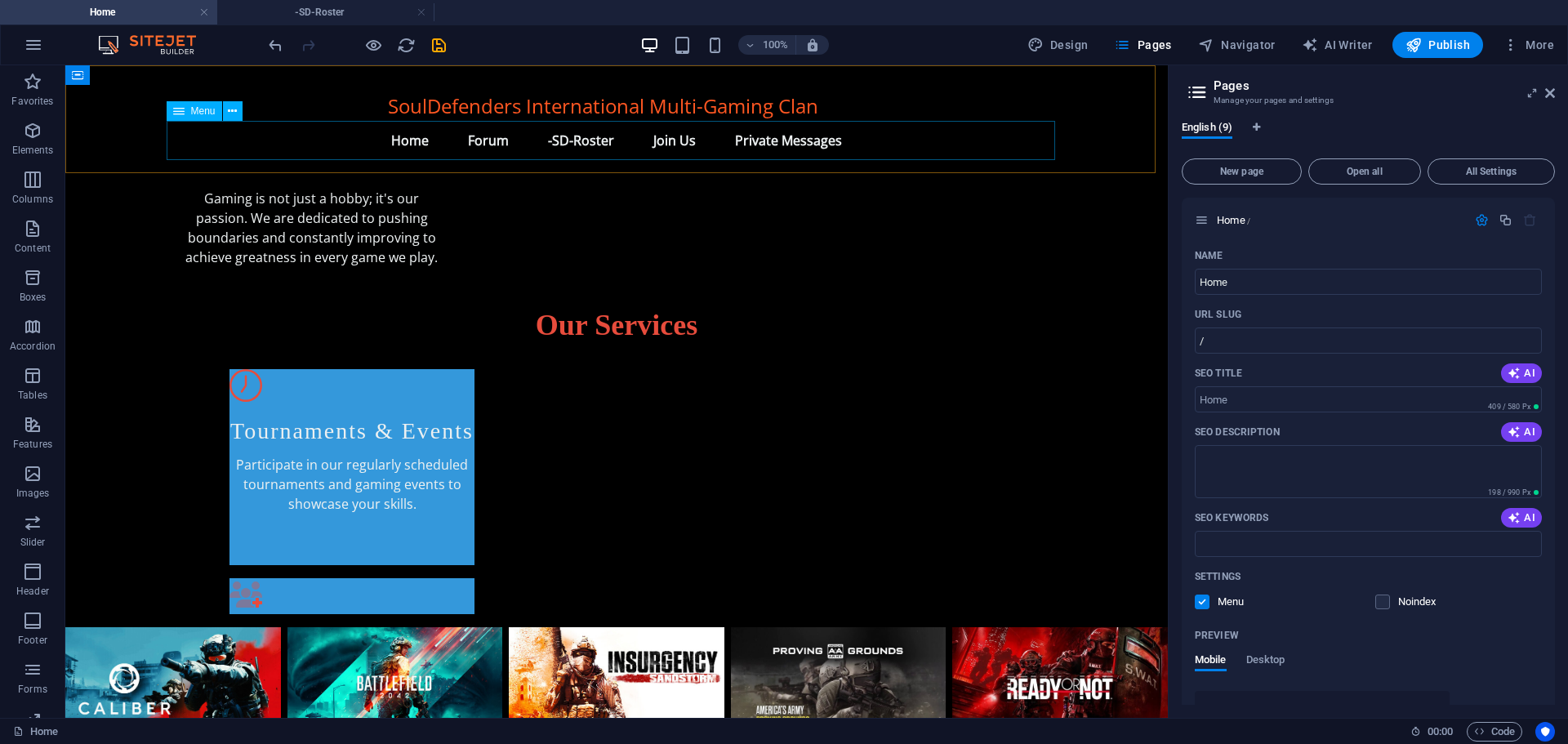
click at [579, 140] on nav "Home Forum -SD-Roster Join Us Private Messages" at bounding box center [617, 140] width 888 height 39
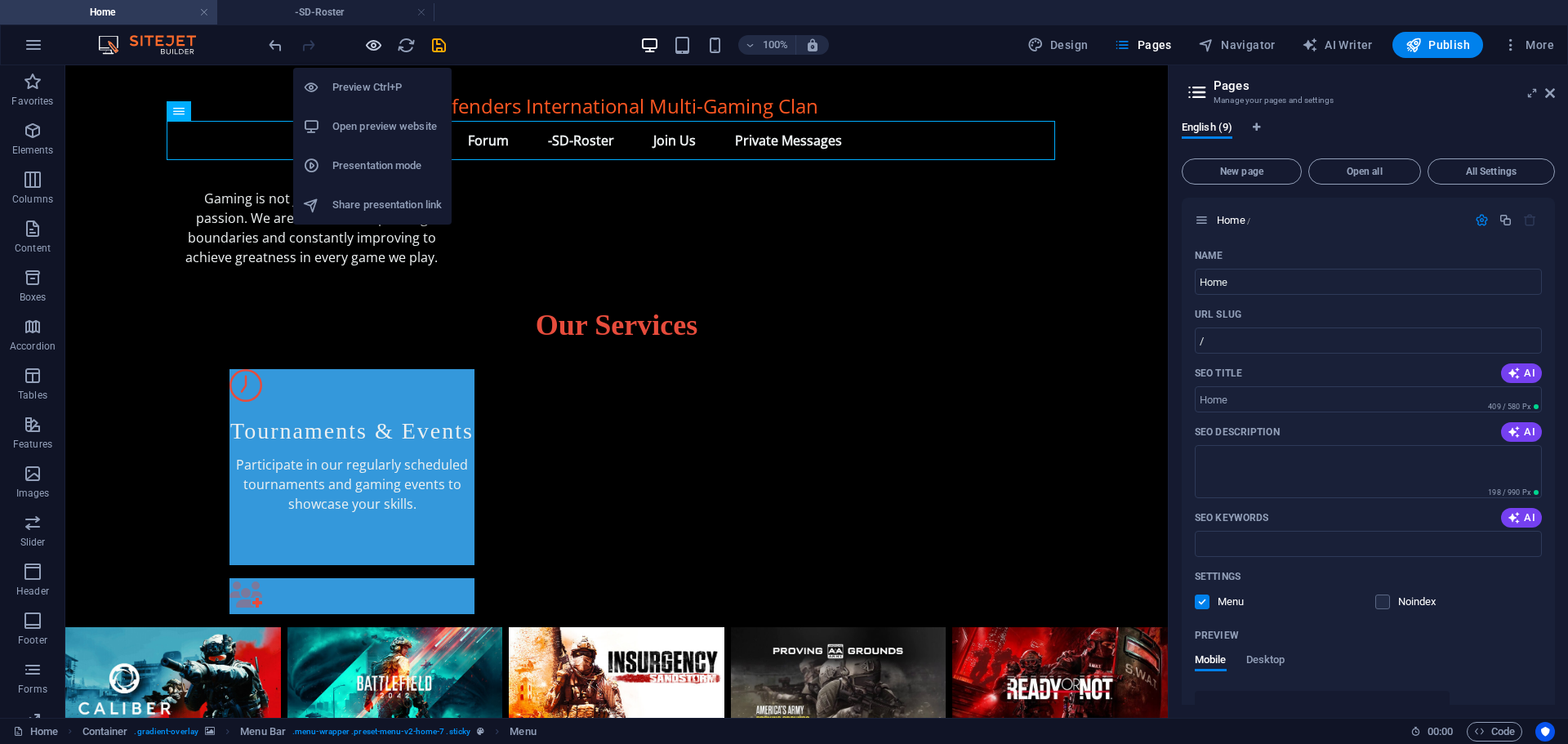
click at [375, 38] on icon "button" at bounding box center [373, 46] width 19 height 19
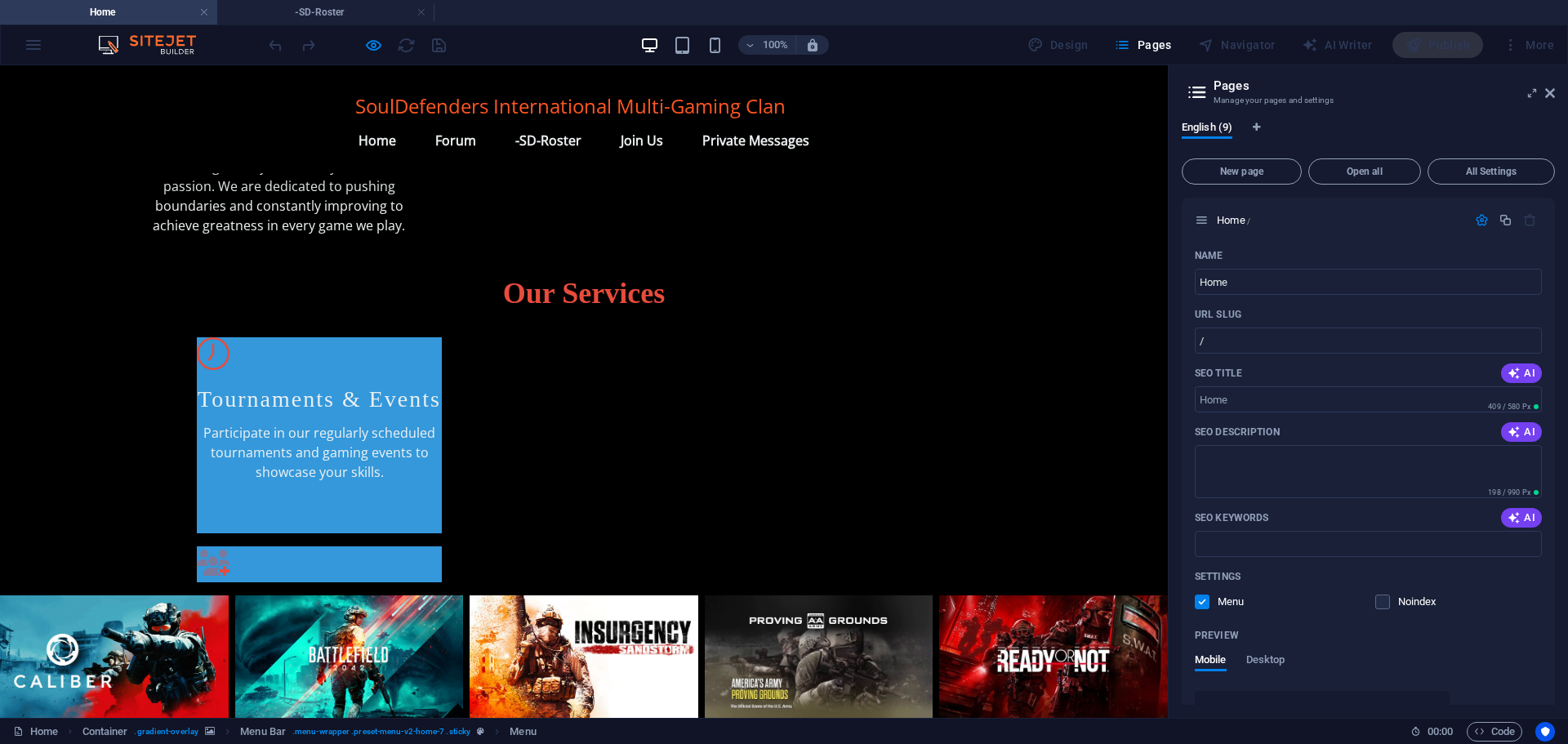
click at [550, 138] on link "-SD-Roster" at bounding box center [548, 140] width 92 height 39
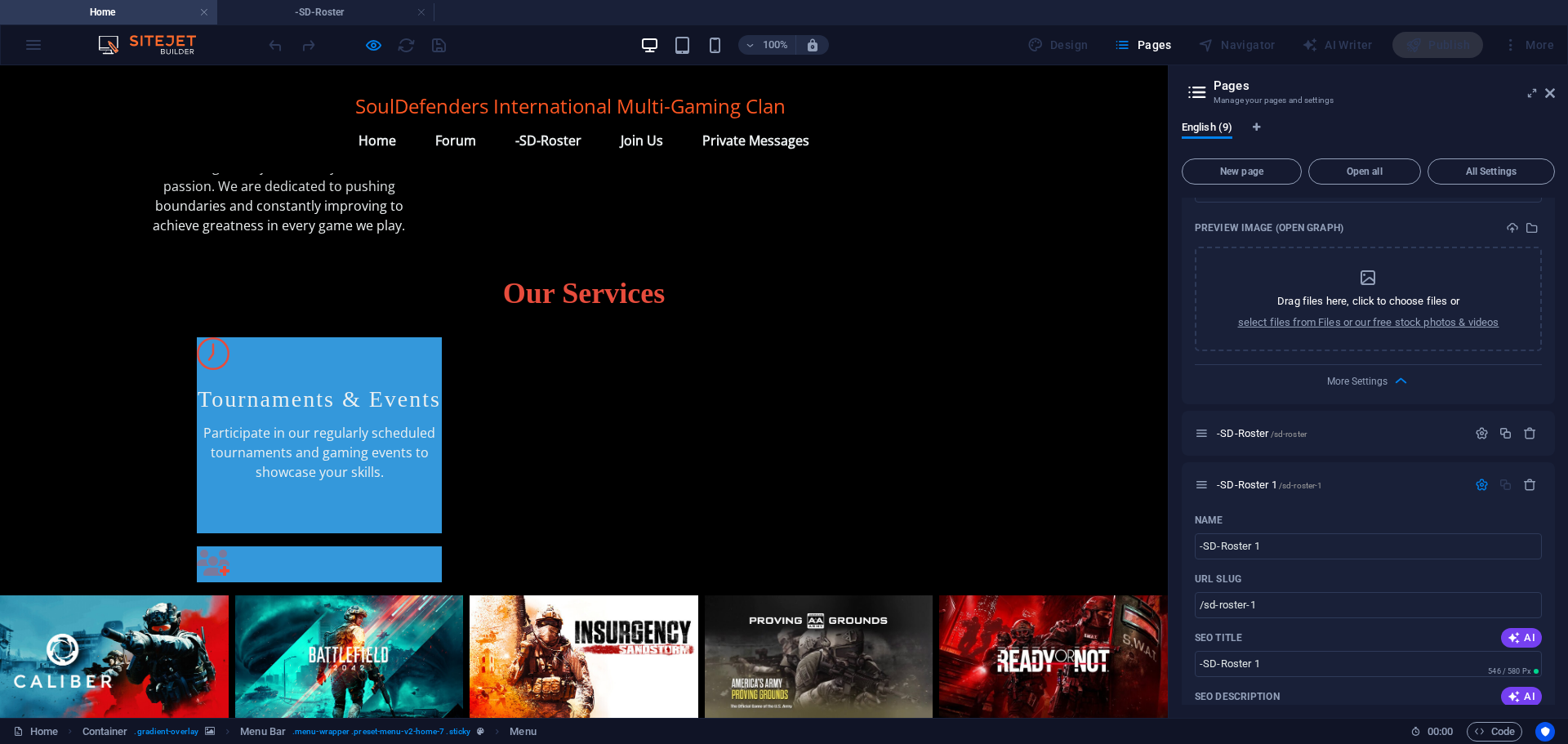
scroll to position [555, 0]
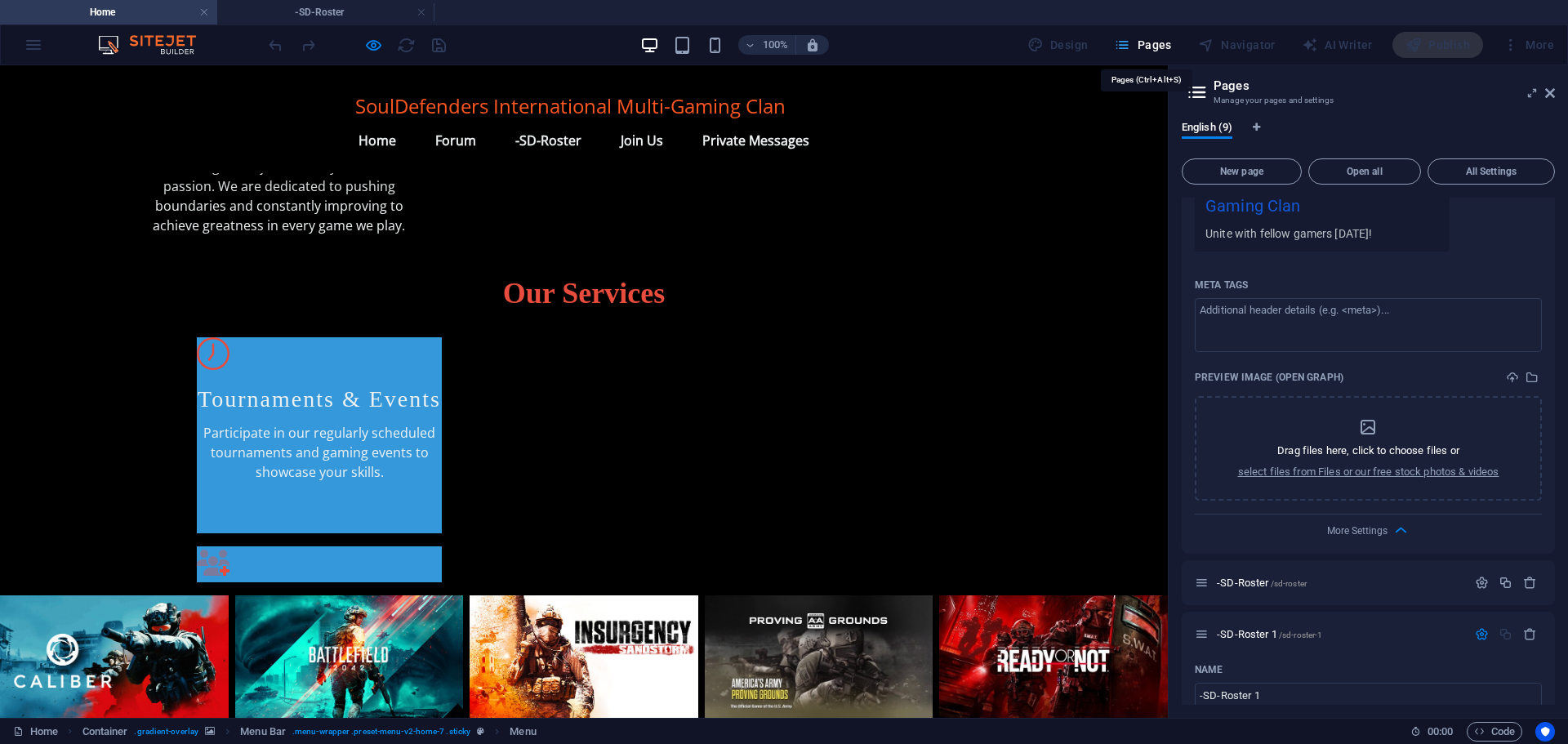
click at [1143, 39] on span "Pages" at bounding box center [1143, 45] width 57 height 16
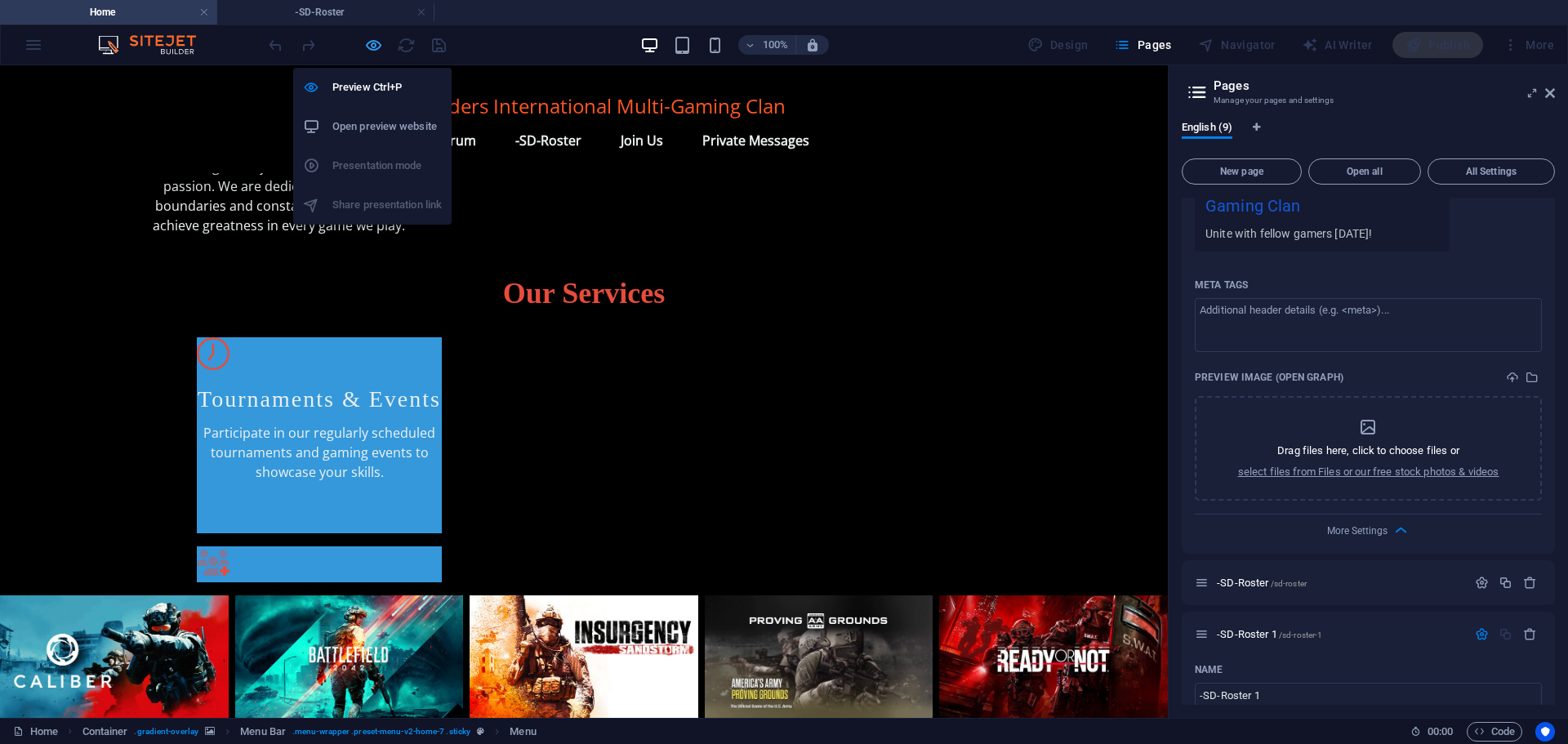
click at [376, 43] on icon "button" at bounding box center [373, 46] width 19 height 19
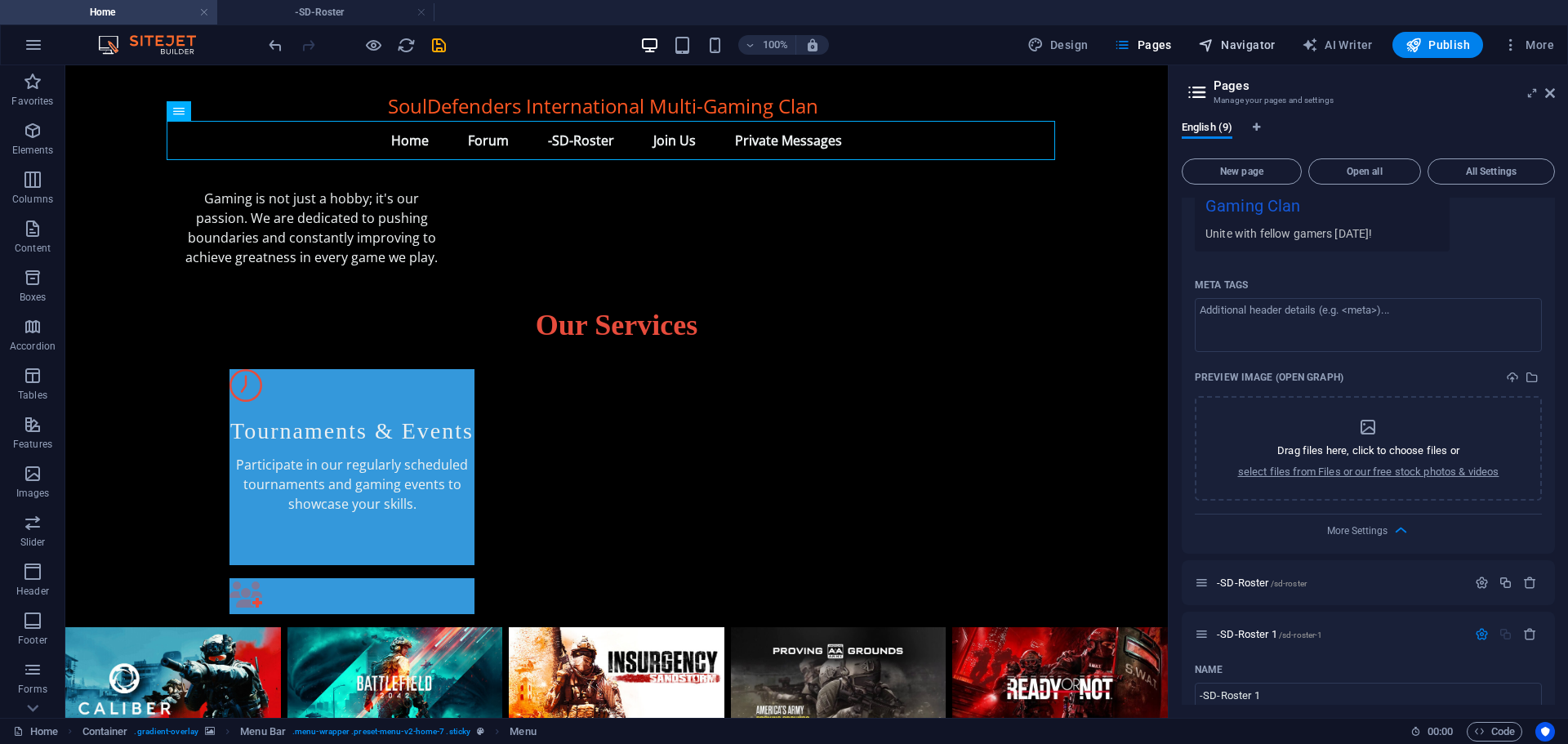
click at [1239, 47] on span "Navigator" at bounding box center [1237, 45] width 78 height 16
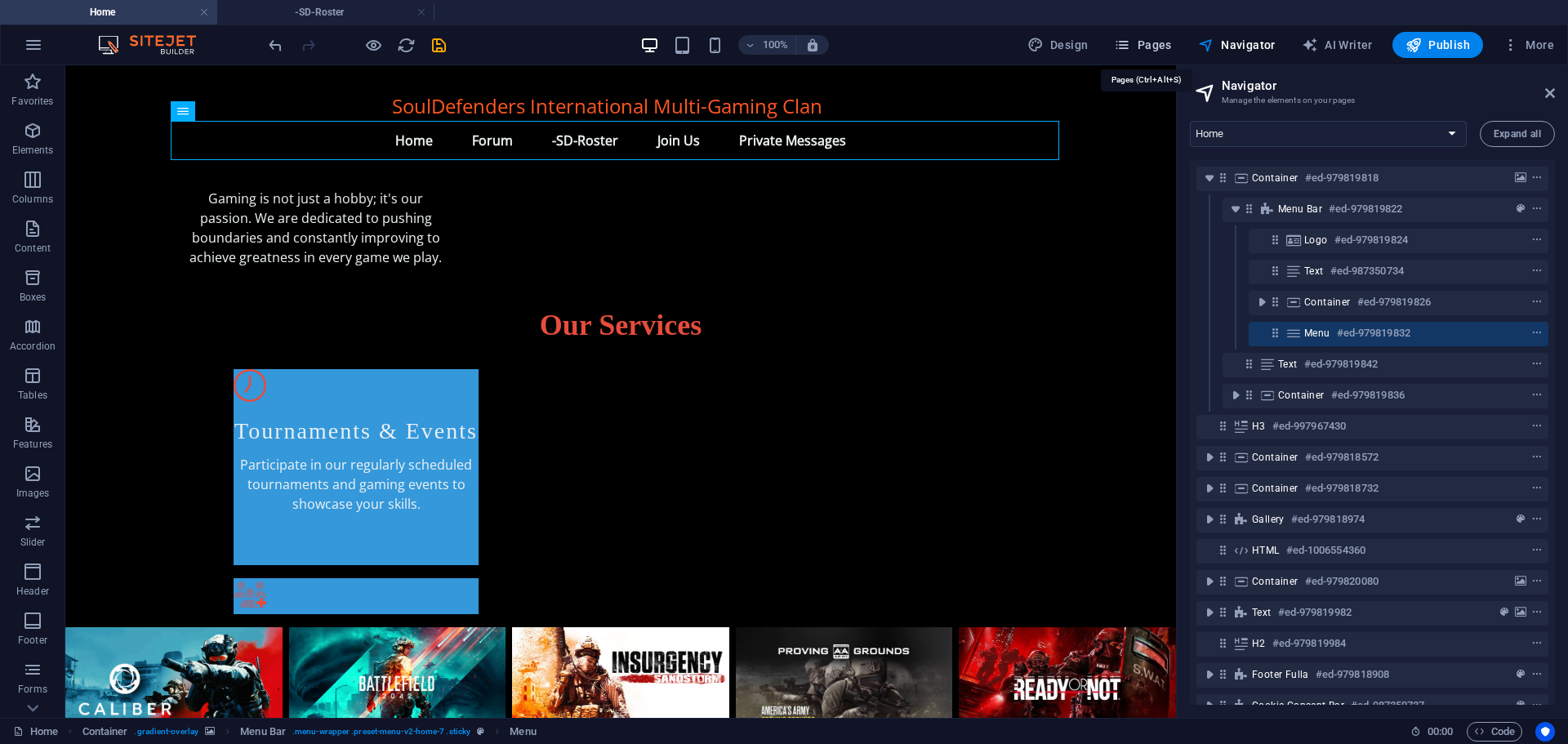
click at [1151, 47] on span "Pages" at bounding box center [1143, 45] width 57 height 16
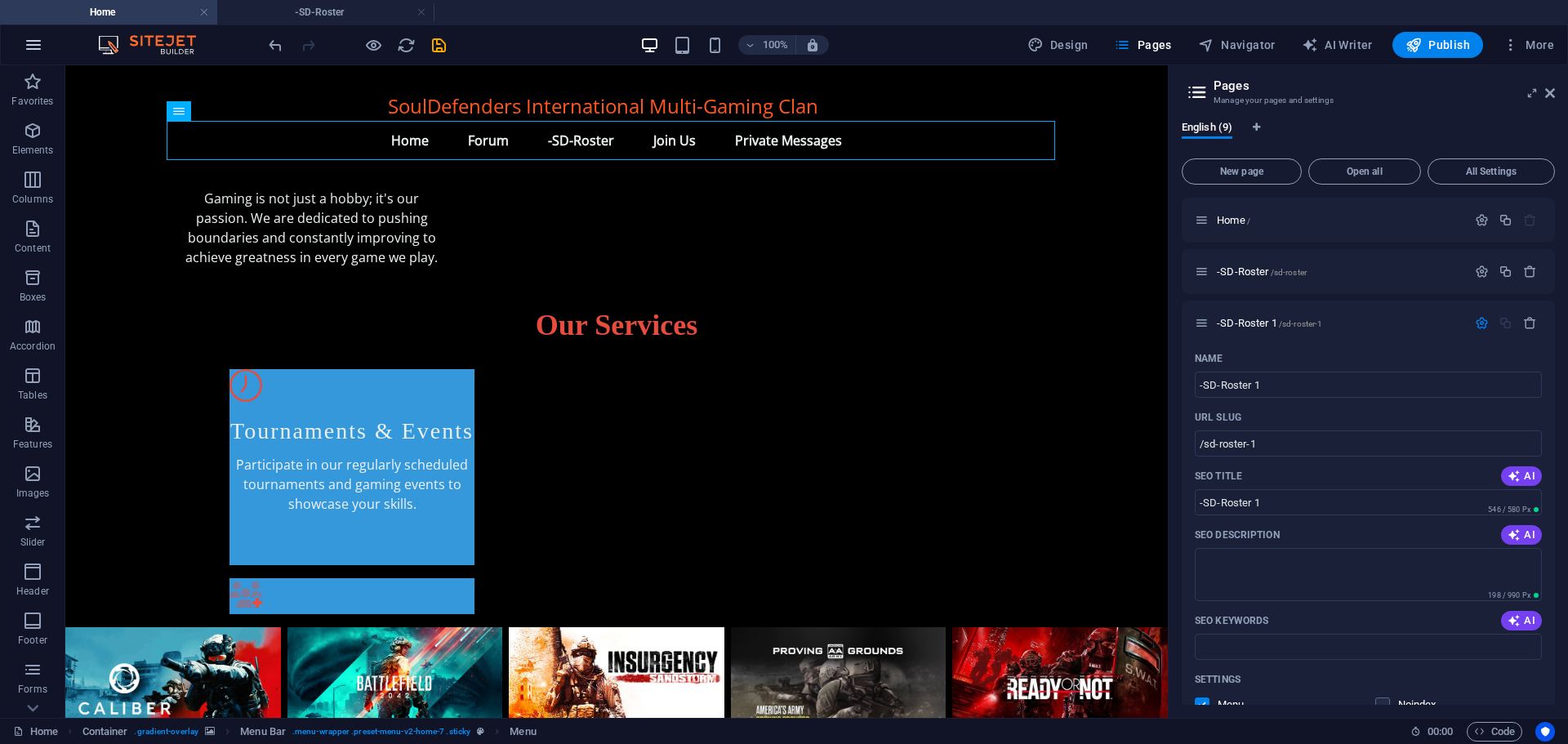
click at [34, 45] on icon "button" at bounding box center [33, 45] width 20 height 20
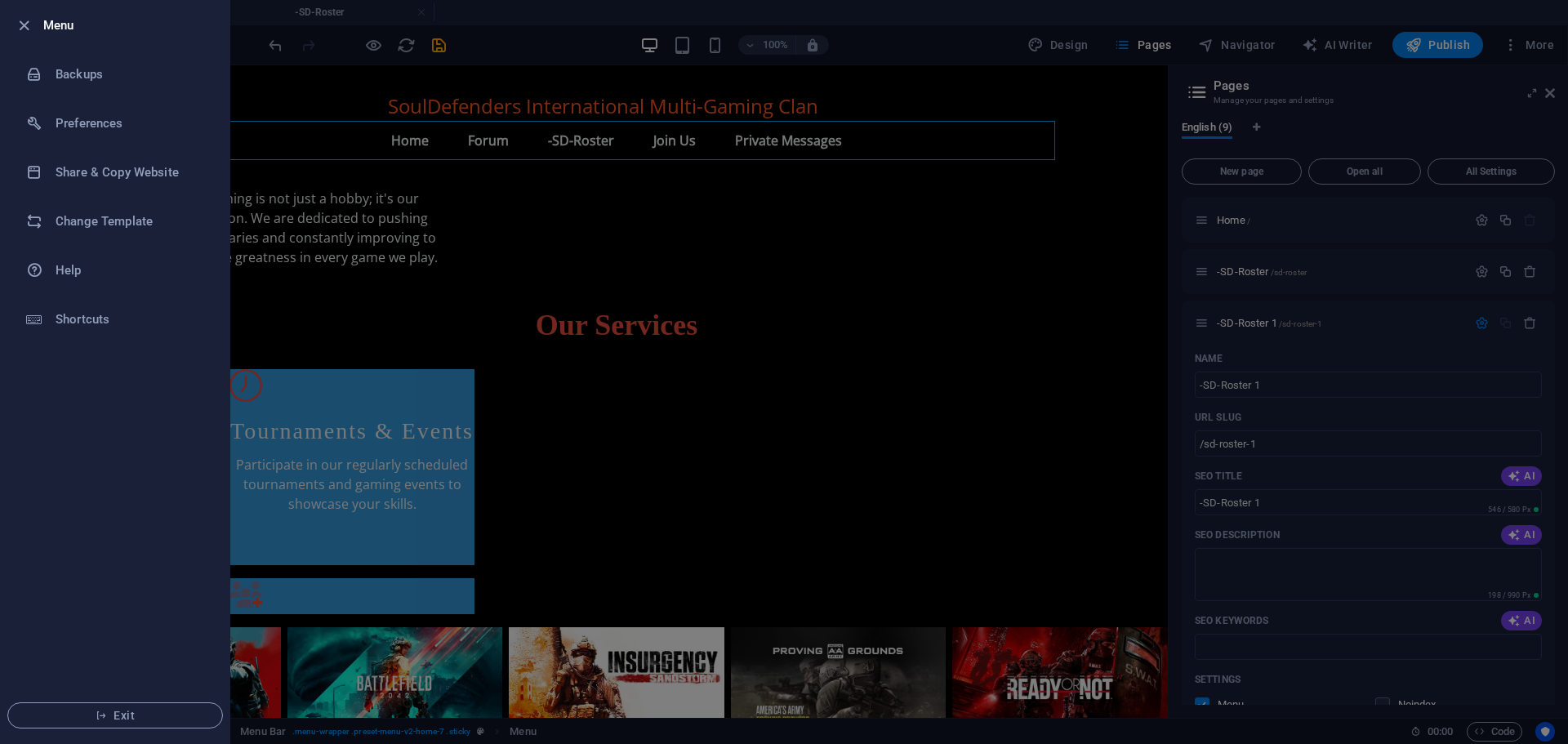
click at [1238, 325] on div at bounding box center [784, 372] width 1568 height 744
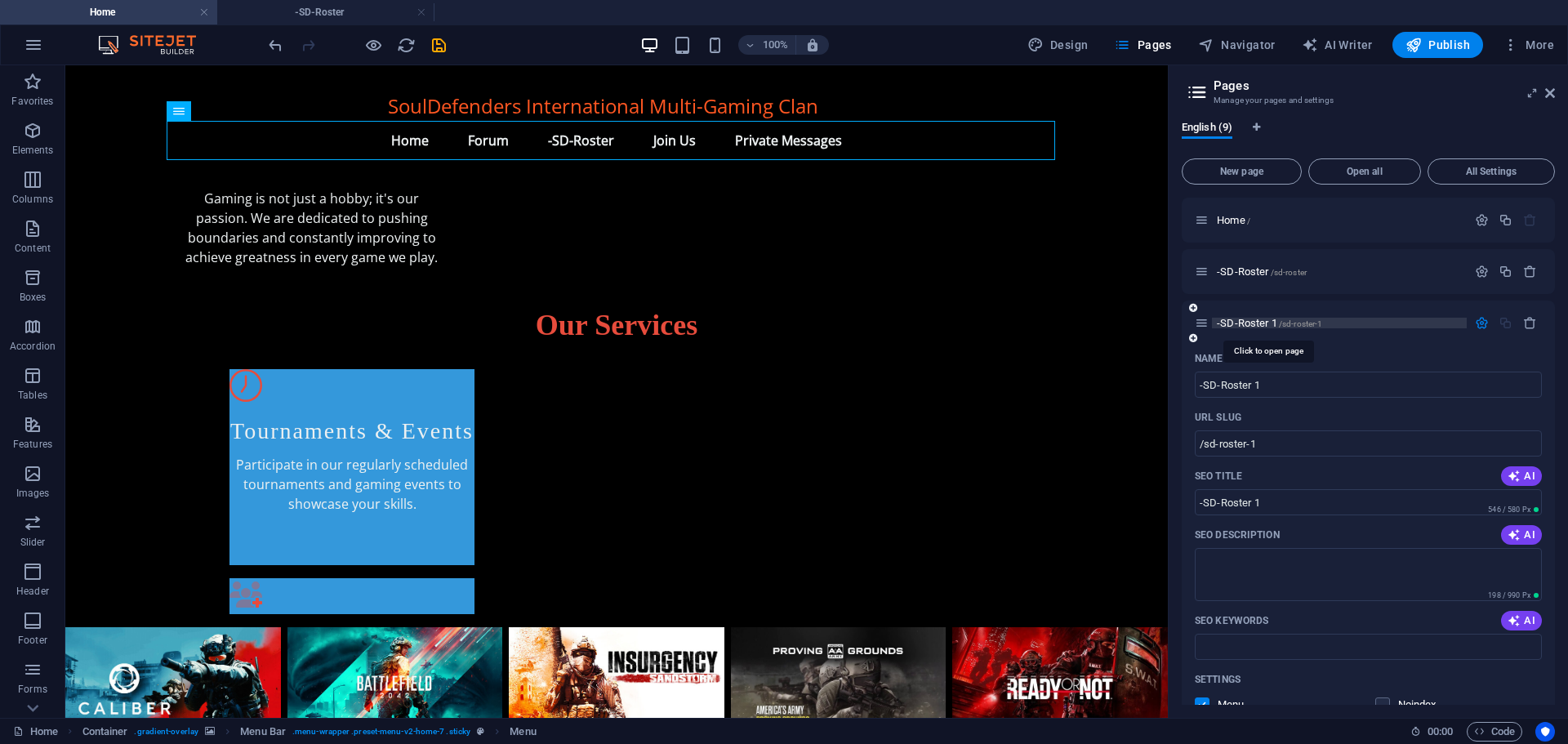
click at [1247, 319] on span "-SD-Roster 1 /sd-roster-1" at bounding box center [1270, 322] width 105 height 12
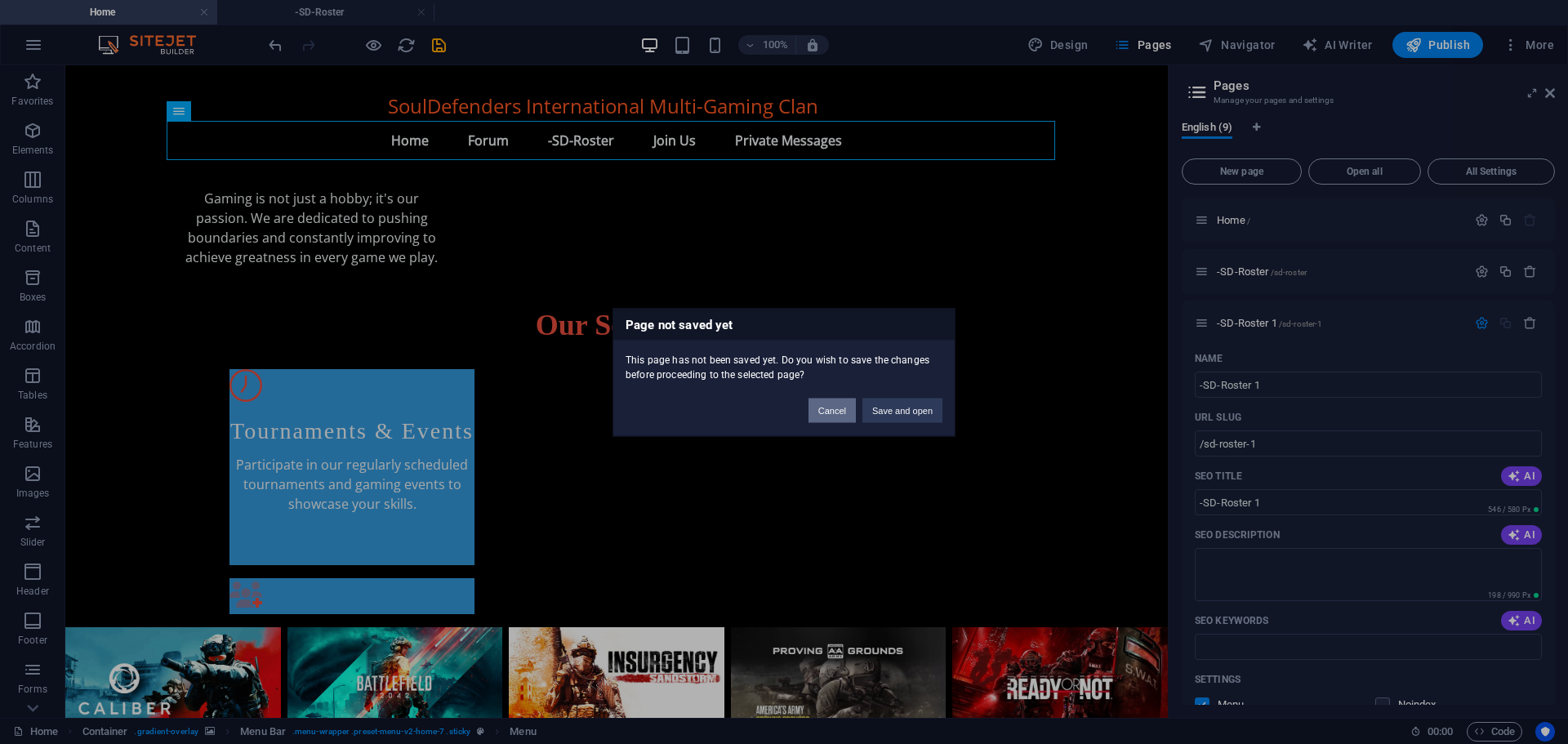
click at [831, 407] on button "Cancel" at bounding box center [831, 410] width 47 height 24
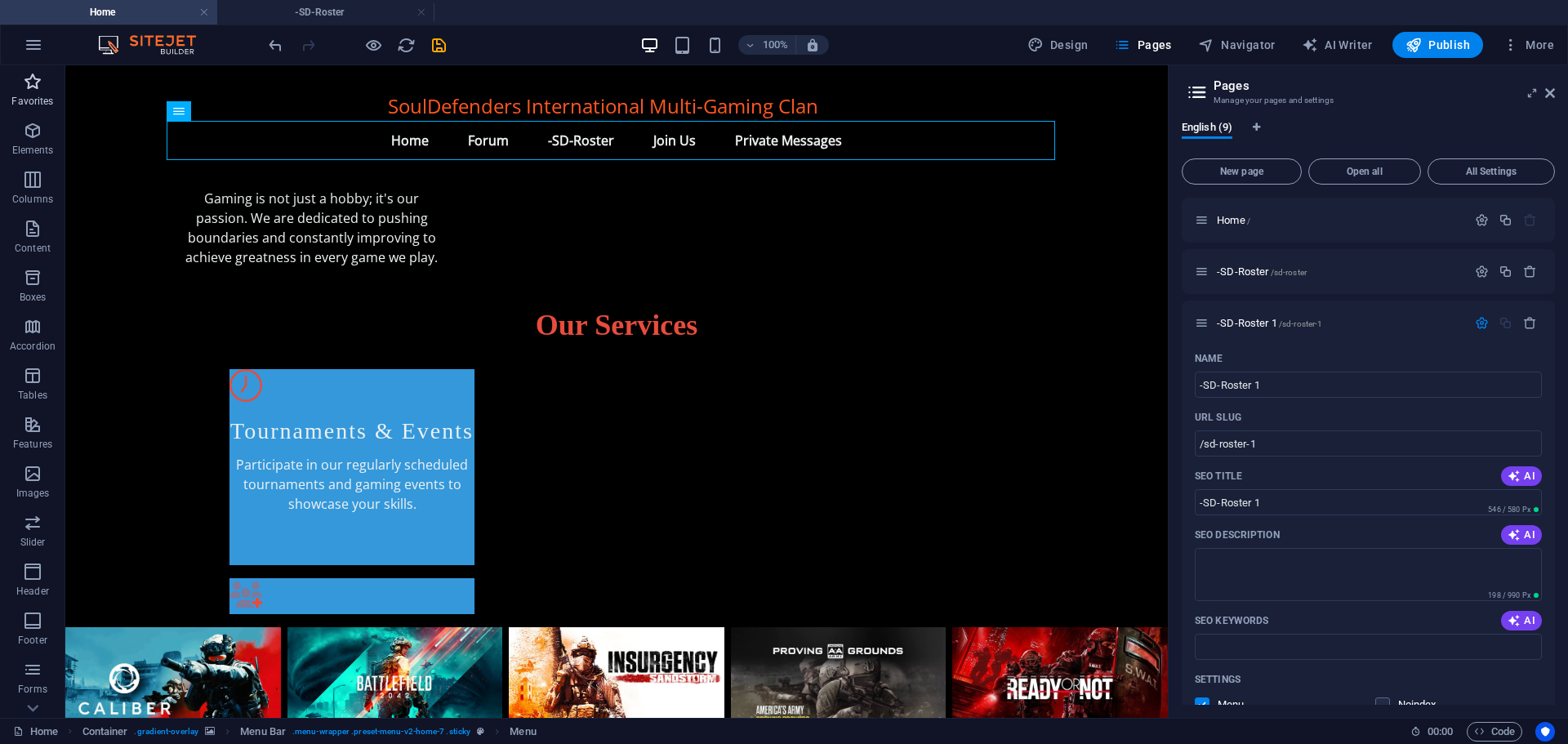
click at [34, 84] on icon "button" at bounding box center [33, 81] width 20 height 20
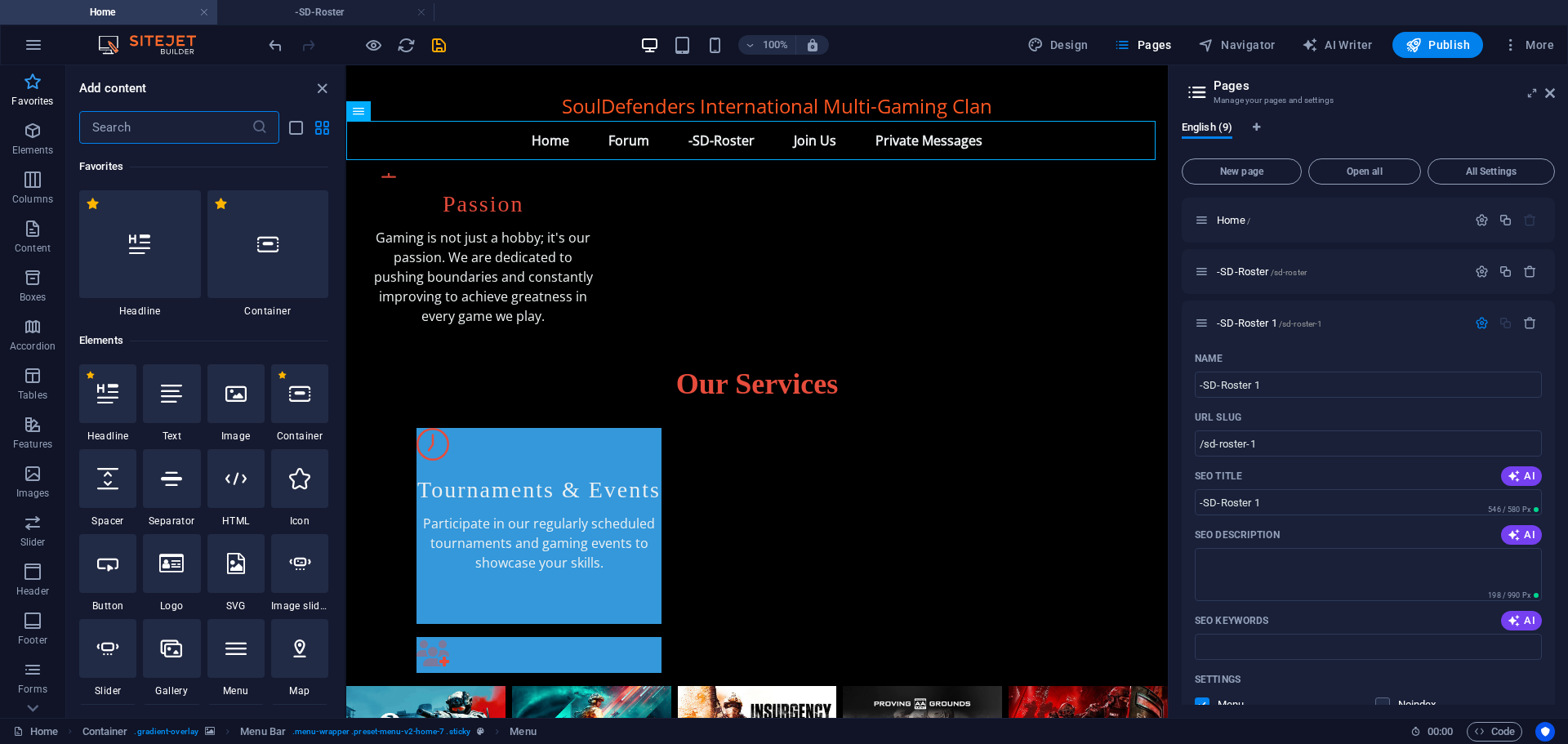
scroll to position [854, 0]
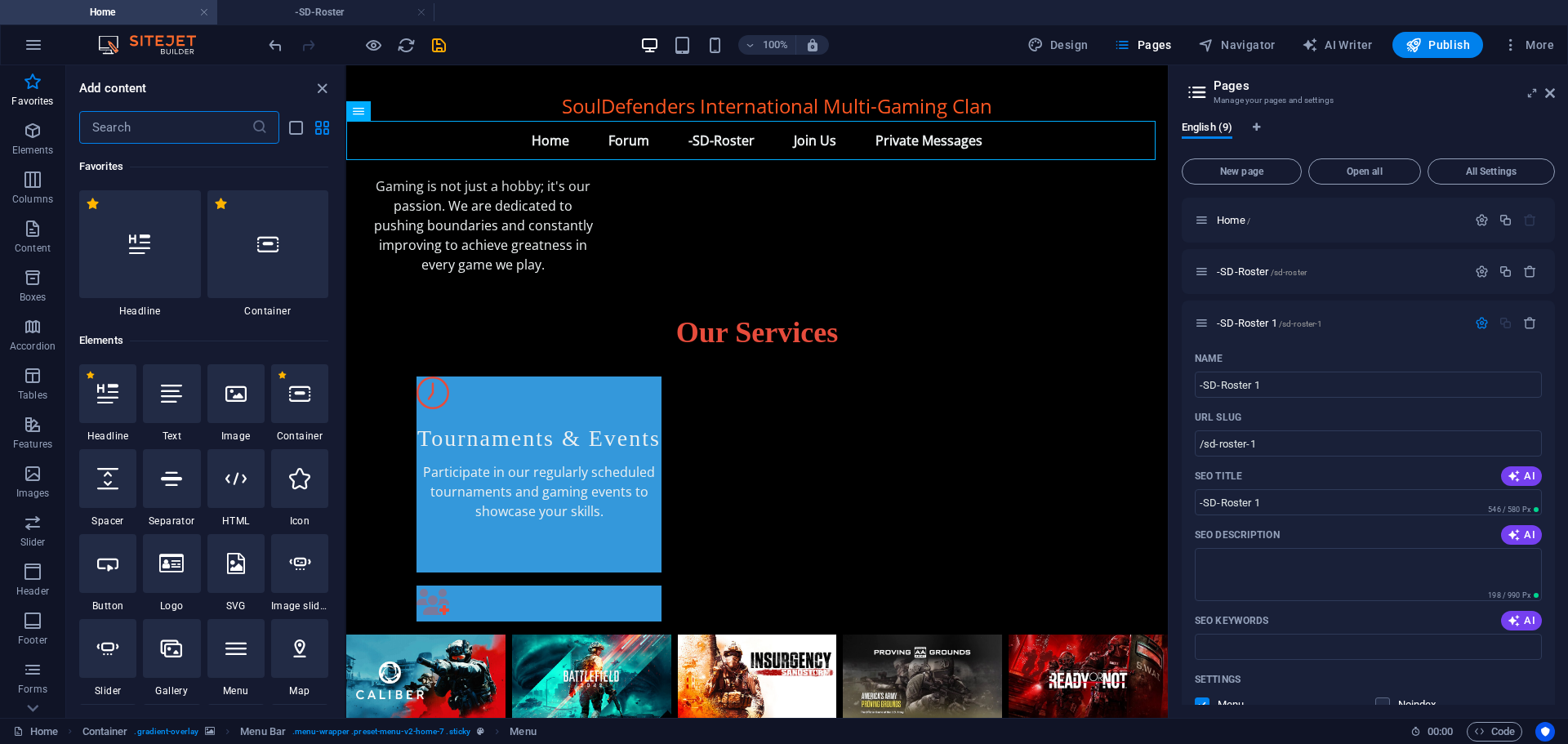
click at [147, 122] on input "text" at bounding box center [166, 128] width 172 height 33
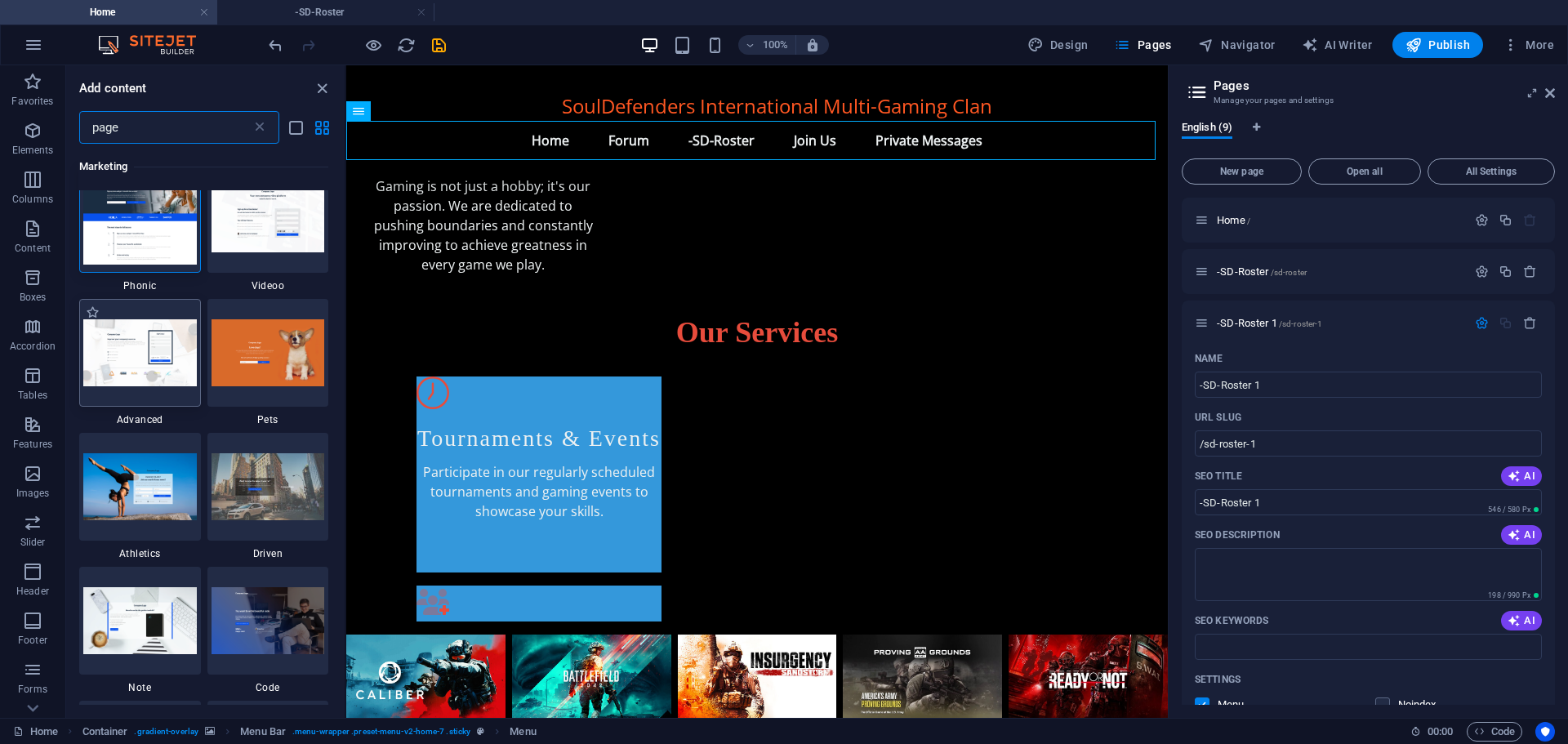
scroll to position [0, 0]
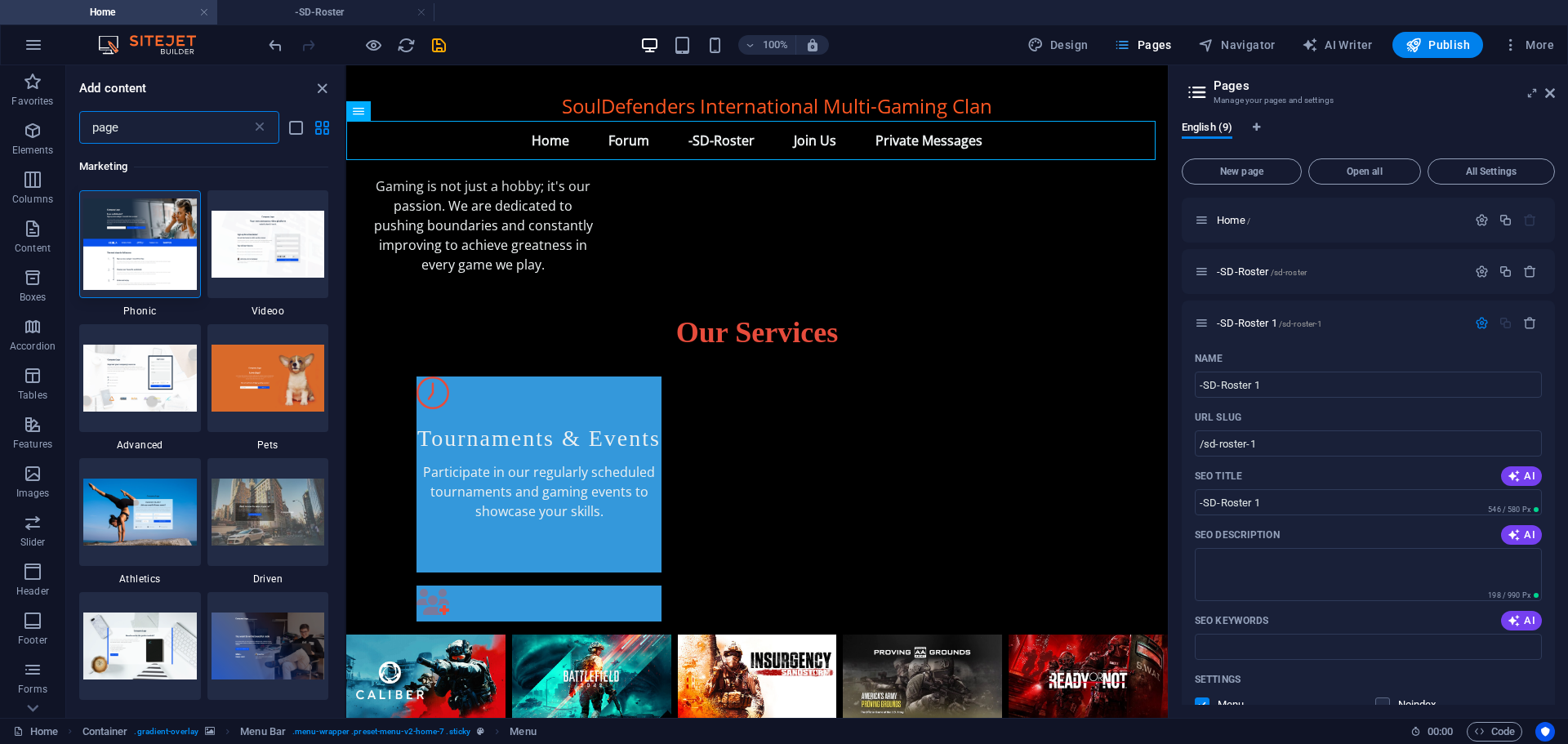
type input "page"
click at [1157, 40] on span "Pages" at bounding box center [1143, 45] width 57 height 16
click at [1552, 91] on icon at bounding box center [1549, 92] width 9 height 13
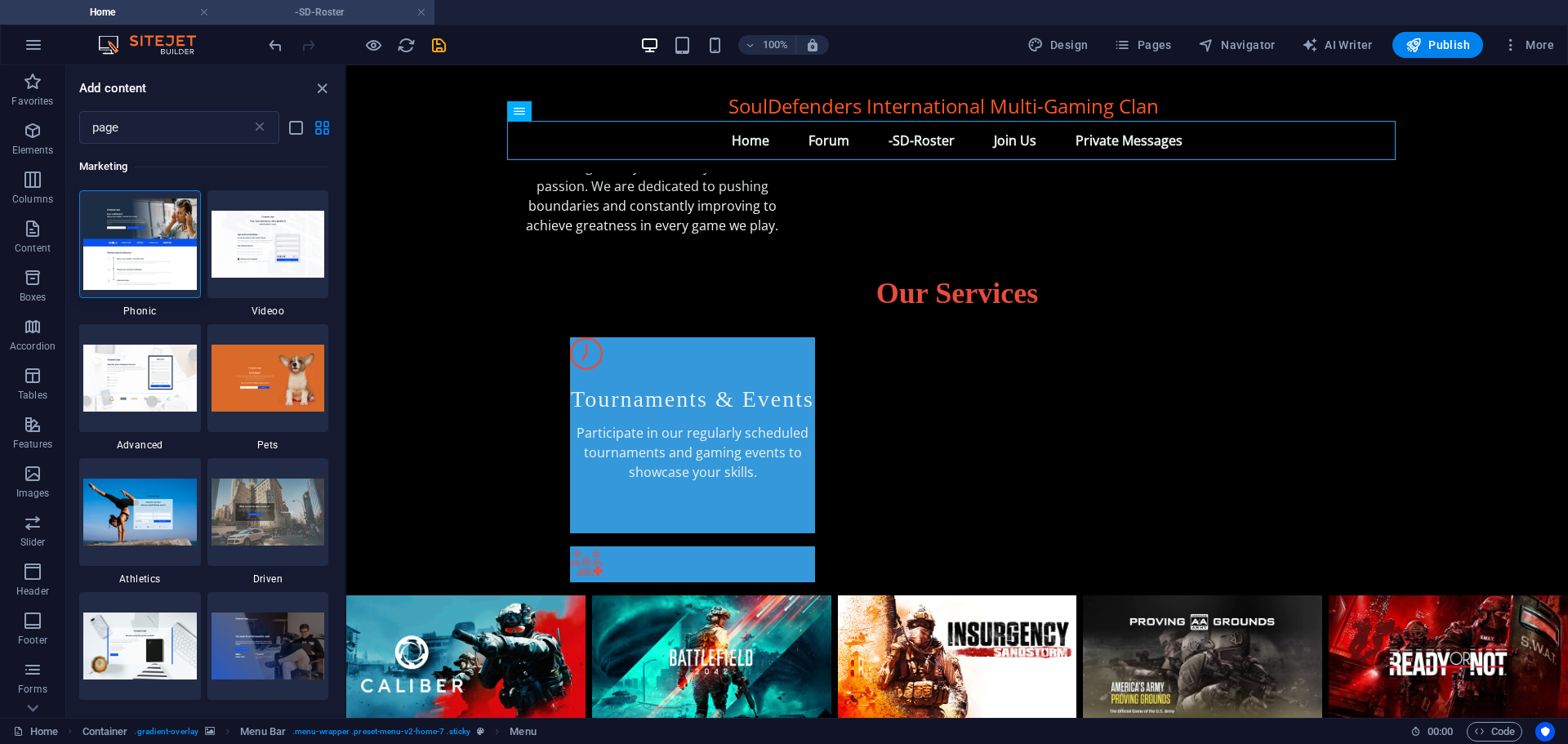
click at [326, 16] on h4 "-SD-Roster" at bounding box center [326, 12] width 217 height 18
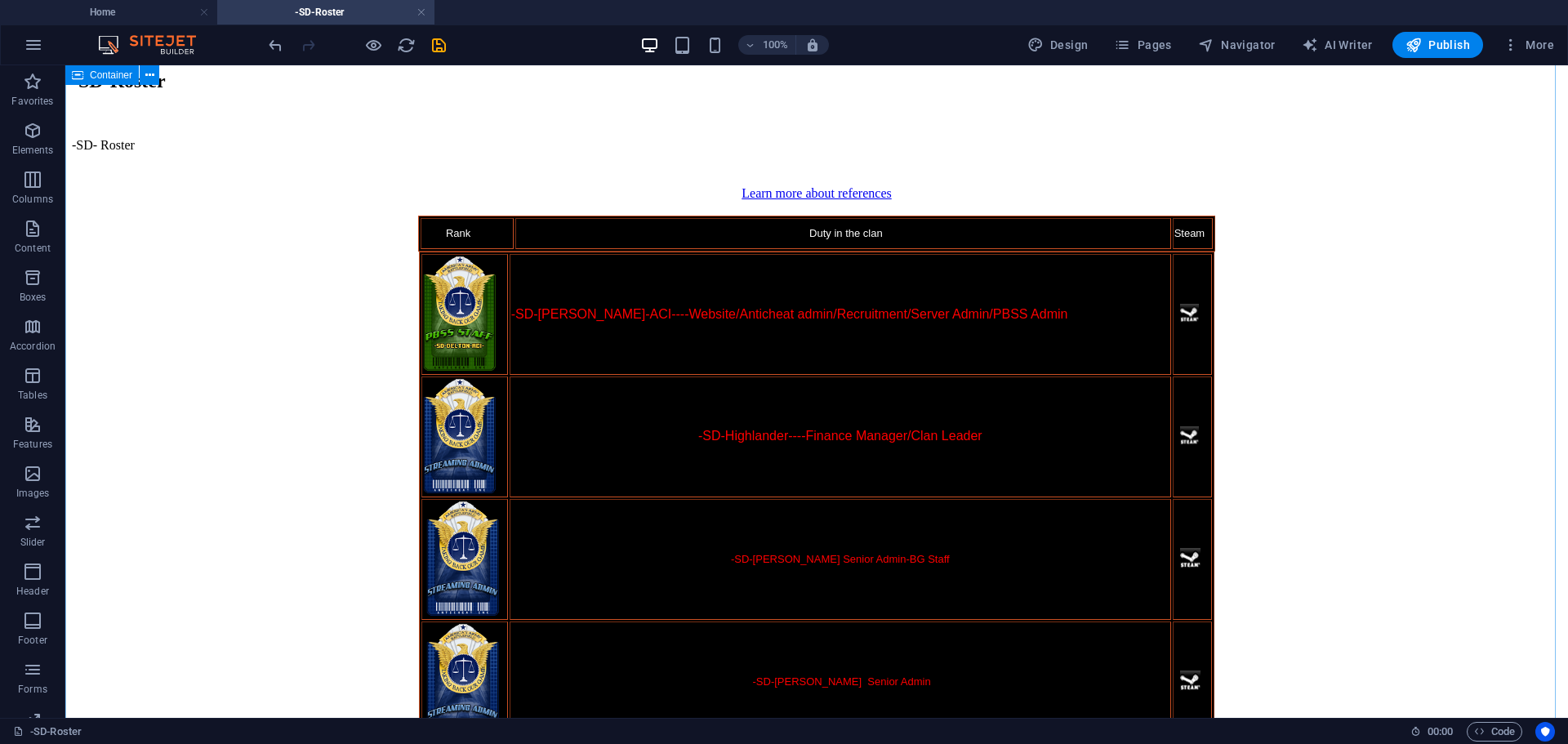
scroll to position [0, 0]
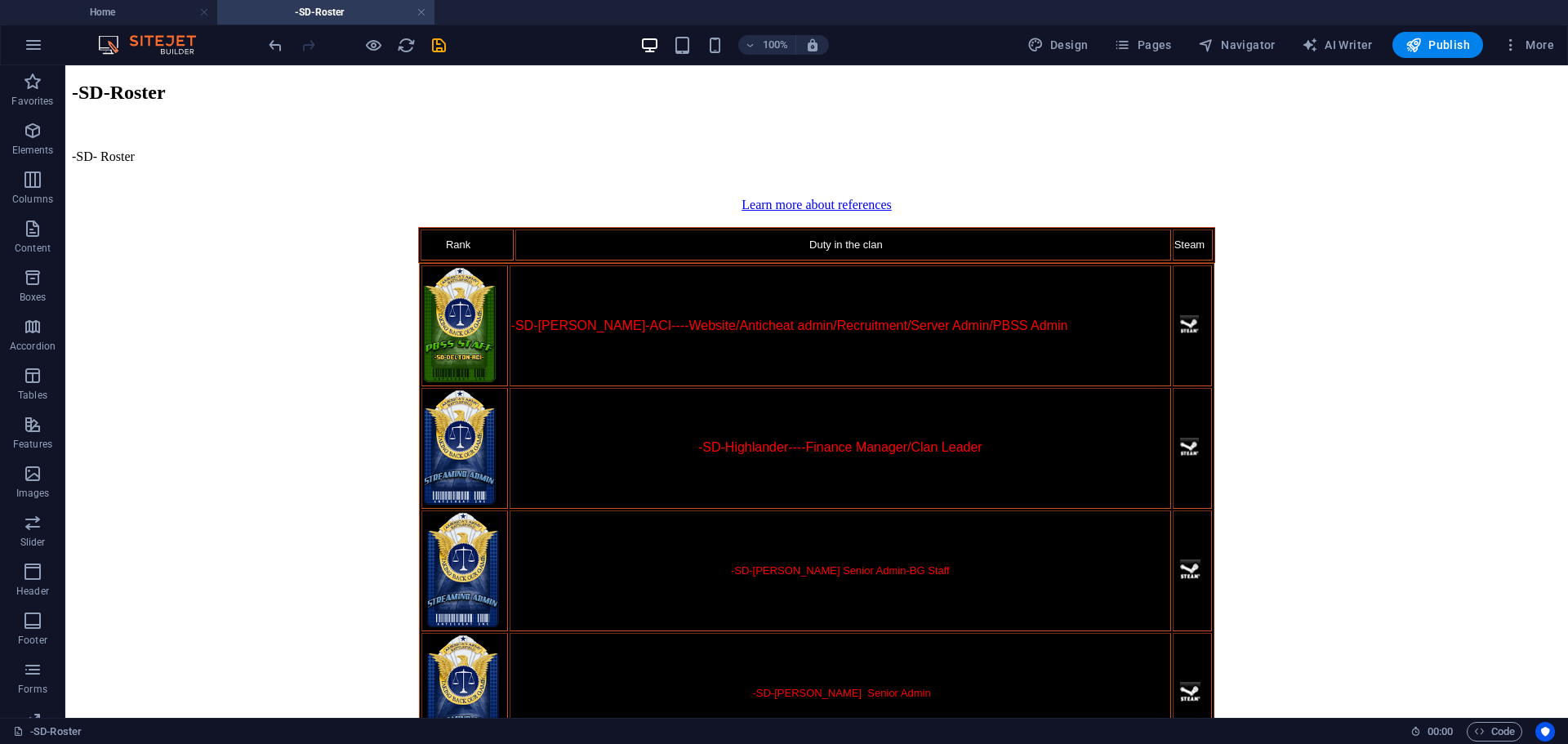
click at [363, 10] on h4 "-SD-Roster" at bounding box center [326, 12] width 217 height 18
click at [1142, 39] on span "Pages" at bounding box center [1143, 45] width 57 height 16
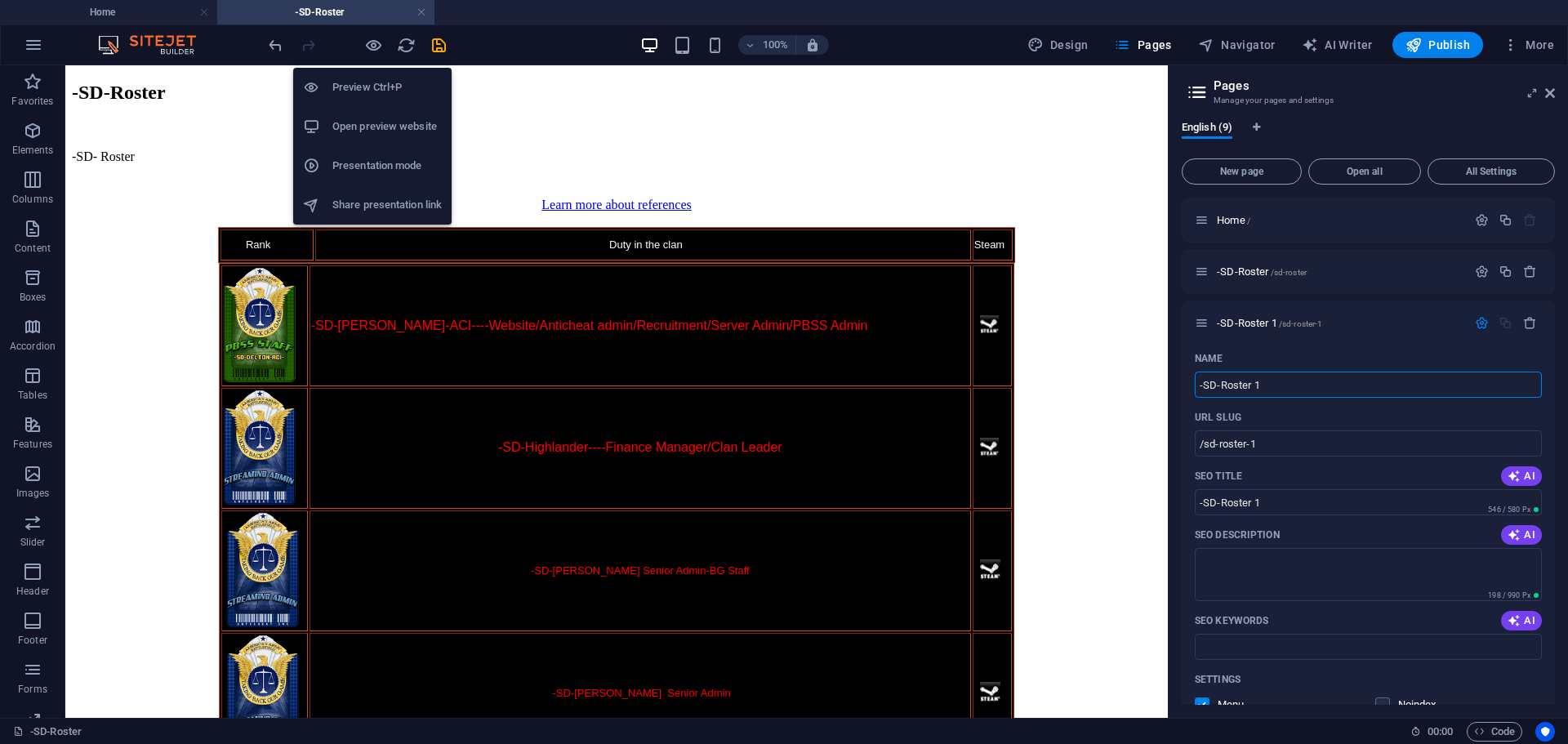
click at [364, 87] on h6 "Preview Ctrl+P" at bounding box center [386, 87] width 110 height 20
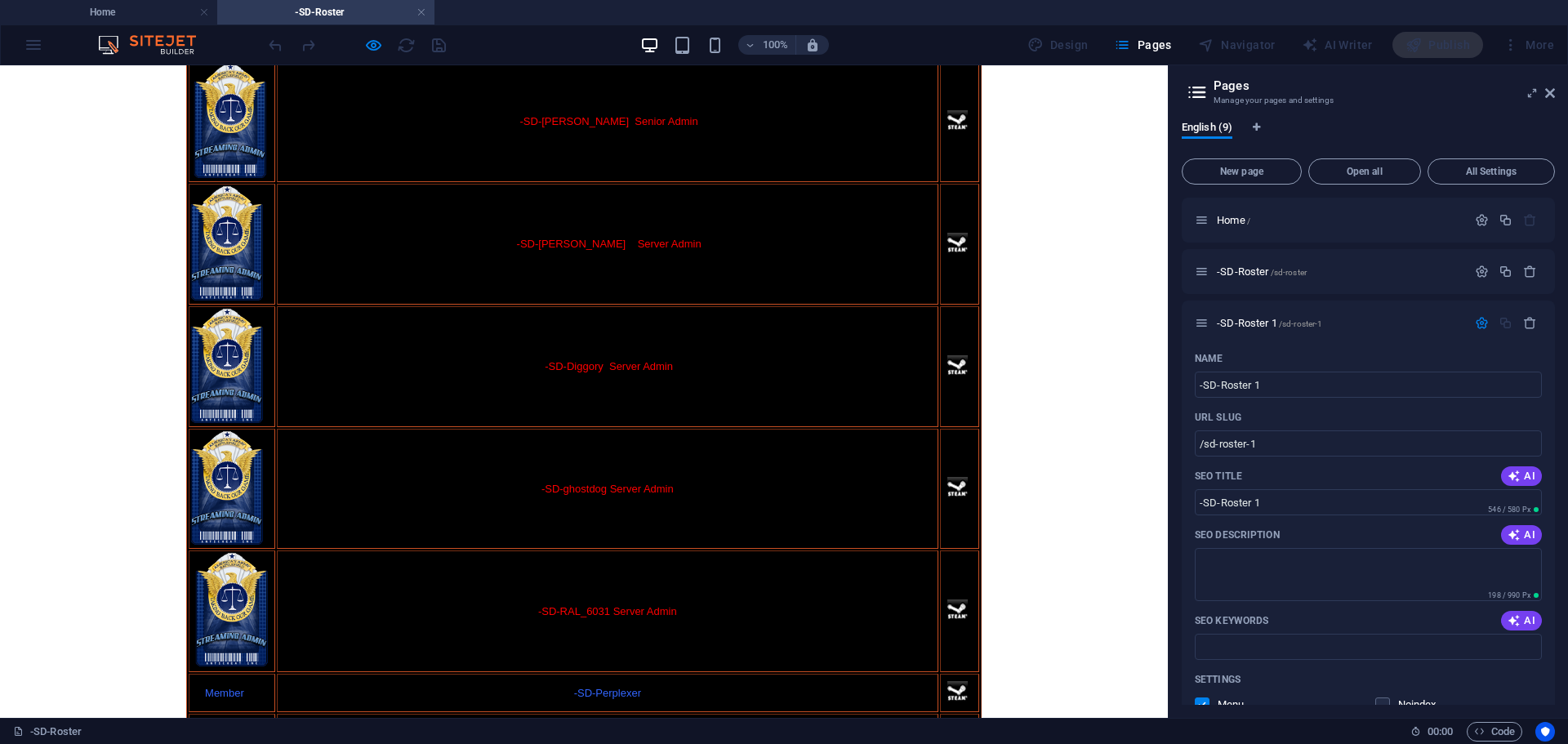
scroll to position [510, 0]
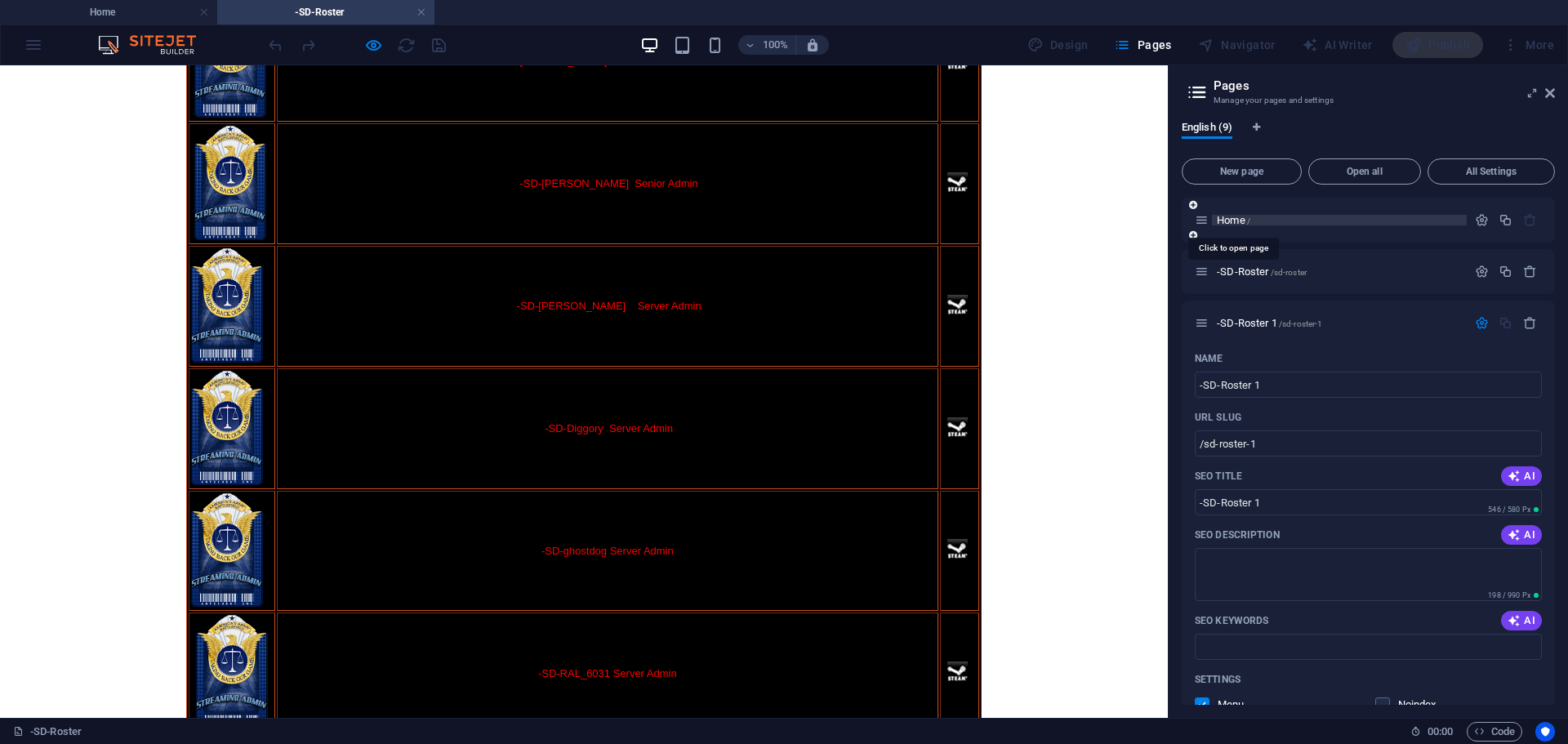
click at [1225, 217] on span "Home /" at bounding box center [1233, 220] width 34 height 12
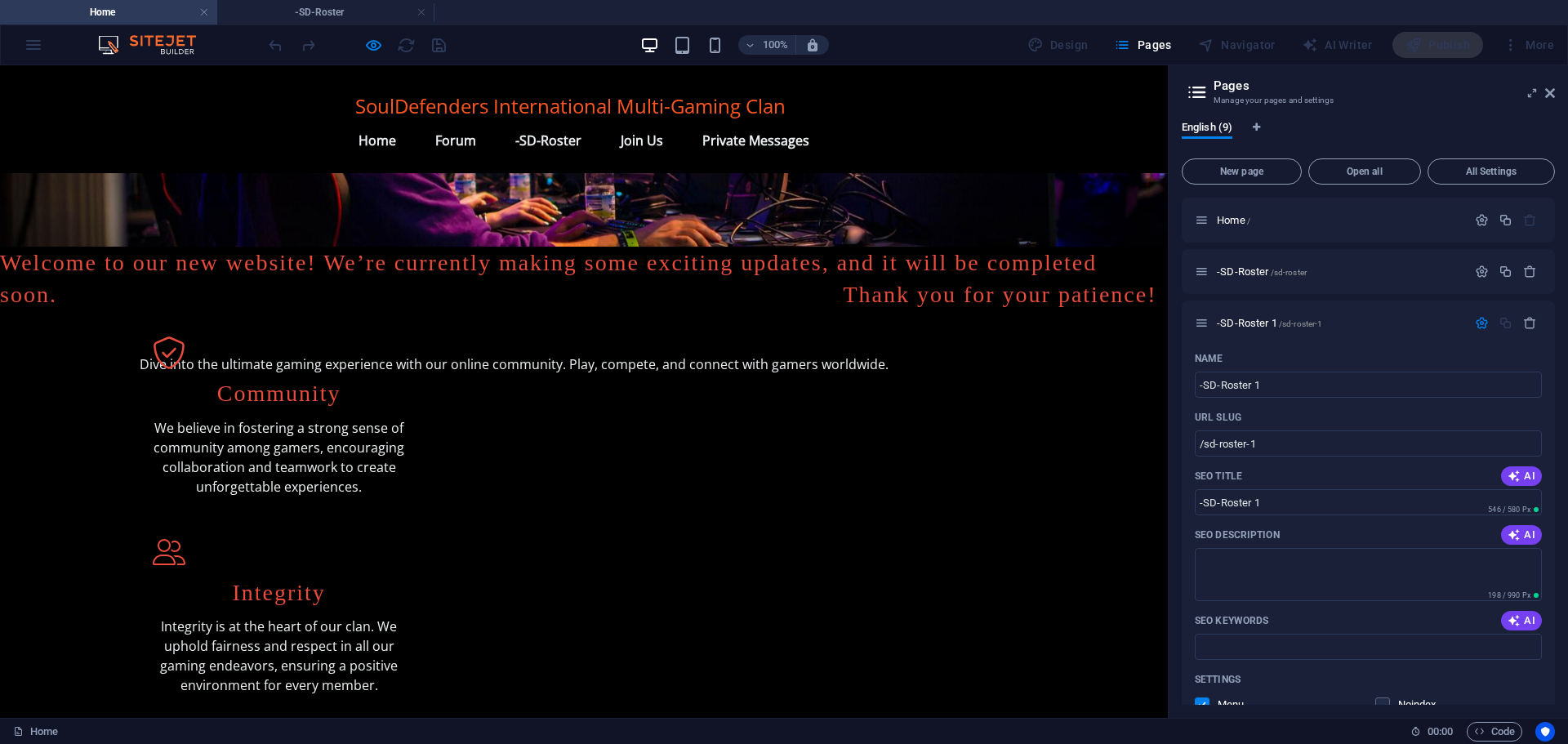
scroll to position [0, 0]
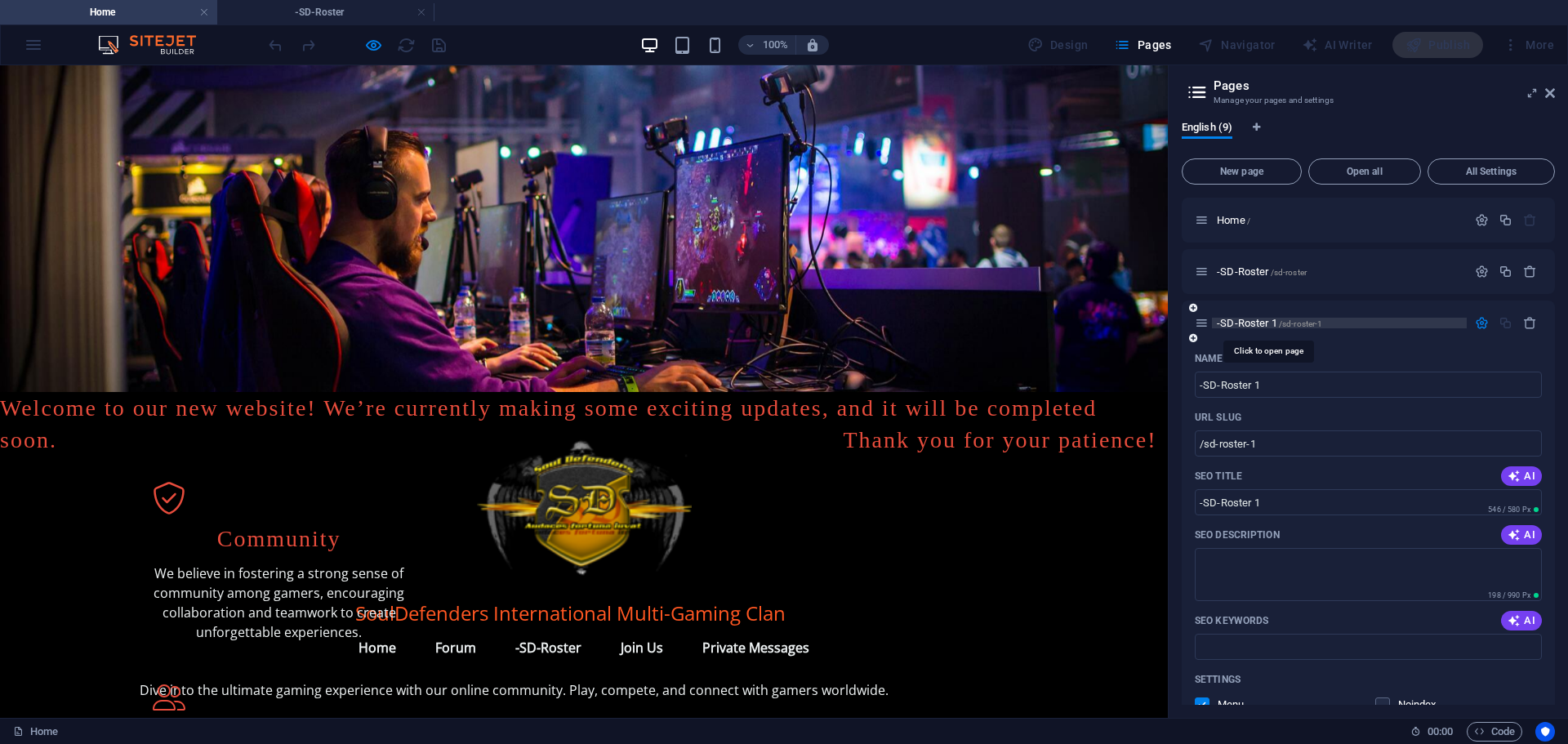
click at [1245, 320] on span "-SD-Roster 1 /sd-roster-1" at bounding box center [1270, 322] width 105 height 12
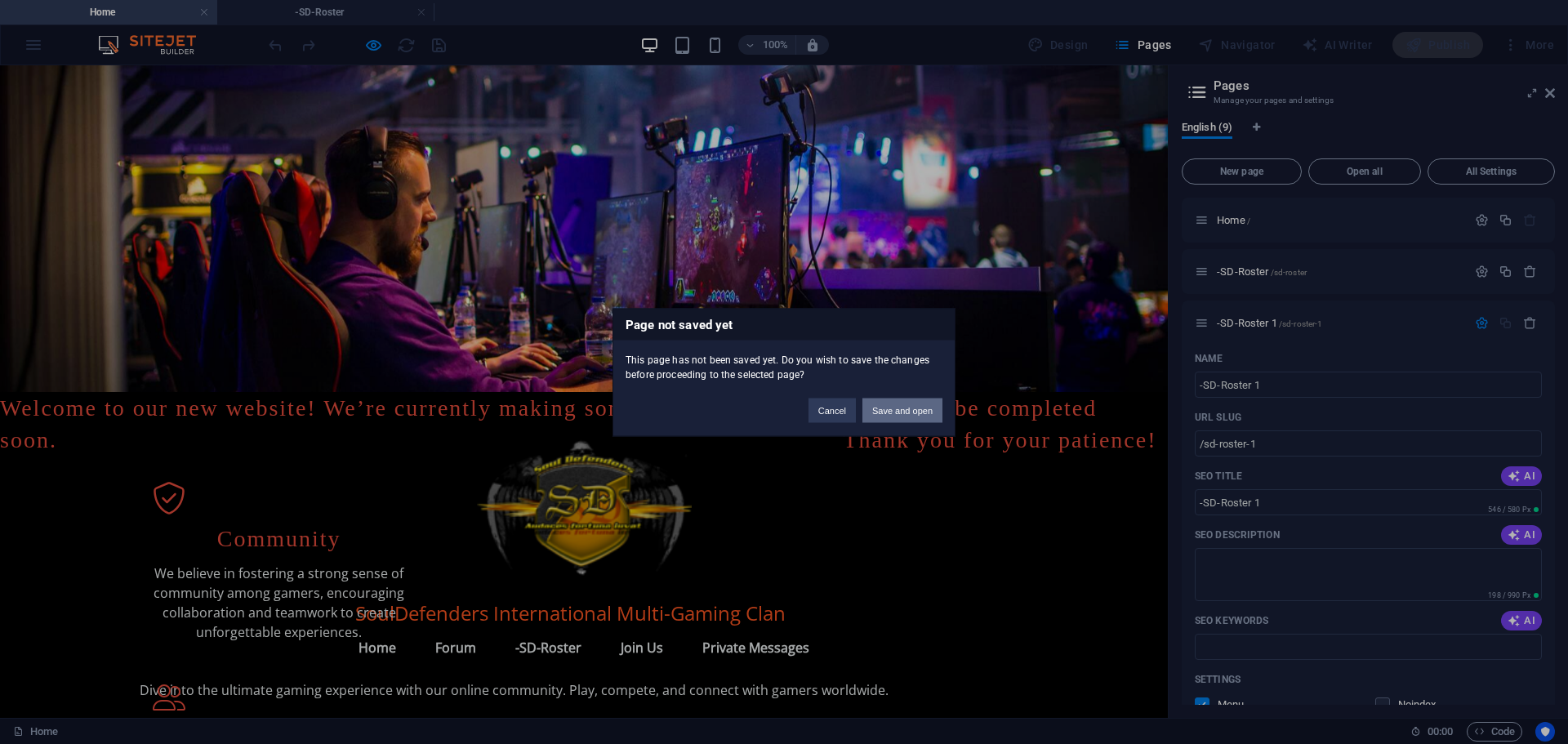
click at [897, 404] on button "Save and open" at bounding box center [902, 410] width 80 height 24
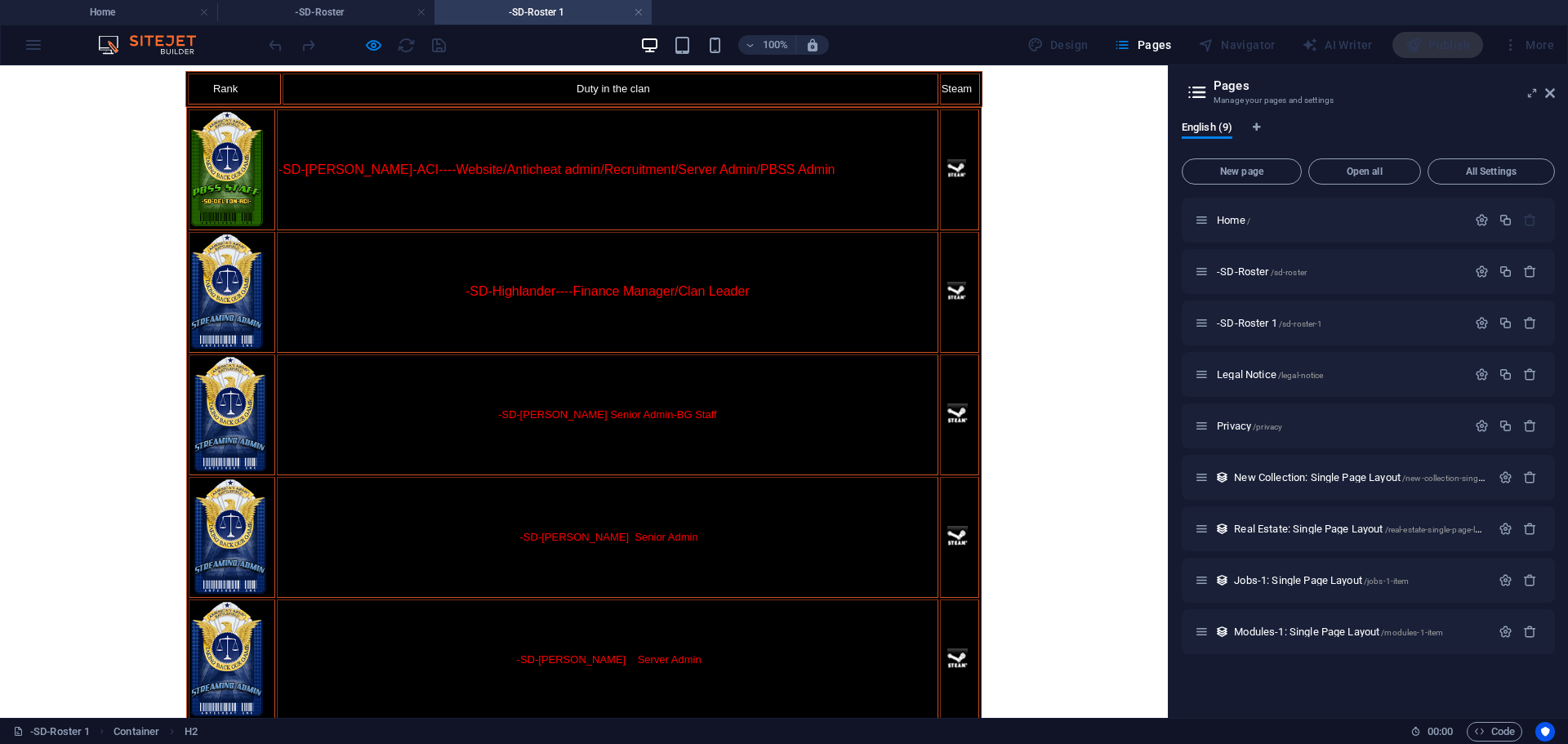
scroll to position [163, 0]
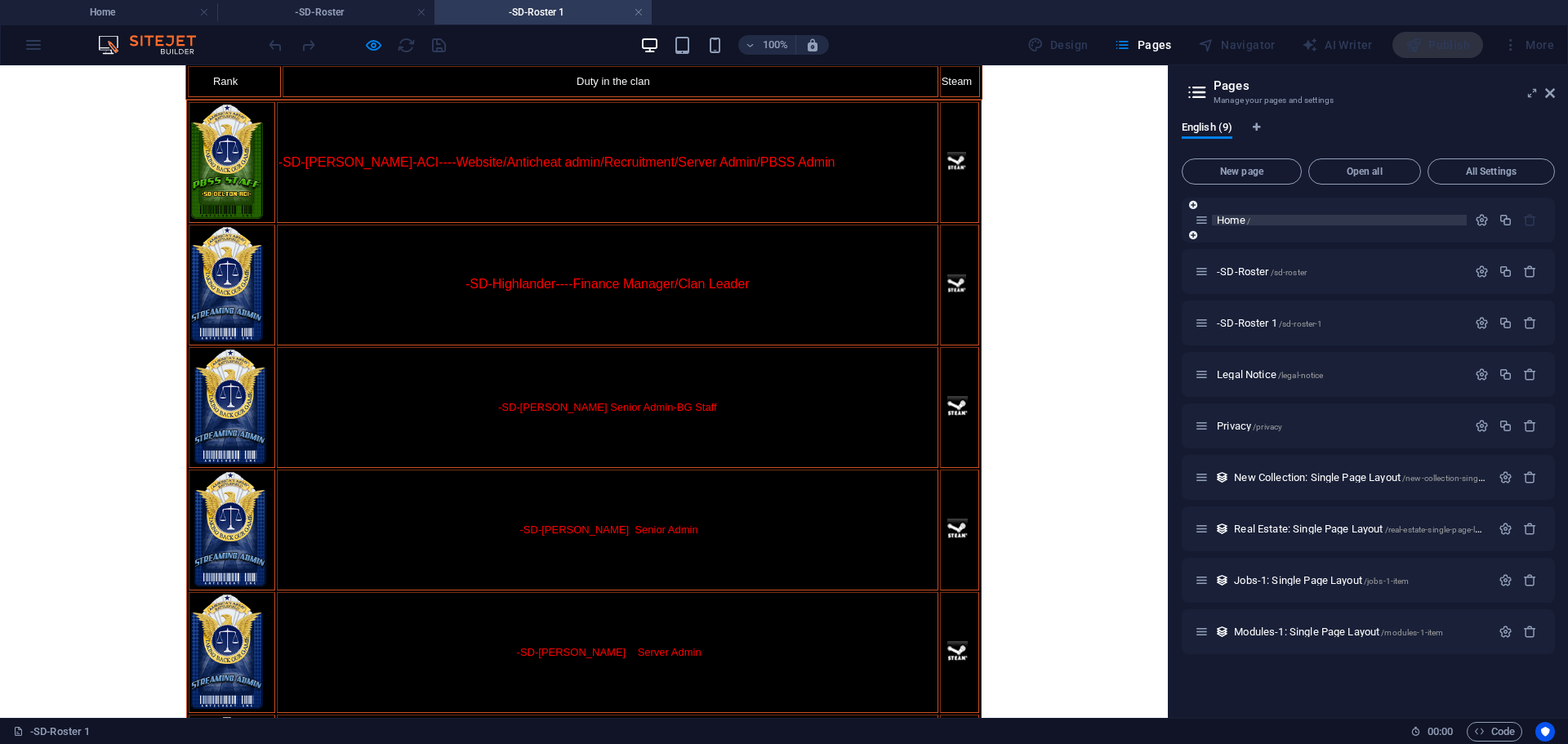
click at [1229, 220] on span "Home /" at bounding box center [1233, 220] width 34 height 12
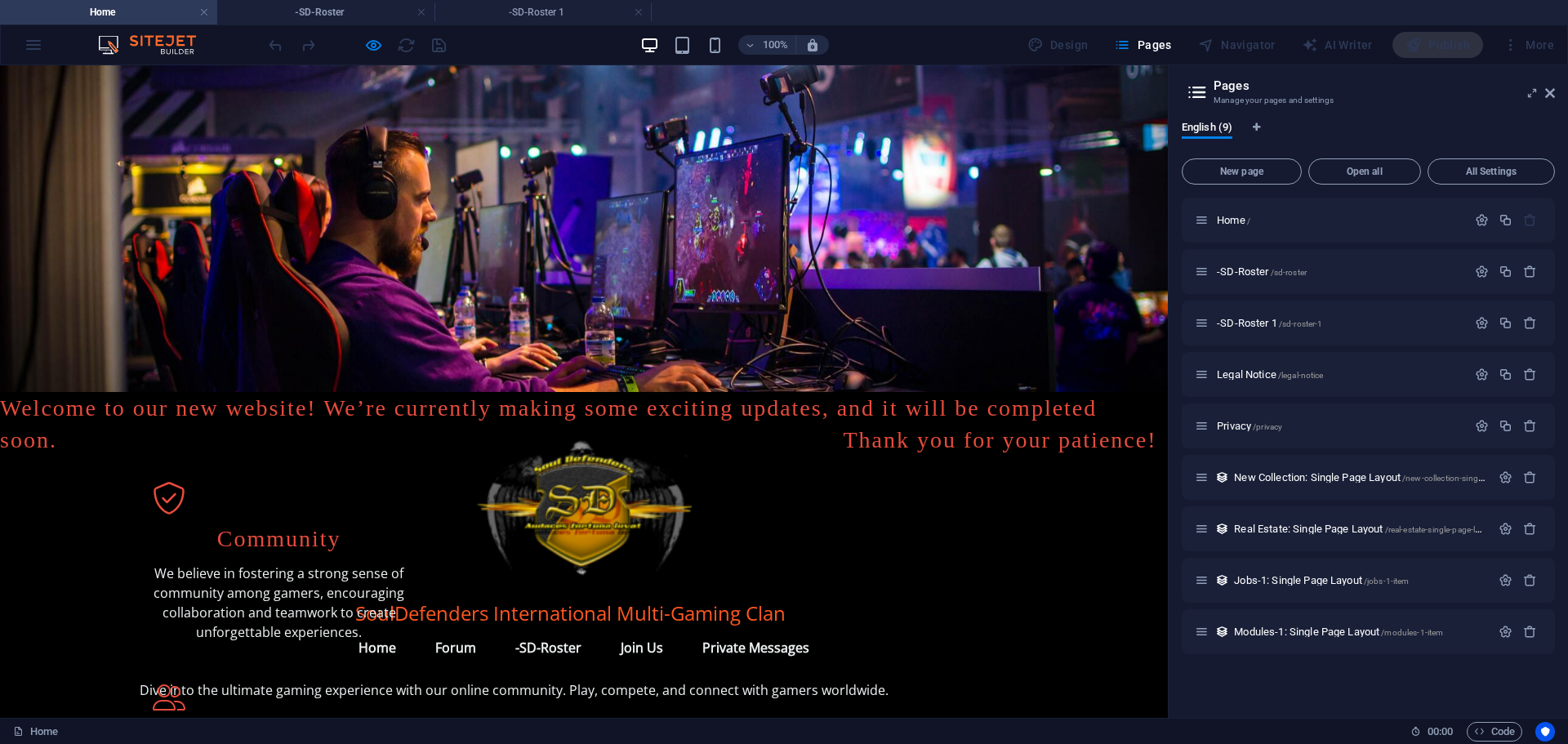
click at [545, 628] on link "-SD-Roster" at bounding box center [548, 647] width 92 height 39
click at [1237, 322] on span "-SD-Roster 1 /sd-roster-1" at bounding box center [1270, 322] width 105 height 12
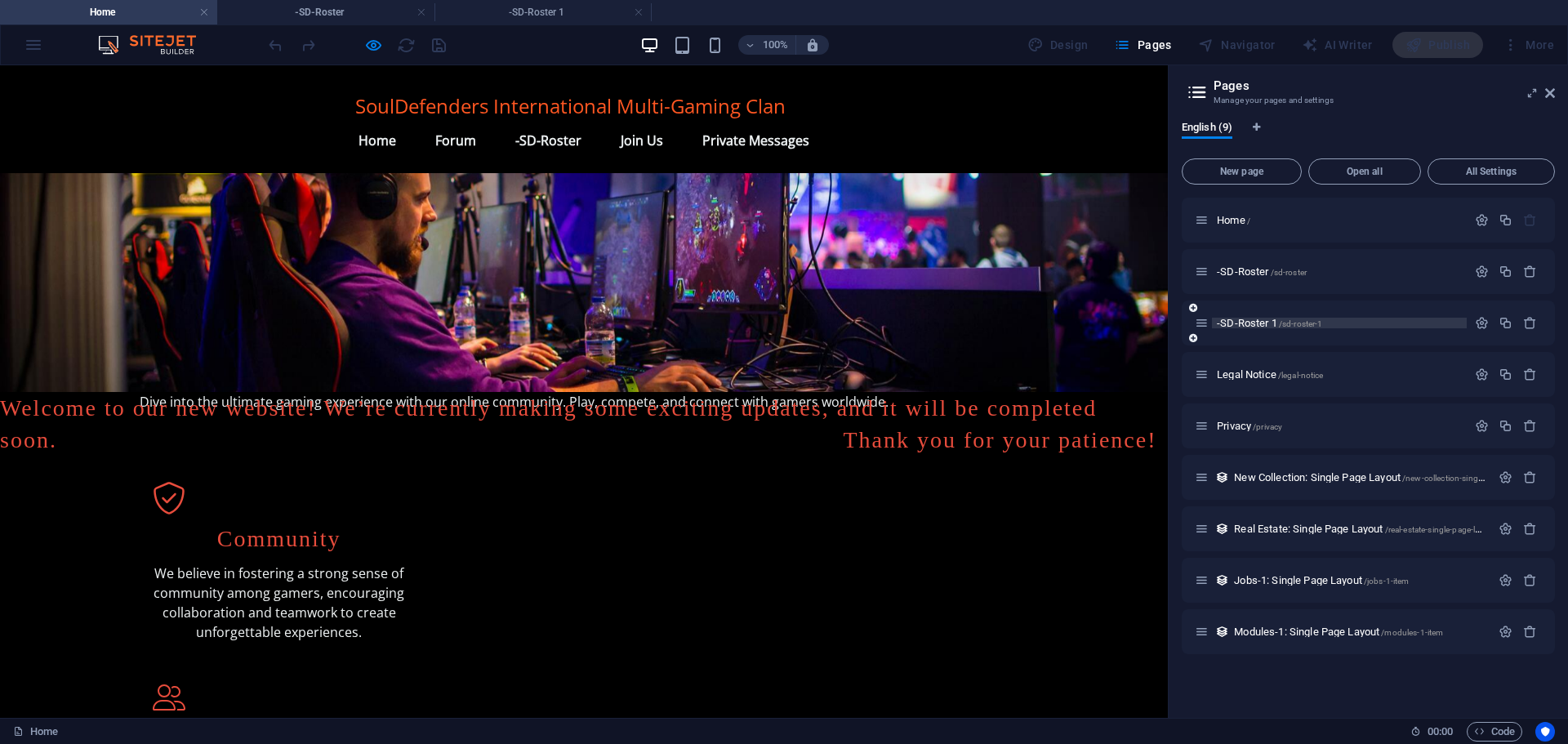
scroll to position [163, 0]
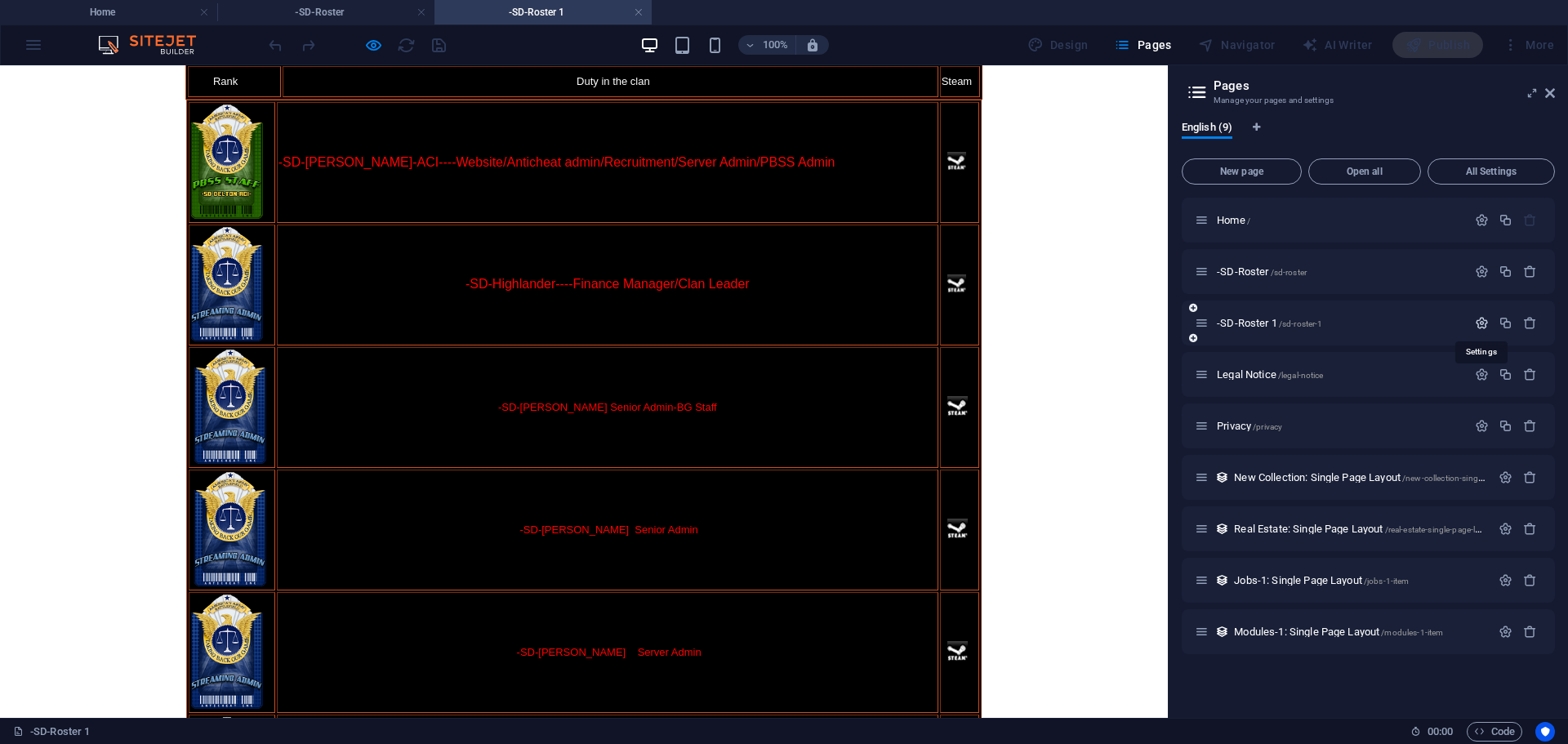
click at [1483, 317] on icon "button" at bounding box center [1482, 322] width 14 height 14
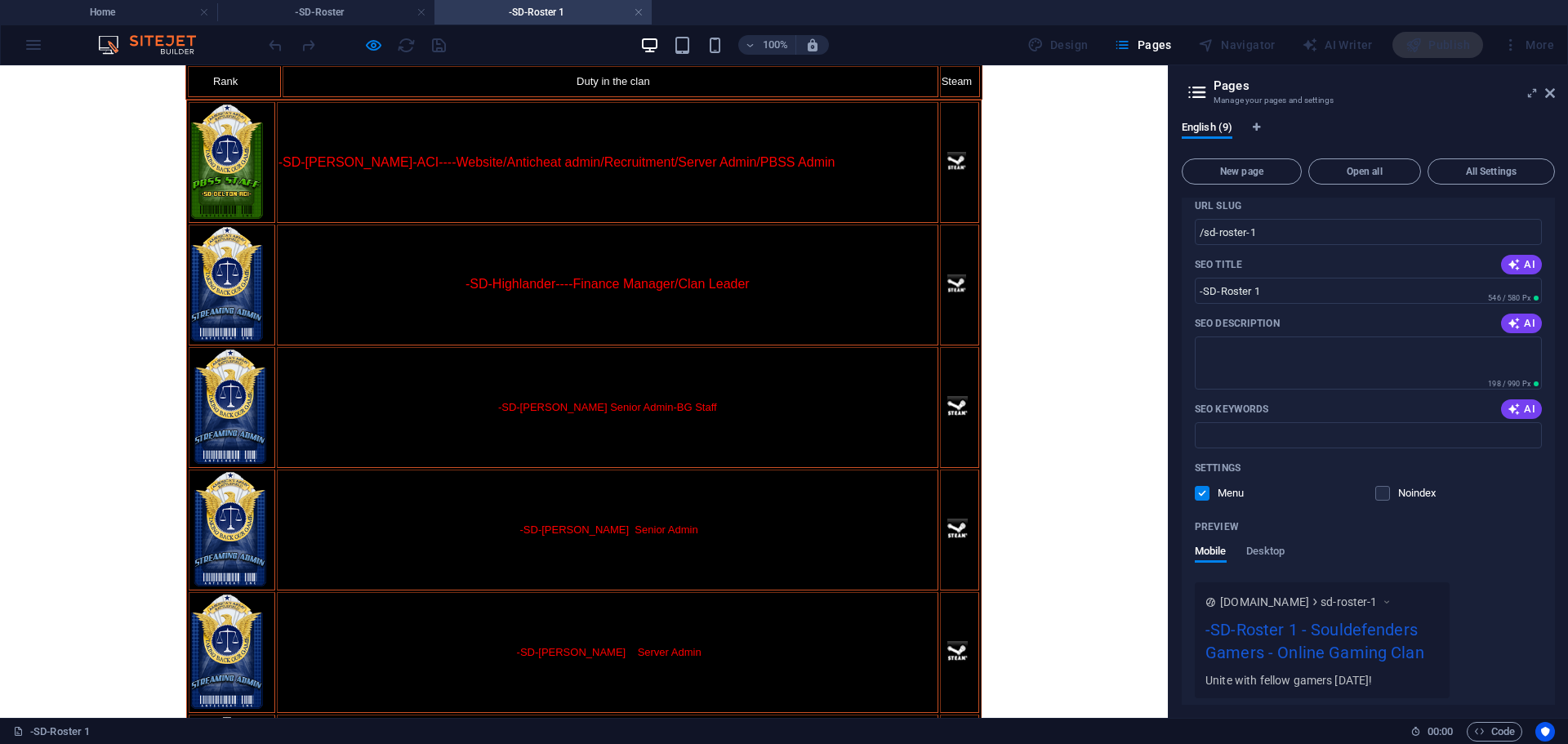
scroll to position [245, 0]
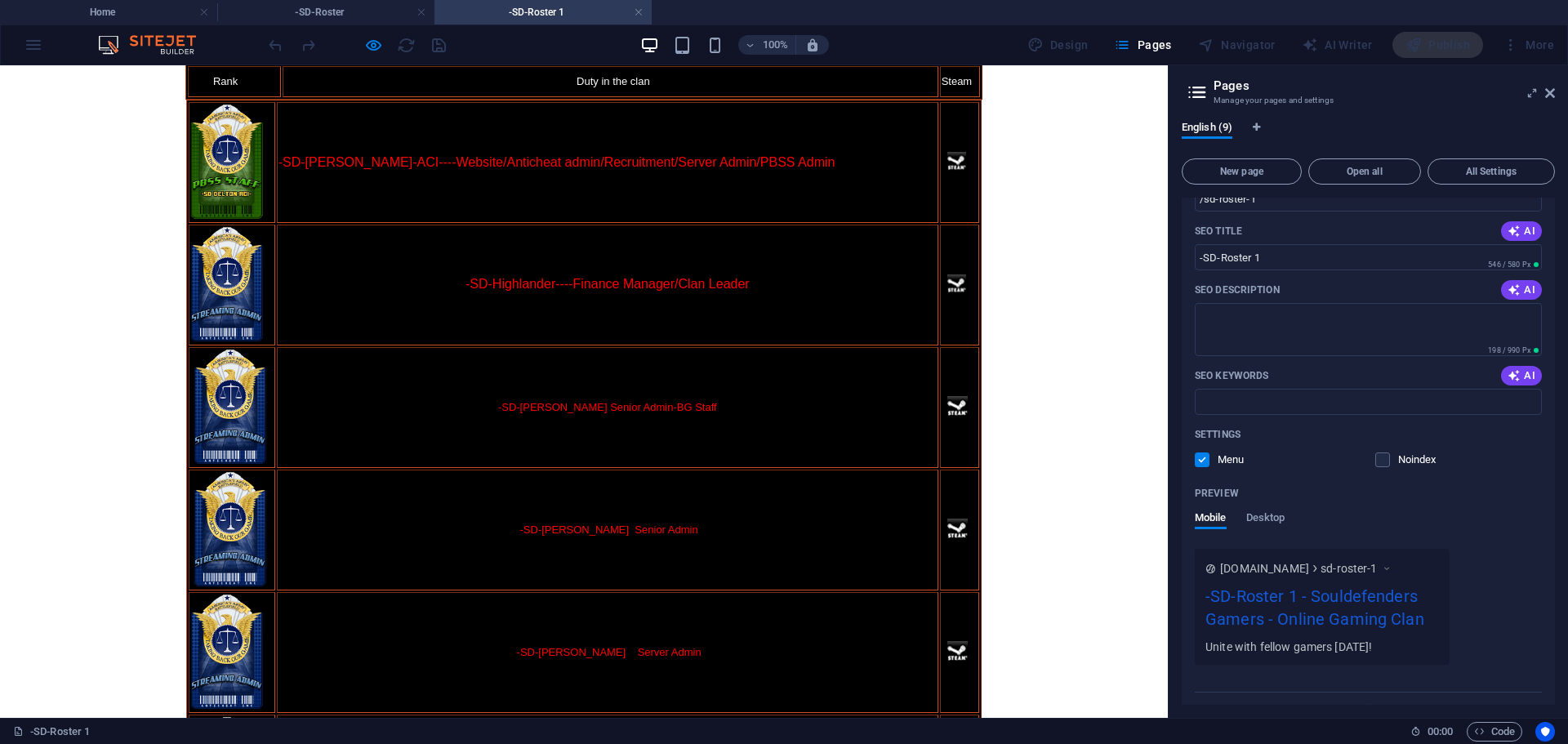
click at [1199, 458] on label at bounding box center [1201, 460] width 15 height 15
click at [0, 0] on input "checkbox" at bounding box center [0, 0] width 0 height 0
click at [1205, 460] on label at bounding box center [1201, 460] width 15 height 15
click at [0, 0] on input "checkbox" at bounding box center [0, 0] width 0 height 0
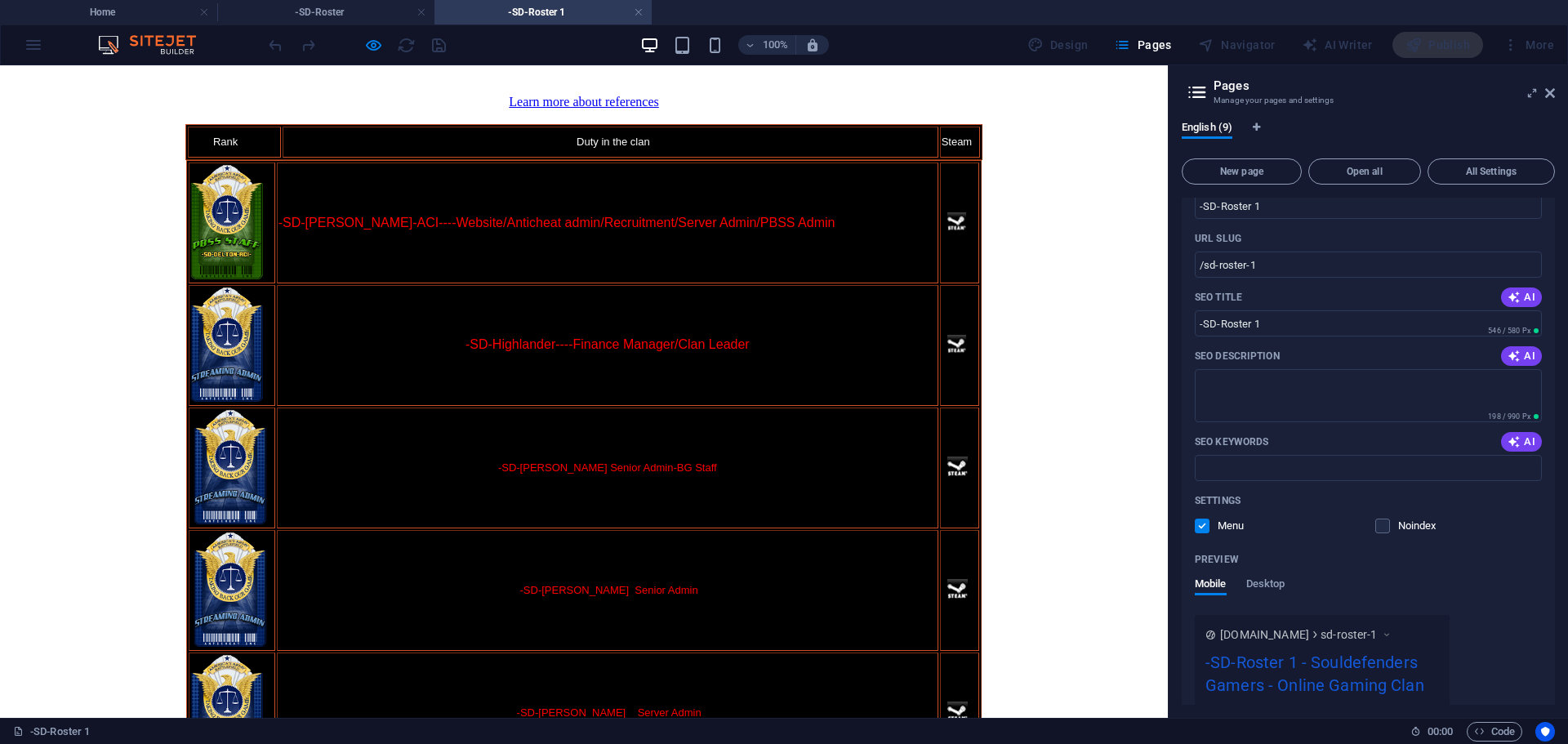
scroll to position [0, 0]
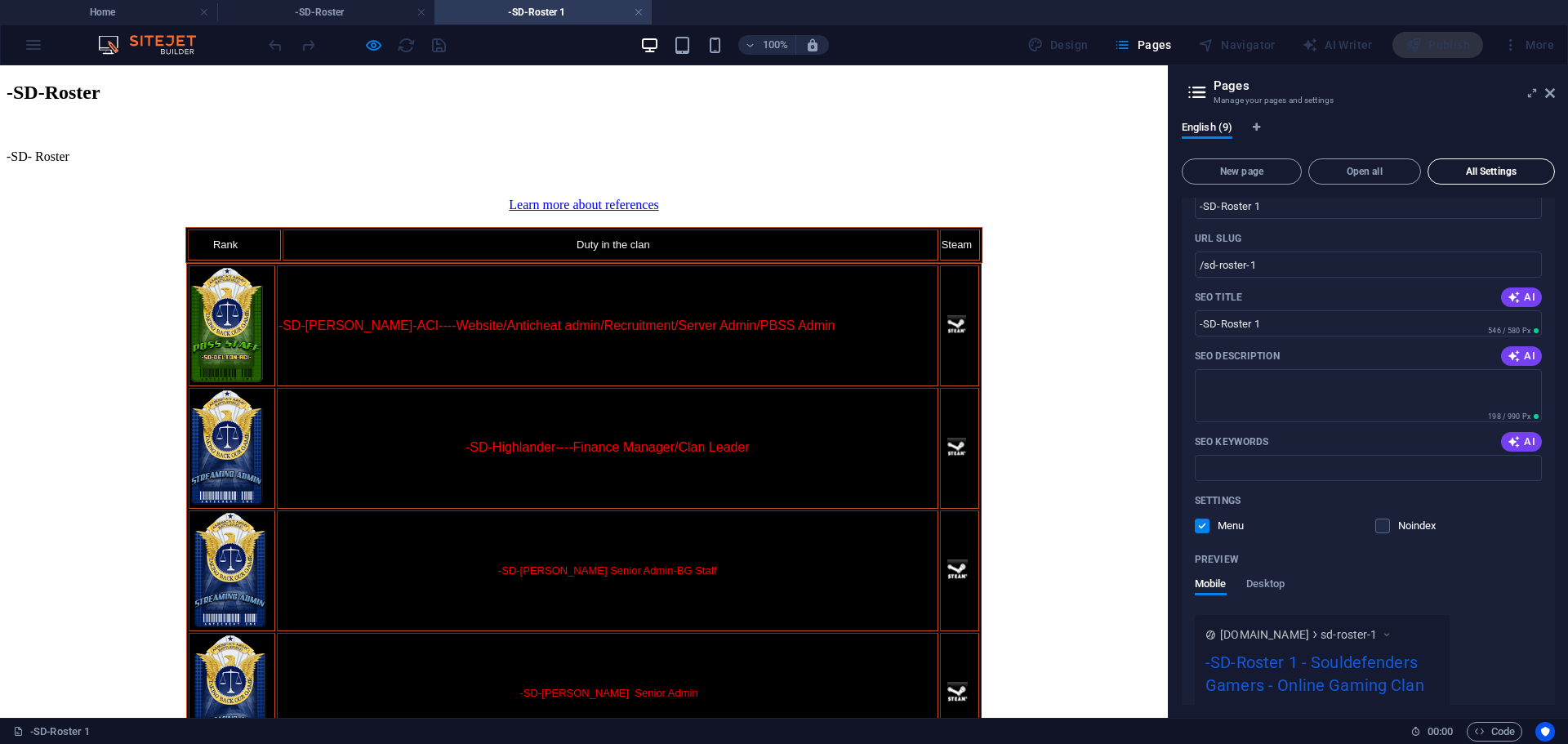
click at [1463, 166] on button "All Settings" at bounding box center [1491, 172] width 128 height 26
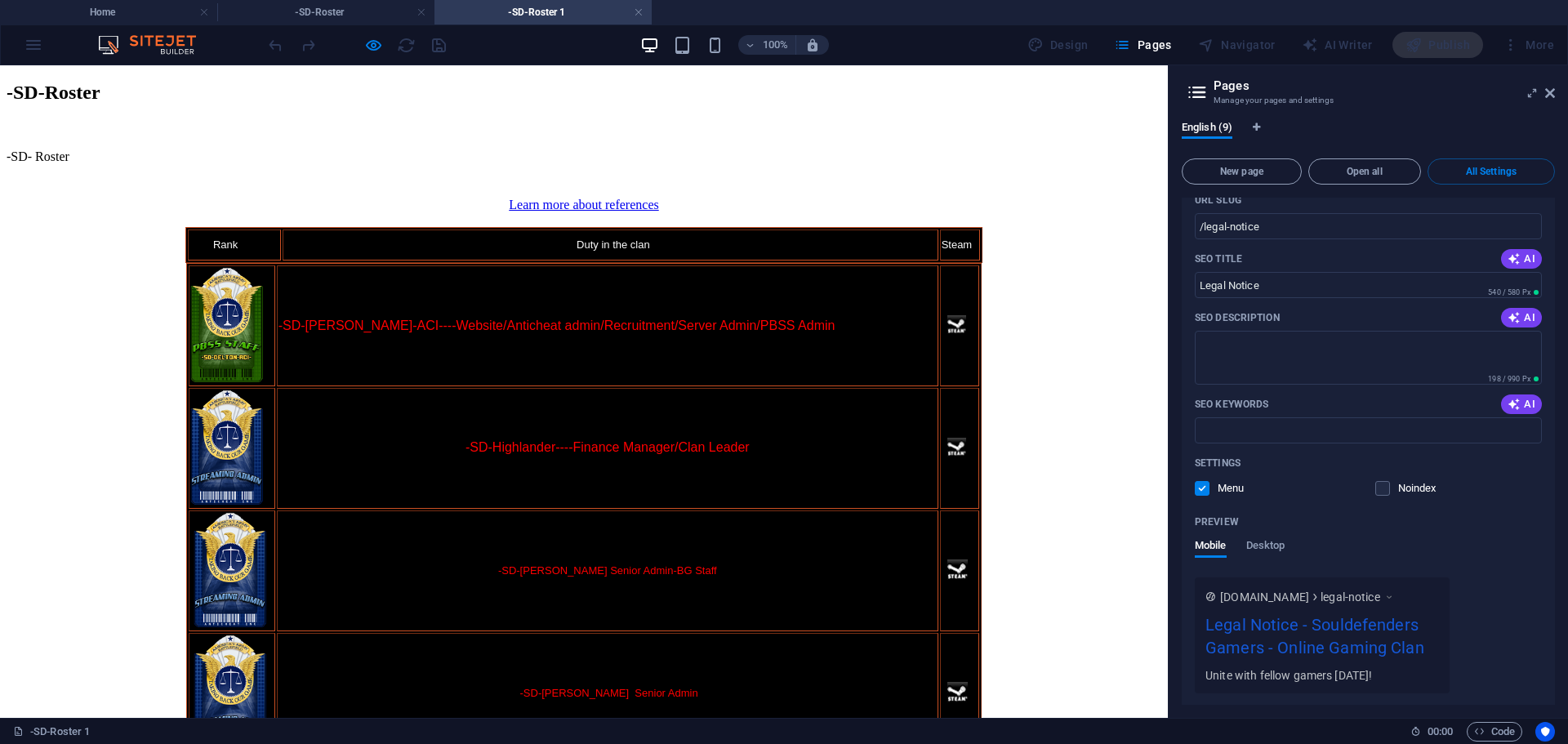
scroll to position [2110, 0]
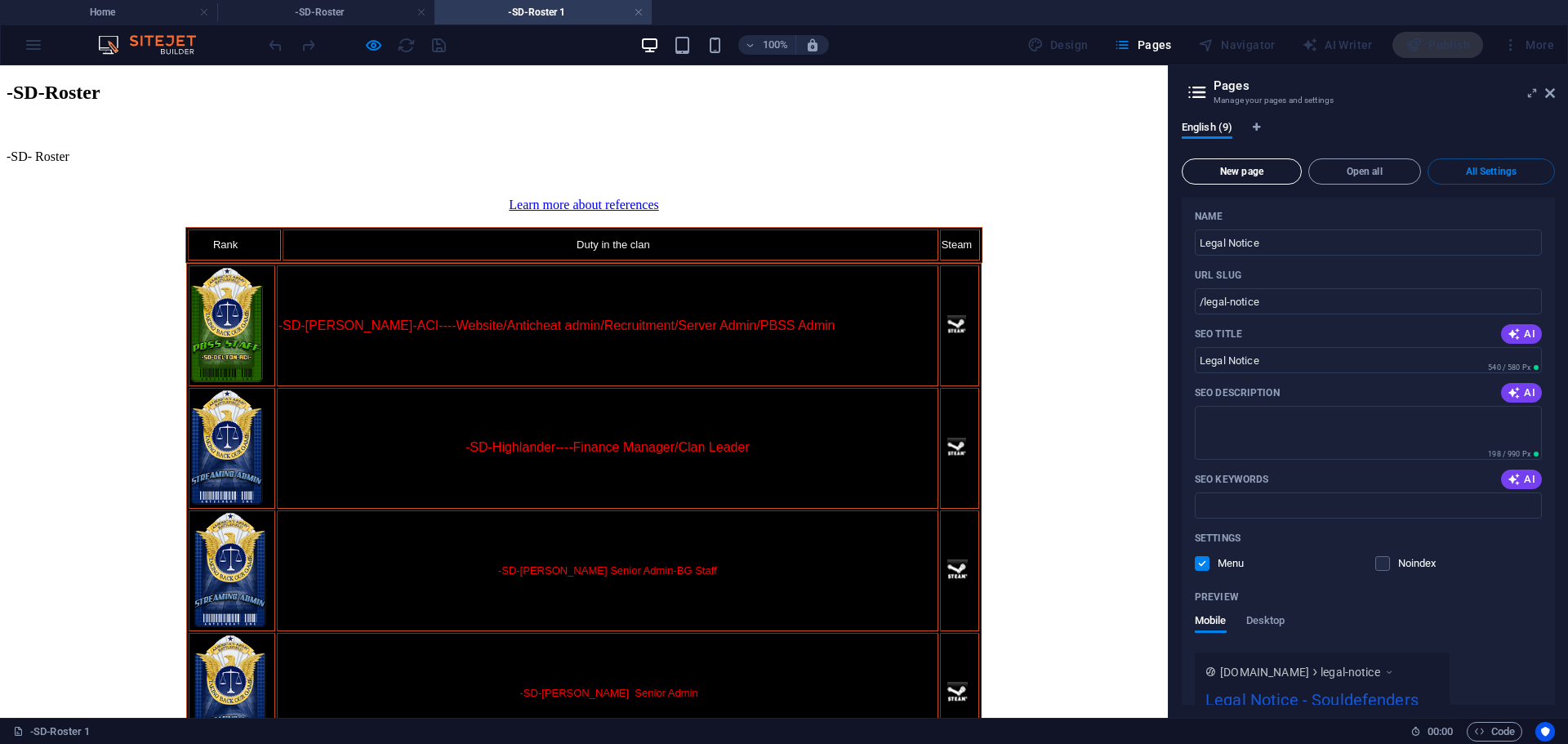
click at [1240, 172] on span "New page" at bounding box center [1242, 171] width 105 height 9
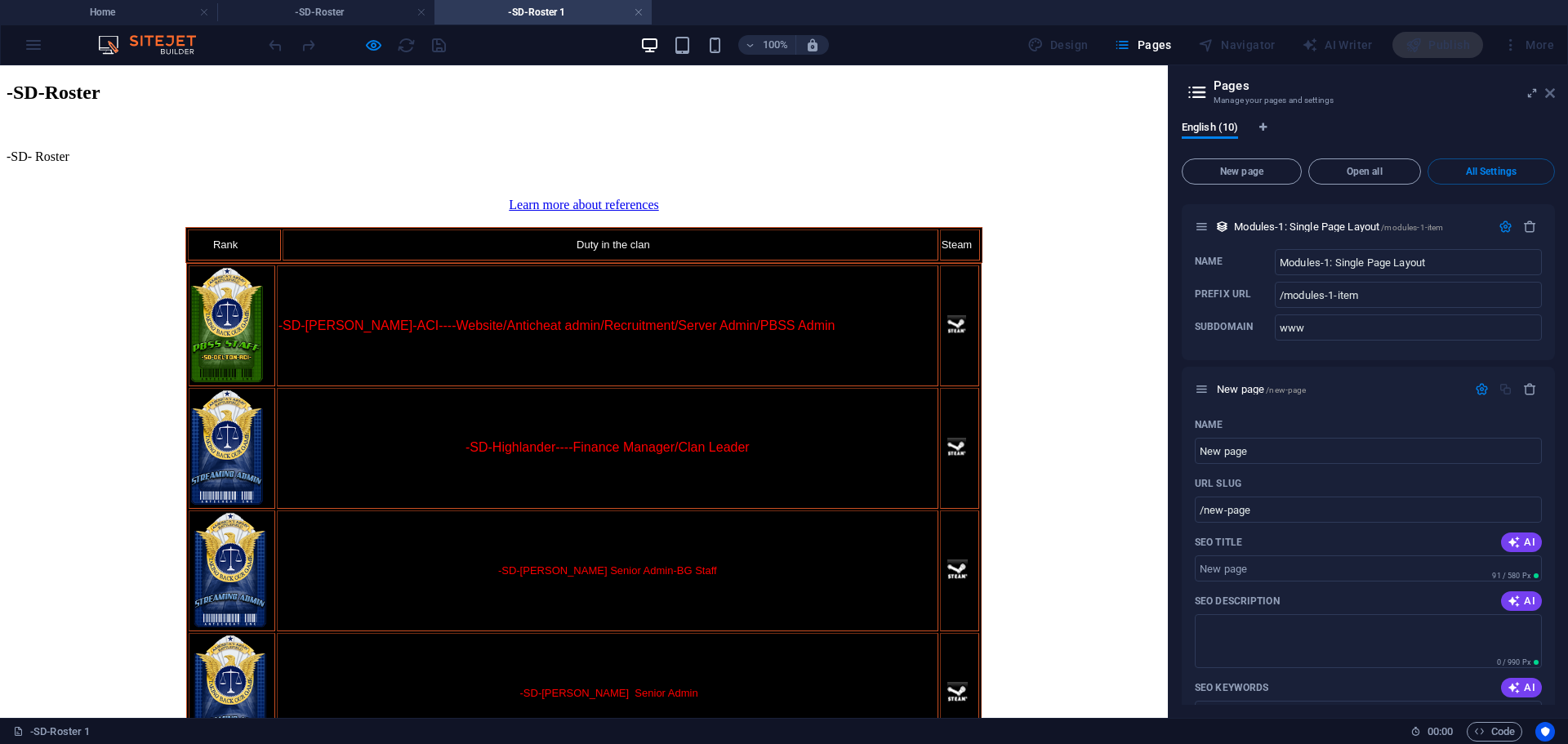
click at [1545, 93] on icon at bounding box center [1549, 92] width 9 height 13
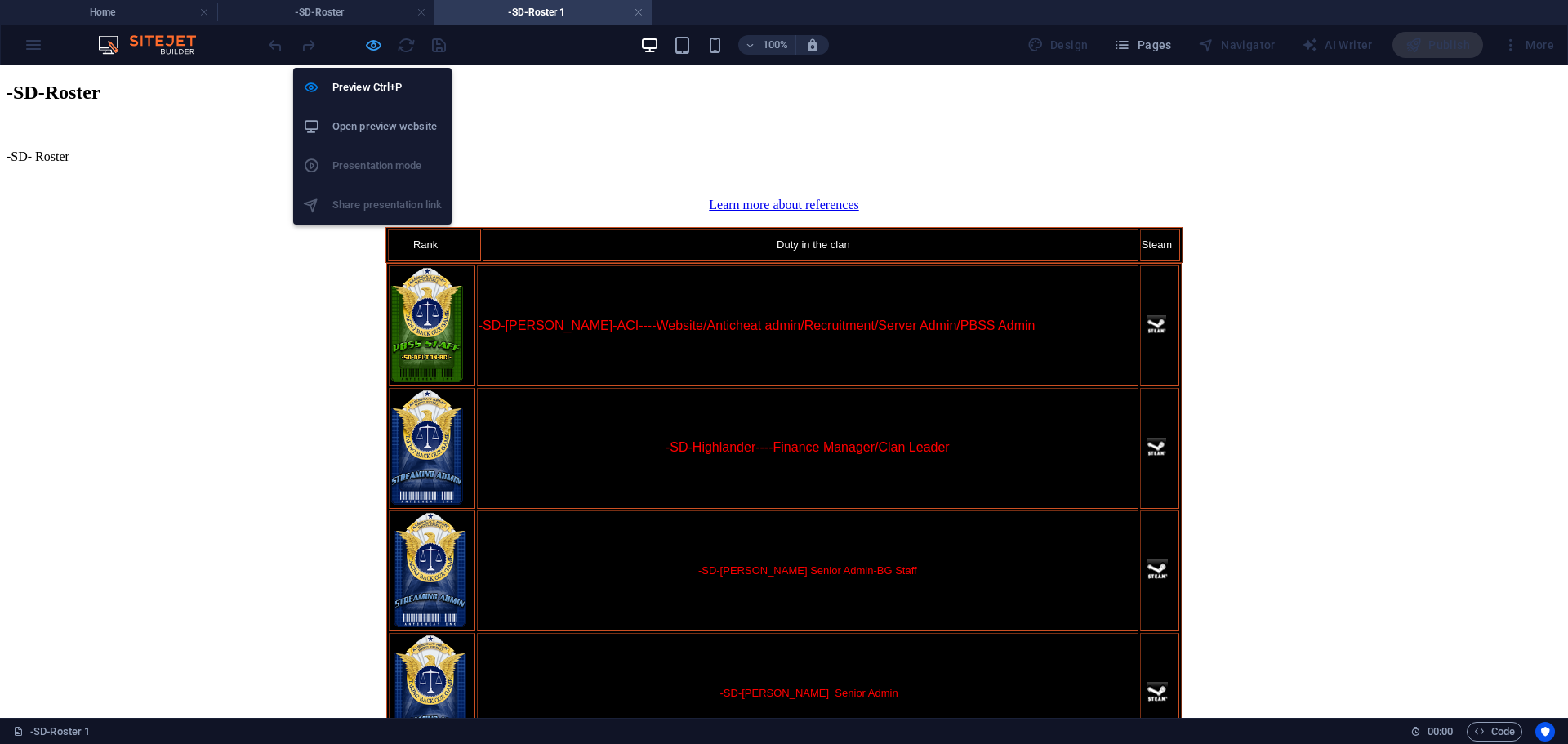
click at [376, 37] on icon "button" at bounding box center [373, 46] width 19 height 19
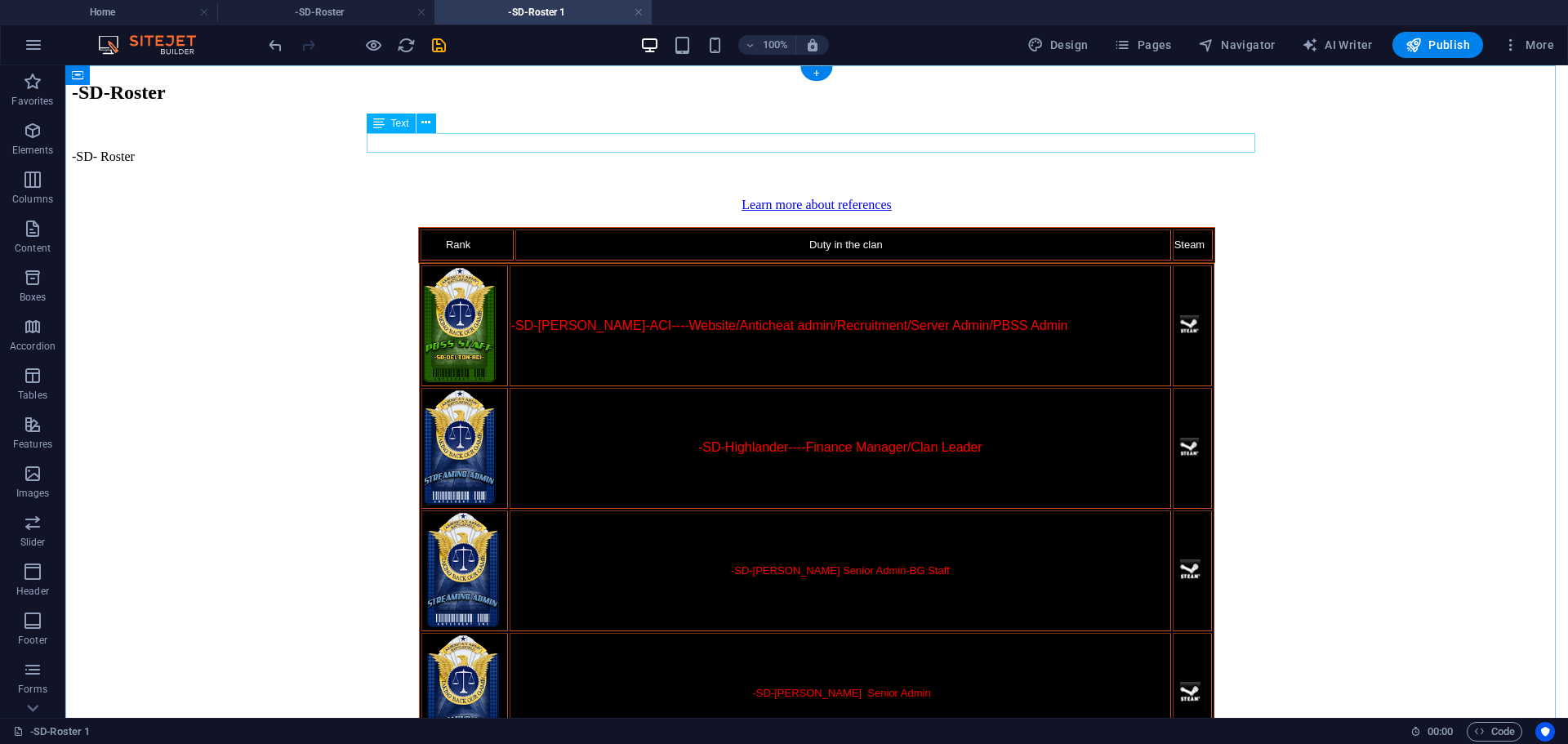
click at [410, 149] on div "-SD- Roster" at bounding box center [816, 156] width 1490 height 15
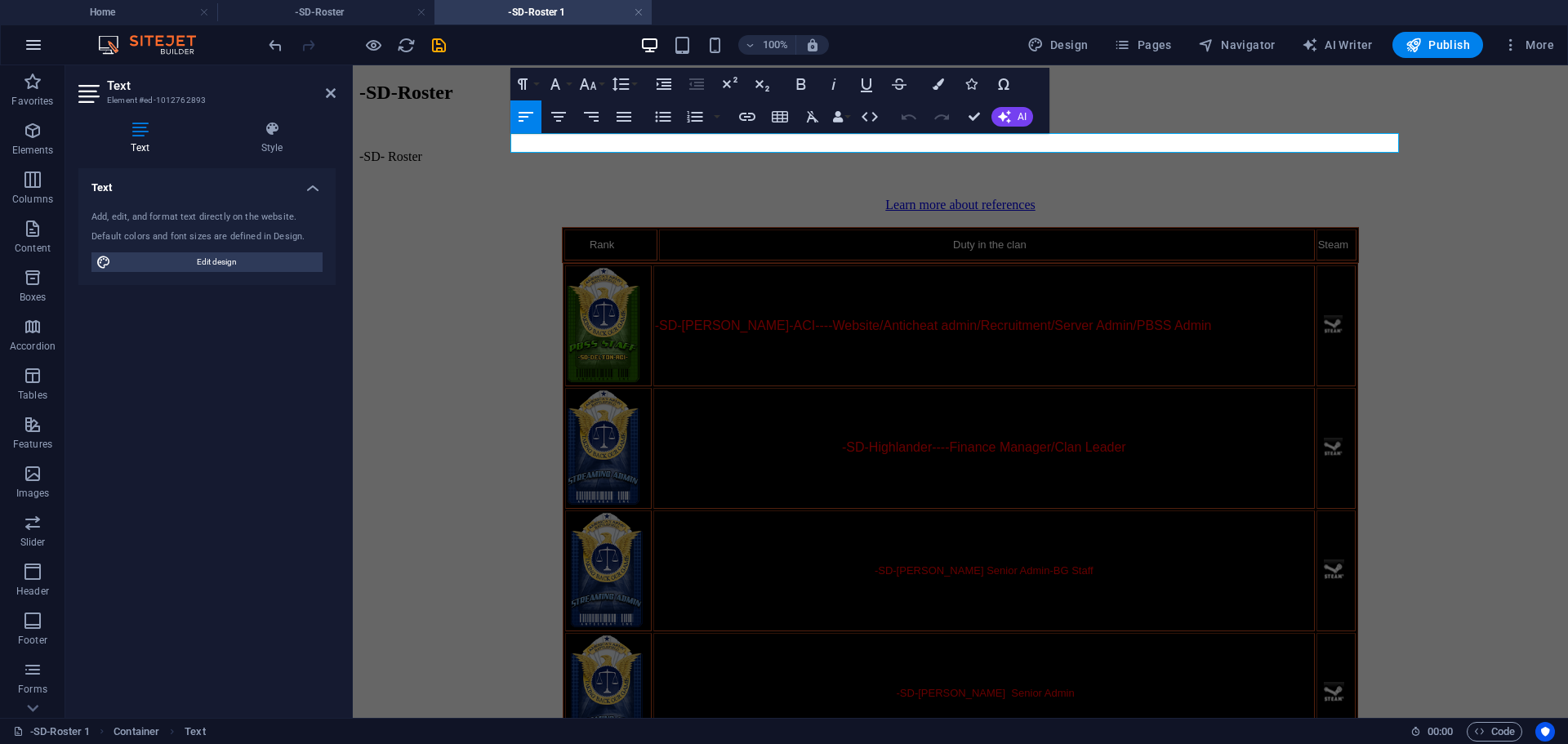
click at [34, 39] on icon "button" at bounding box center [33, 45] width 20 height 20
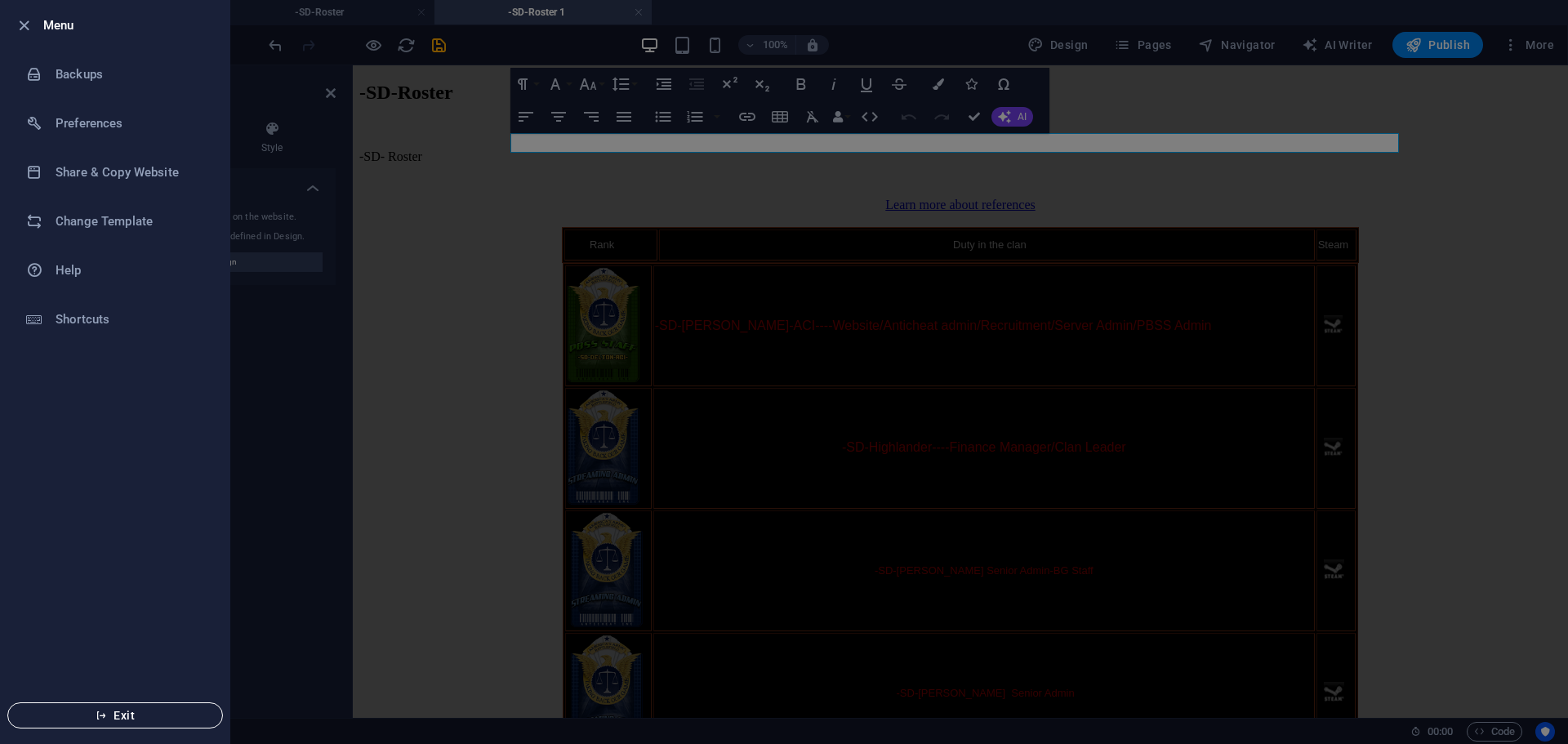
click at [86, 719] on span "Exit" at bounding box center [116, 715] width 188 height 13
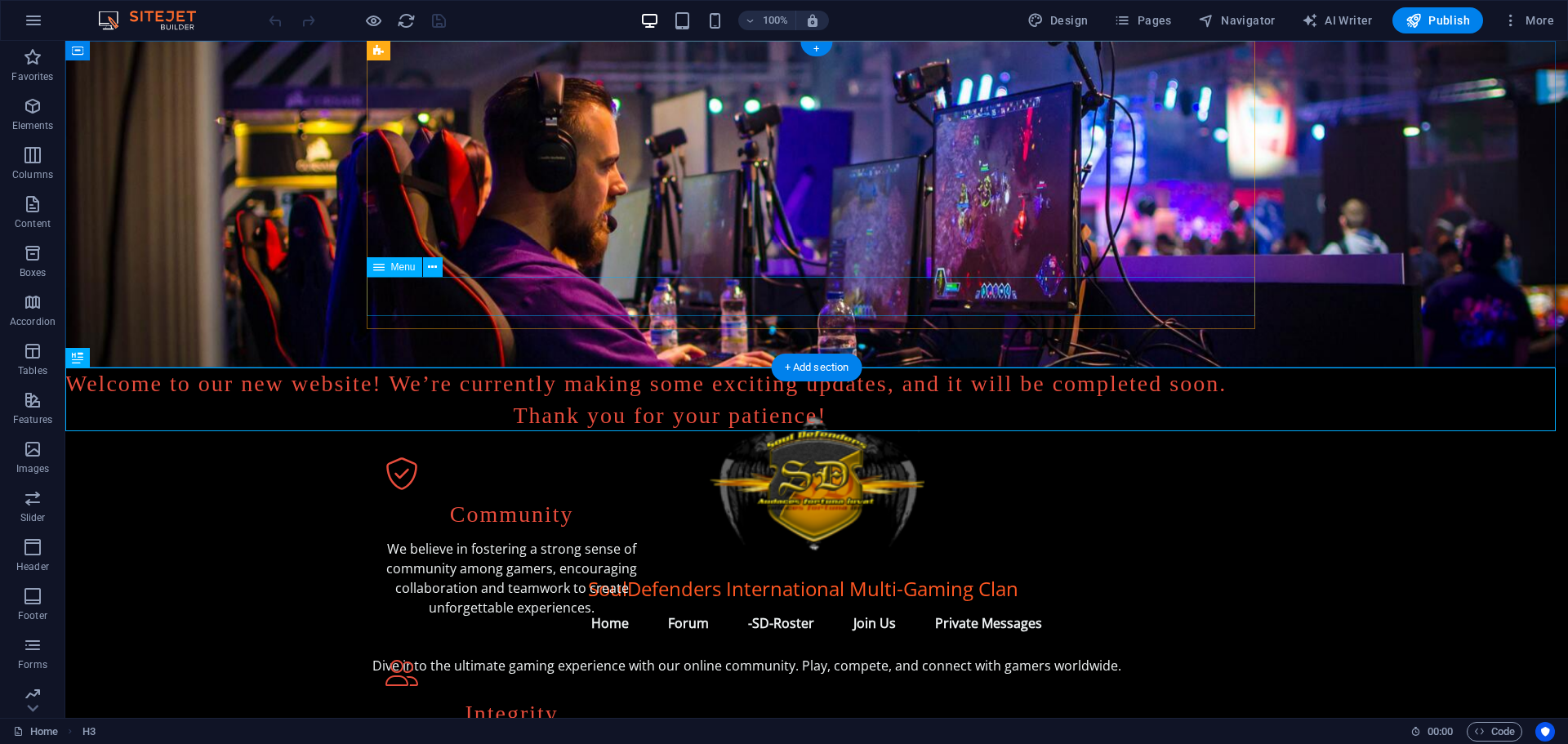
click at [526, 603] on nav "Home Forum -SD-Roster Join Us Private Messages" at bounding box center [817, 622] width 888 height 39
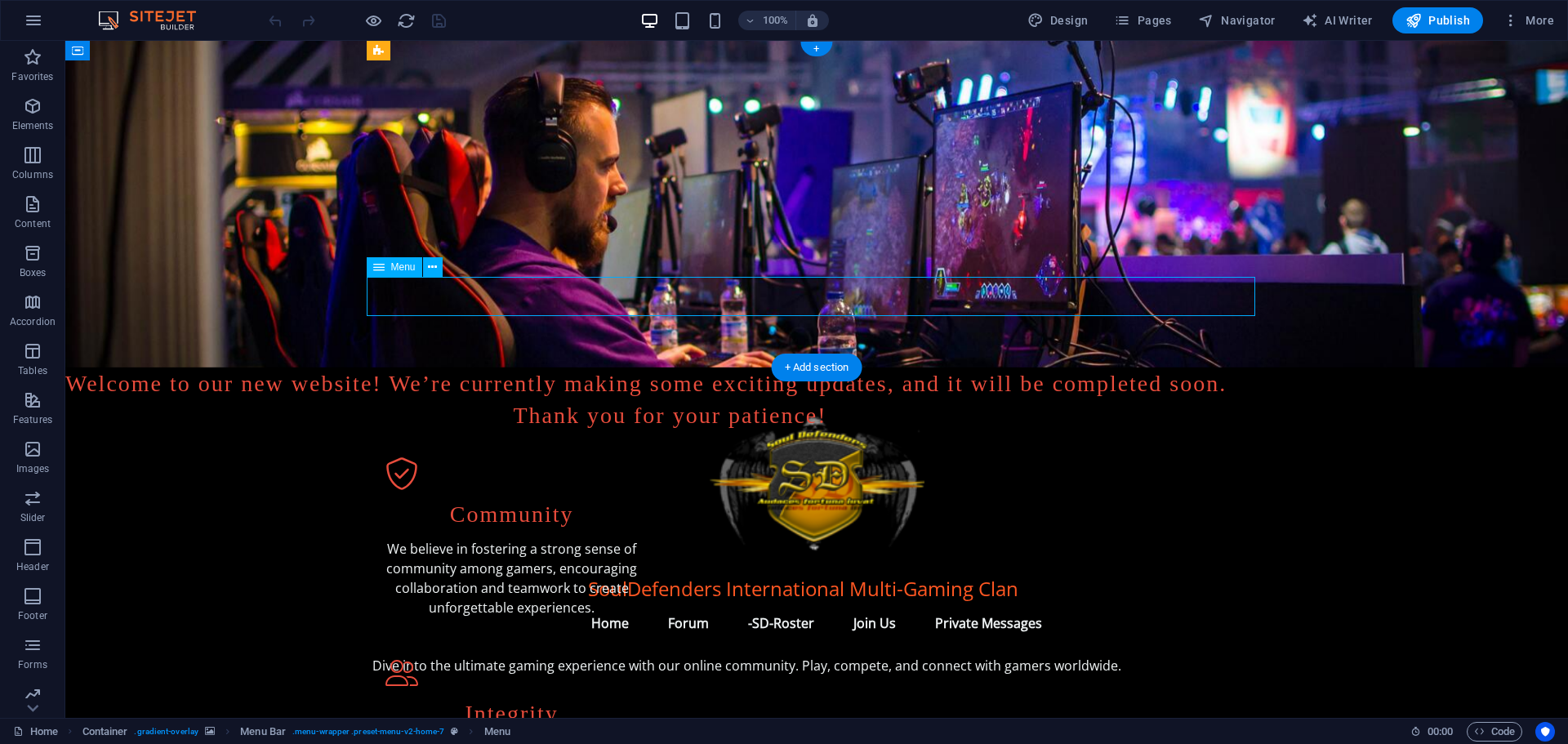
click at [526, 603] on nav "Home Forum -SD-Roster Join Us Private Messages" at bounding box center [817, 622] width 888 height 39
select select
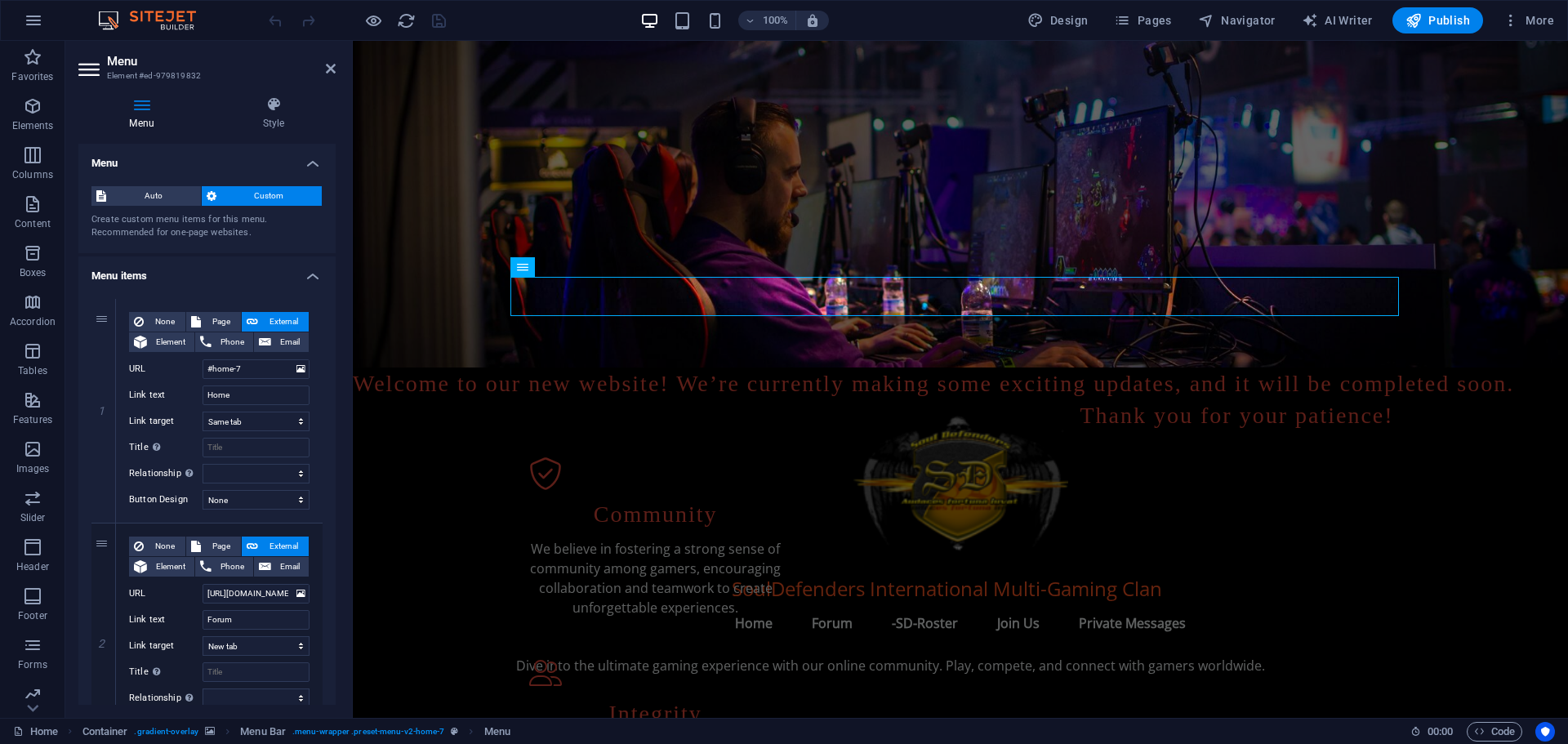
click at [256, 199] on span "Custom" at bounding box center [270, 196] width 97 height 20
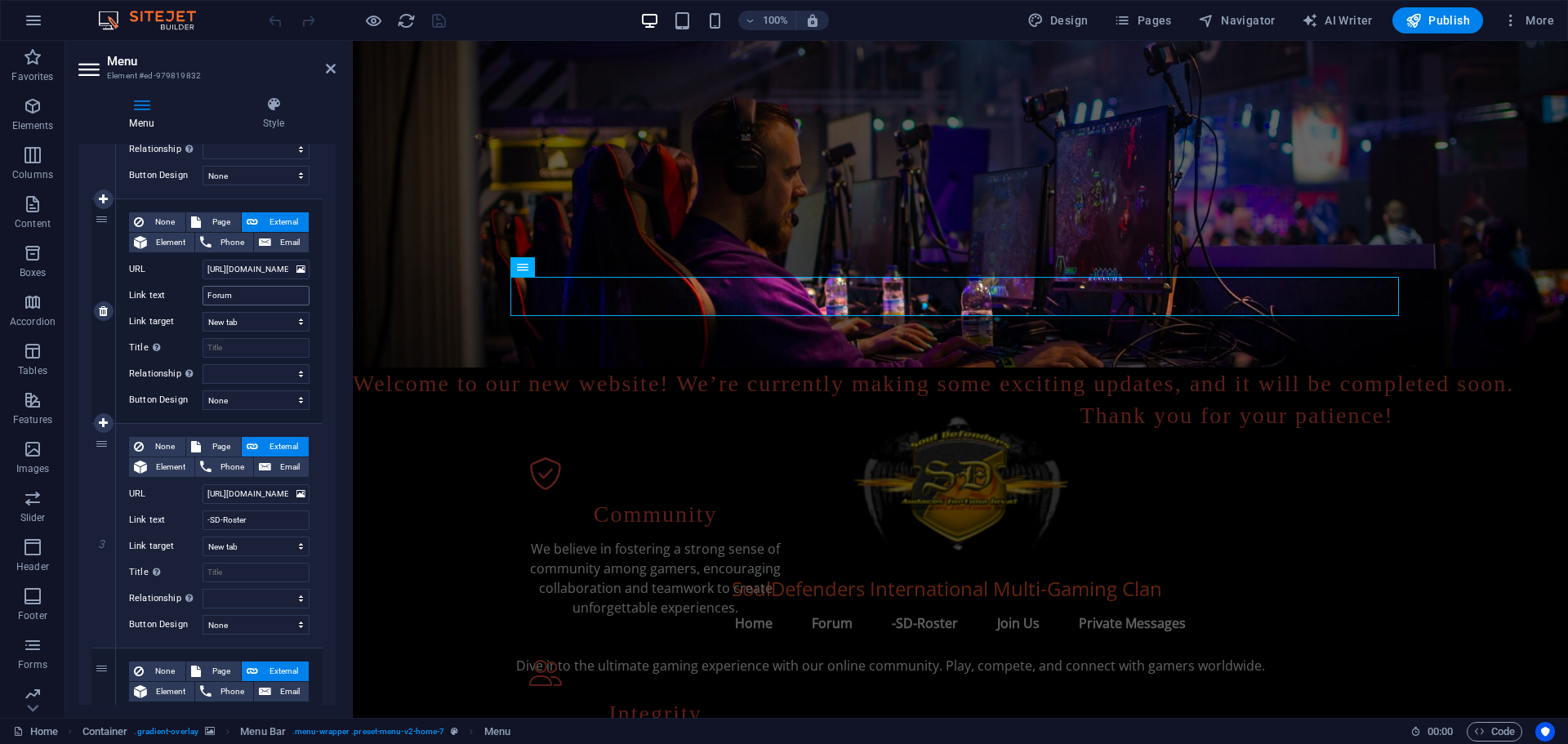
scroll to position [327, 0]
click at [221, 440] on span "Page" at bounding box center [221, 444] width 30 height 20
select select
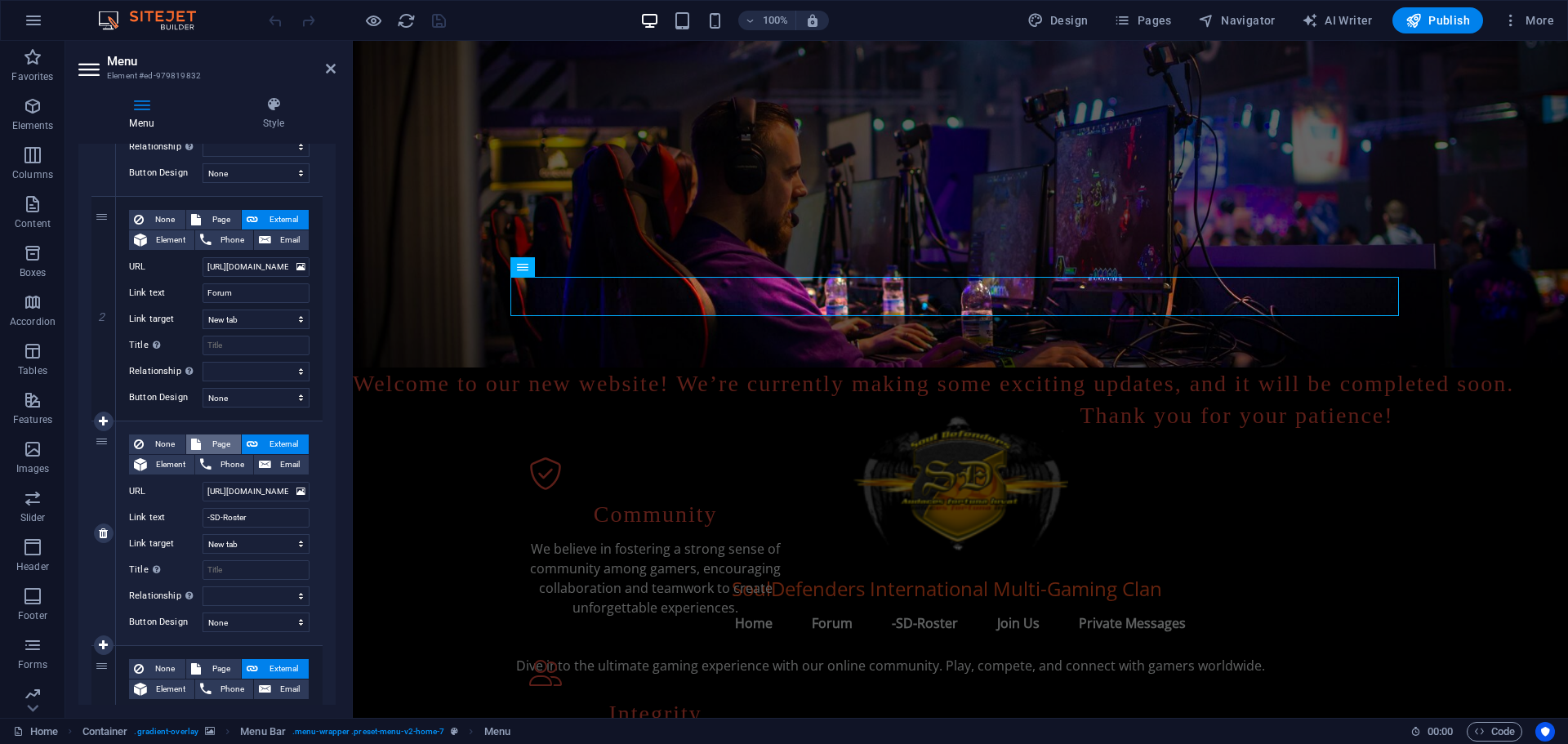
select select
click at [295, 490] on select "Home -SD-Roster -SD-Roster 1 Legal Notice Privacy" at bounding box center [256, 491] width 107 height 20
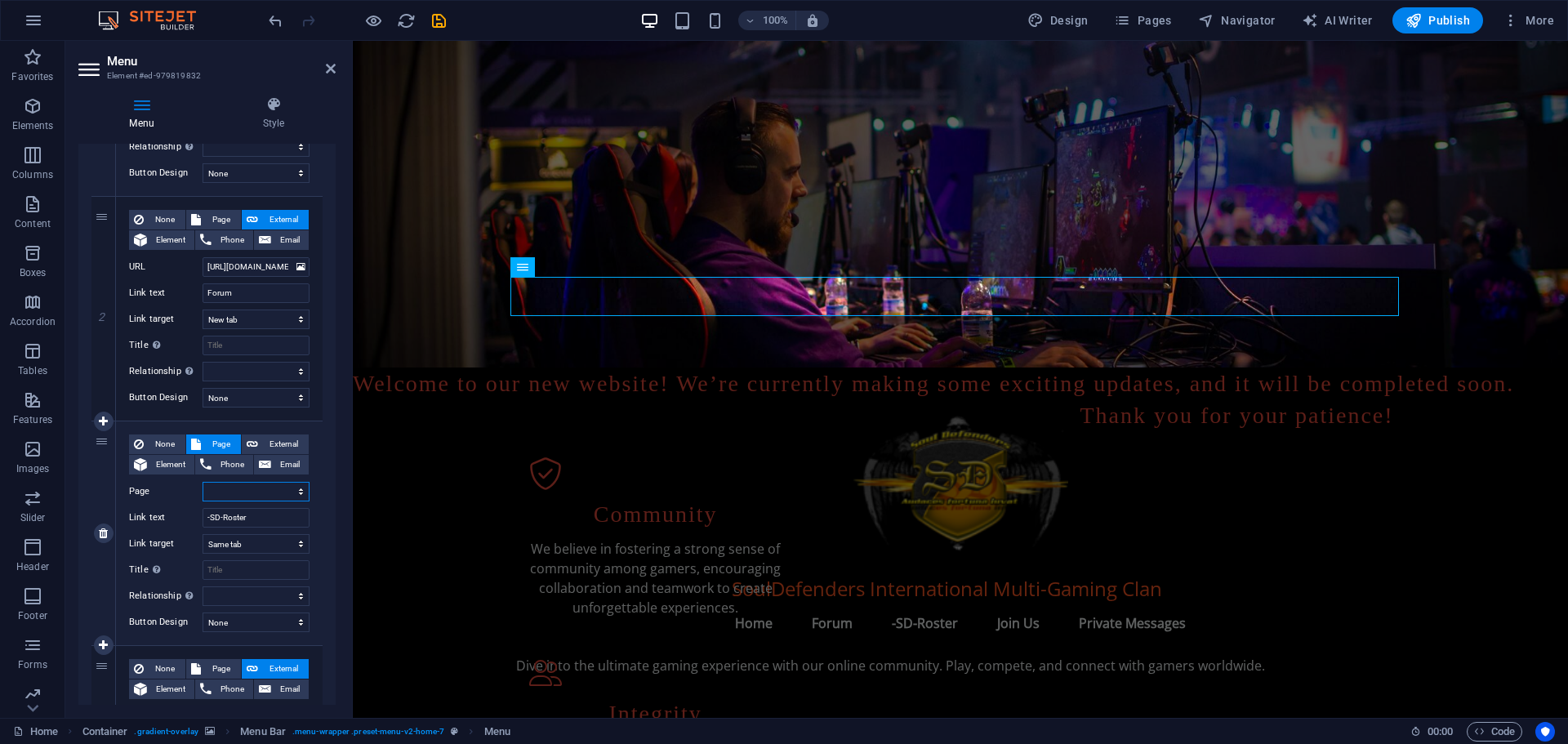
select select "2"
click at [203, 482] on select "Home -SD-Roster -SD-Roster 1 Legal Notice Privacy" at bounding box center [256, 491] width 107 height 20
select select
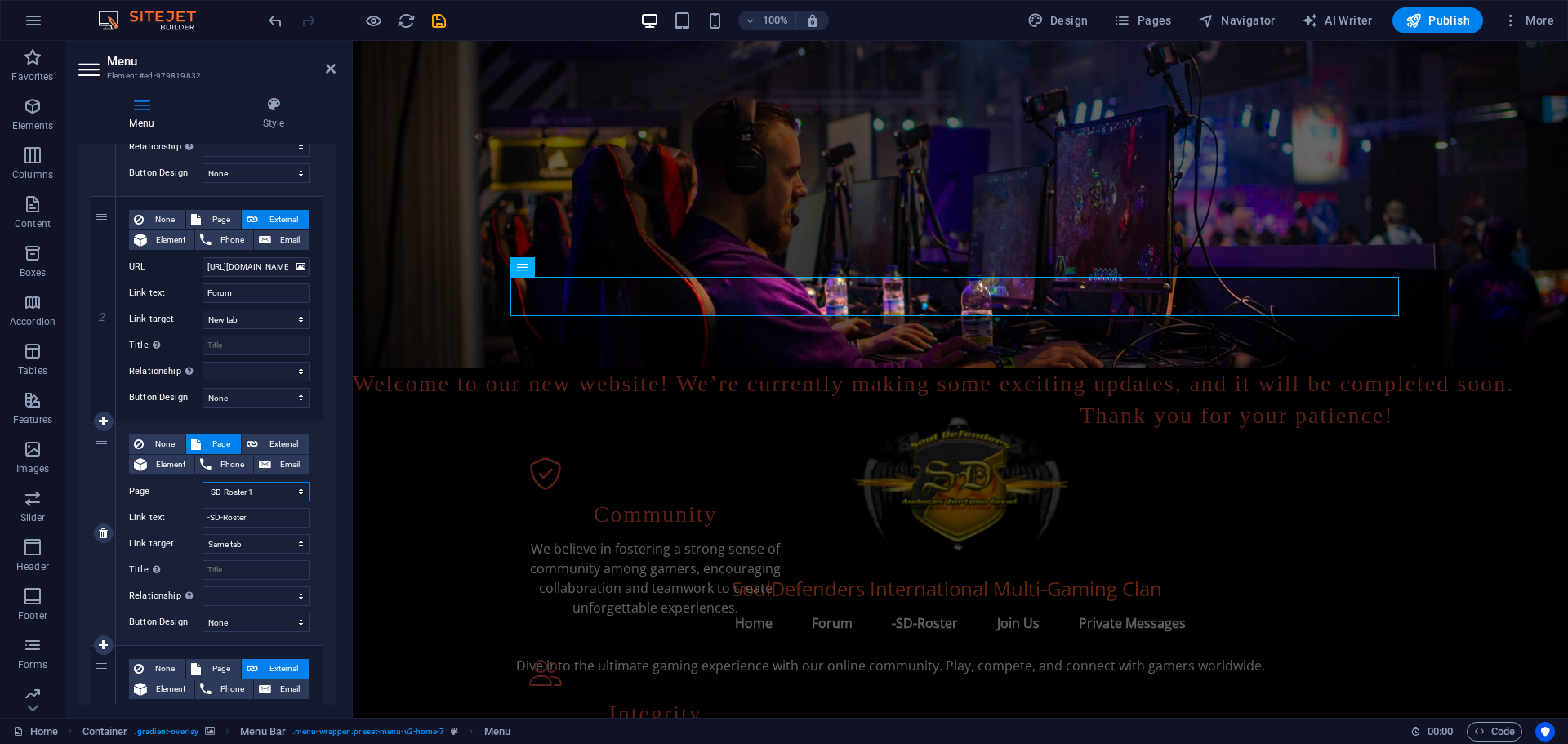
select select
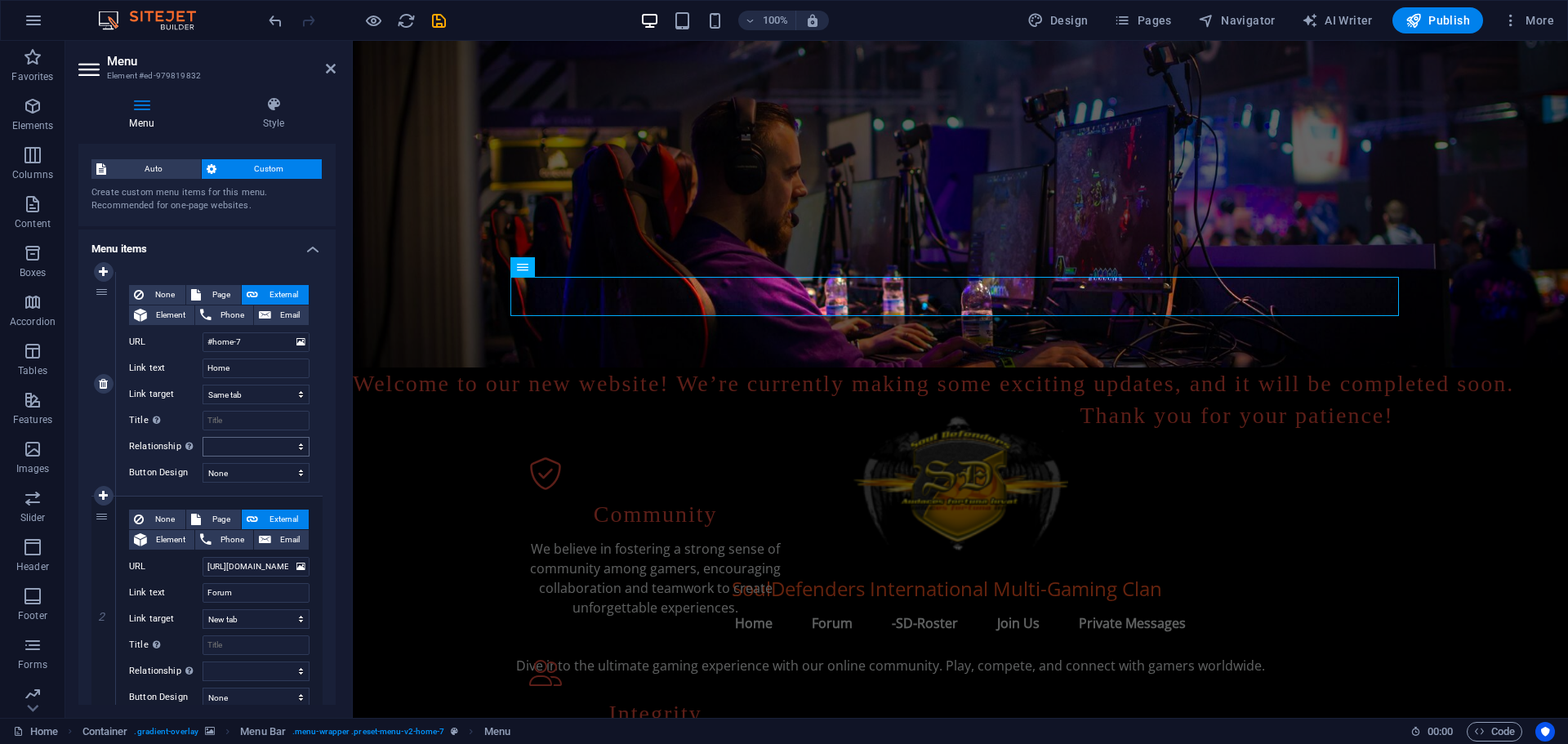
scroll to position [0, 0]
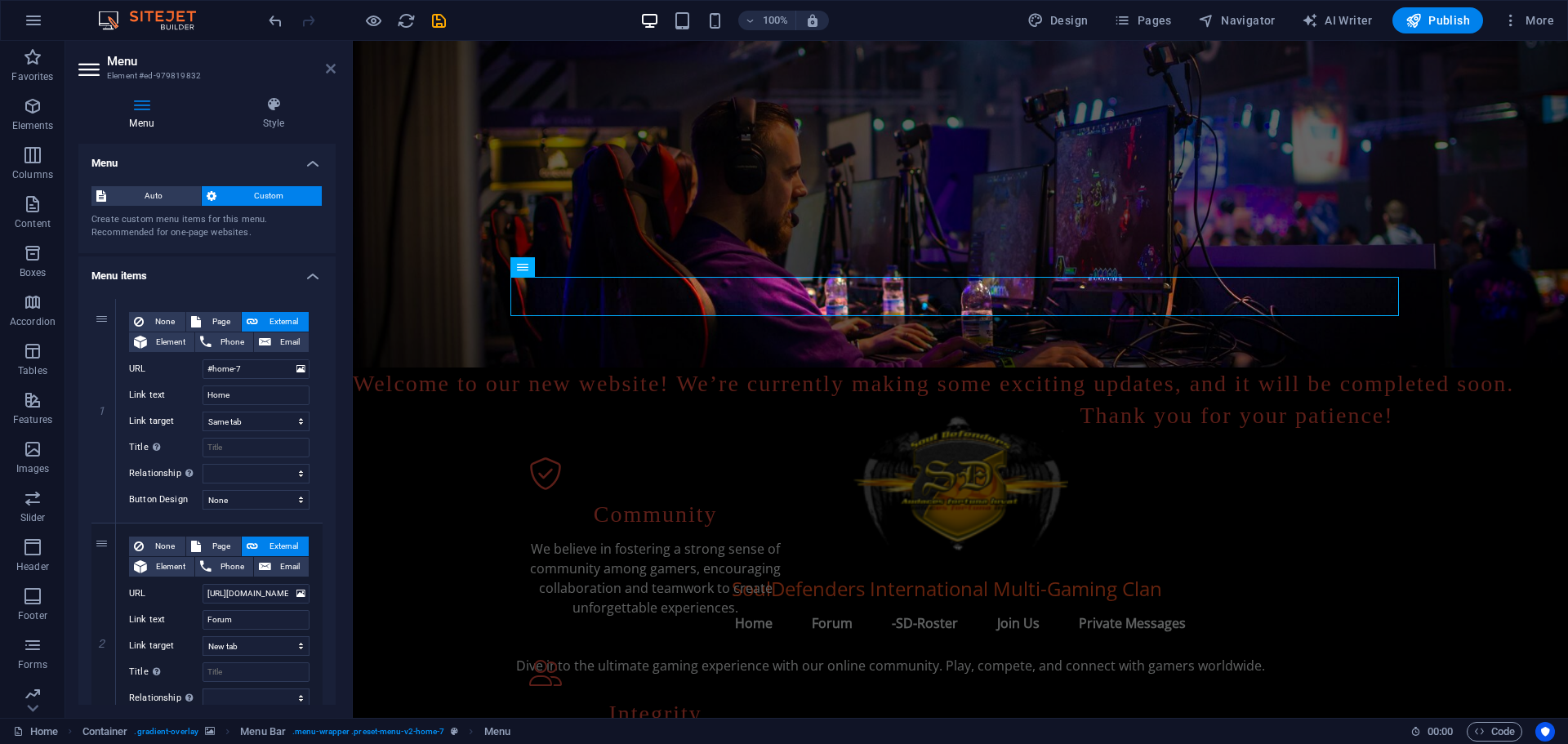
drag, startPoint x: 329, startPoint y: 68, endPoint x: 267, endPoint y: 29, distance: 73.2
click at [329, 68] on icon at bounding box center [330, 68] width 9 height 13
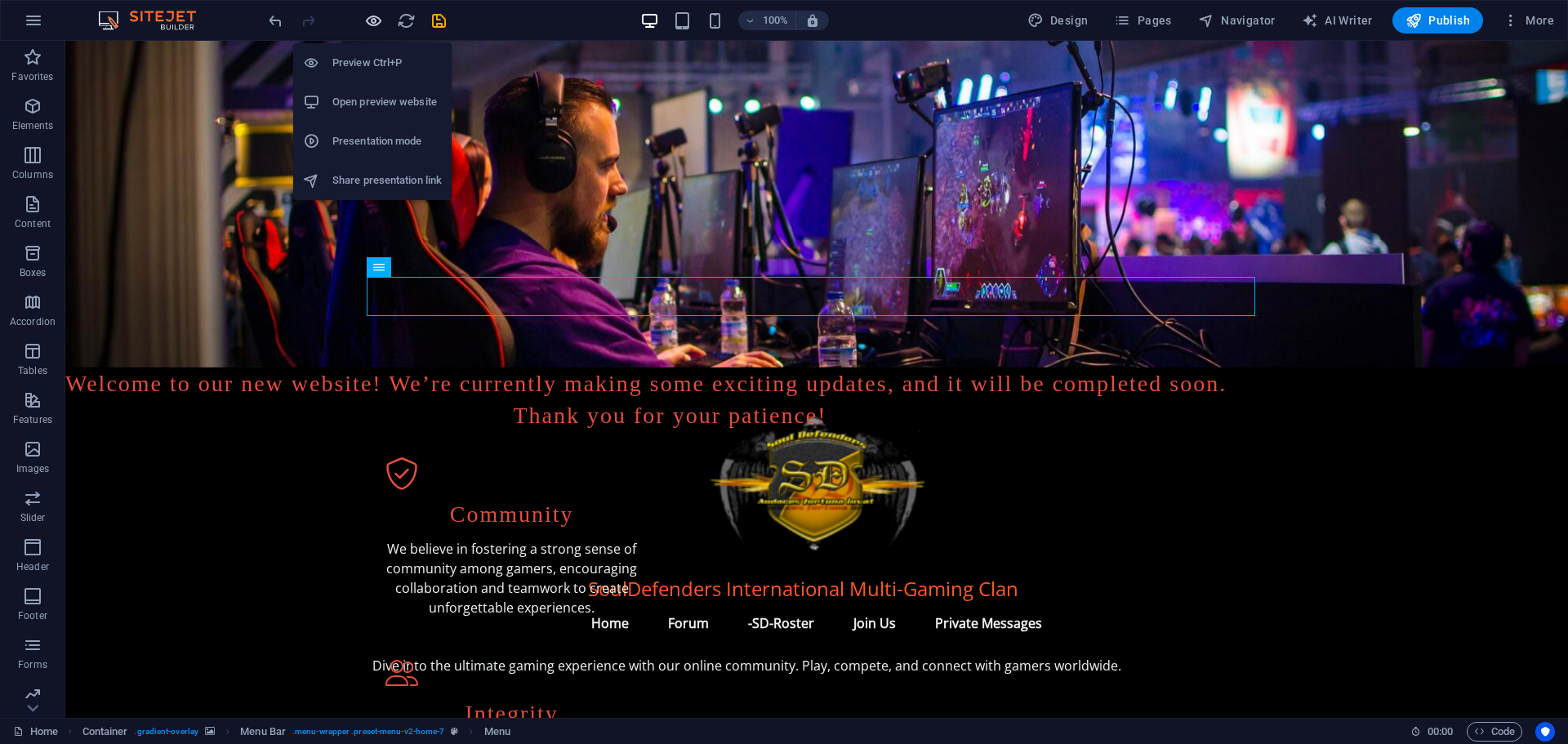
click at [374, 18] on icon "button" at bounding box center [373, 21] width 19 height 19
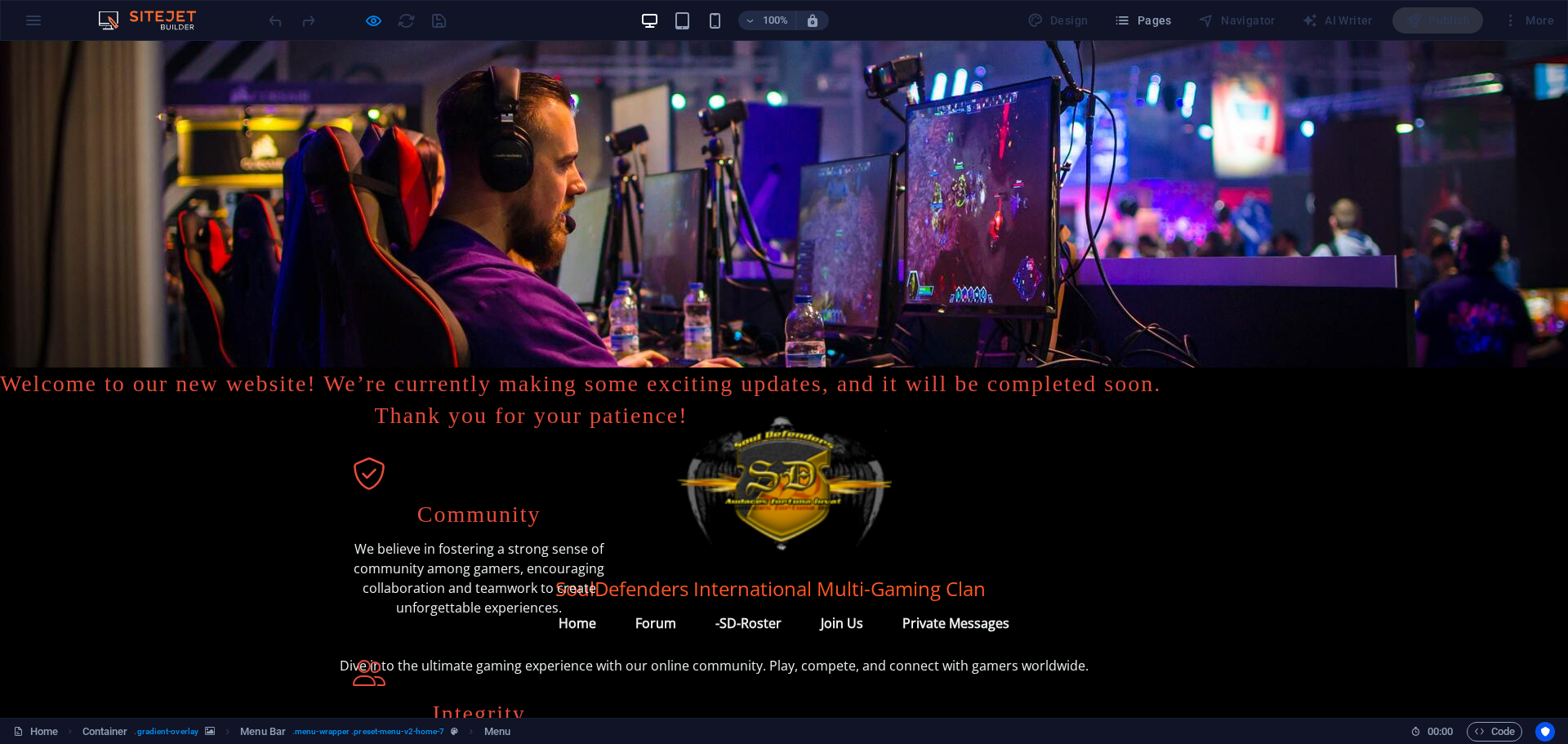
click at [746, 603] on link "-SD-Roster" at bounding box center [748, 622] width 92 height 39
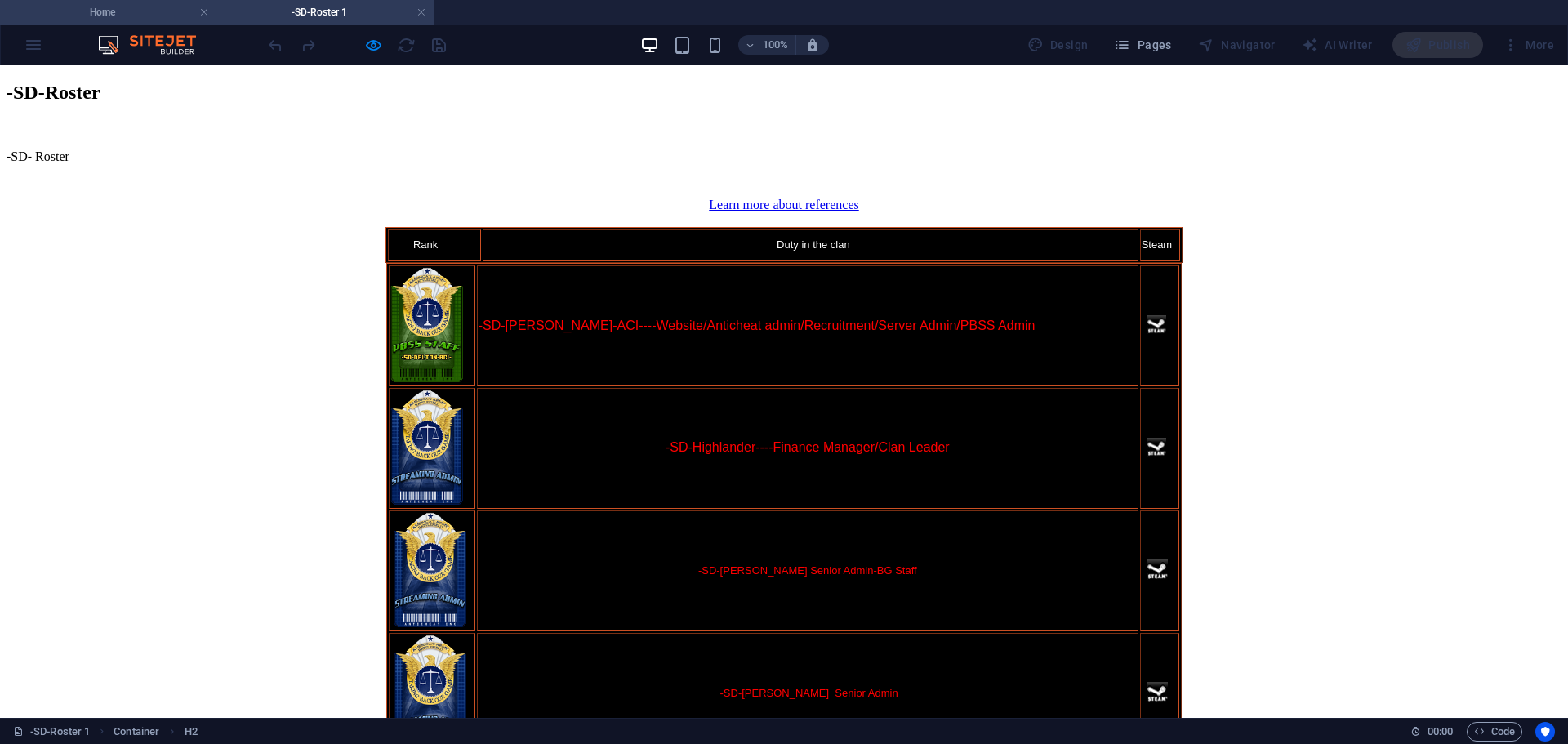
click at [141, 14] on h4 "Home" at bounding box center [109, 12] width 217 height 18
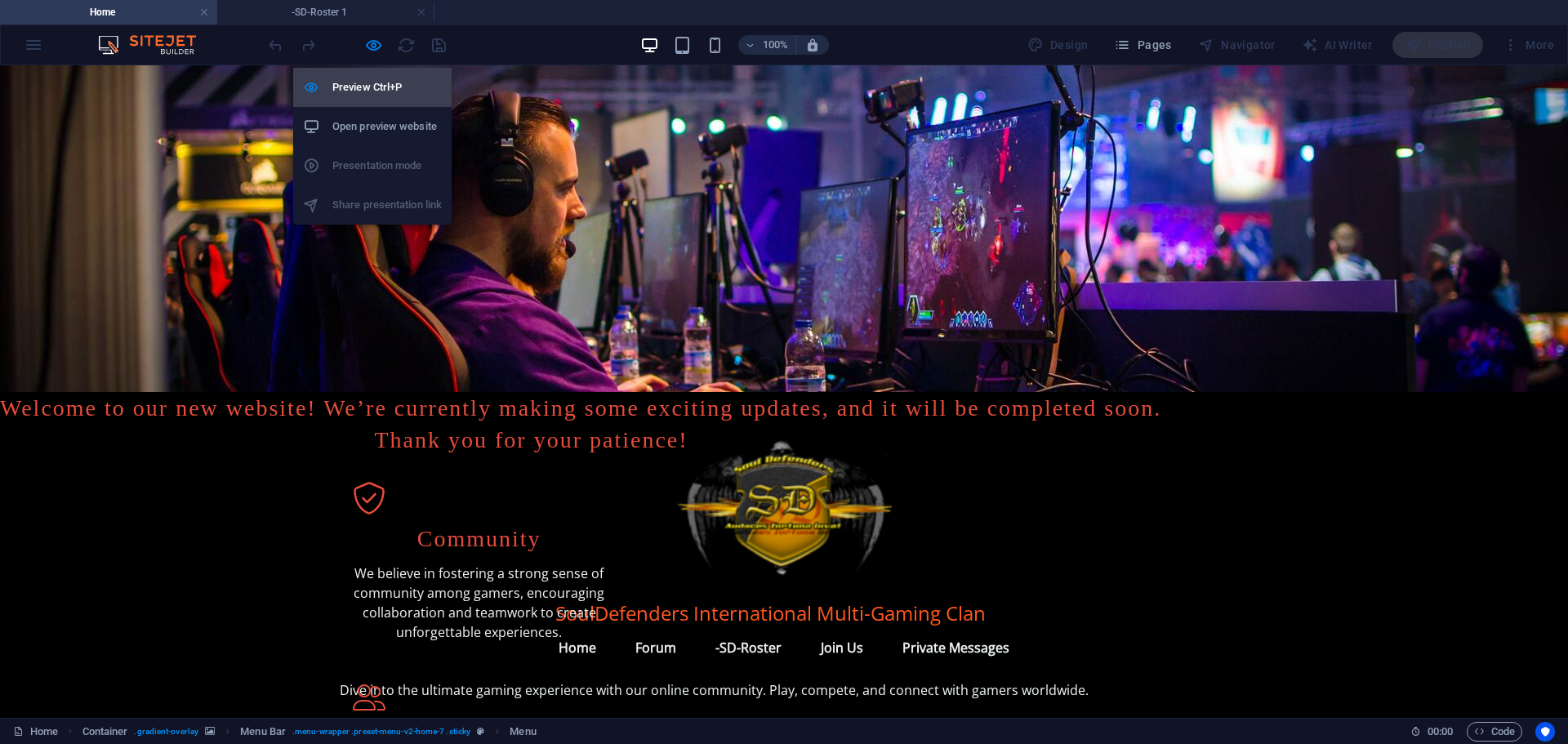
click at [372, 87] on h6 "Preview Ctrl+P" at bounding box center [386, 87] width 110 height 20
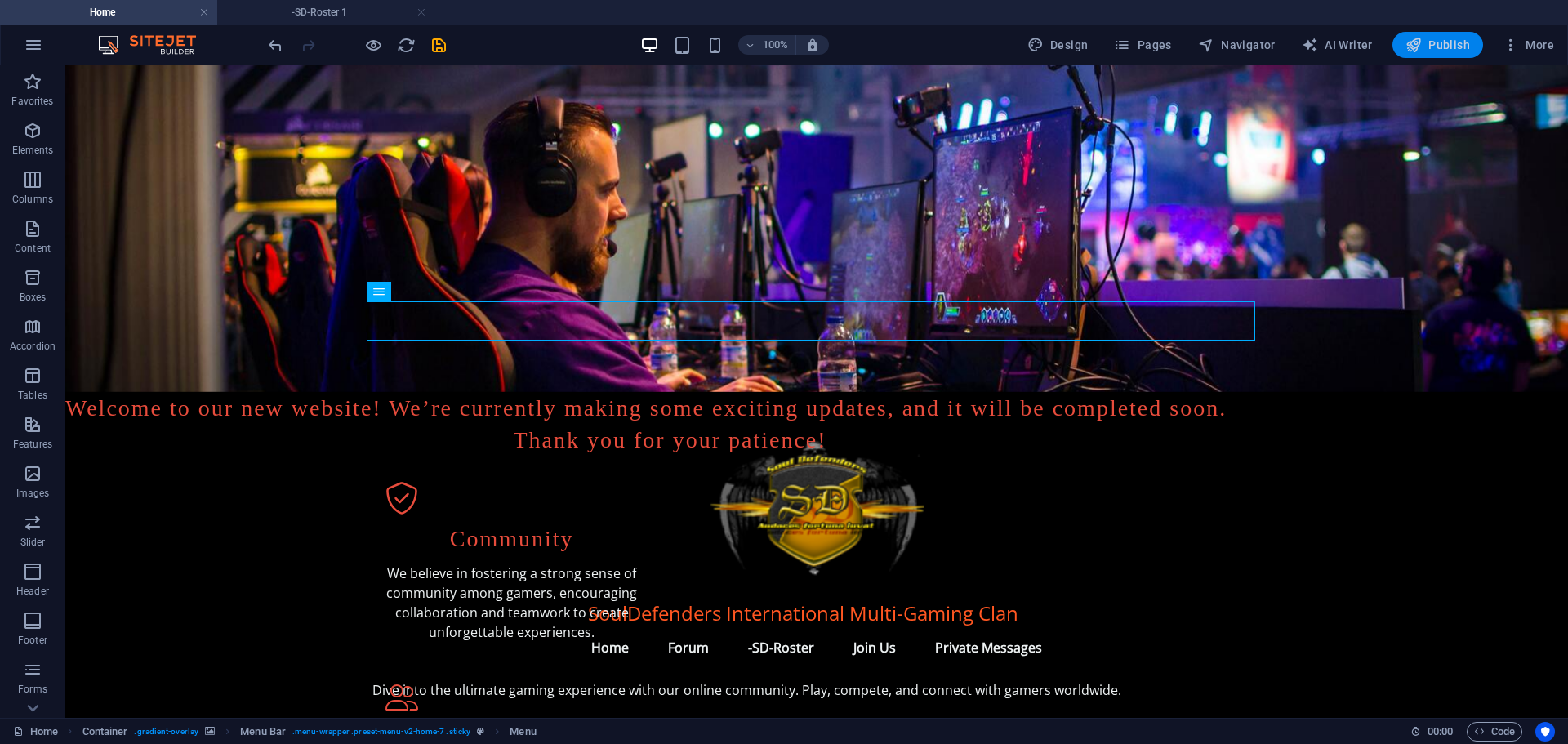
click at [1443, 44] on span "Publish" at bounding box center [1438, 45] width 65 height 16
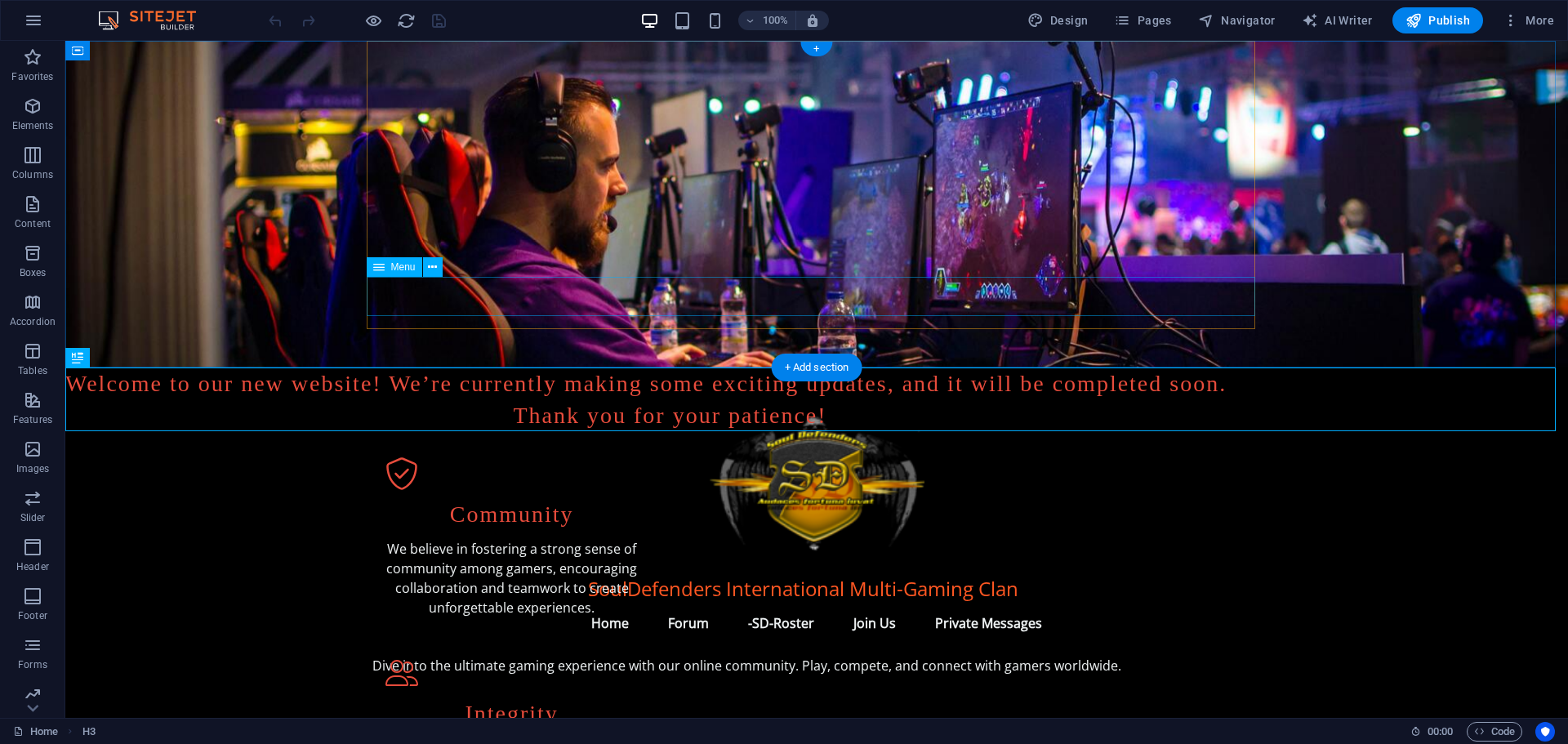
click at [664, 603] on nav "Home Forum -SD-Roster Join Us Private Messages" at bounding box center [817, 622] width 888 height 39
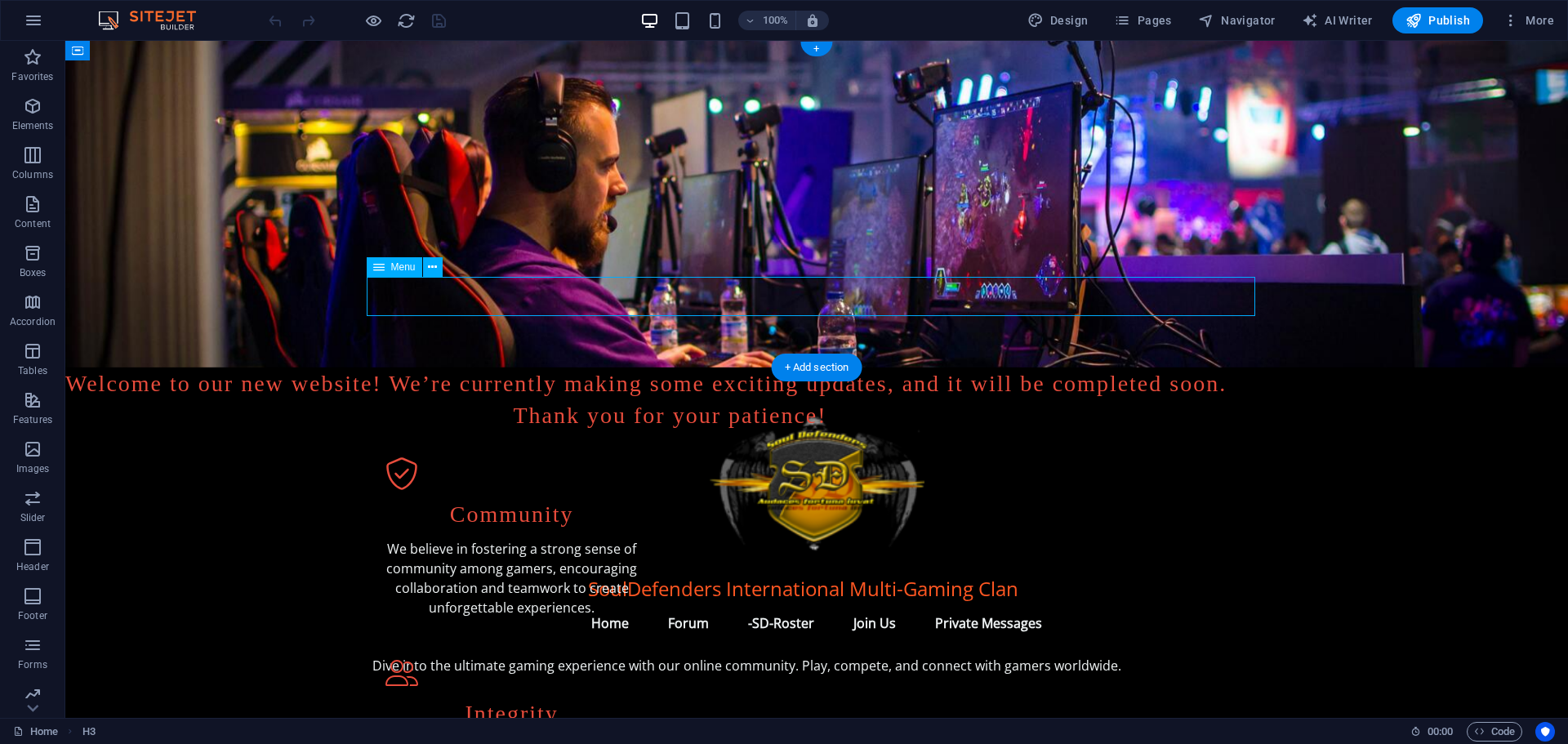
click at [664, 603] on nav "Home Forum -SD-Roster Join Us Private Messages" at bounding box center [817, 622] width 888 height 39
select select
select select "2"
select select
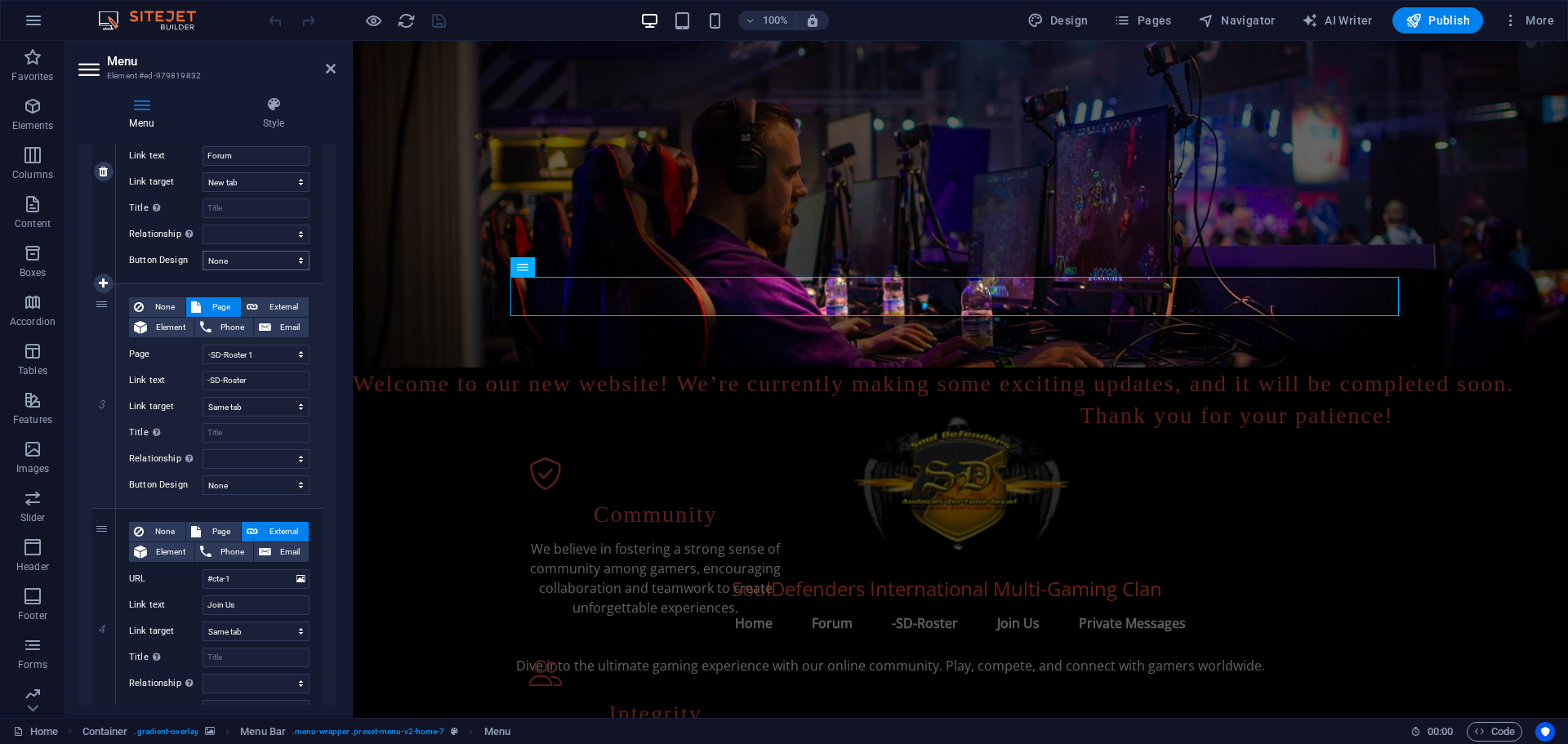
scroll to position [490, 0]
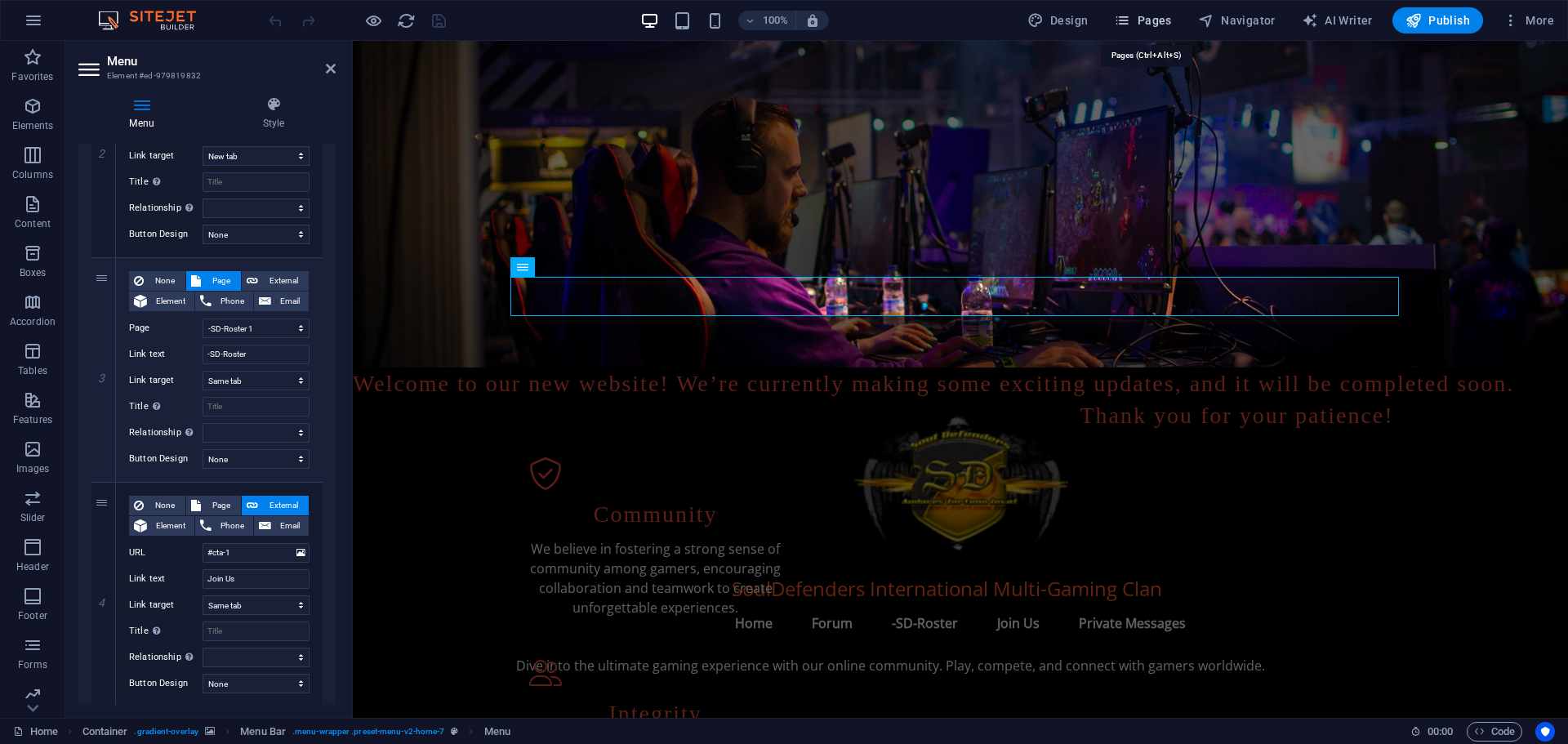
click at [1155, 23] on span "Pages" at bounding box center [1143, 20] width 57 height 16
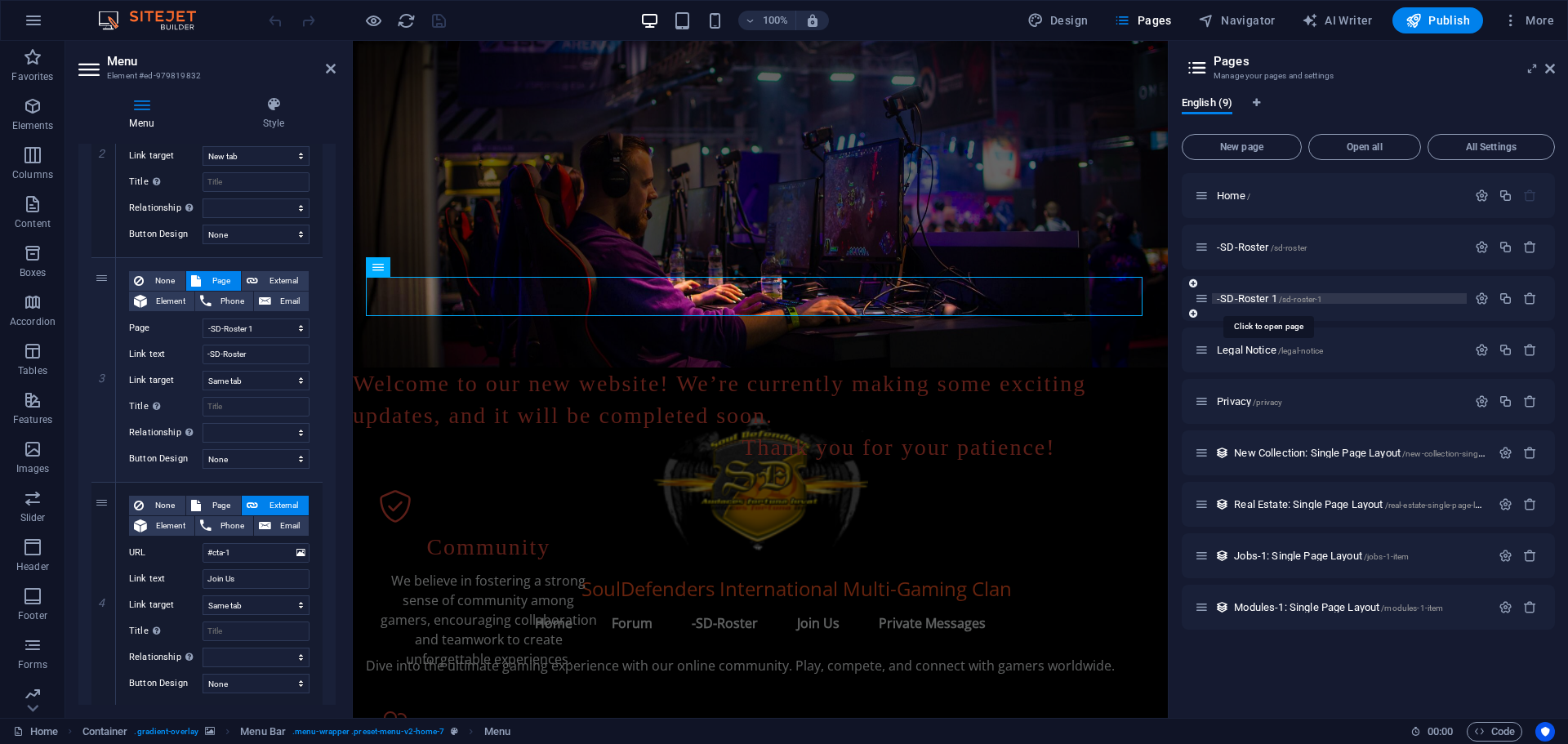
click at [1244, 294] on span "-SD-Roster 1 /sd-roster-1" at bounding box center [1270, 298] width 105 height 12
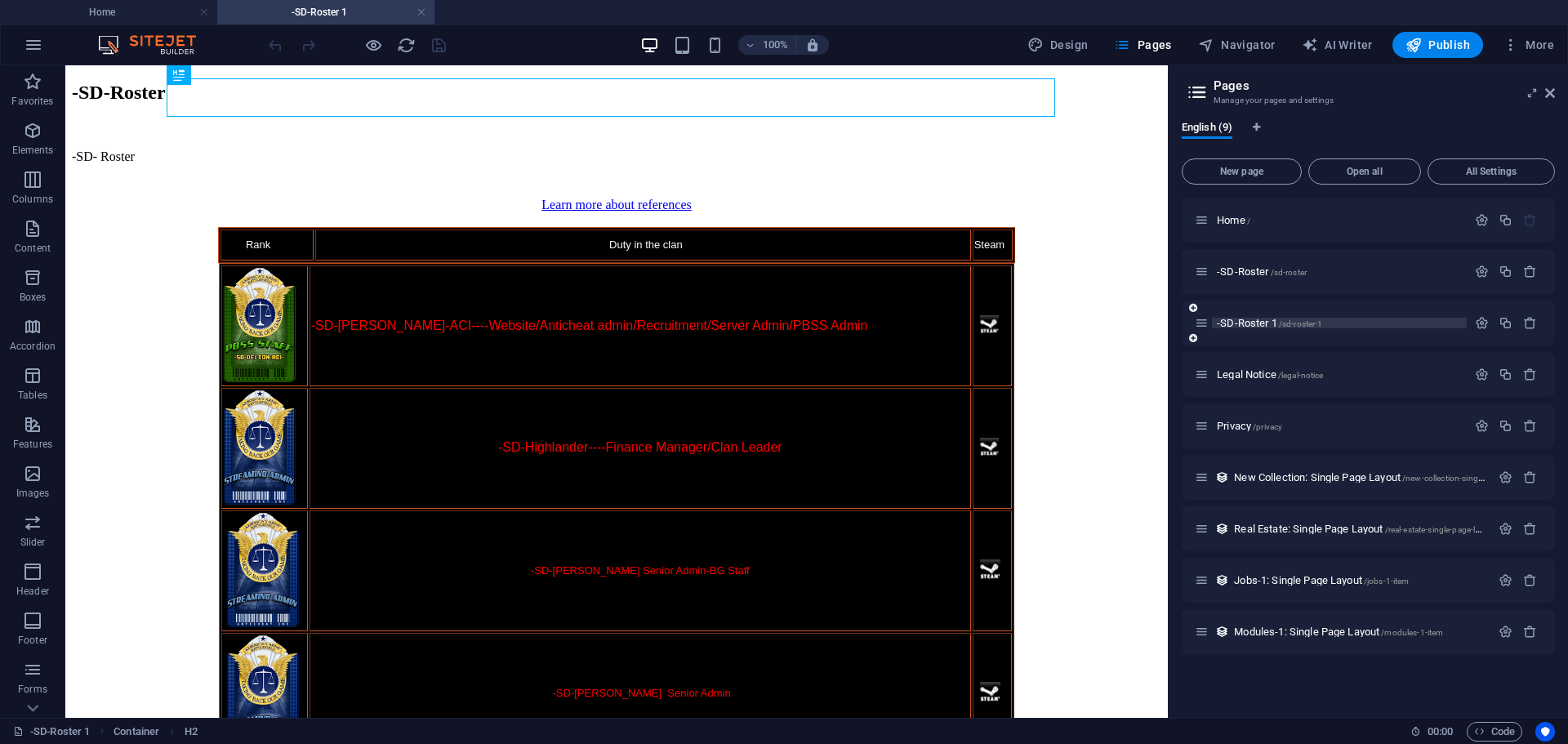
scroll to position [0, 0]
click at [674, 197] on div "Learn more about references" at bounding box center [616, 204] width 1089 height 15
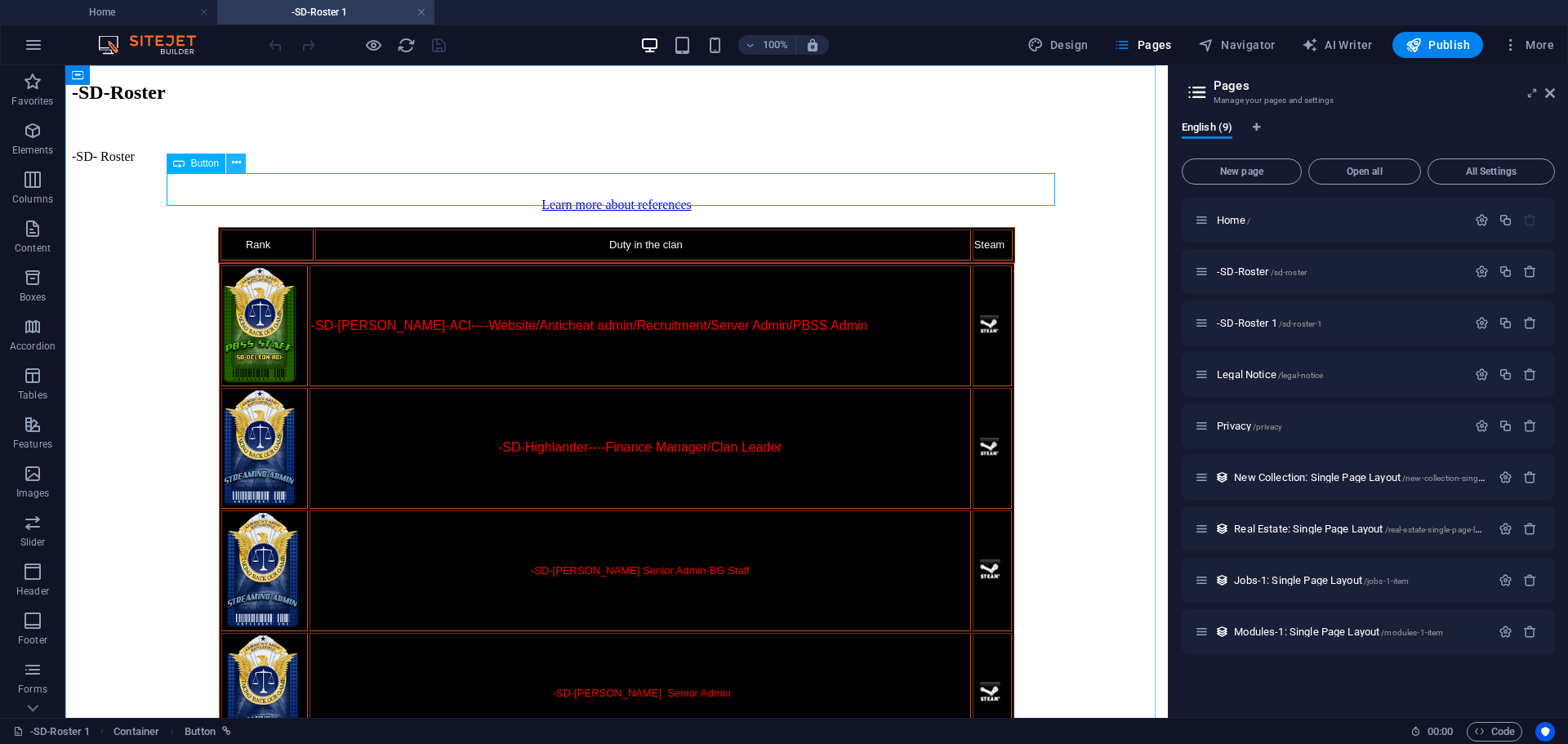
click at [236, 161] on icon at bounding box center [236, 163] width 9 height 17
click at [240, 142] on icon at bounding box center [239, 142] width 9 height 17
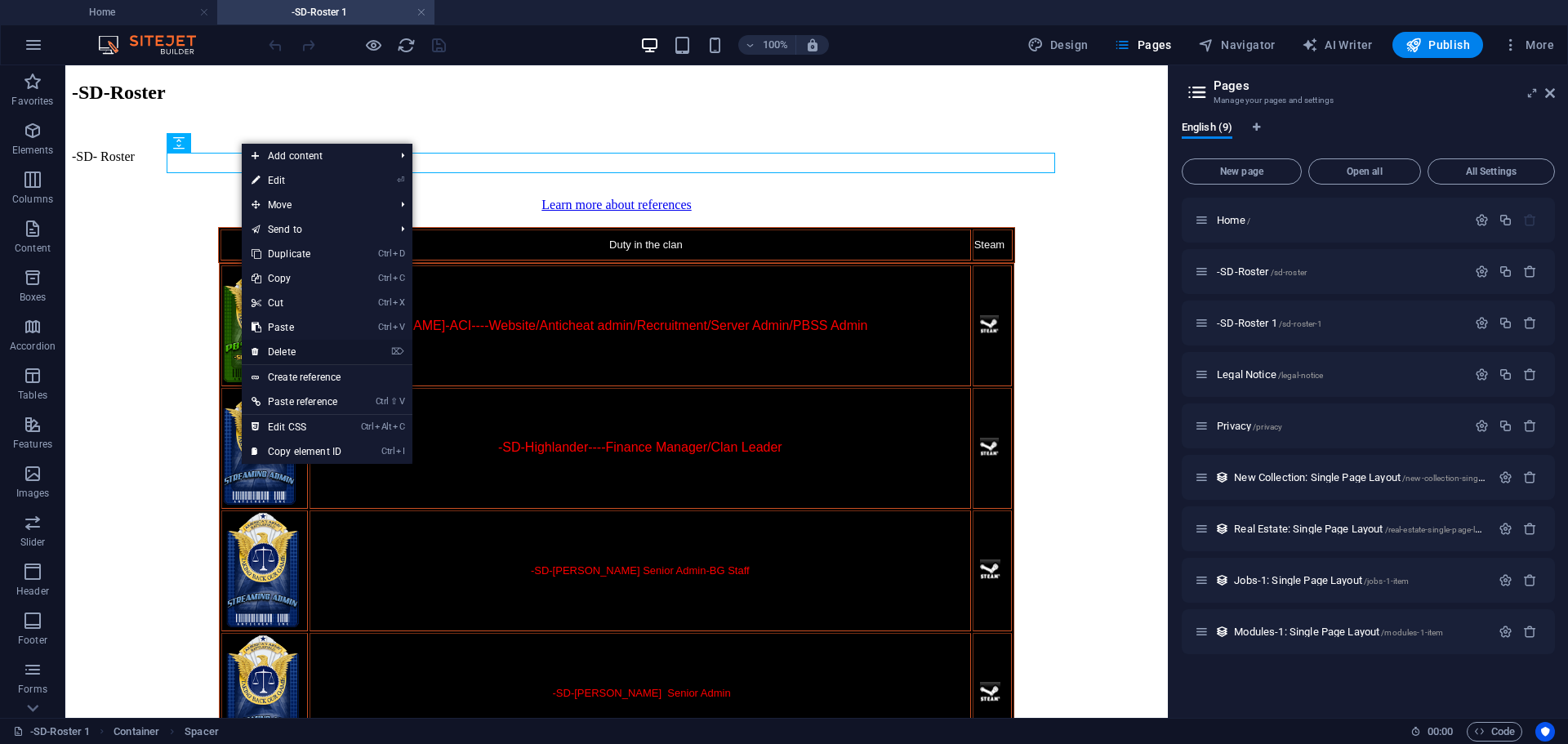
click at [298, 343] on link "⌦ Delete" at bounding box center [296, 352] width 110 height 24
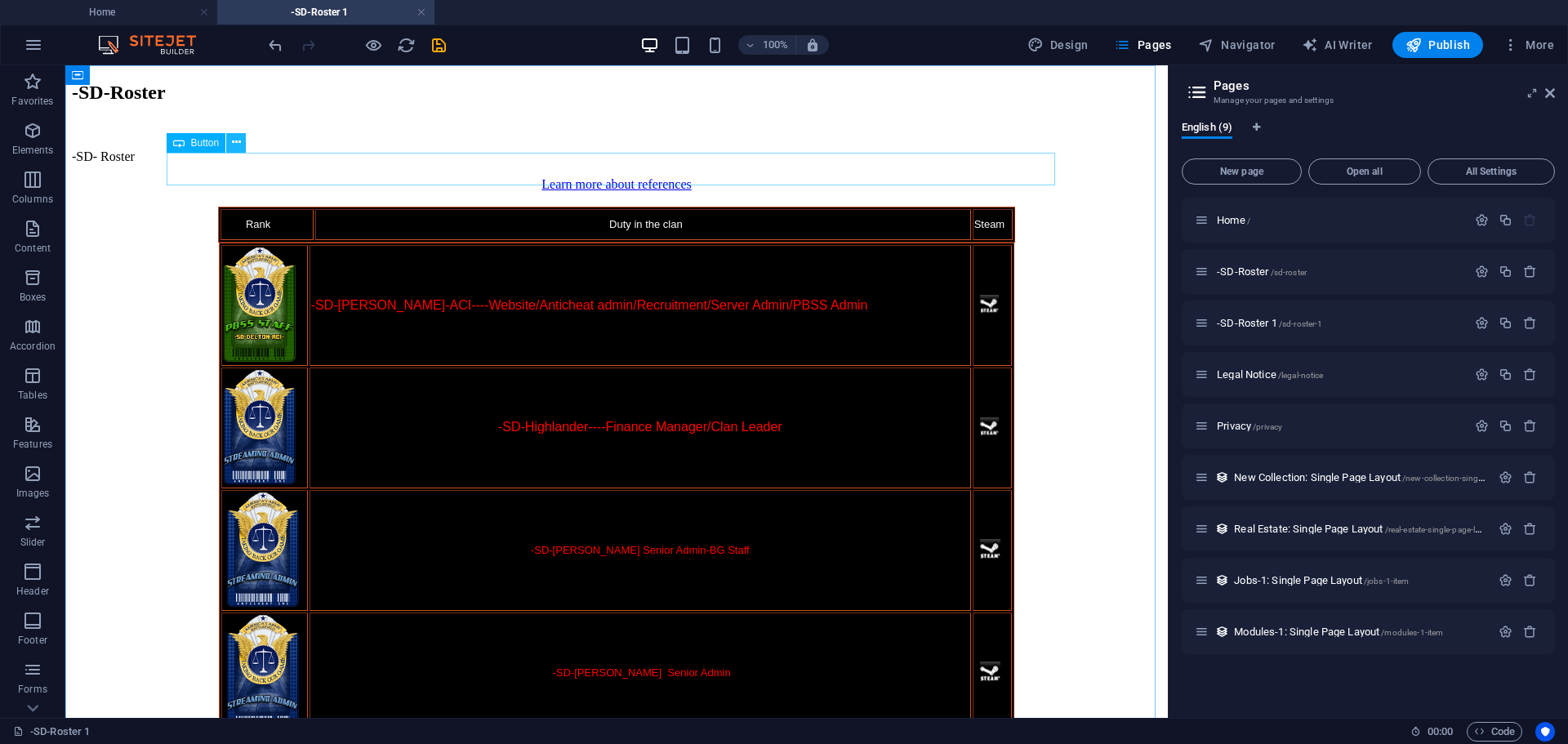
click at [236, 140] on icon at bounding box center [236, 142] width 9 height 17
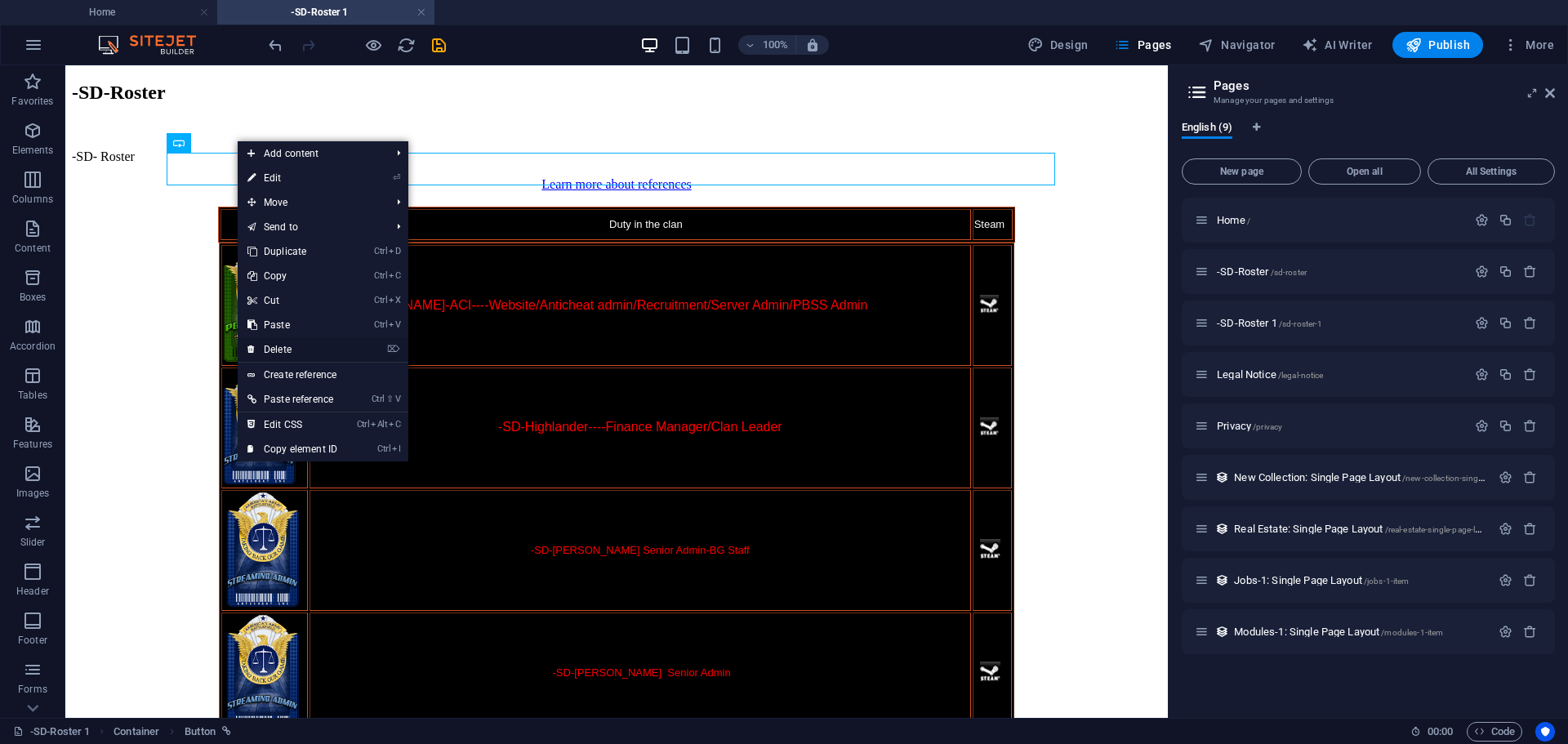
click at [286, 341] on link "⌦ Delete" at bounding box center [292, 349] width 110 height 24
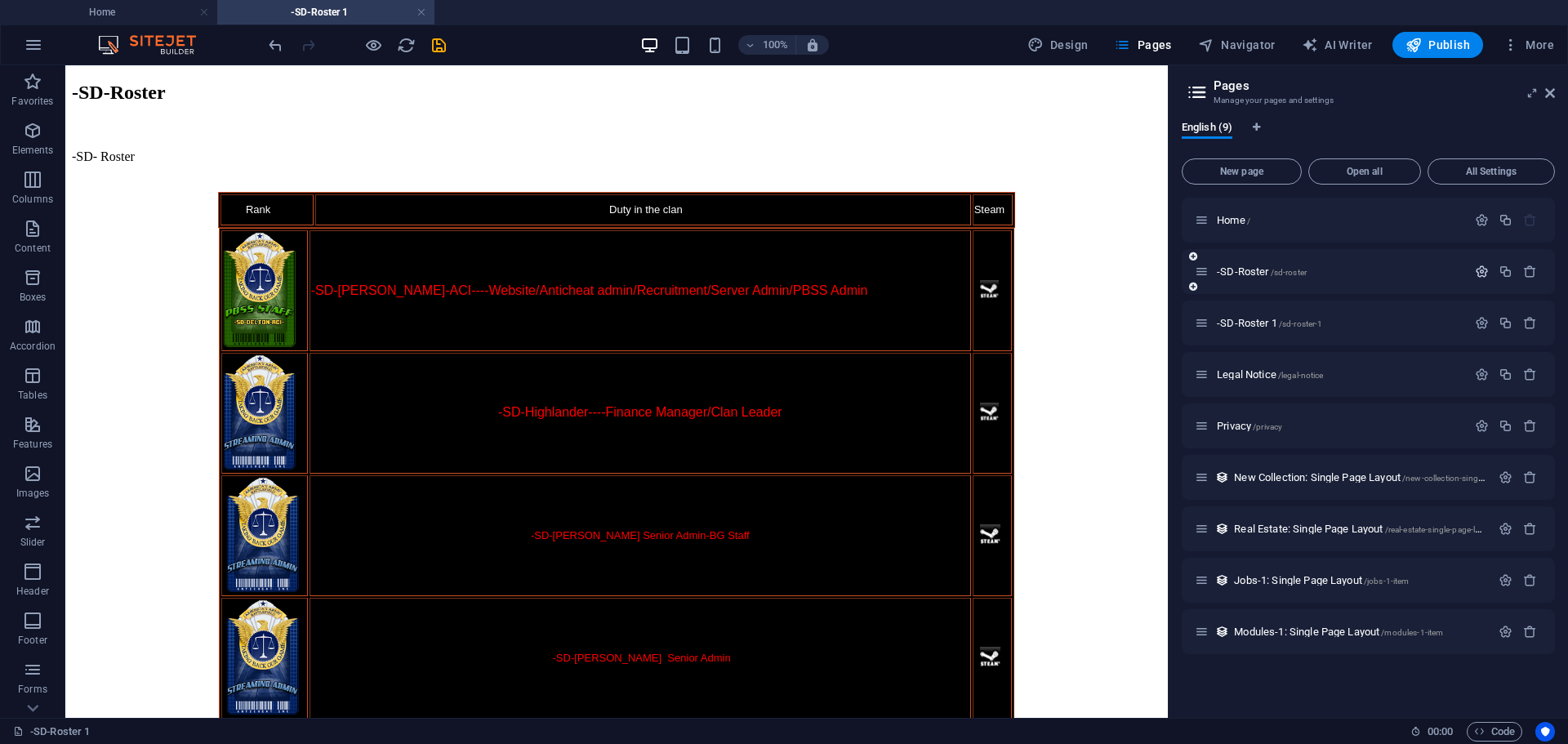
click at [1482, 266] on icon "button" at bounding box center [1482, 272] width 14 height 14
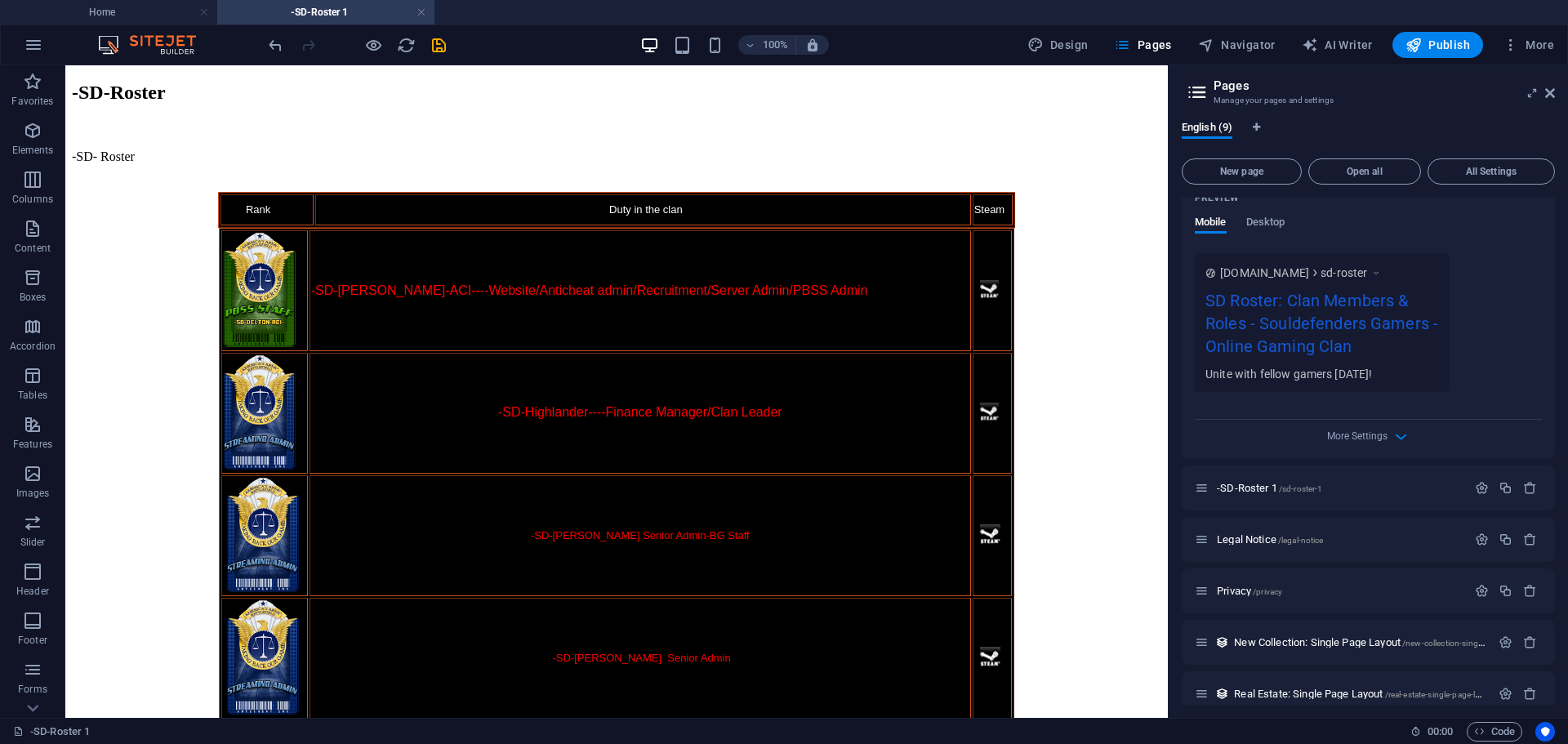
scroll to position [490, 0]
click at [1477, 484] on icon "button" at bounding box center [1482, 487] width 14 height 14
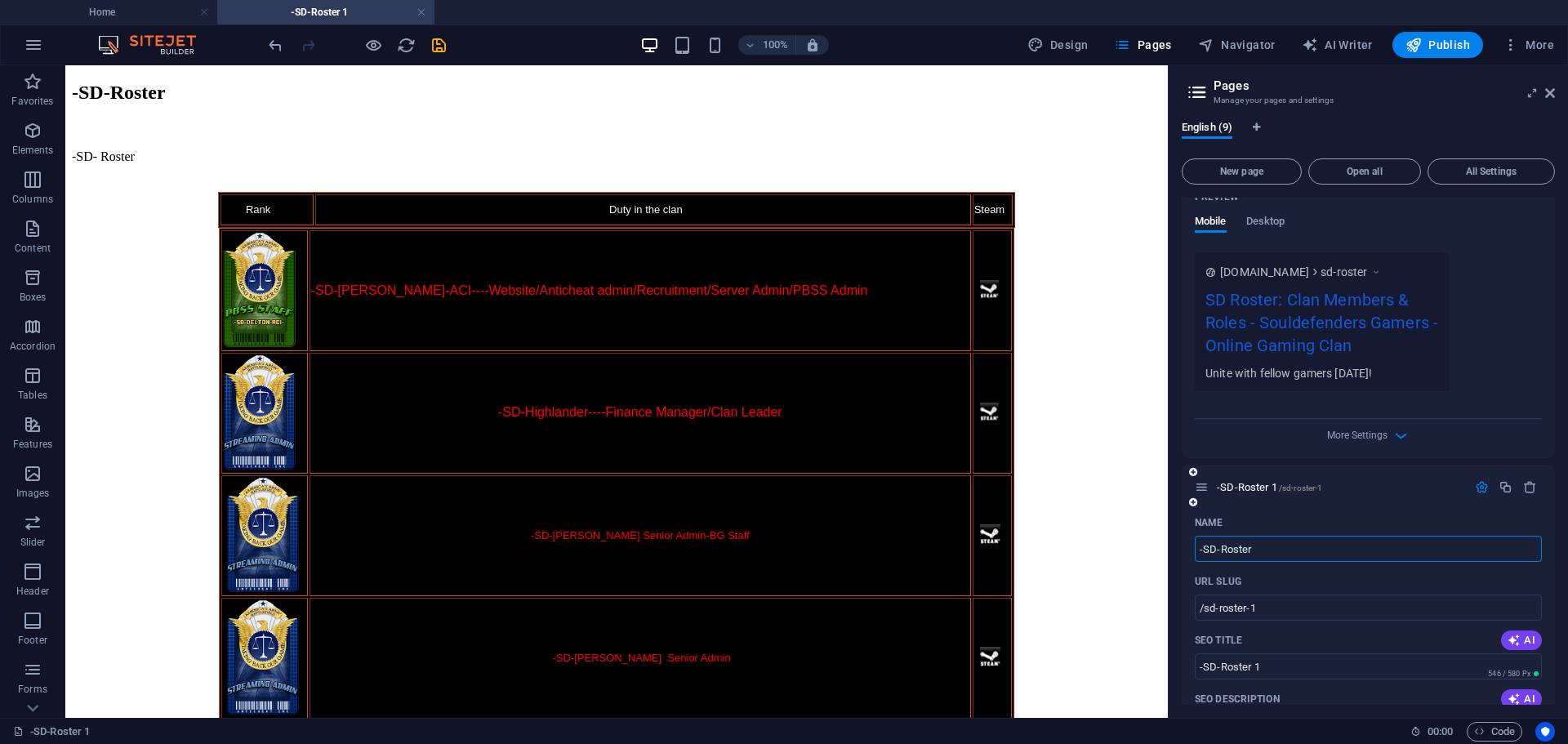
type input "-SD-Roster"
type input "/sd-roster-9"
type input "-SD-Roster"
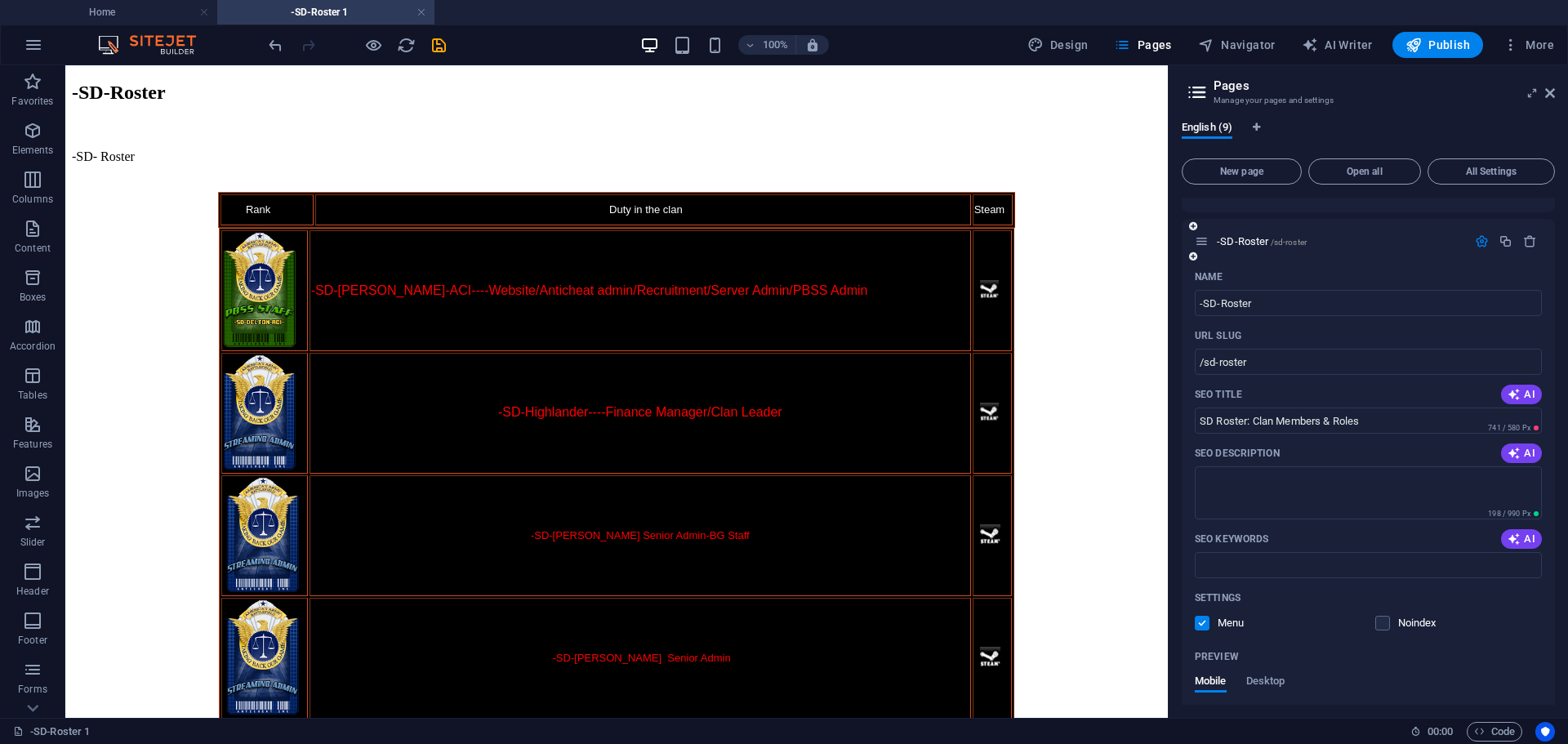
scroll to position [0, 0]
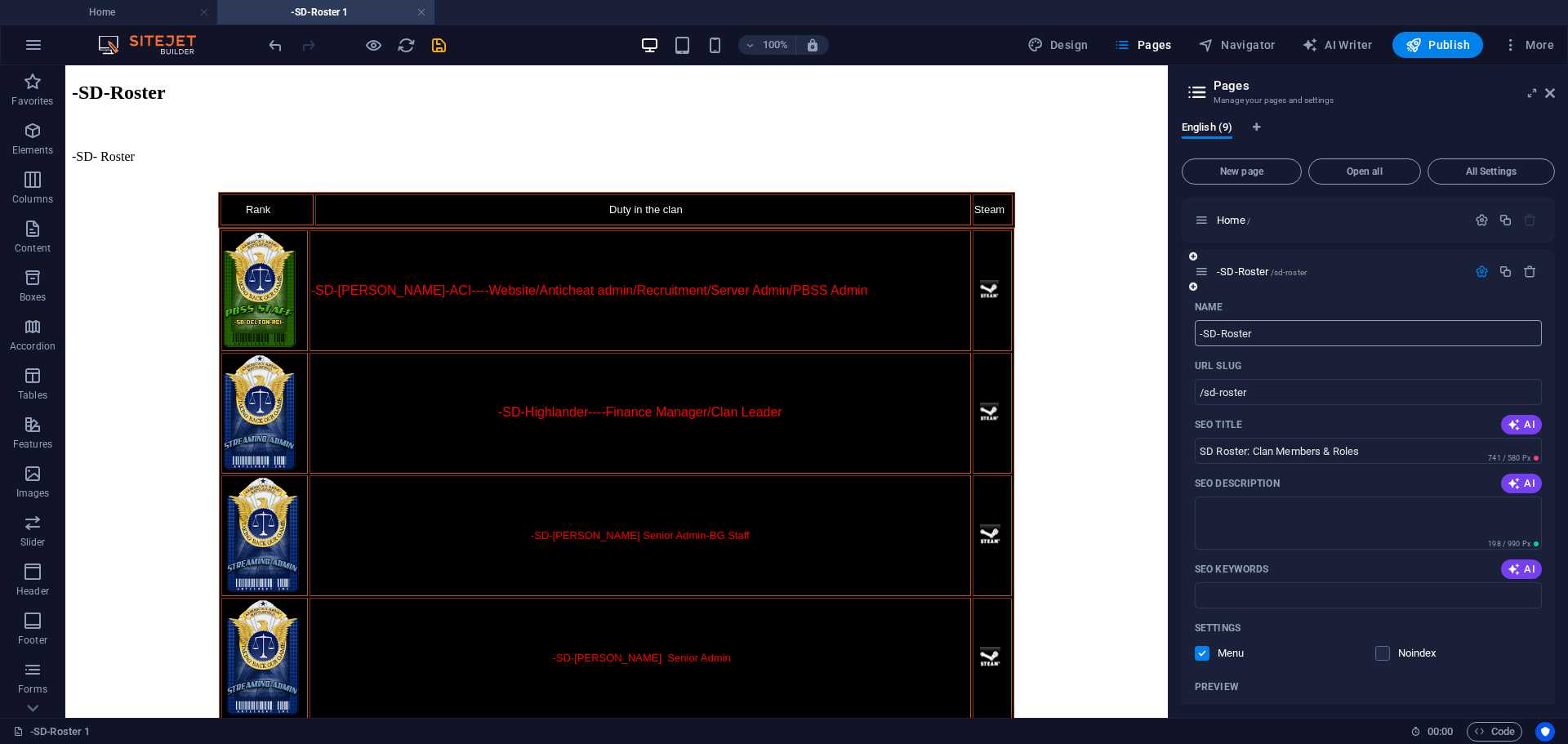
type input "-SD-Roster"
click at [1261, 331] on input "-SD-Roster" at bounding box center [1368, 333] width 347 height 26
type input "-SD-Roster1"
type input "/sd-roster1"
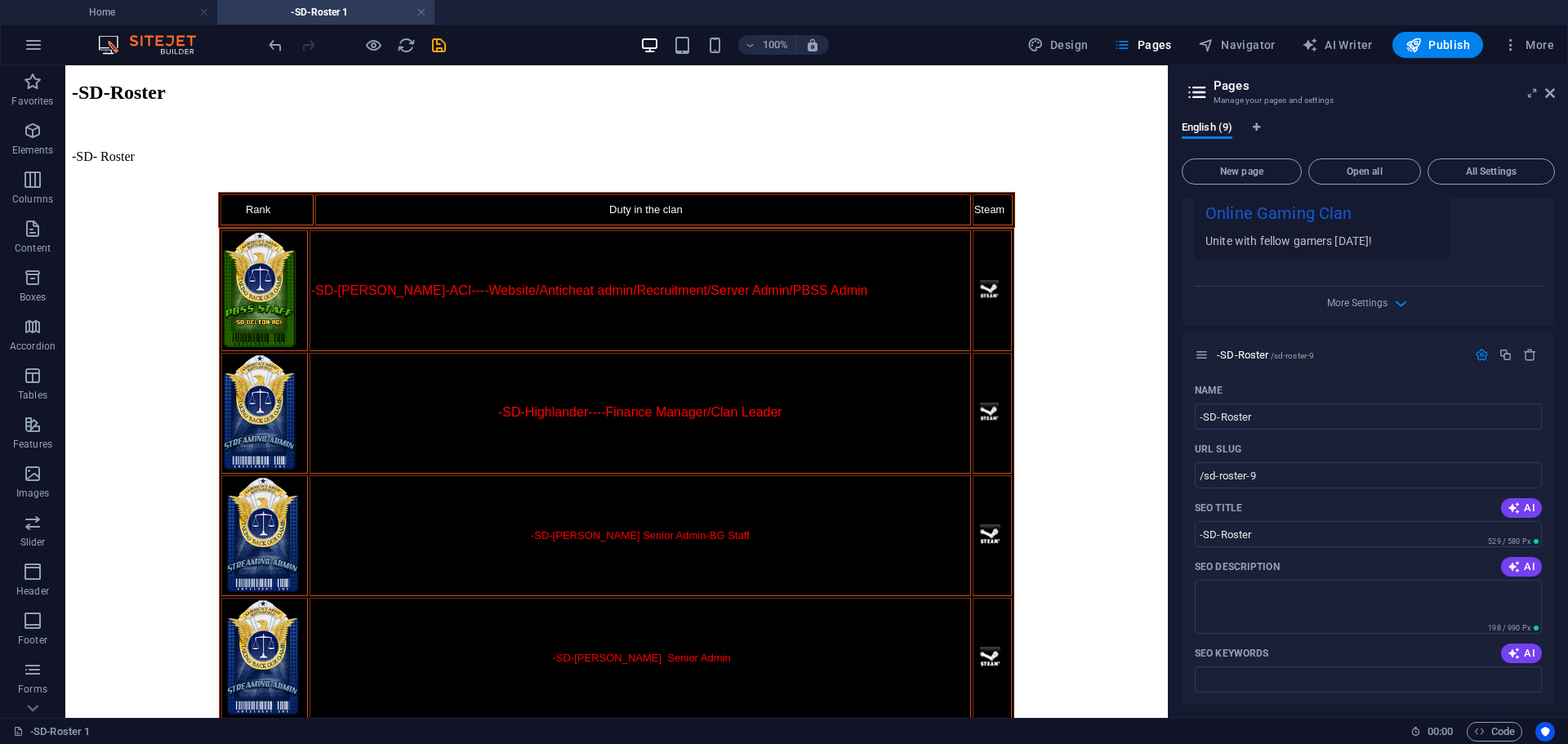
scroll to position [735, 0]
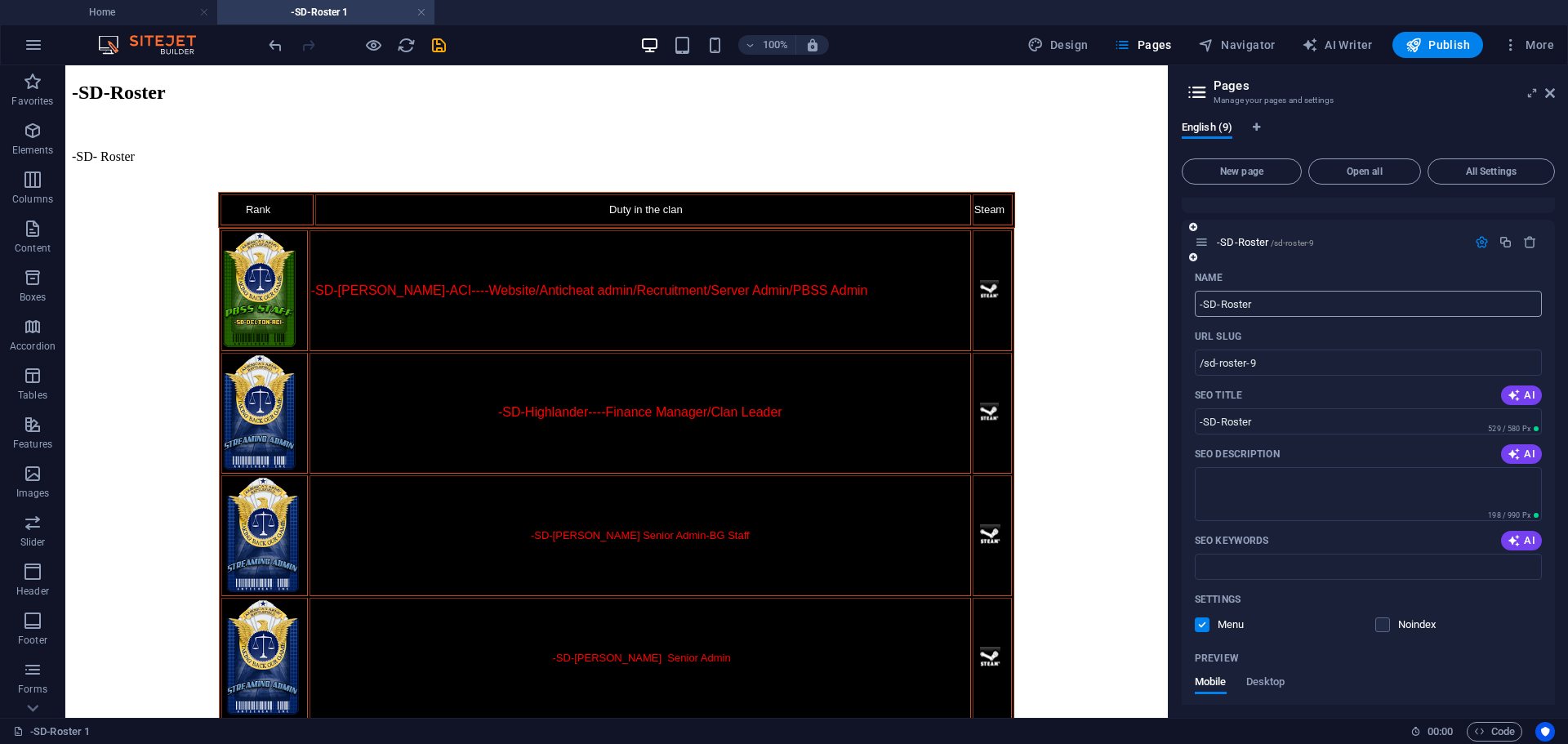
type input "-SD-Roster1"
click at [1240, 302] on input "-SD-Roster" at bounding box center [1368, 303] width 347 height 26
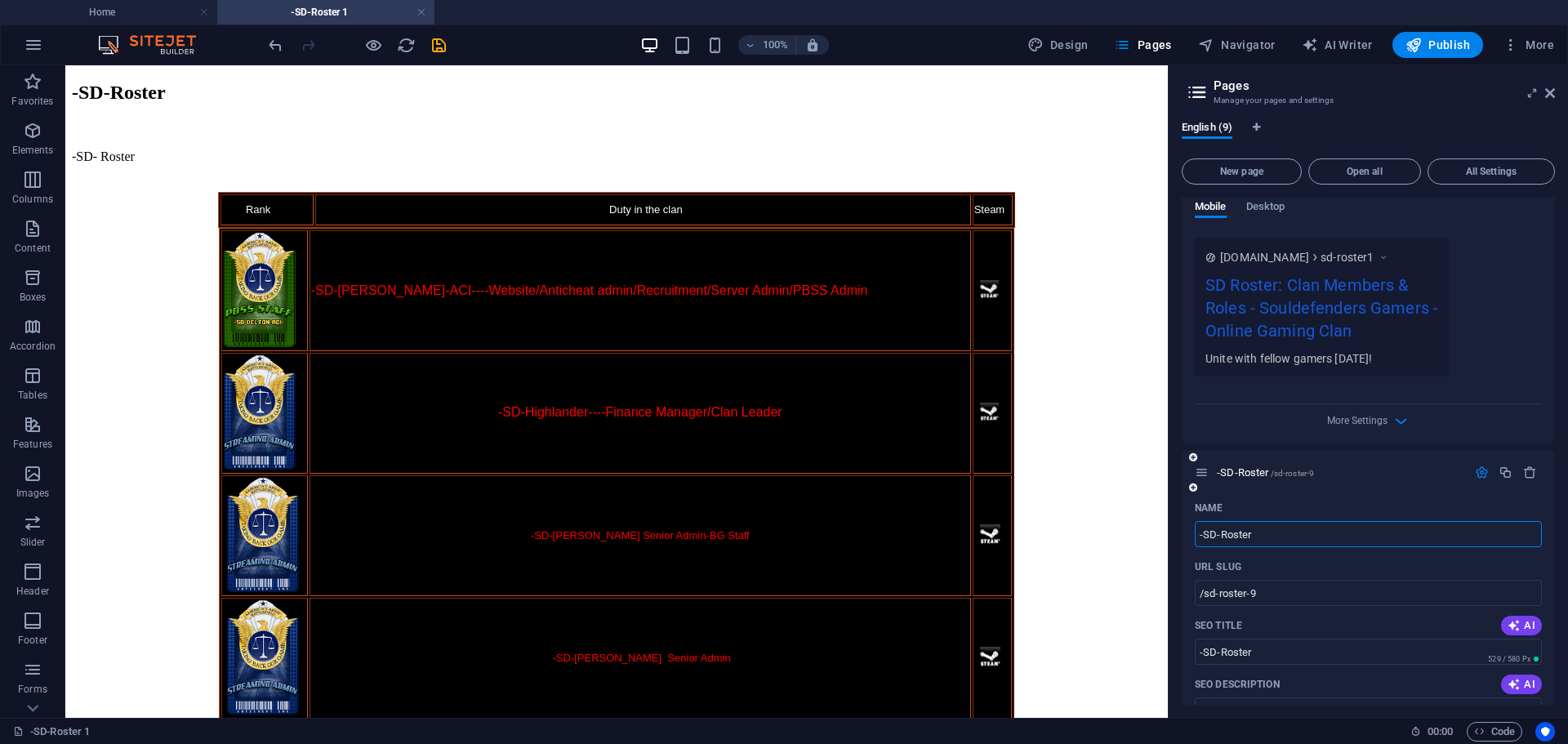
scroll to position [408, 0]
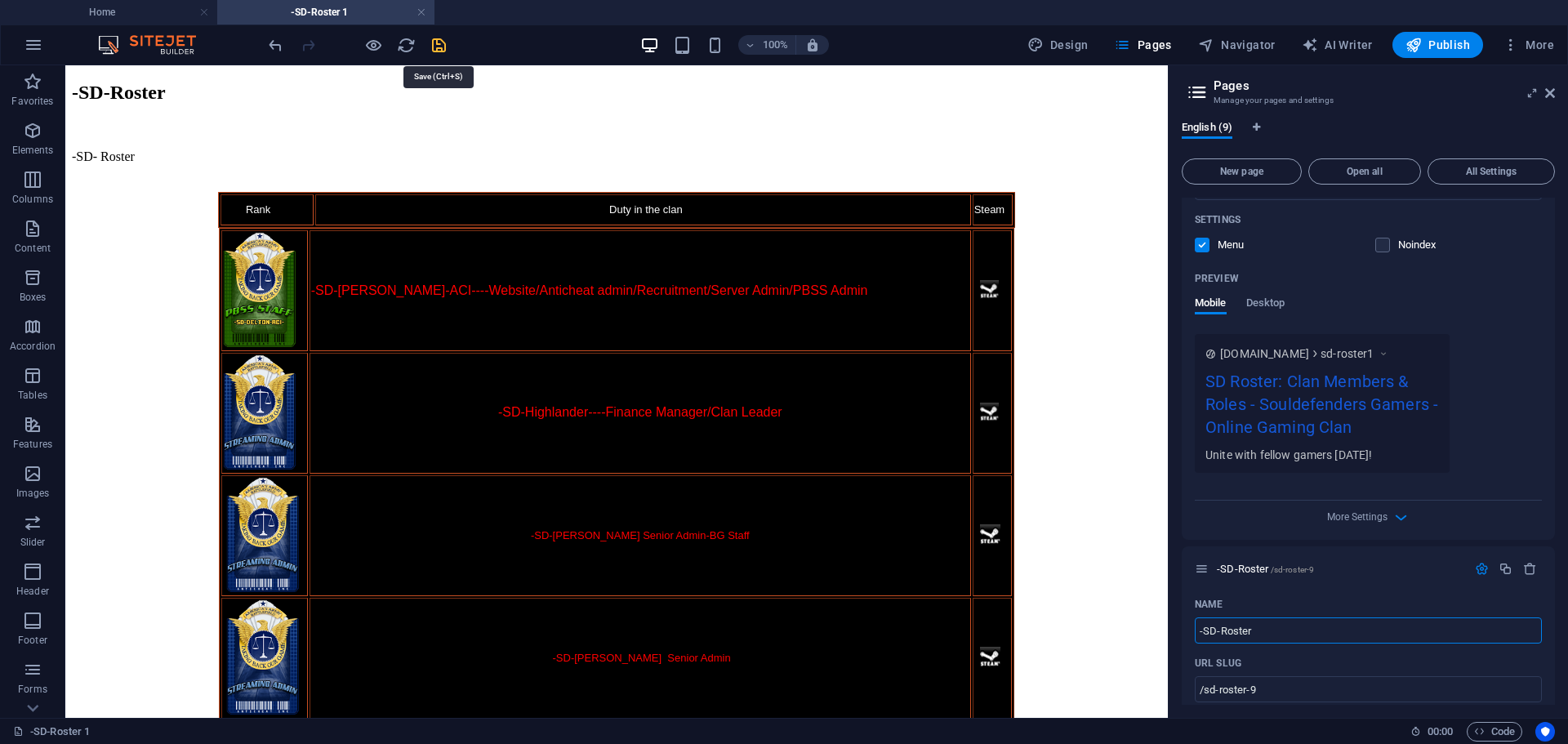
click at [439, 40] on icon "save" at bounding box center [439, 46] width 19 height 19
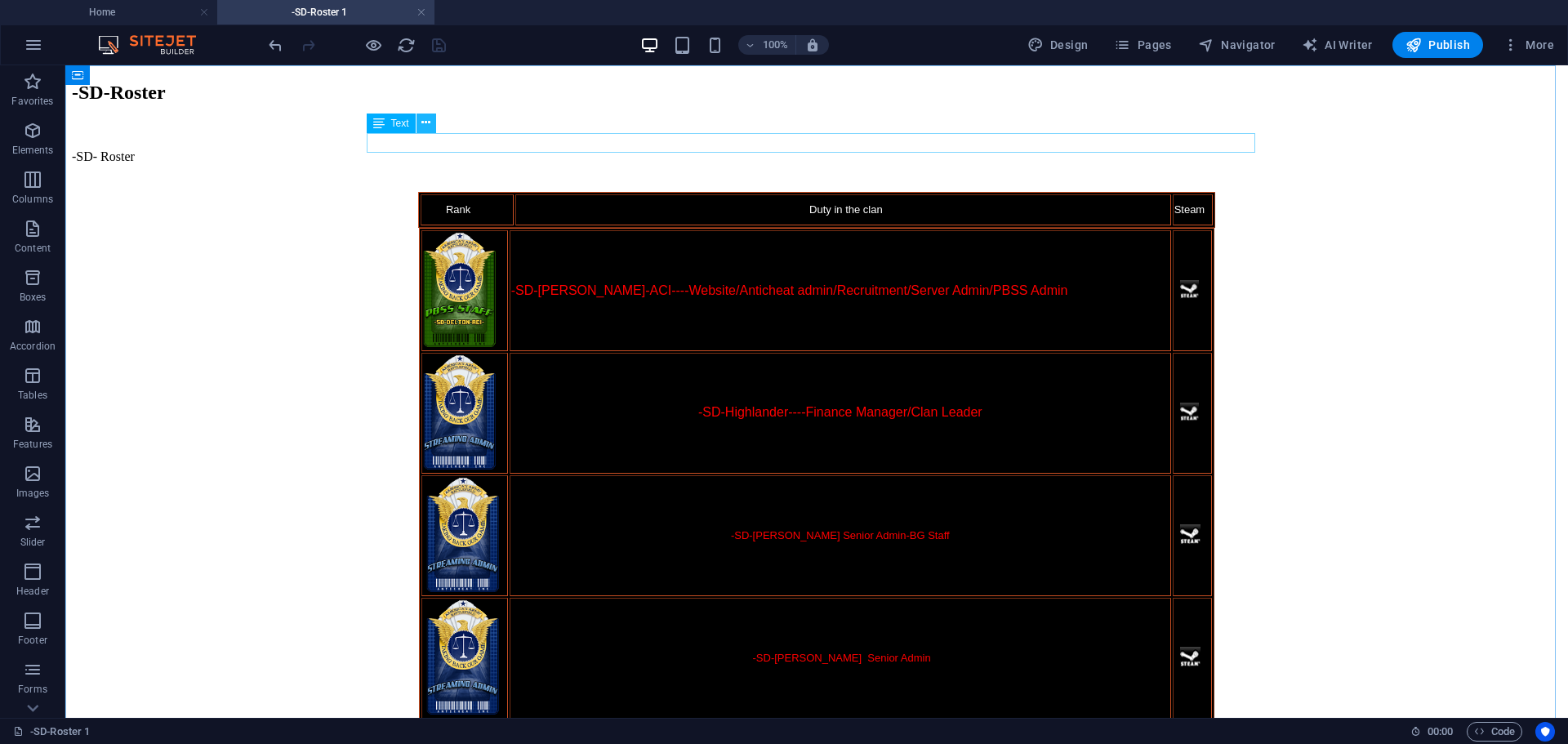
click at [425, 117] on icon at bounding box center [426, 123] width 9 height 17
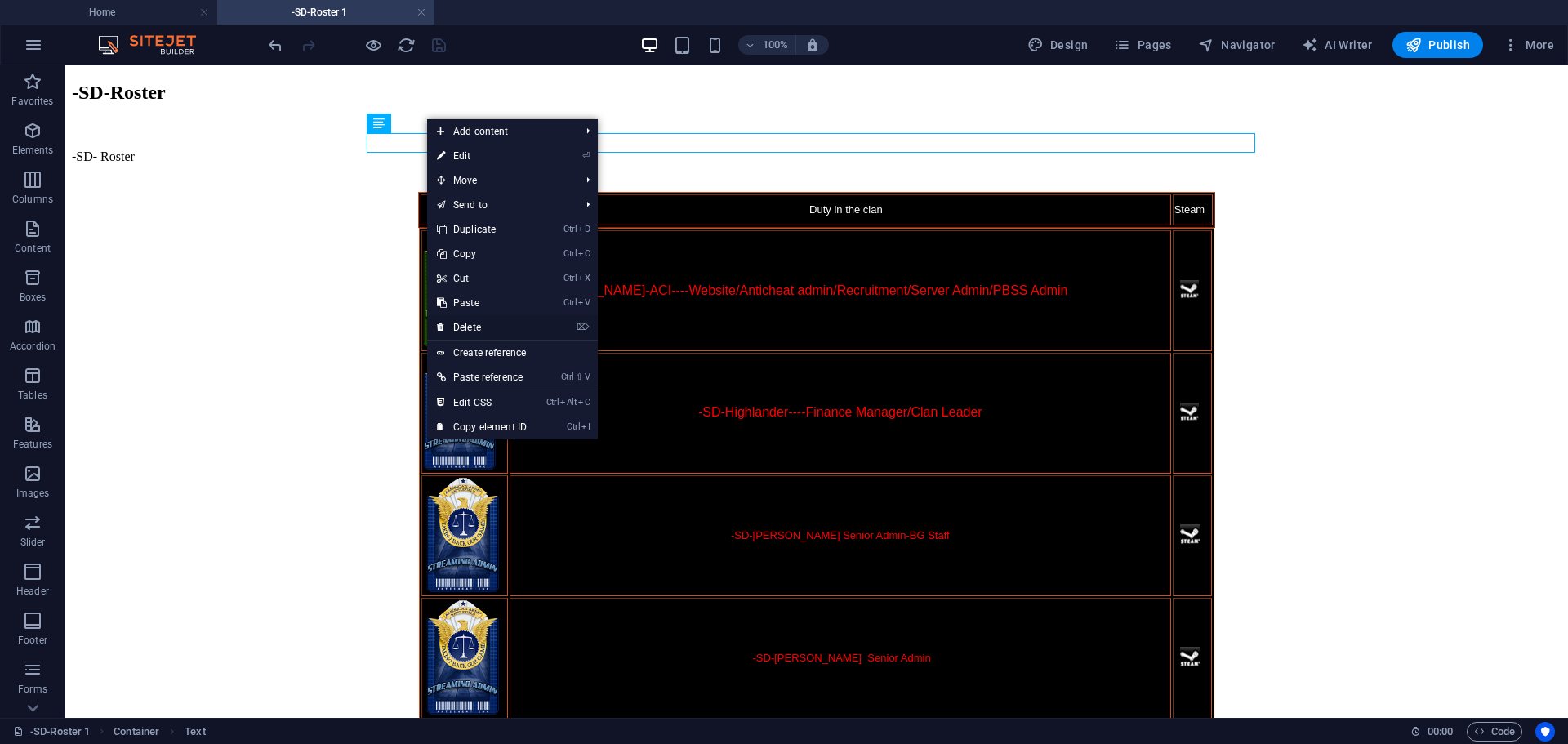
click at [475, 324] on link "⌦ Delete" at bounding box center [481, 327] width 110 height 24
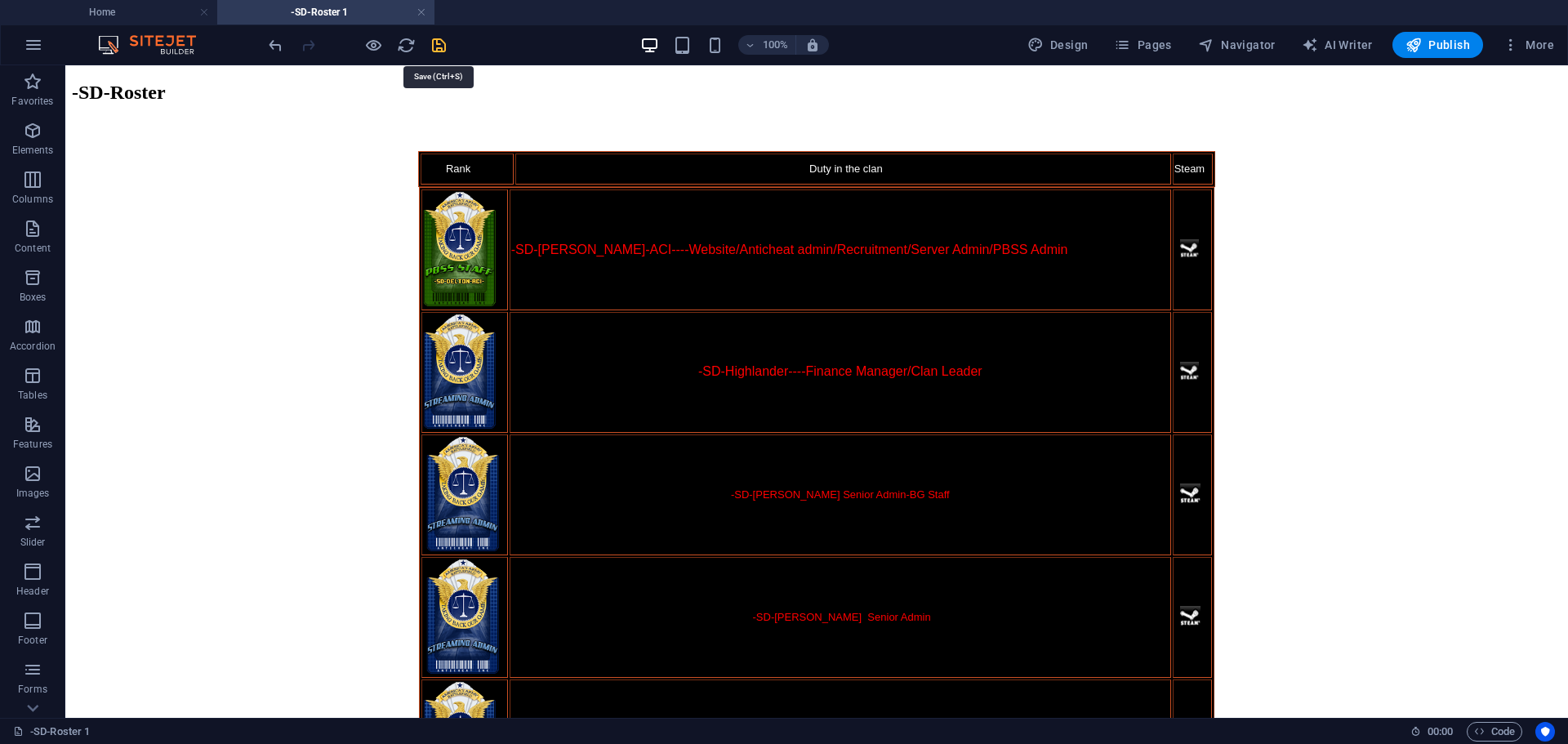
click at [442, 43] on icon "save" at bounding box center [439, 46] width 19 height 19
click at [129, 11] on h4 "Home" at bounding box center [109, 12] width 217 height 18
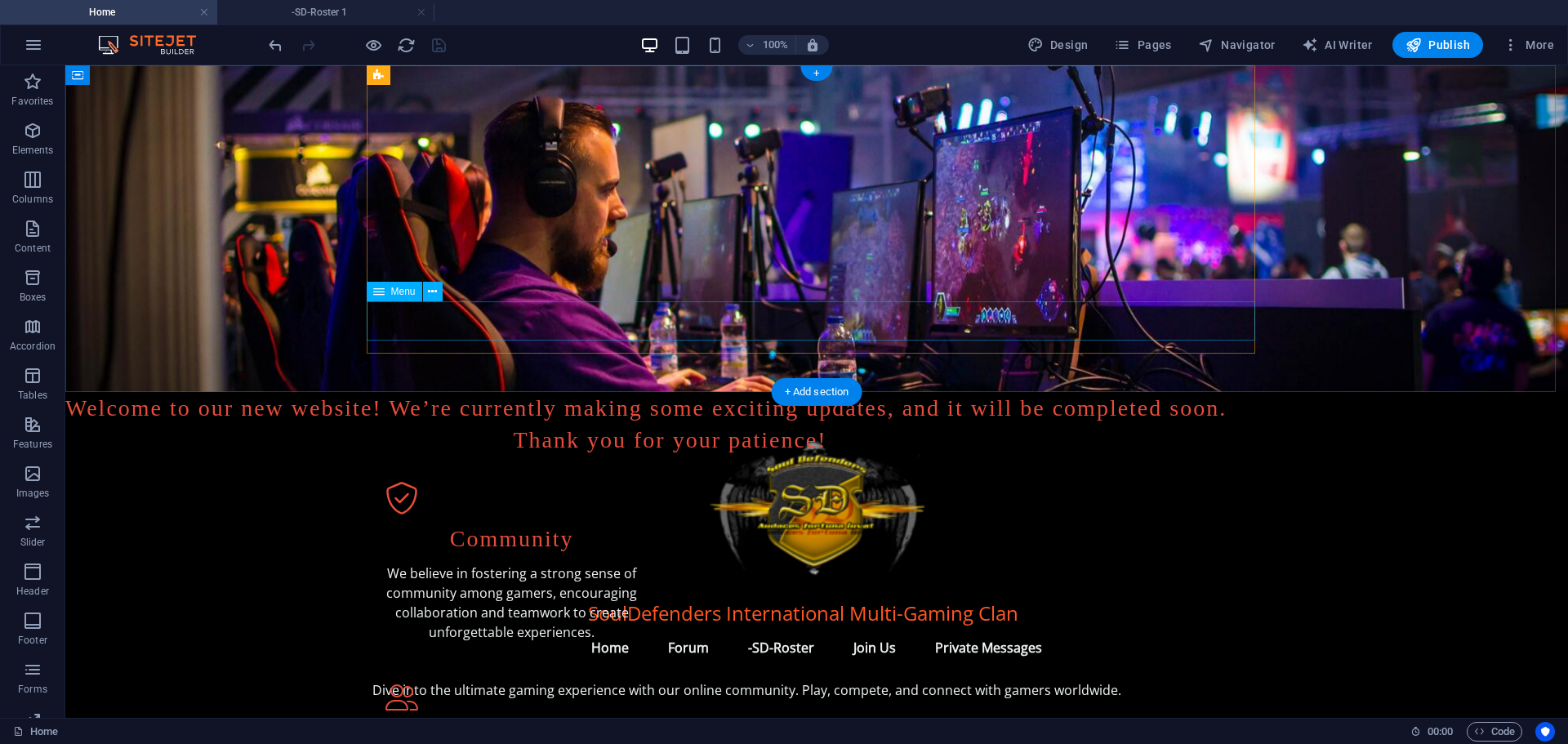
click at [768, 628] on nav "Home Forum -SD-Roster Join Us Private Messages" at bounding box center [817, 647] width 888 height 39
select select
select select "2"
select select
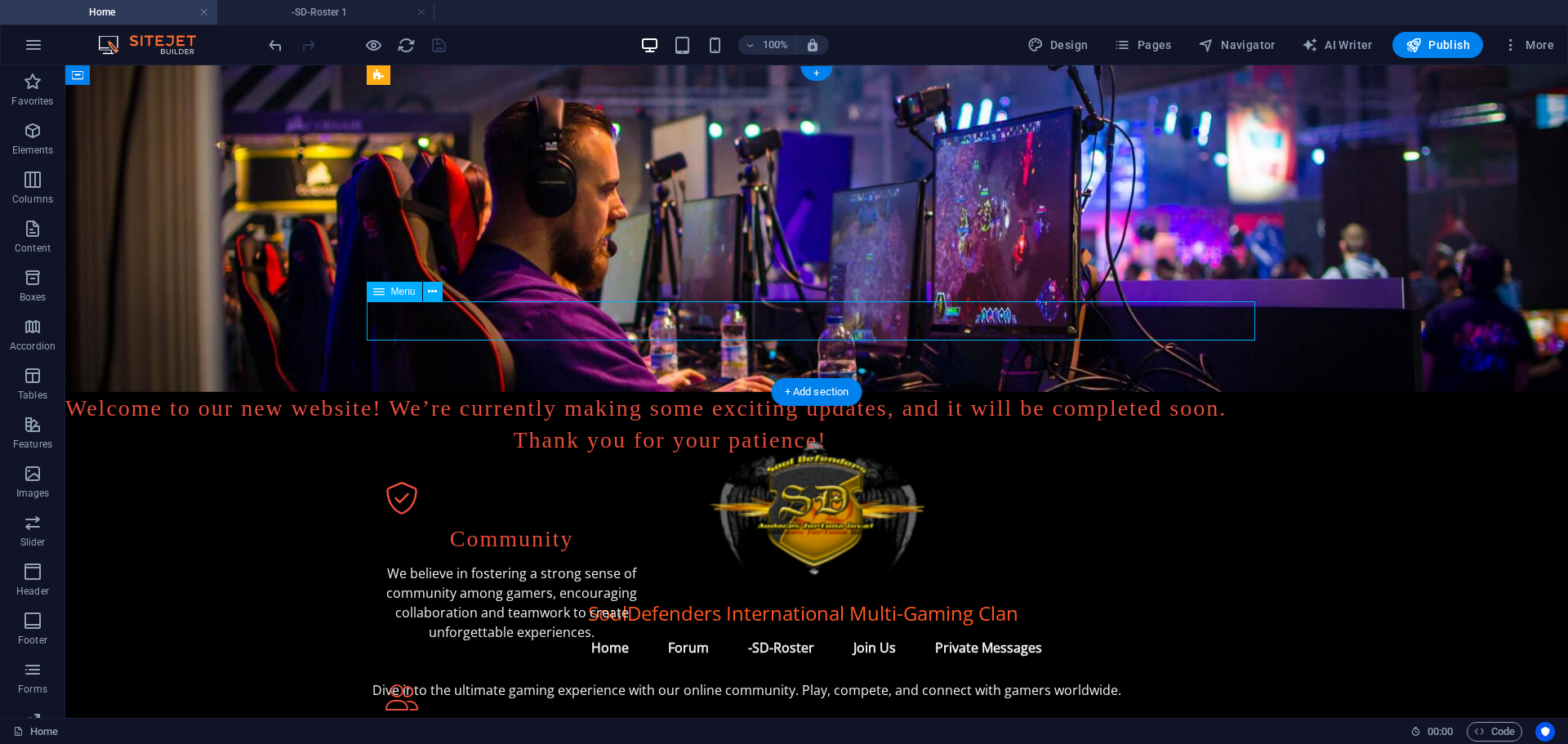
select select
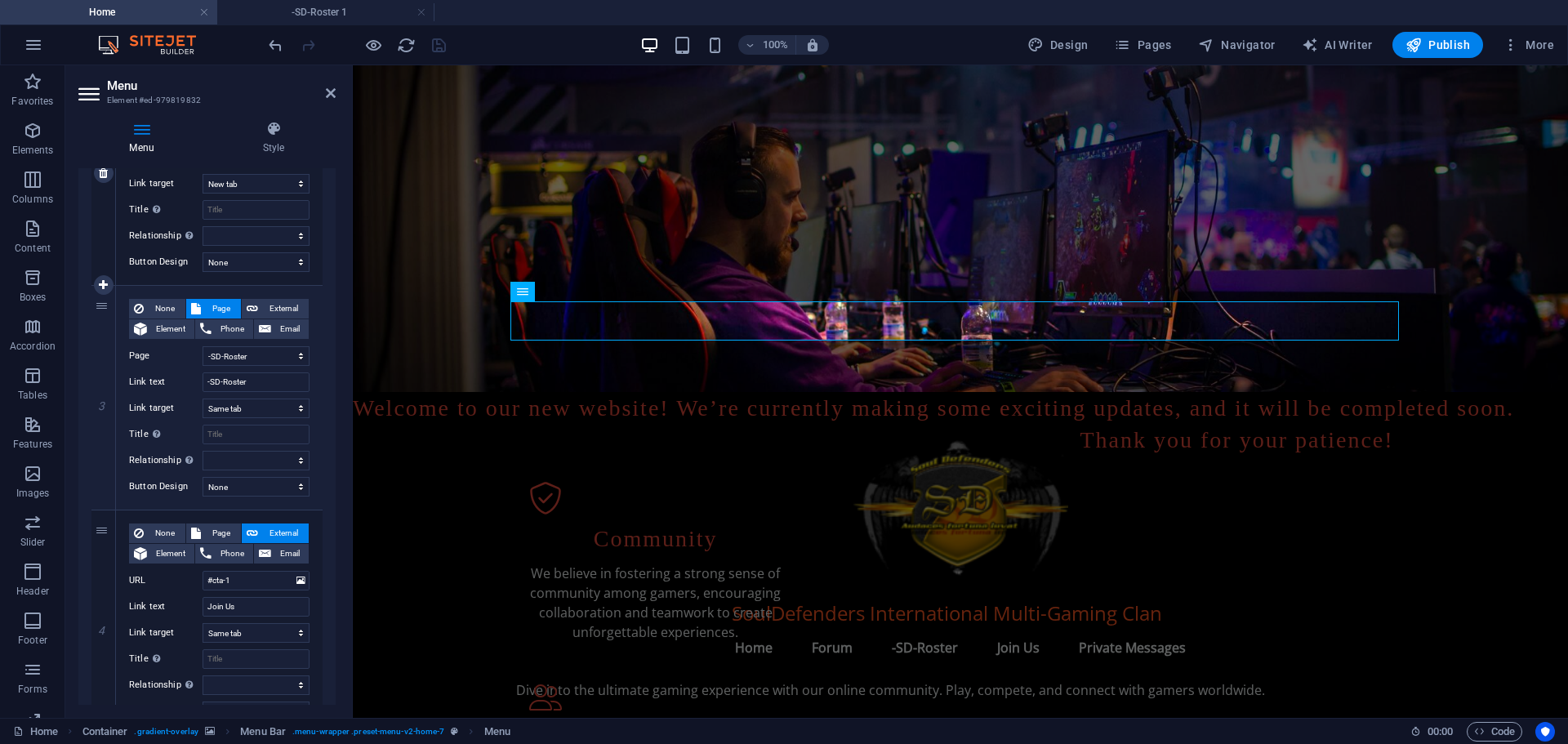
scroll to position [490, 0]
click at [296, 403] on select "New tab Same tab Overlay" at bounding box center [256, 404] width 107 height 20
select select "blank"
click at [203, 395] on select "New tab Same tab Overlay" at bounding box center [256, 404] width 107 height 20
select select
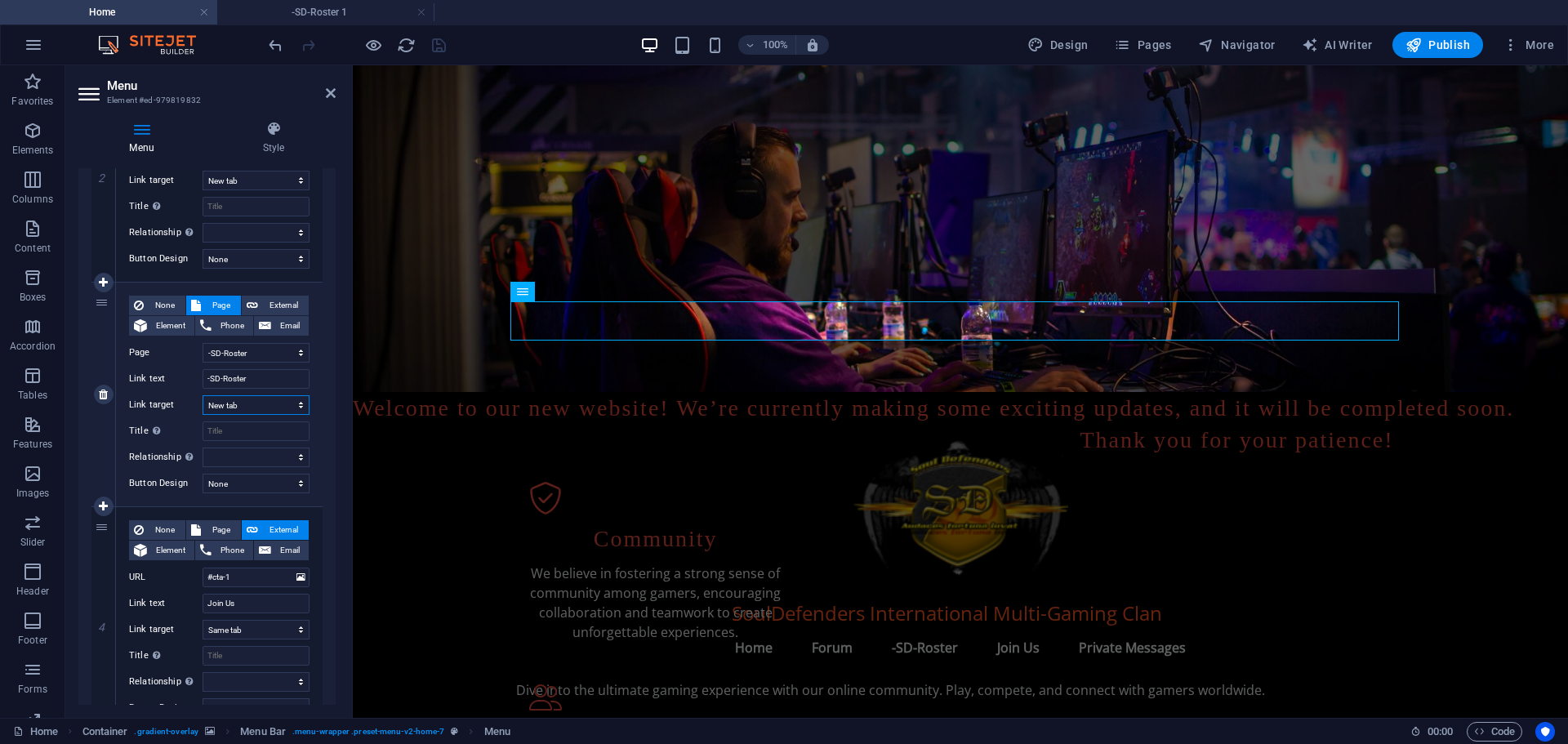
select select
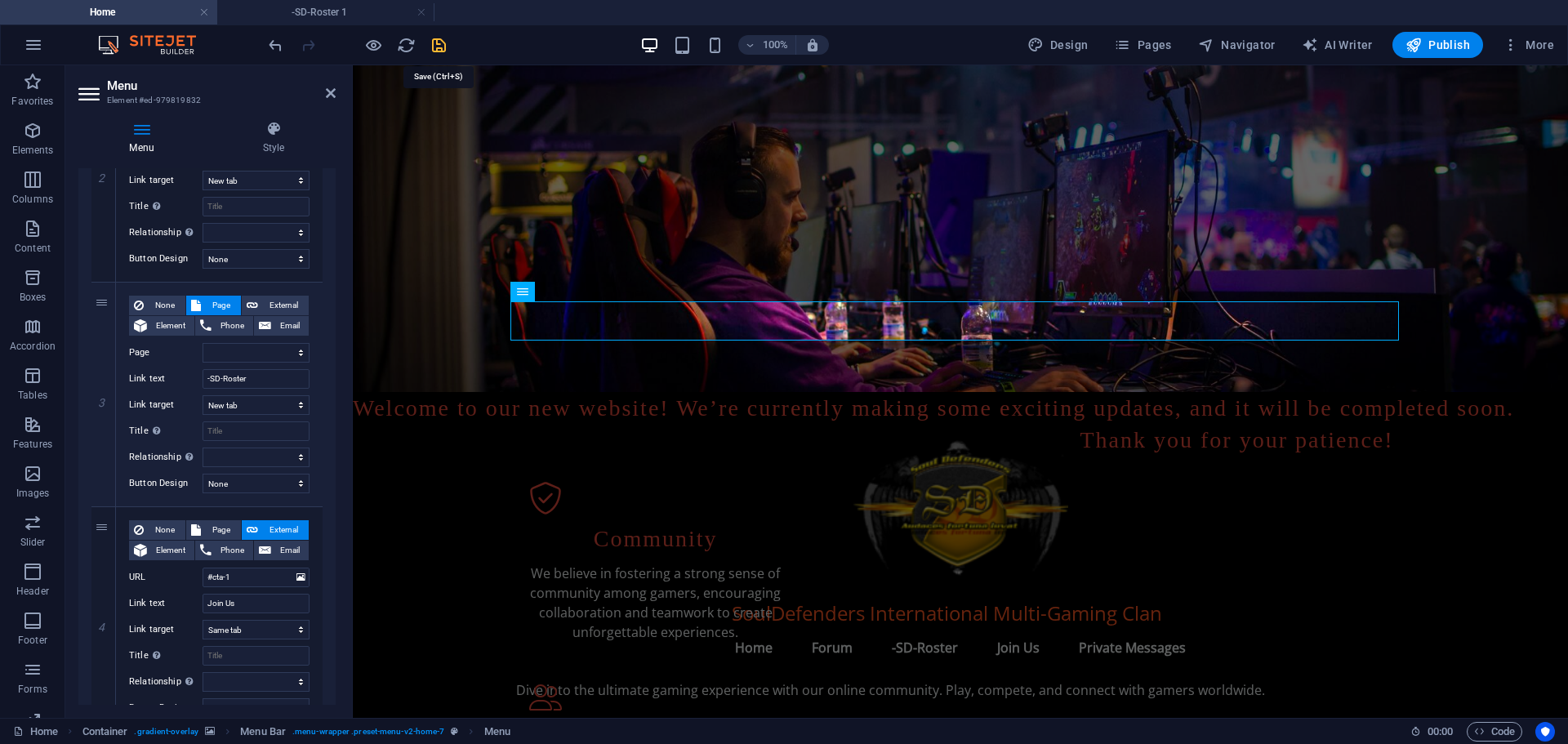
click at [436, 44] on icon "save" at bounding box center [439, 46] width 19 height 19
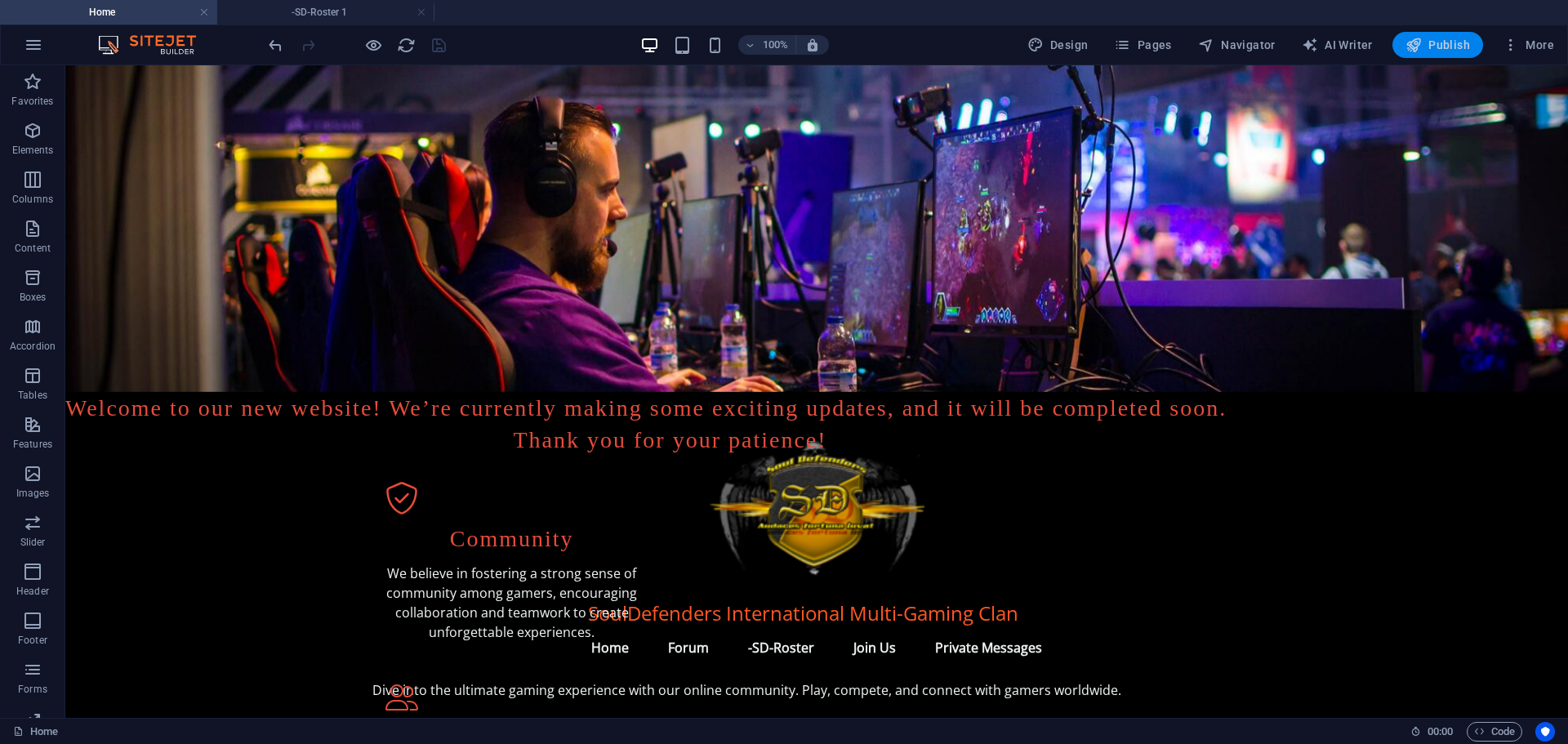
click at [1420, 46] on icon "button" at bounding box center [1414, 45] width 16 height 16
